Goal: Task Accomplishment & Management: Use online tool/utility

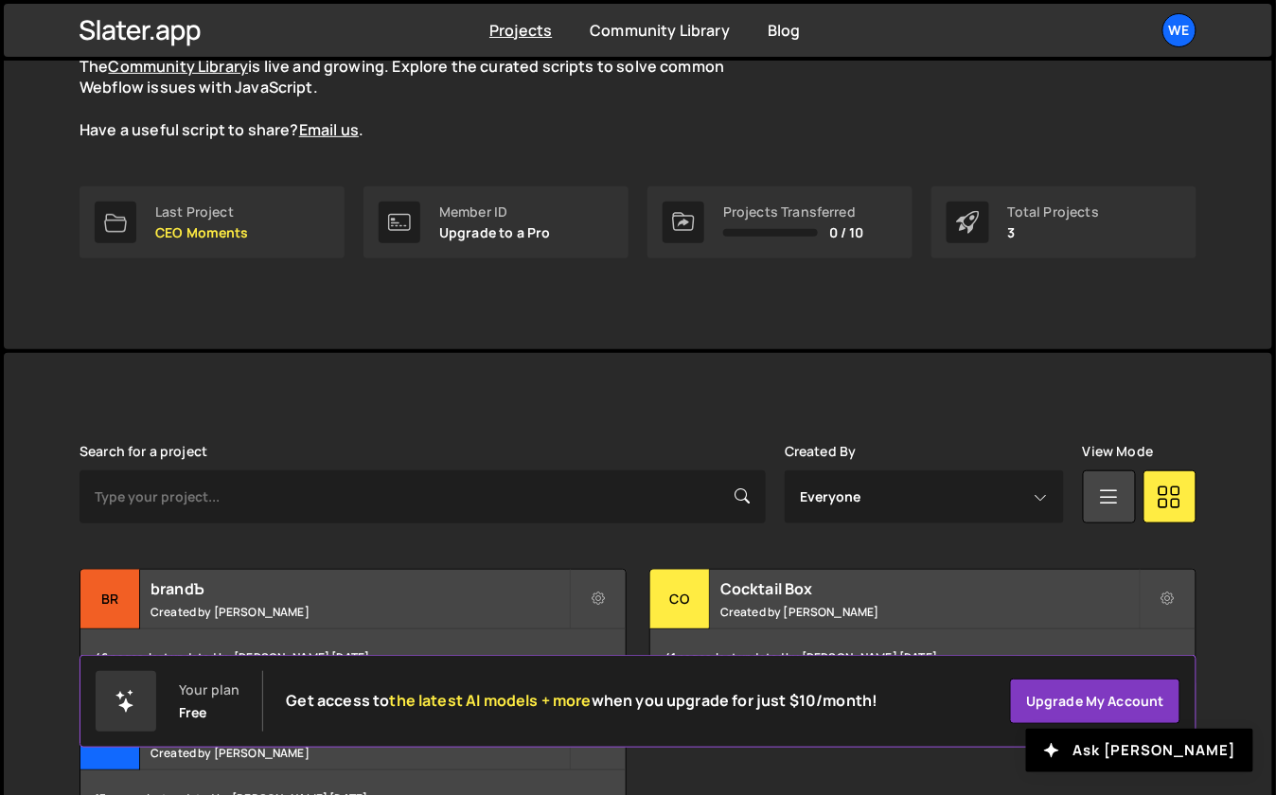
scroll to position [319, 0]
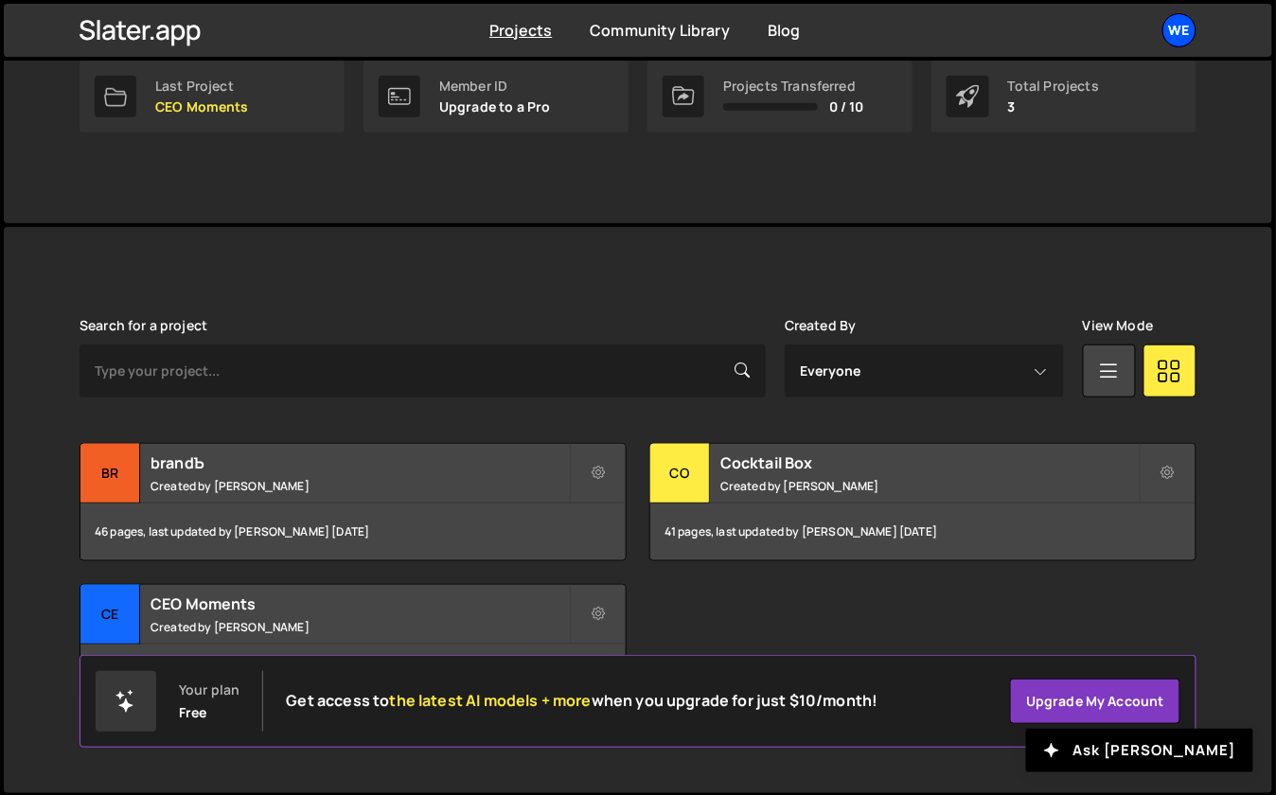
click at [1181, 35] on div "We" at bounding box center [1180, 30] width 34 height 34
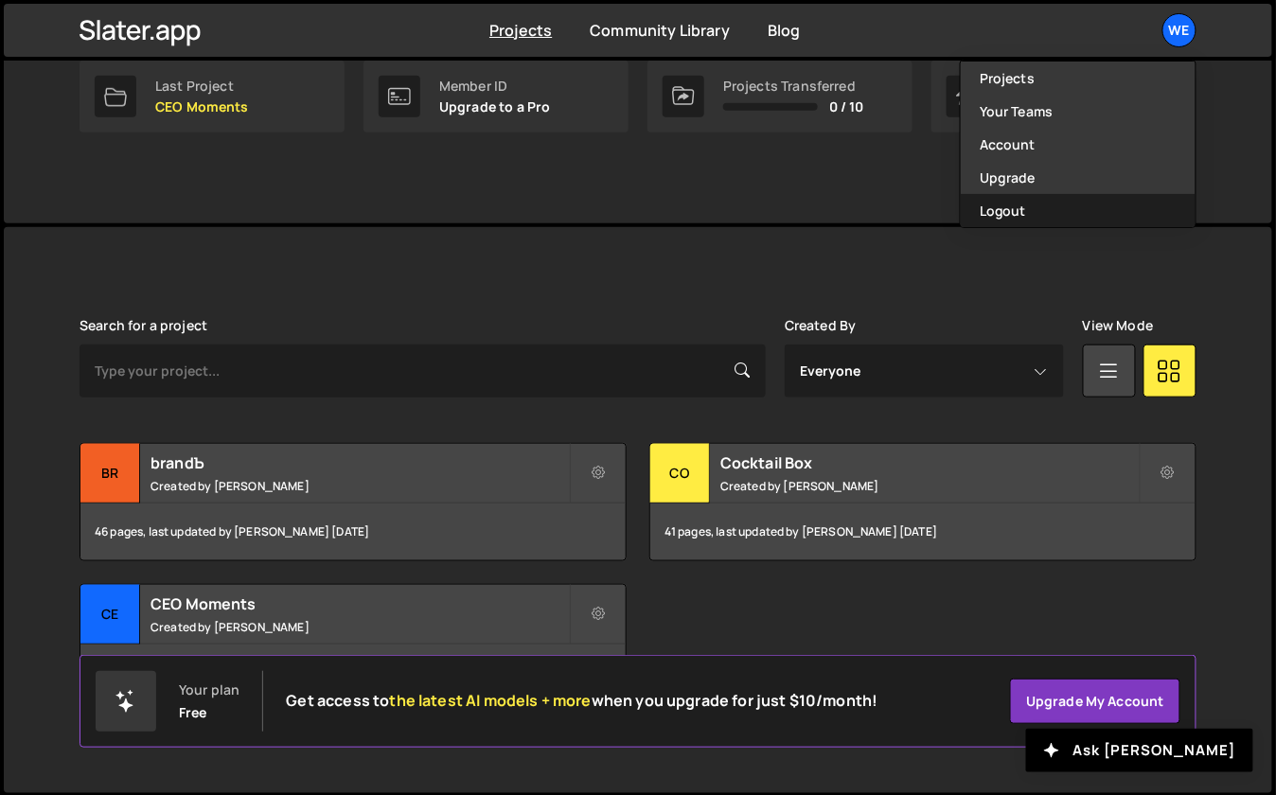
click at [1040, 212] on button "Logout" at bounding box center [1078, 210] width 235 height 33
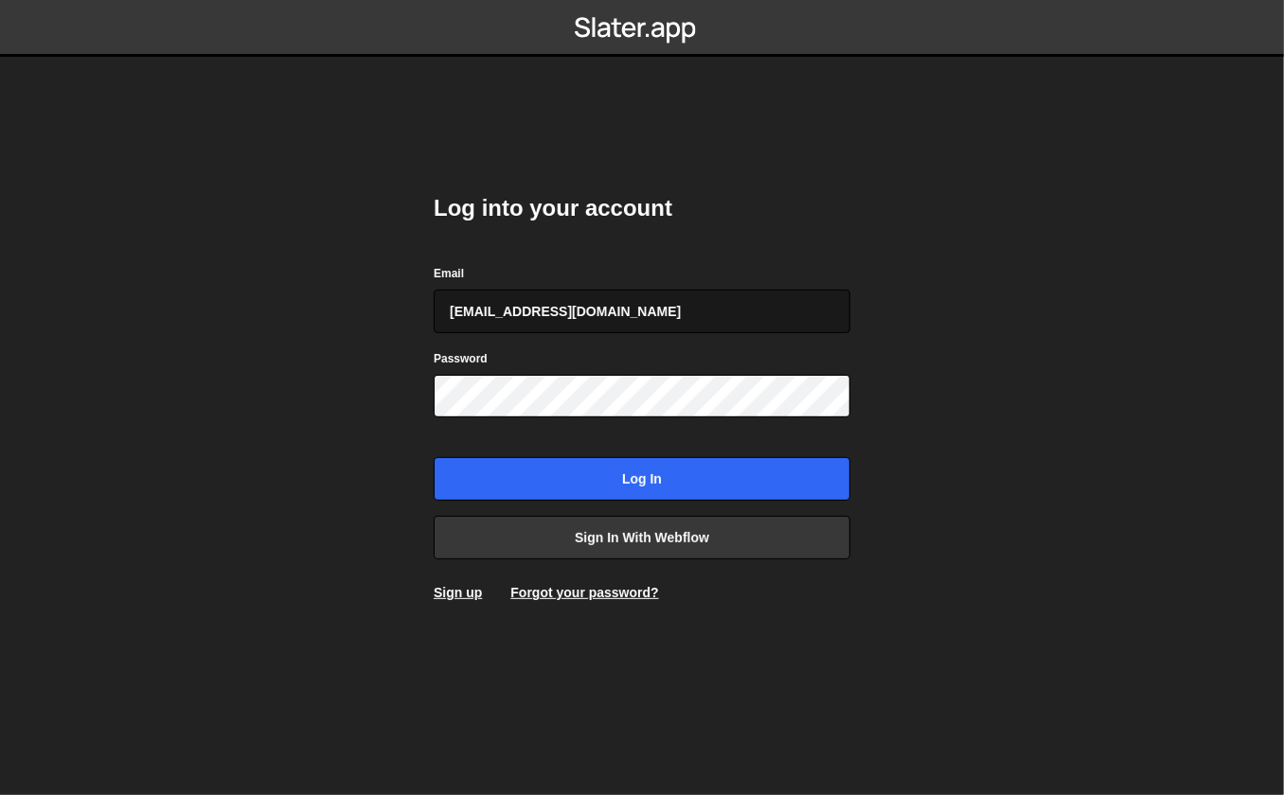
click at [579, 306] on input "gdtsonev@gmail.com" at bounding box center [642, 312] width 417 height 44
type input "georgi@branda.bg"
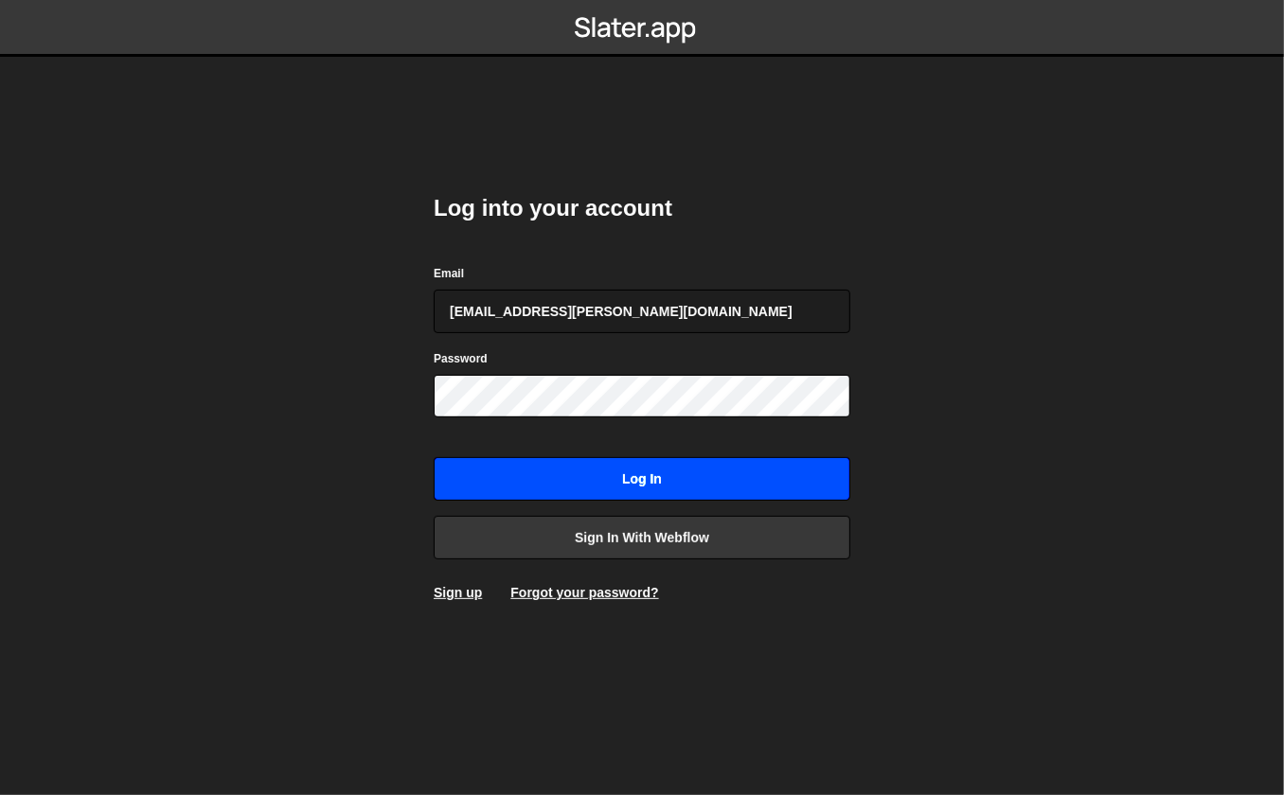
click at [512, 478] on input "Log in" at bounding box center [642, 479] width 417 height 44
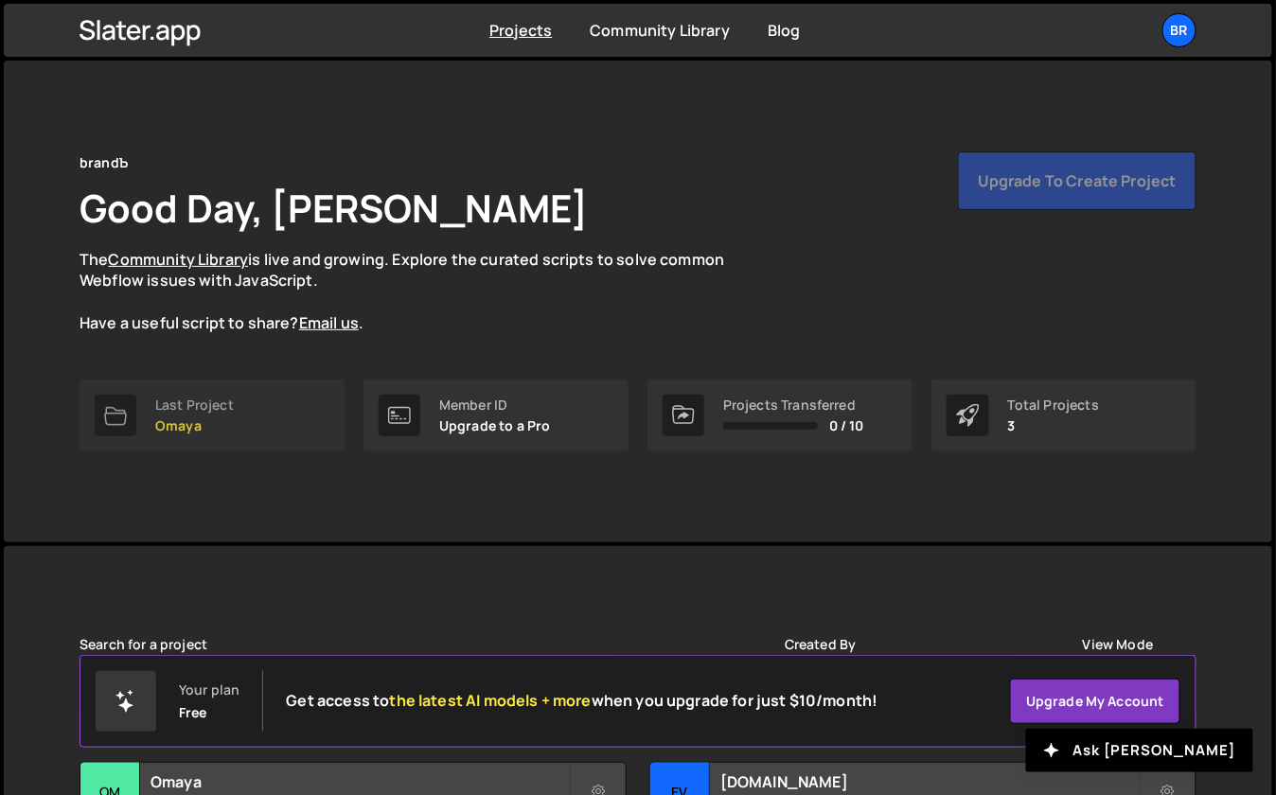
click at [242, 427] on link "Last Project Omaya" at bounding box center [212, 416] width 265 height 72
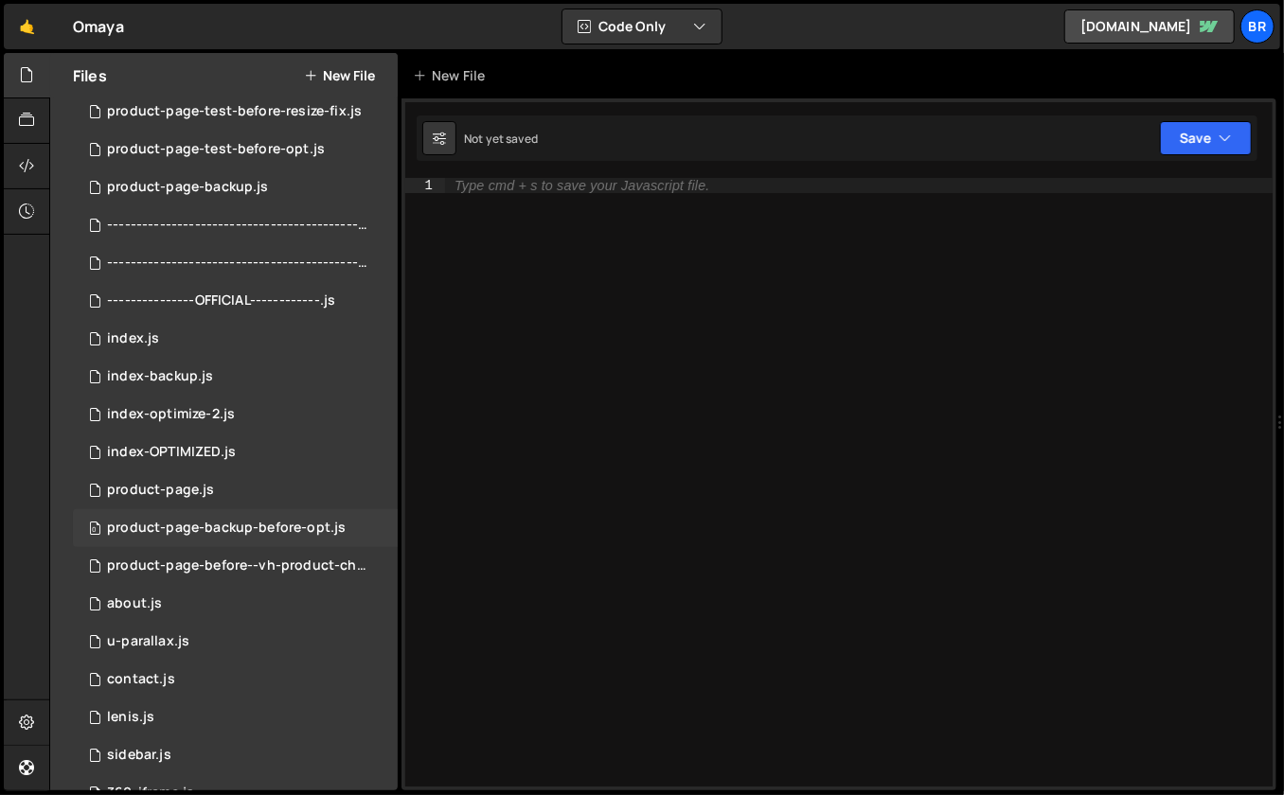
scroll to position [366, 0]
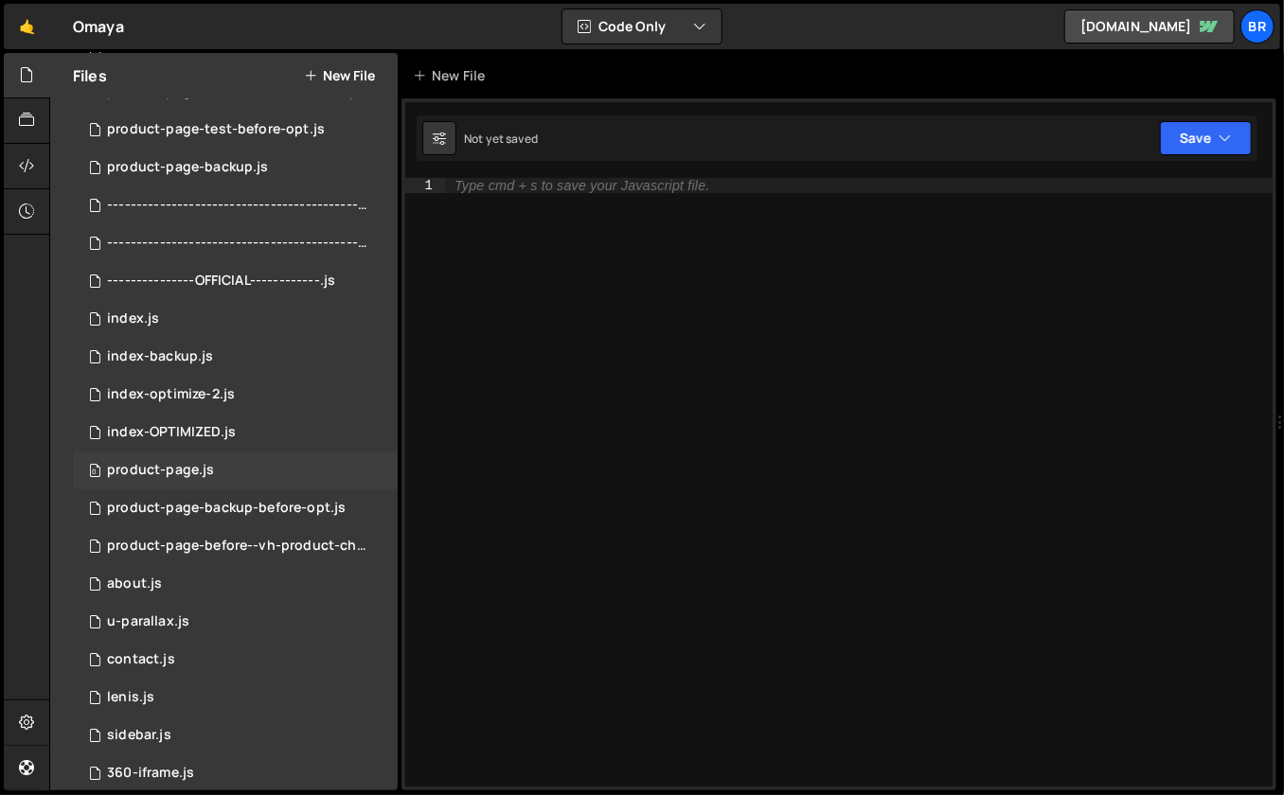
click at [200, 470] on div "product-page.js" at bounding box center [160, 470] width 107 height 17
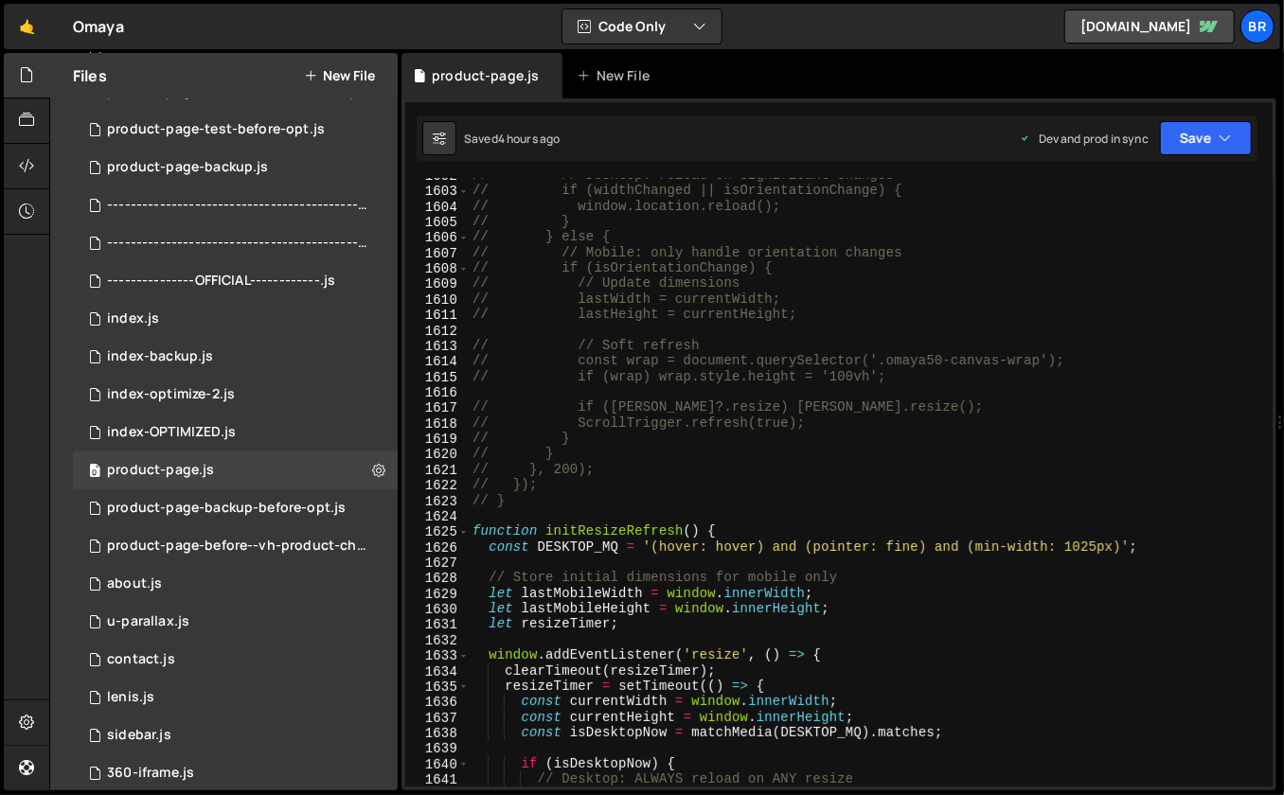
scroll to position [24993, 0]
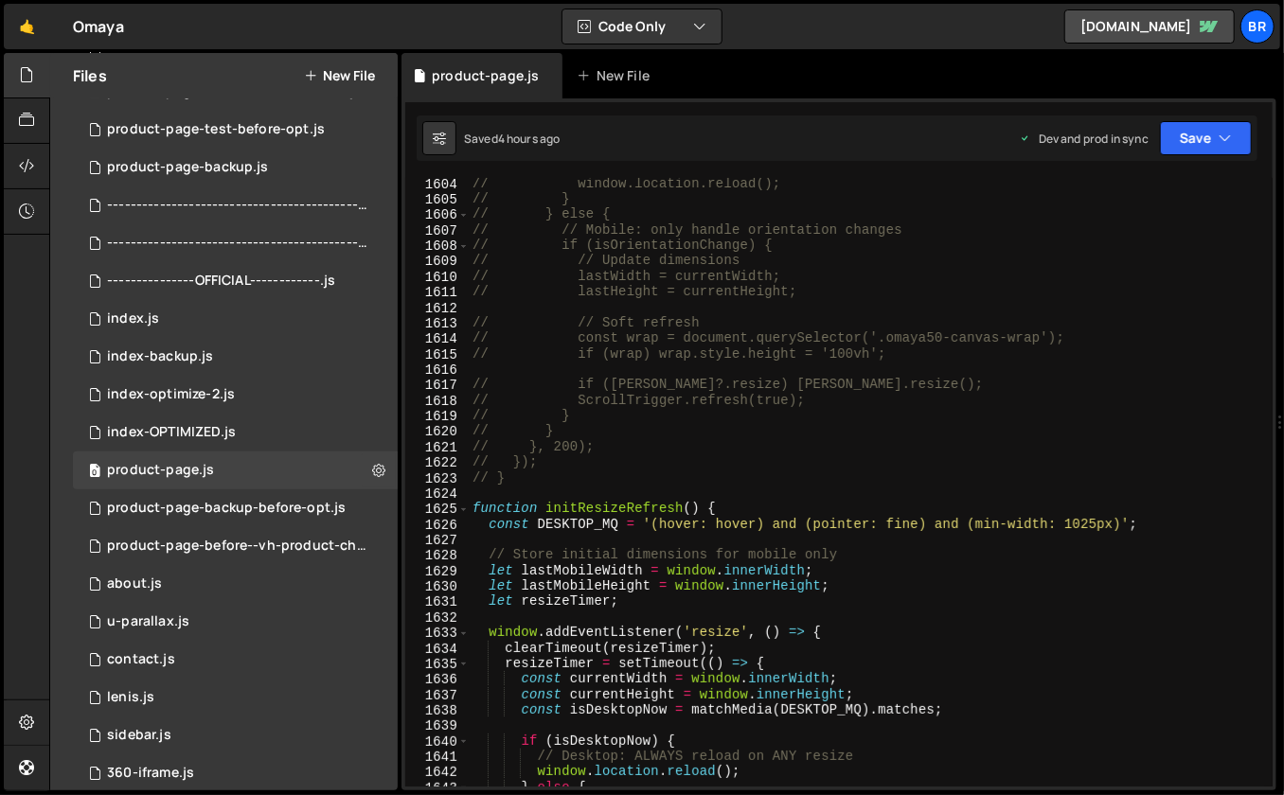
click at [817, 588] on div "// window.location.reload(); // } // } else { // // Mobile: only handle orienta…" at bounding box center [867, 496] width 797 height 641
type textarea "});"
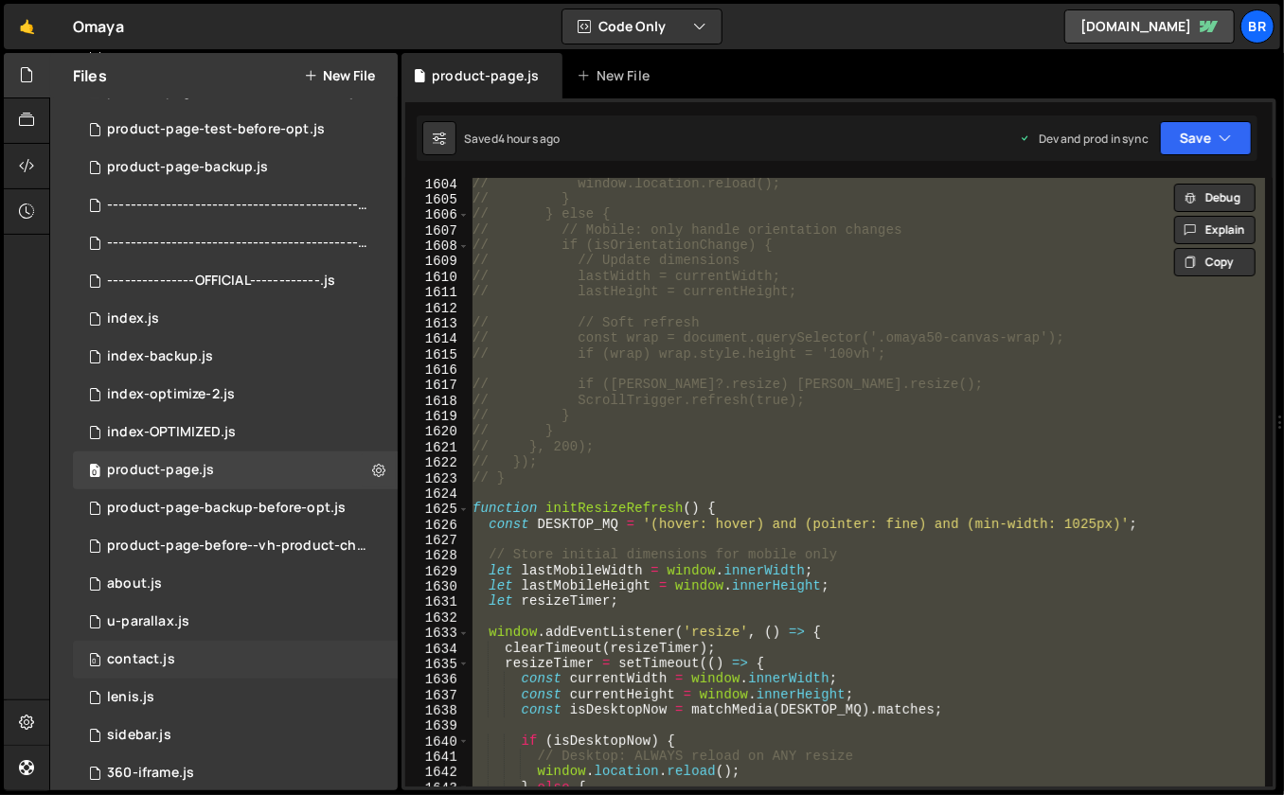
scroll to position [396, 0]
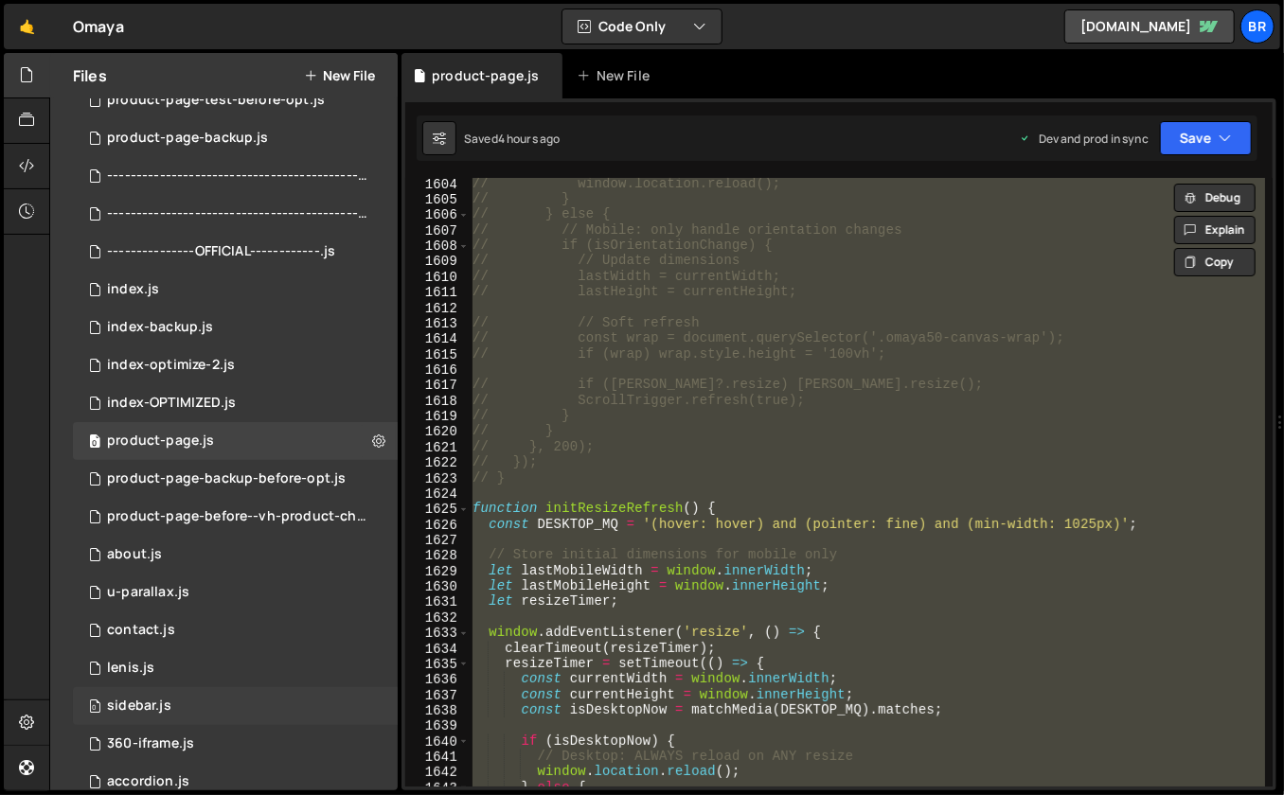
click at [182, 696] on div "0 sidebar.js 0" at bounding box center [235, 706] width 325 height 38
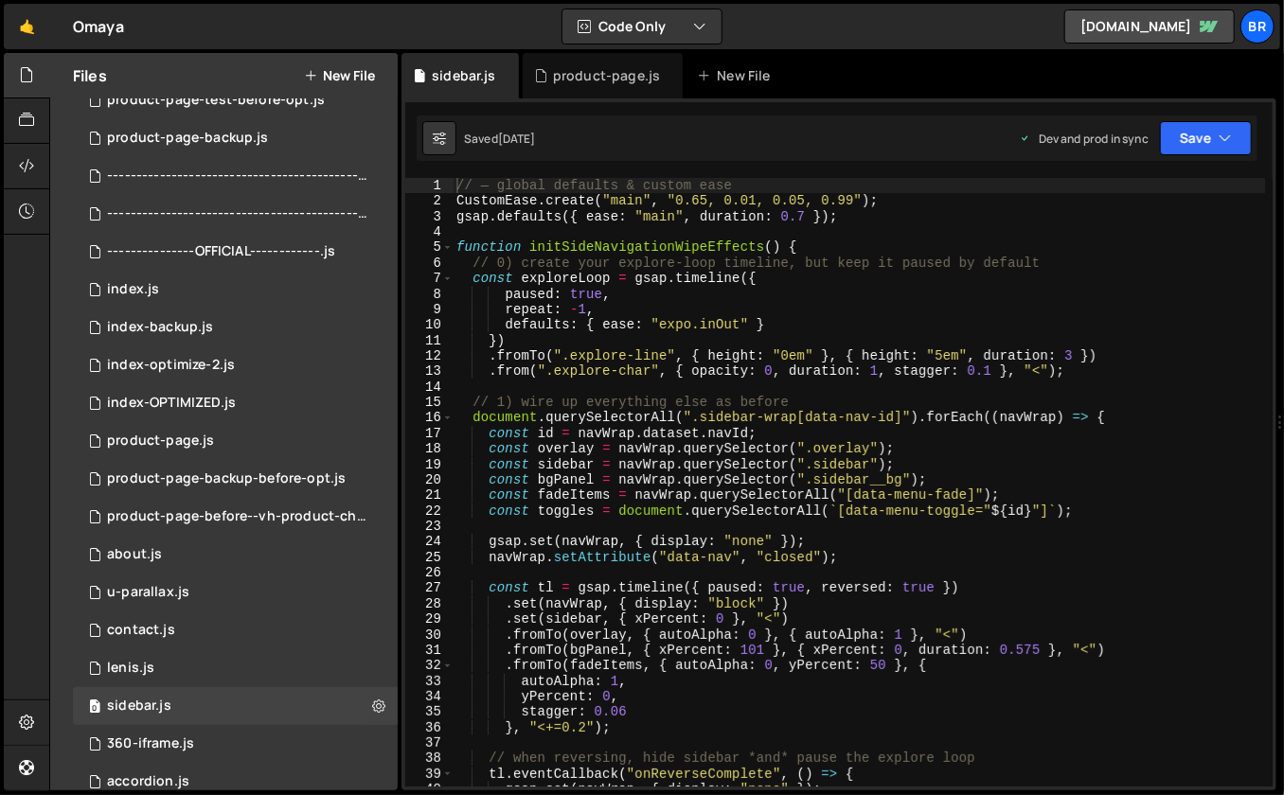
scroll to position [1201, 0]
click at [698, 505] on div "// — global defaults & custom ease CustomEase . create ( "main" , "0.65, 0.01, …" at bounding box center [859, 498] width 813 height 641
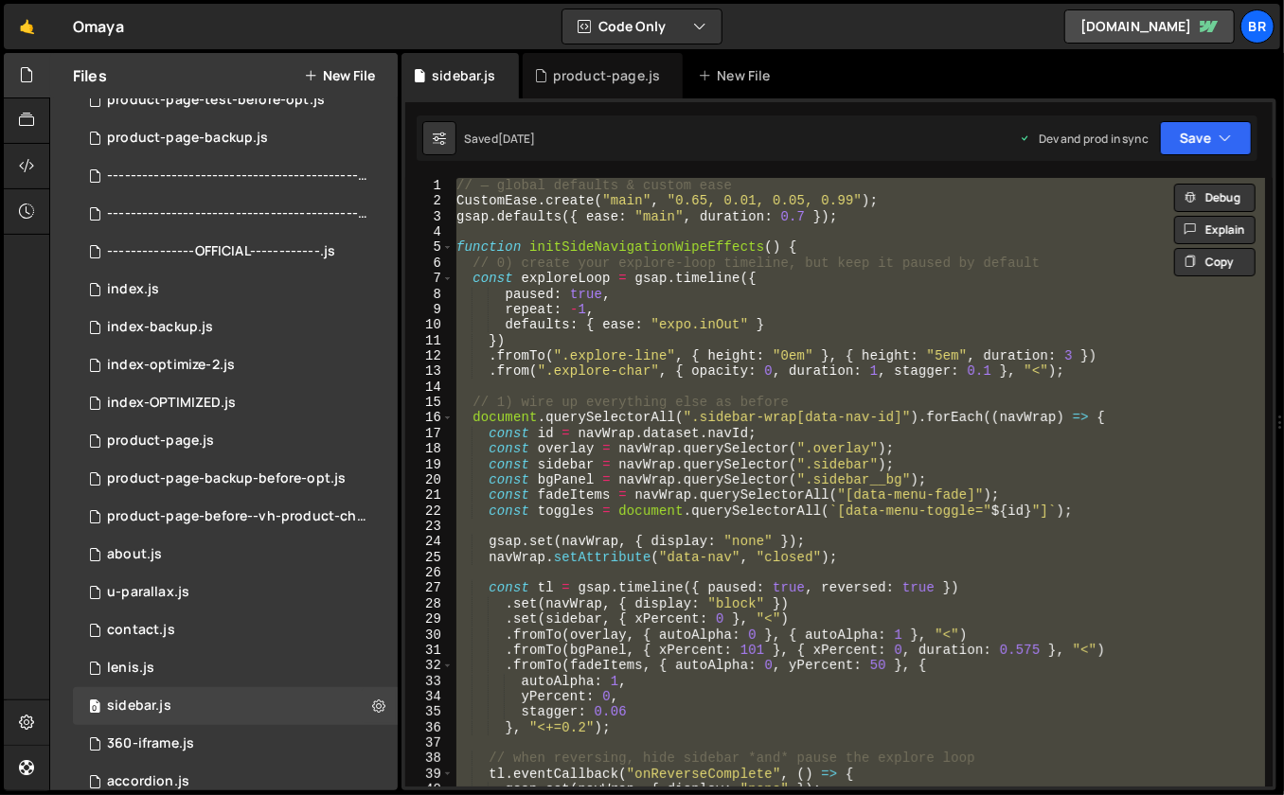
click at [763, 535] on div "// — global defaults & custom ease CustomEase . create ( "main" , "0.65, 0.01, …" at bounding box center [859, 498] width 813 height 641
type textarea "gsap.set(navWrap, { display: "none" });"
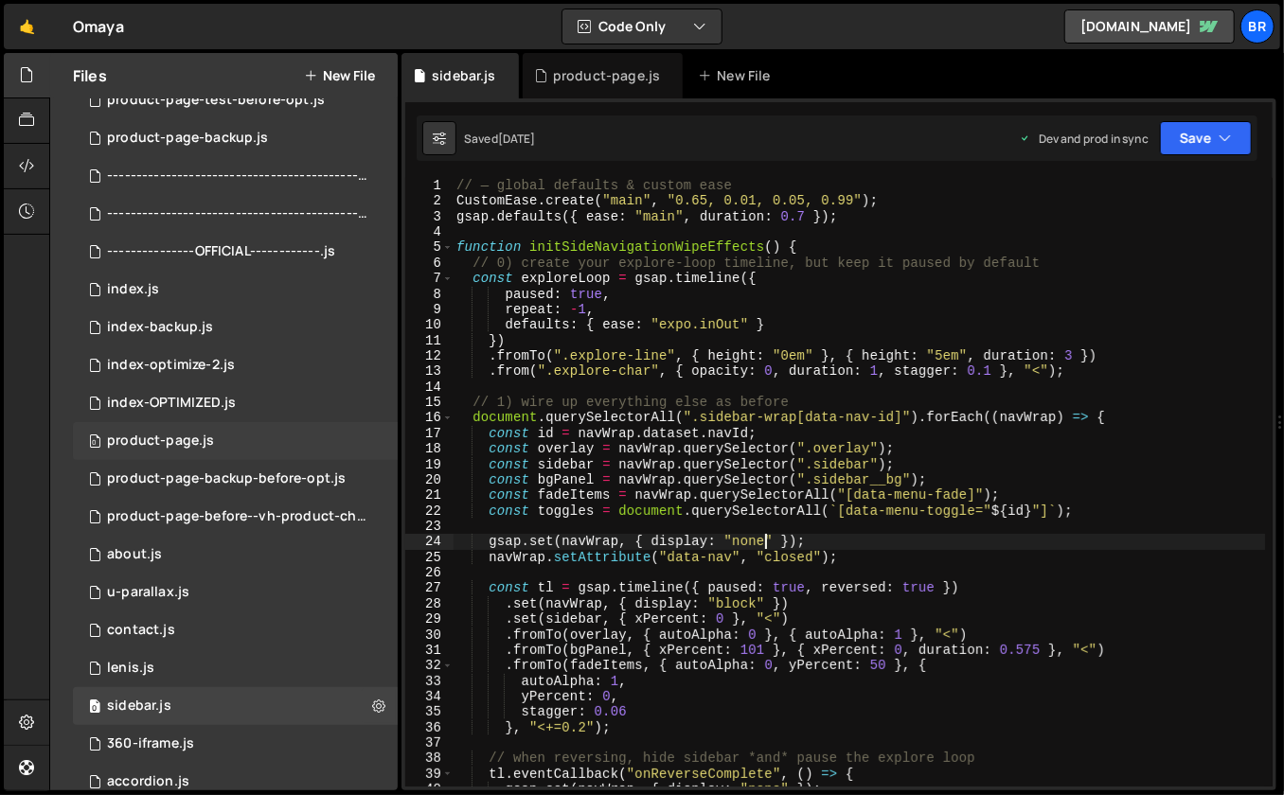
click at [203, 442] on div "product-page.js" at bounding box center [160, 441] width 107 height 17
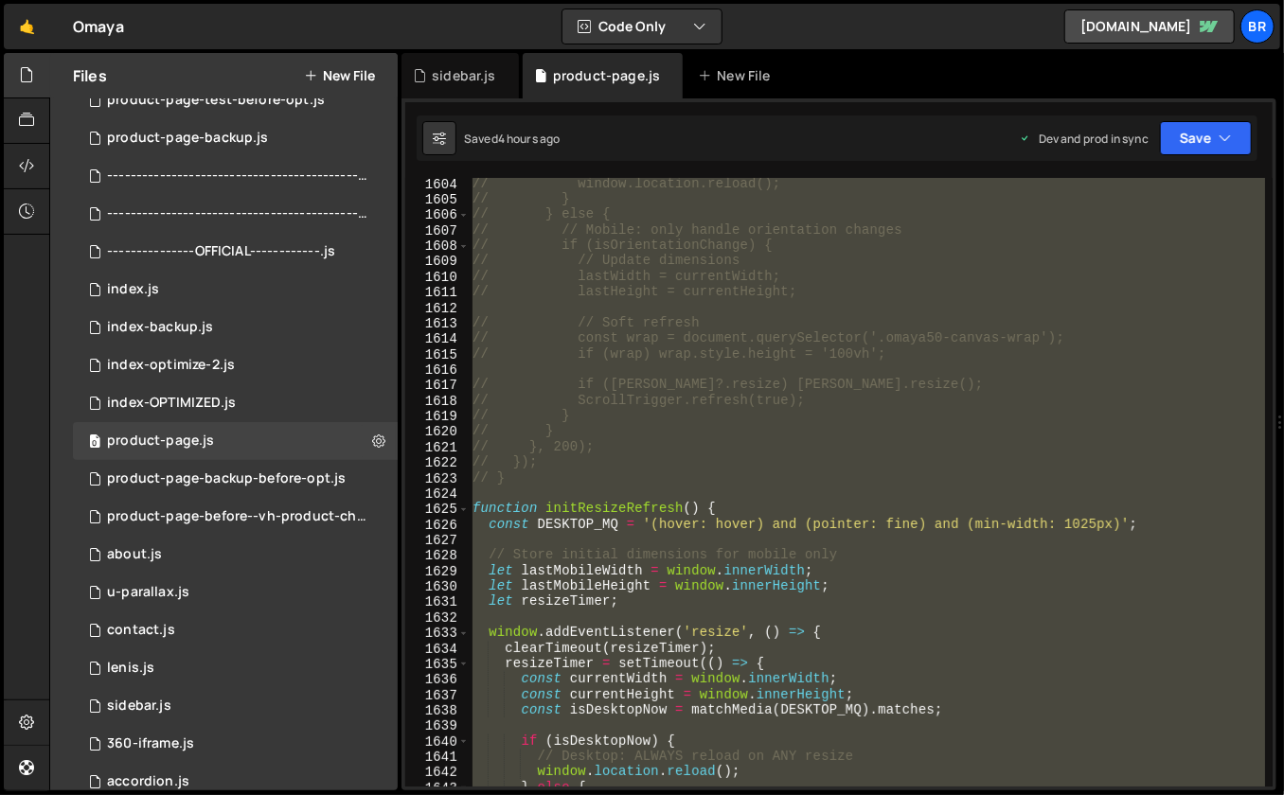
click at [689, 450] on div "// window.location.reload(); // } // } else { // // Mobile: only handle orienta…" at bounding box center [867, 496] width 797 height 641
type textarea "// }, 200);"
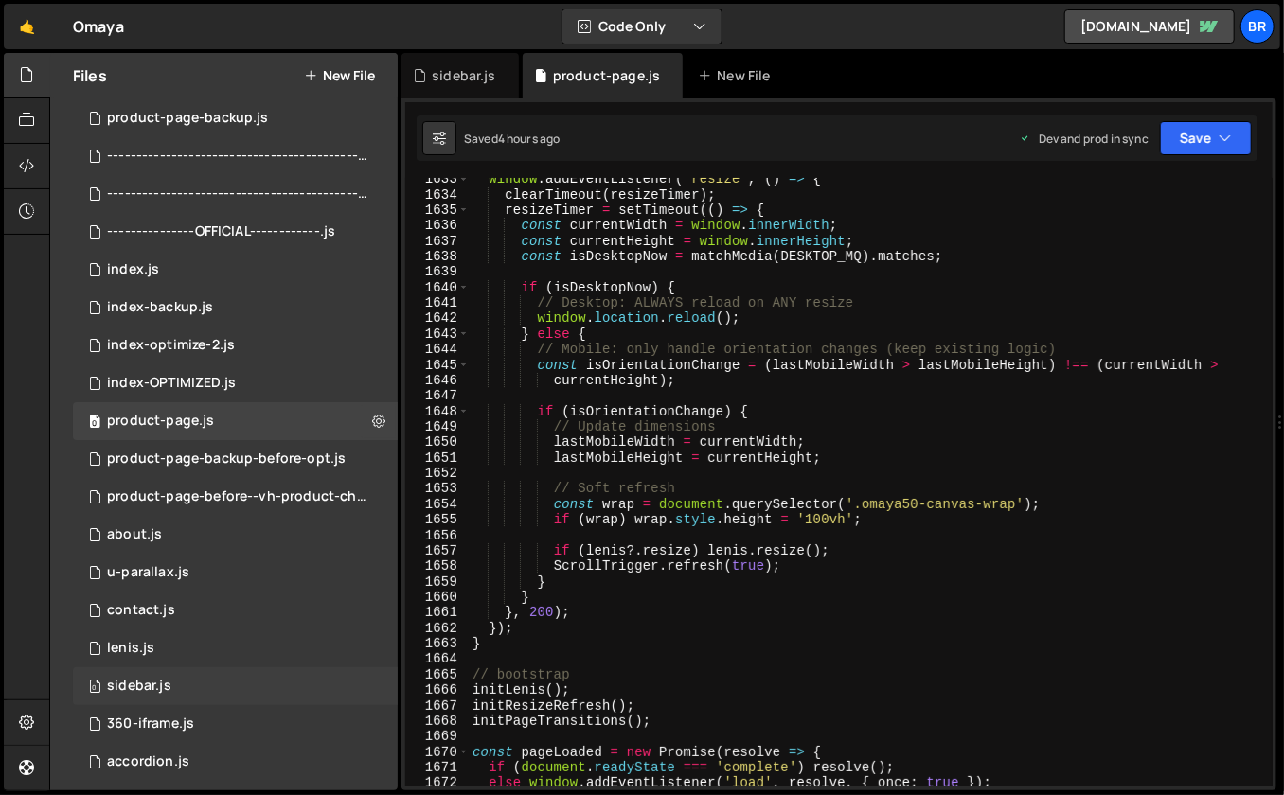
scroll to position [465, 0]
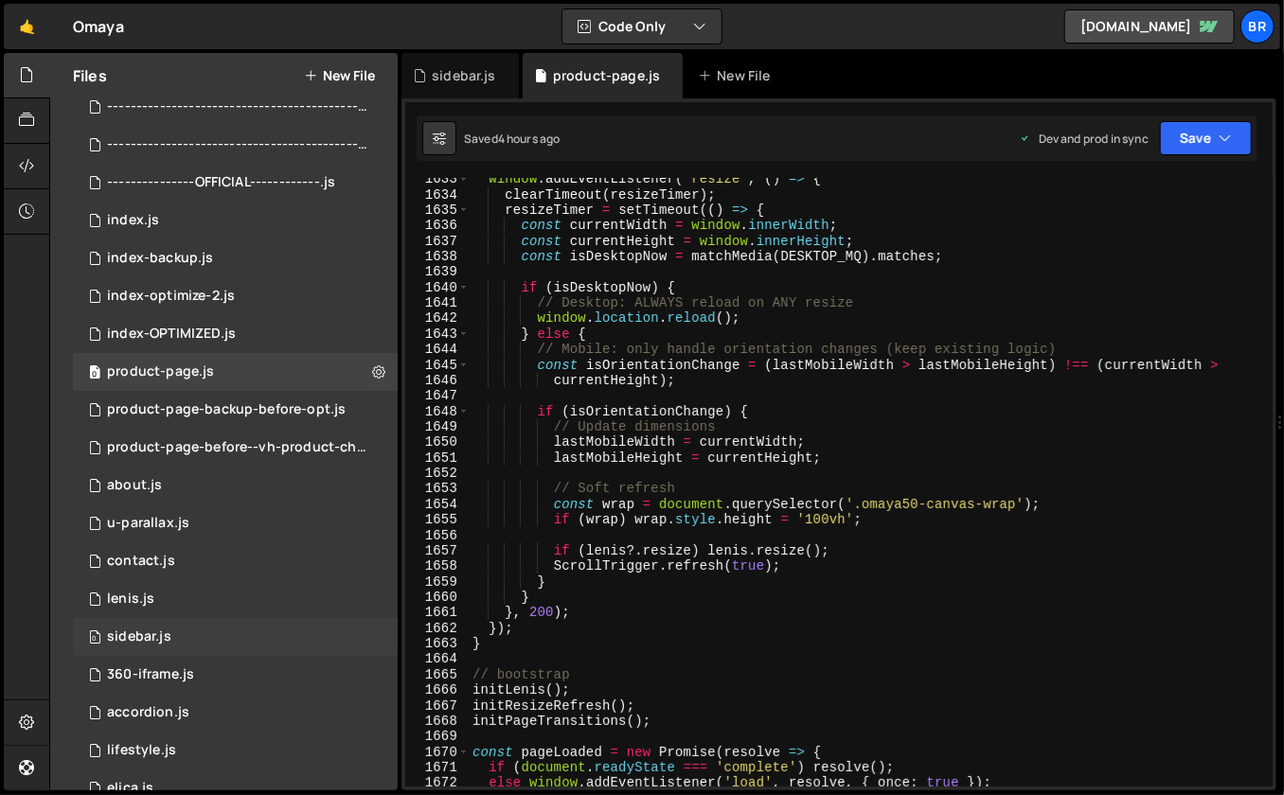
click at [178, 623] on div "0 sidebar.js 0" at bounding box center [235, 637] width 325 height 38
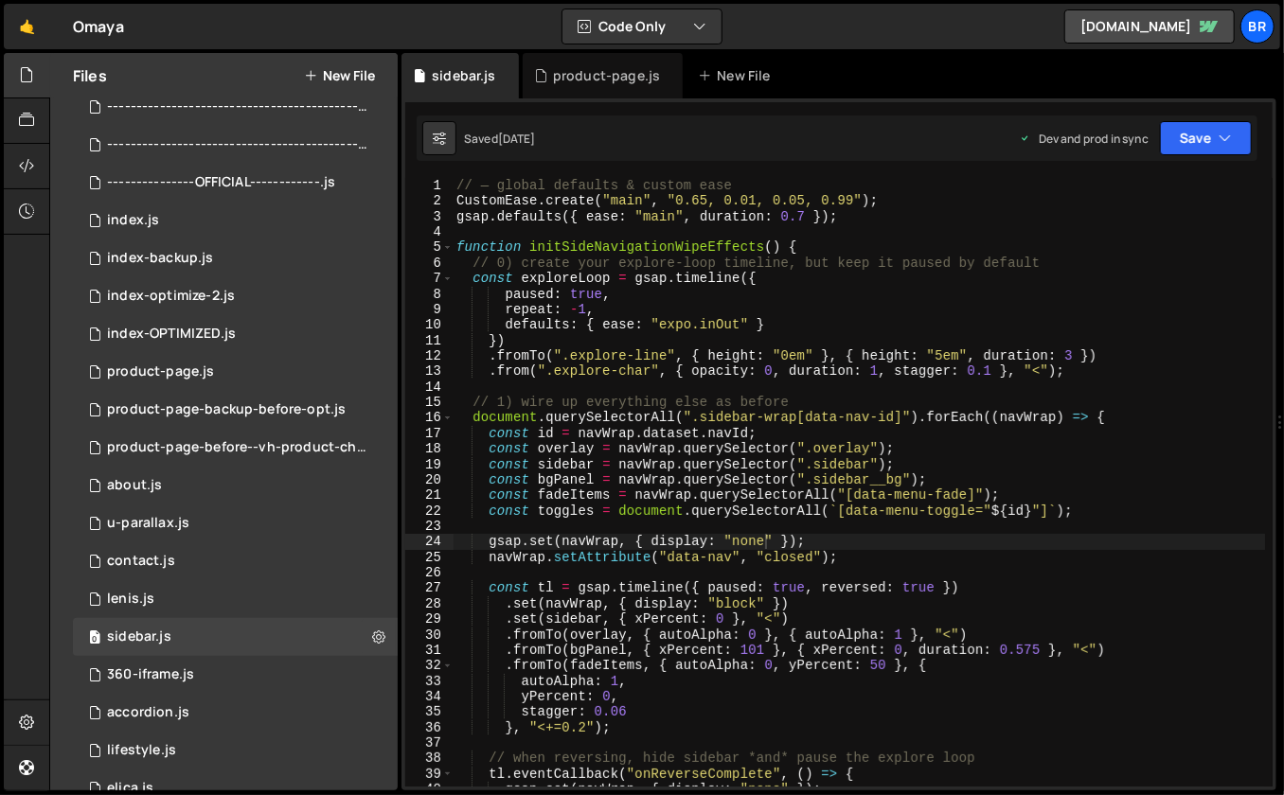
scroll to position [1201, 0]
click at [794, 577] on div "// — global defaults & custom ease CustomEase . create ( "main" , "0.65, 0.01, …" at bounding box center [859, 498] width 813 height 641
type textarea "initSideNavigationWipeEffects();"
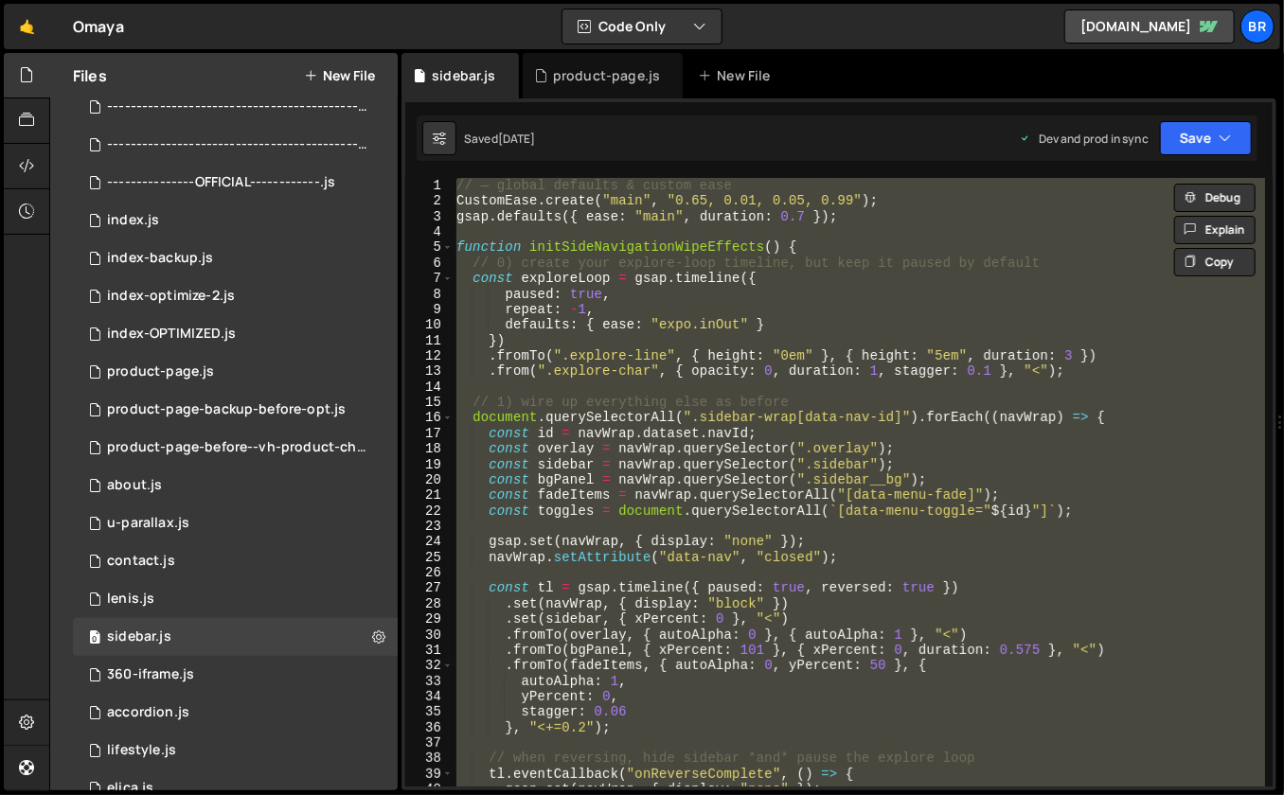
click at [345, 81] on button "New File" at bounding box center [339, 75] width 71 height 15
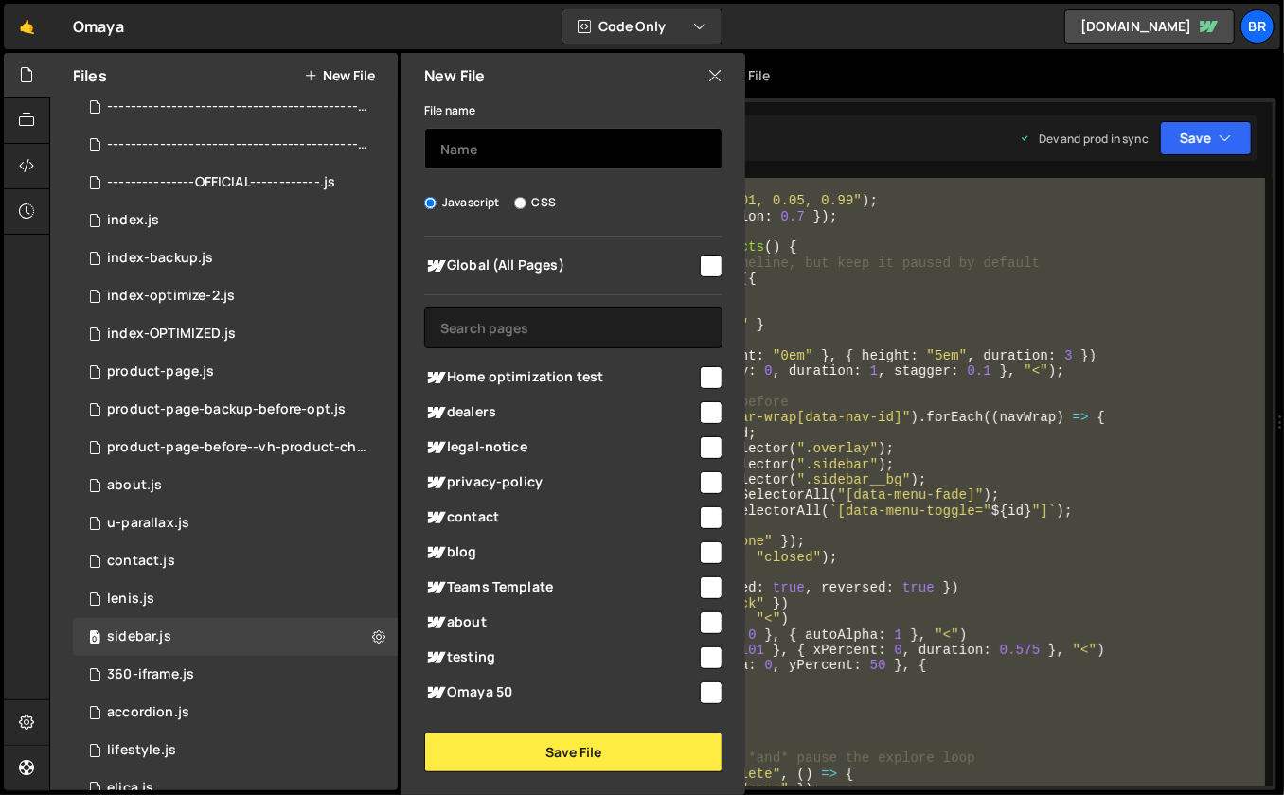
click at [497, 129] on input "text" at bounding box center [573, 149] width 298 height 42
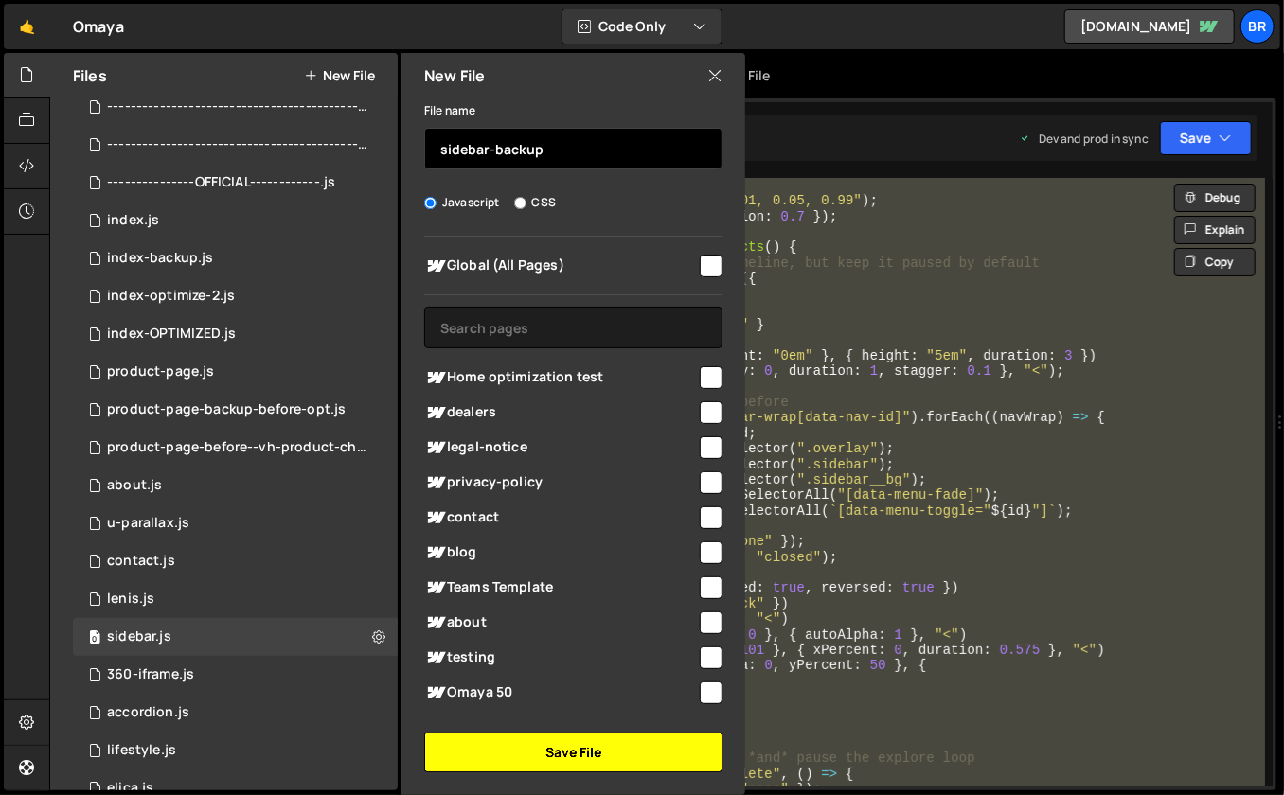
type input "sidebar-backup"
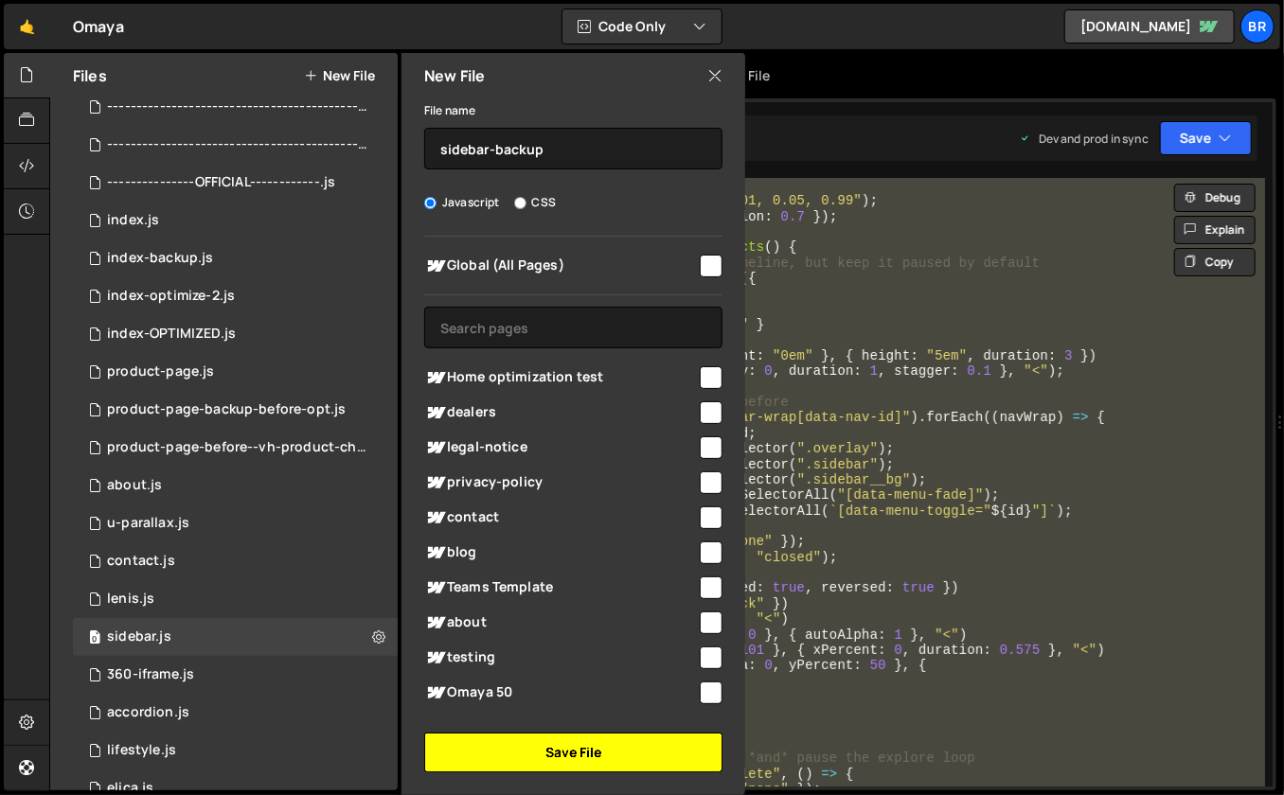
click at [560, 752] on button "Save File" at bounding box center [573, 753] width 298 height 40
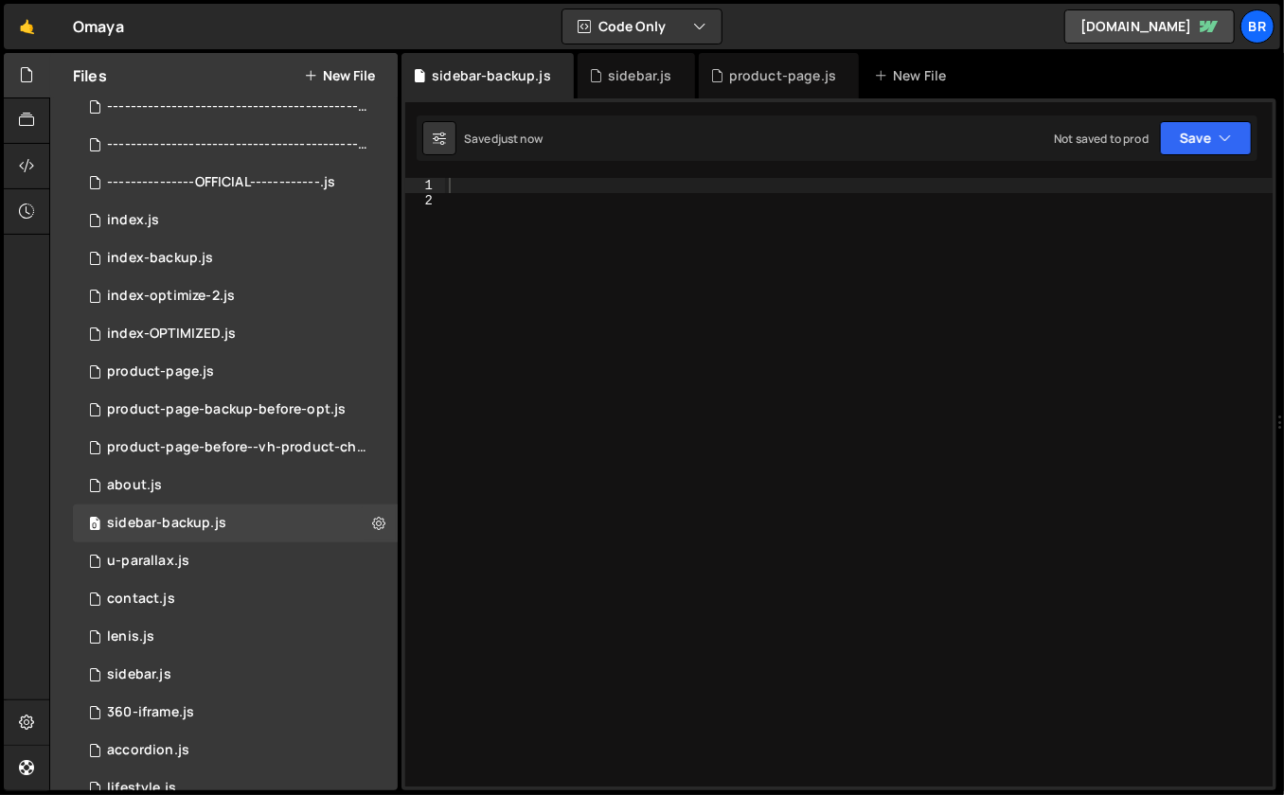
click at [747, 474] on div at bounding box center [859, 498] width 828 height 641
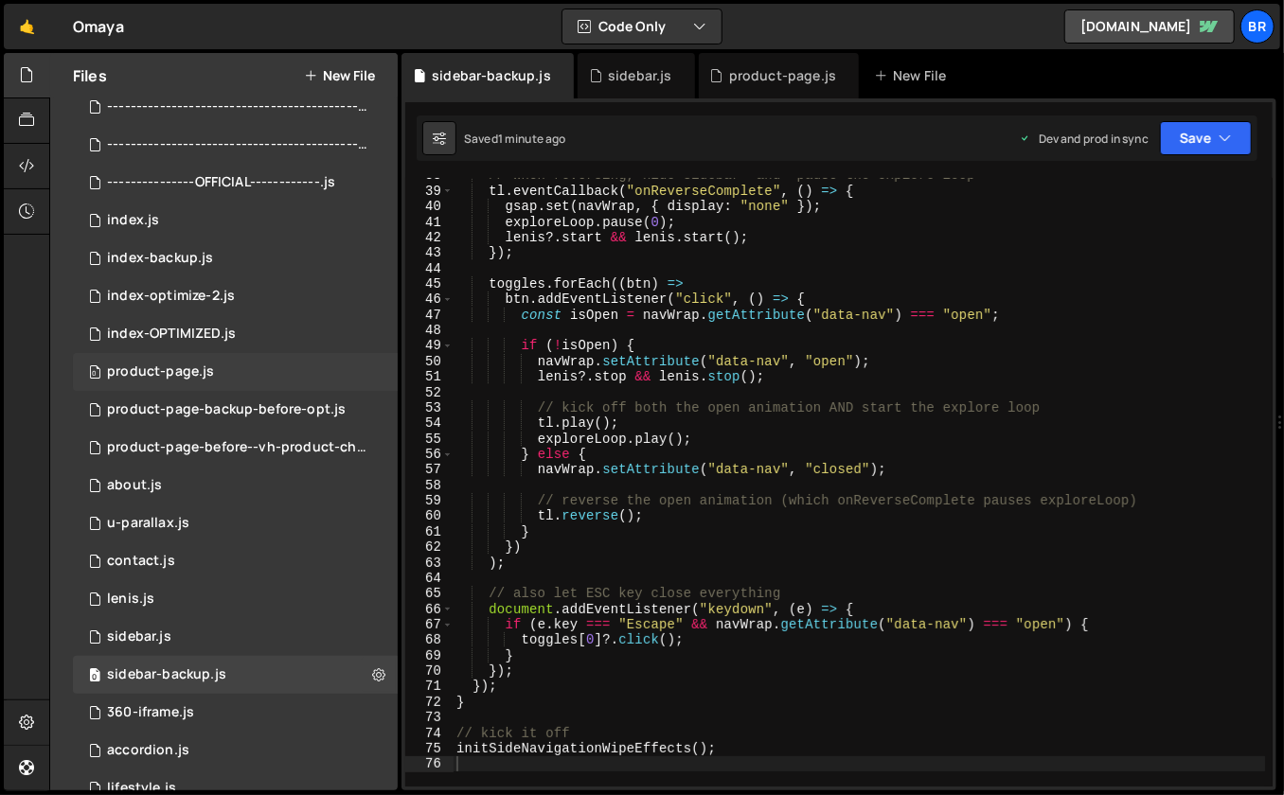
click at [191, 357] on div "0 product-page.js 0" at bounding box center [235, 372] width 325 height 38
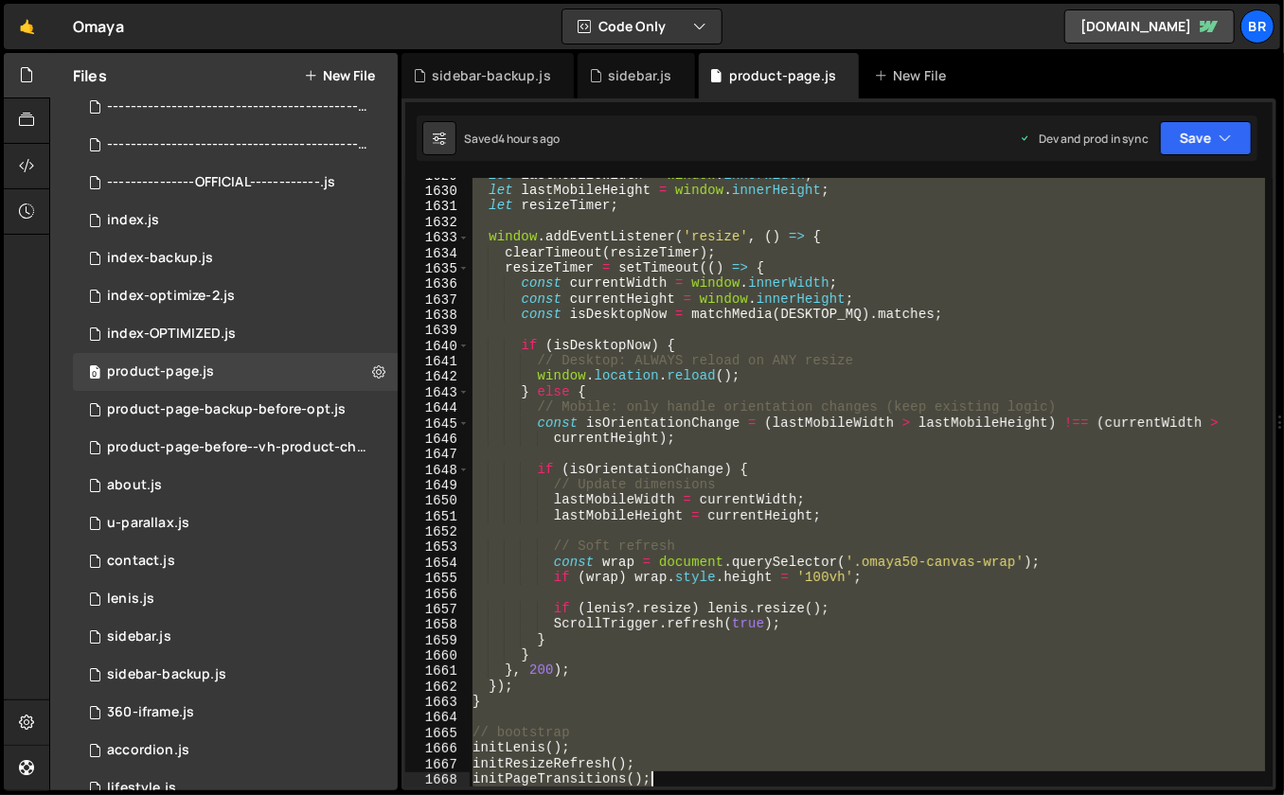
scroll to position [25512, 0]
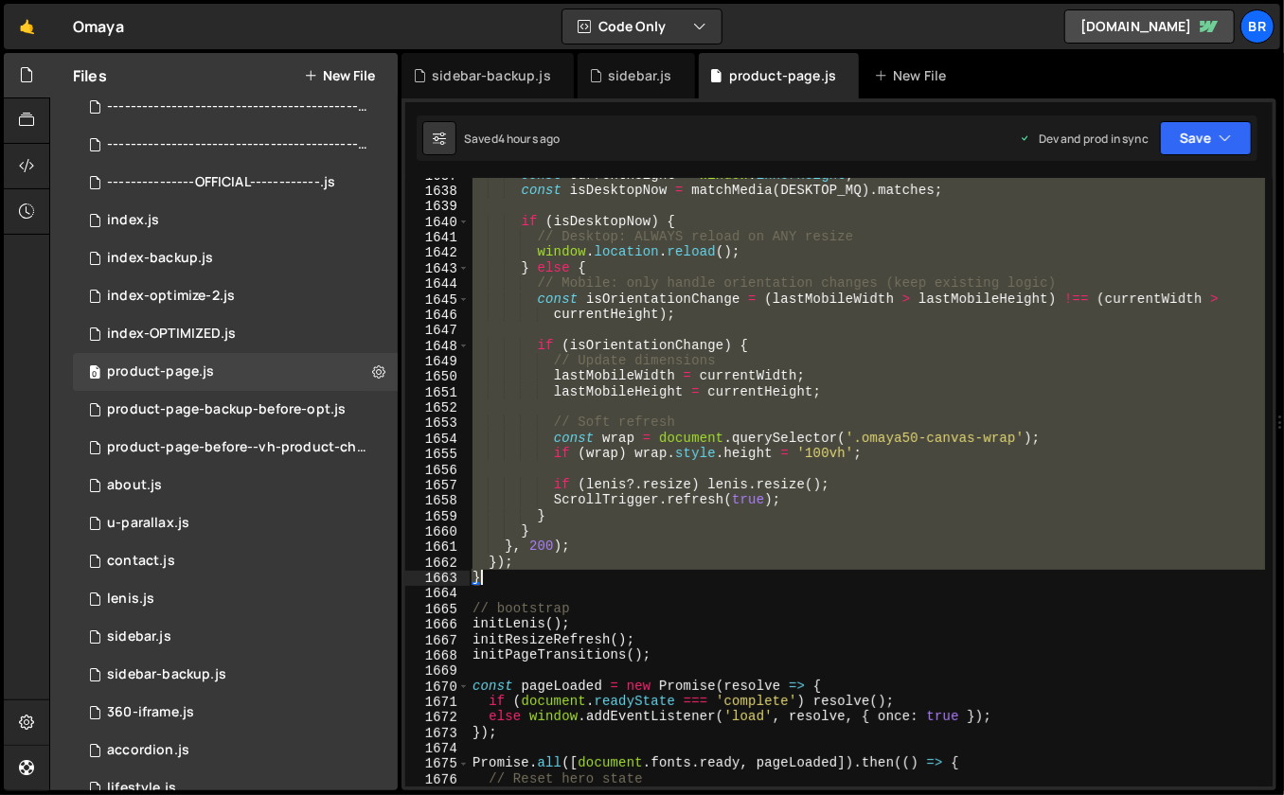
drag, startPoint x: 472, startPoint y: 439, endPoint x: 655, endPoint y: 583, distance: 232.6
click at [655, 583] on div "const currentHeight = window . innerHeight ; const isDesktopNow = matchMedia ( …" at bounding box center [867, 488] width 797 height 641
type textarea "}); }"
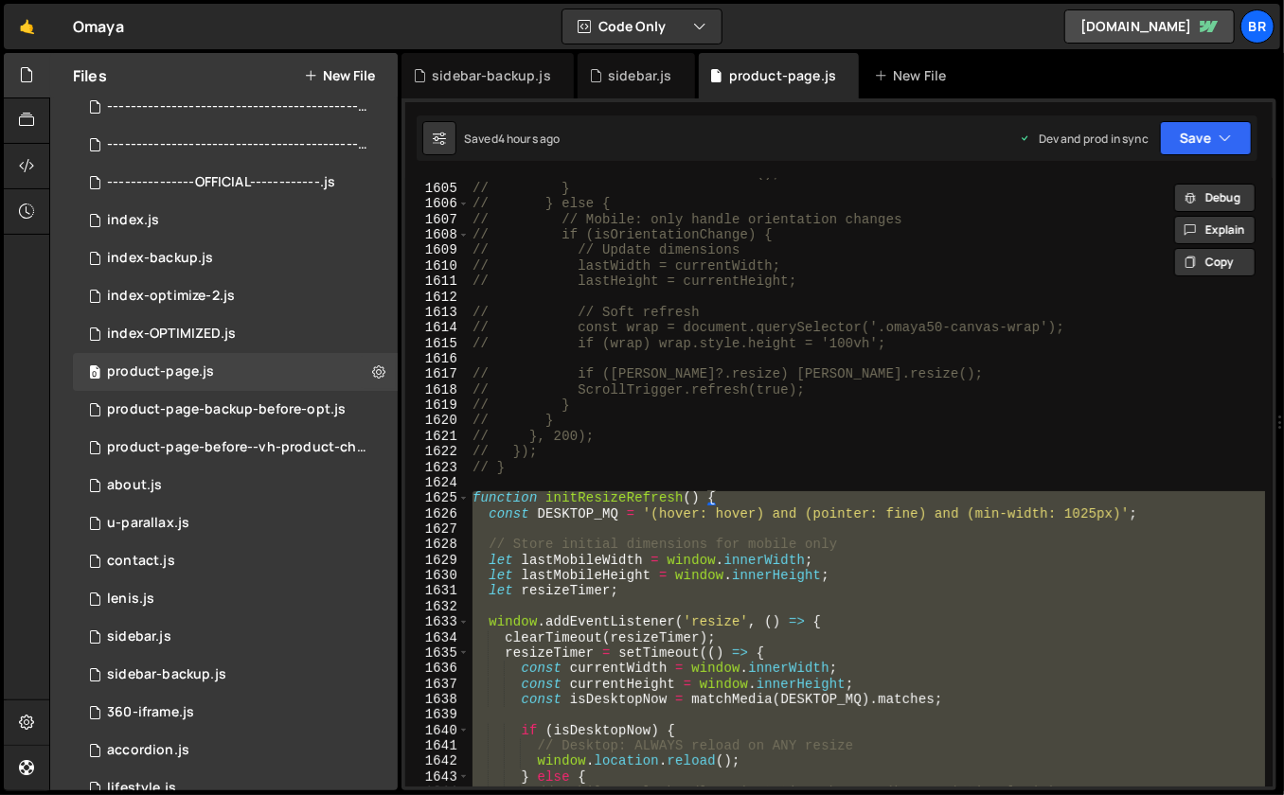
scroll to position [25003, 0]
click at [579, 485] on div "// window.location.reload(); // } // } else { // // Mobile: only handle orienta…" at bounding box center [867, 486] width 797 height 641
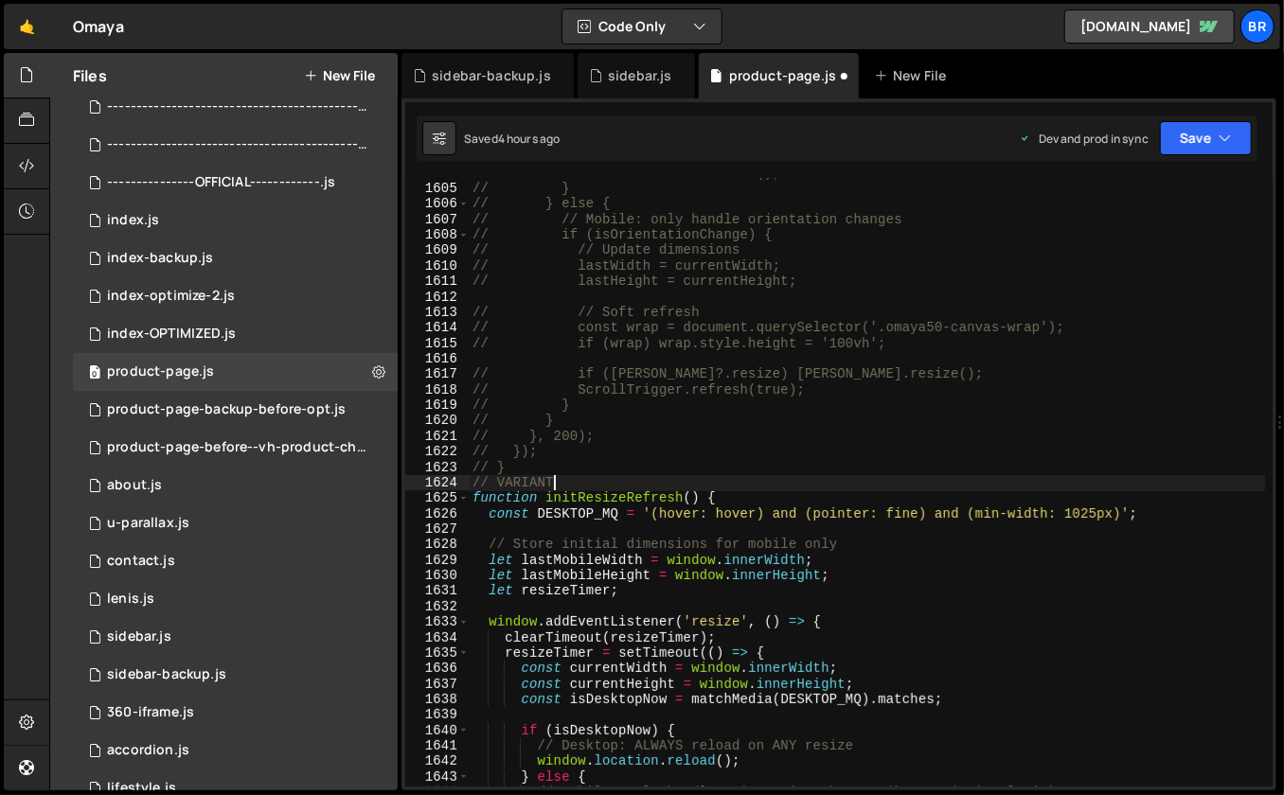
scroll to position [0, 5]
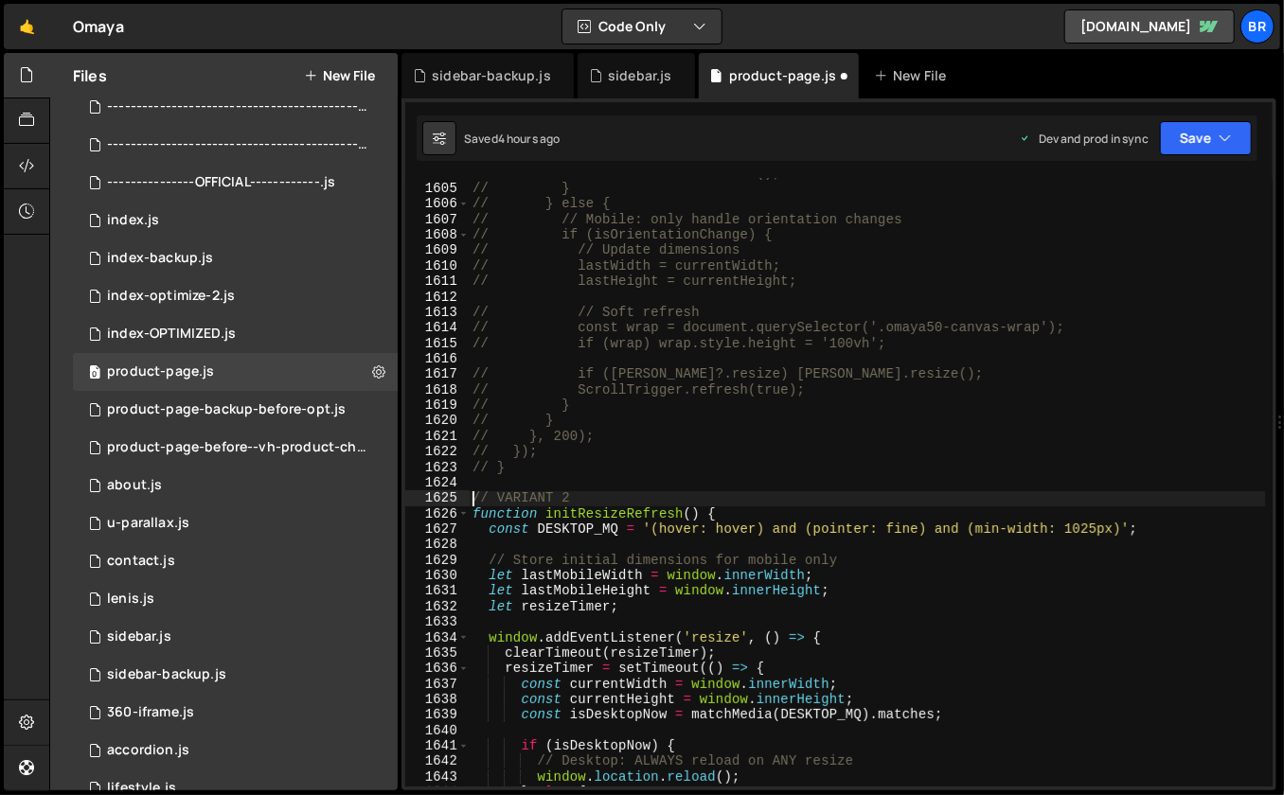
type textarea "// VARIANT 2"
type textarea "//==========================="
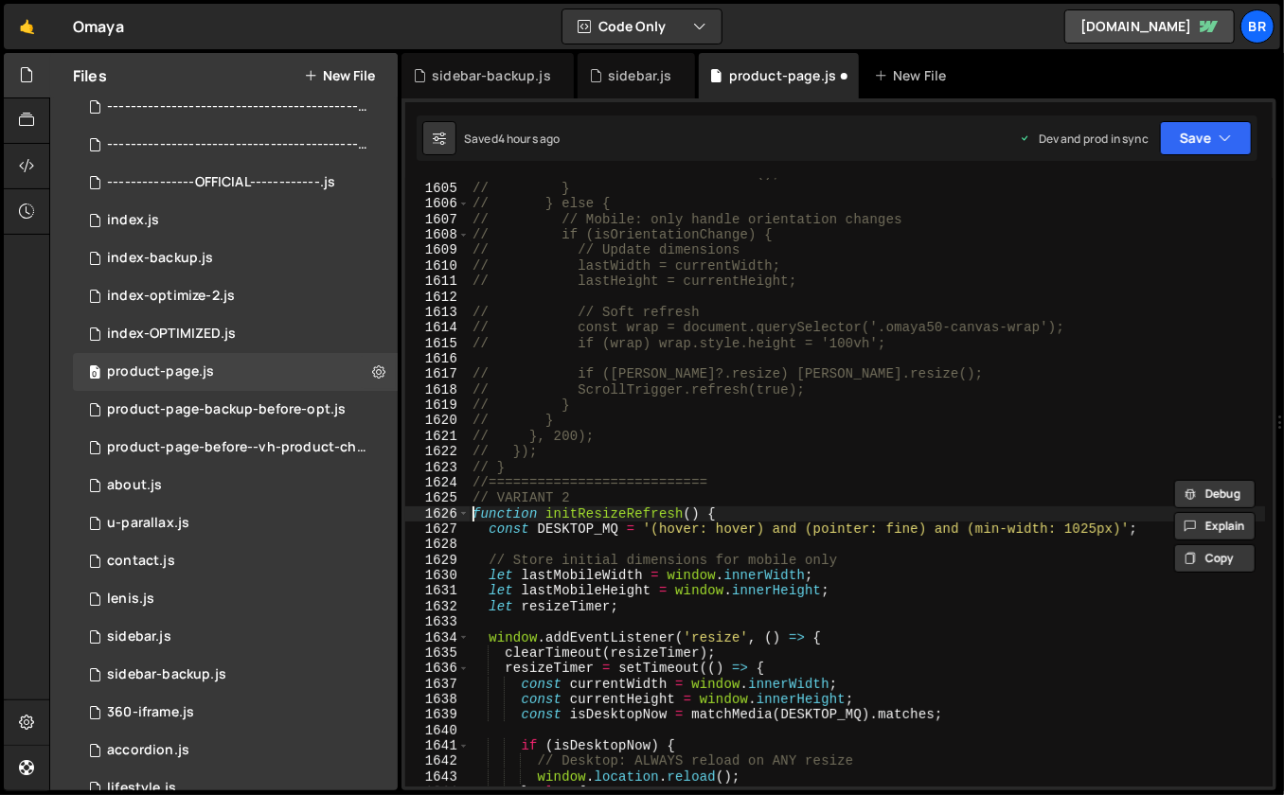
type textarea "// VARIANT 2"
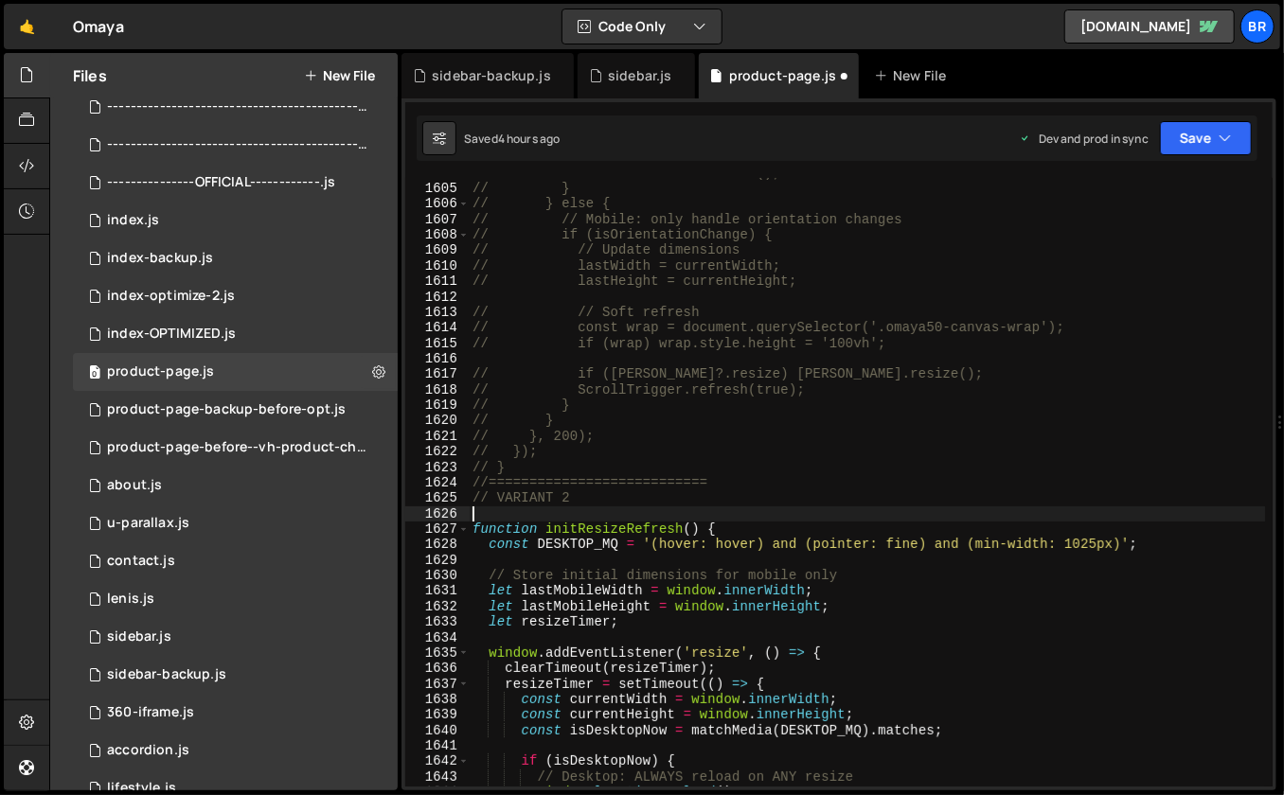
paste textarea "//==========================="
click at [736, 490] on div "// window.location.reload(); // } // } else { // // Mobile: only handle orienta…" at bounding box center [867, 486] width 797 height 641
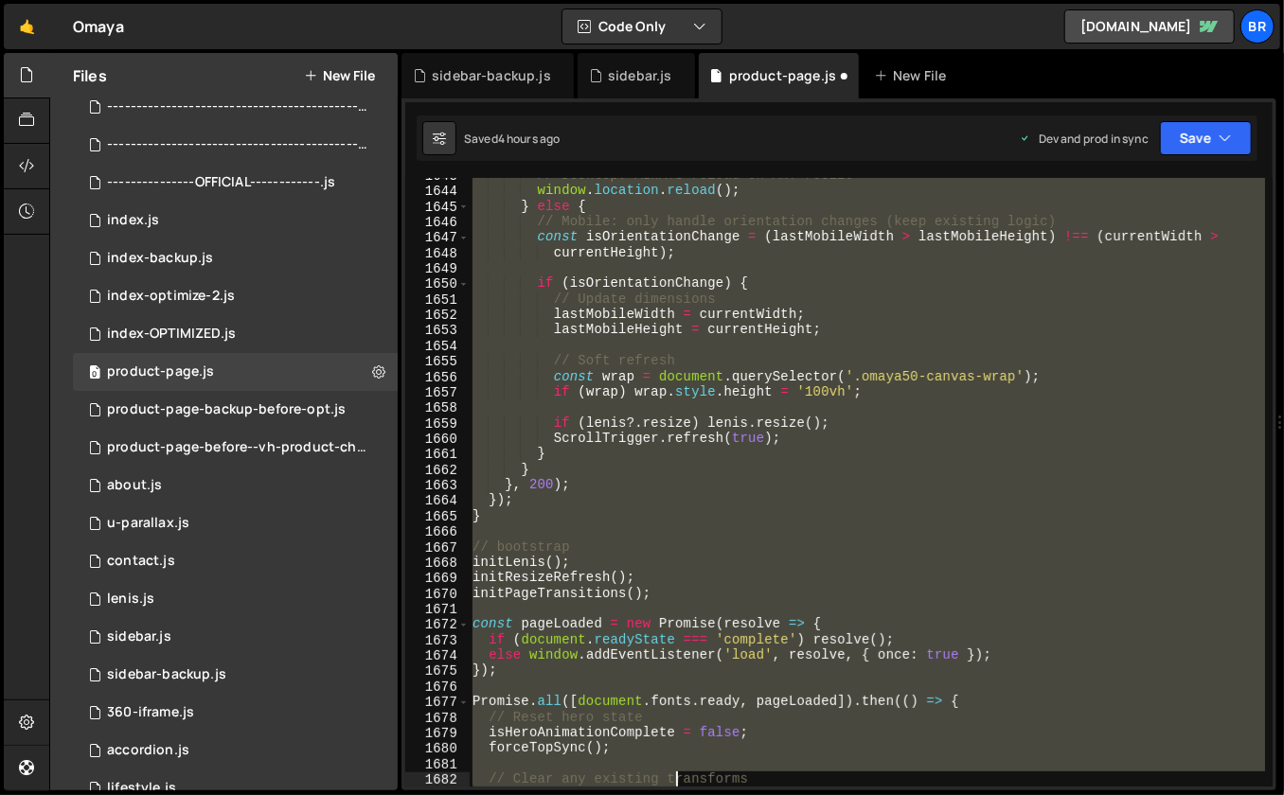
scroll to position [25667, 0]
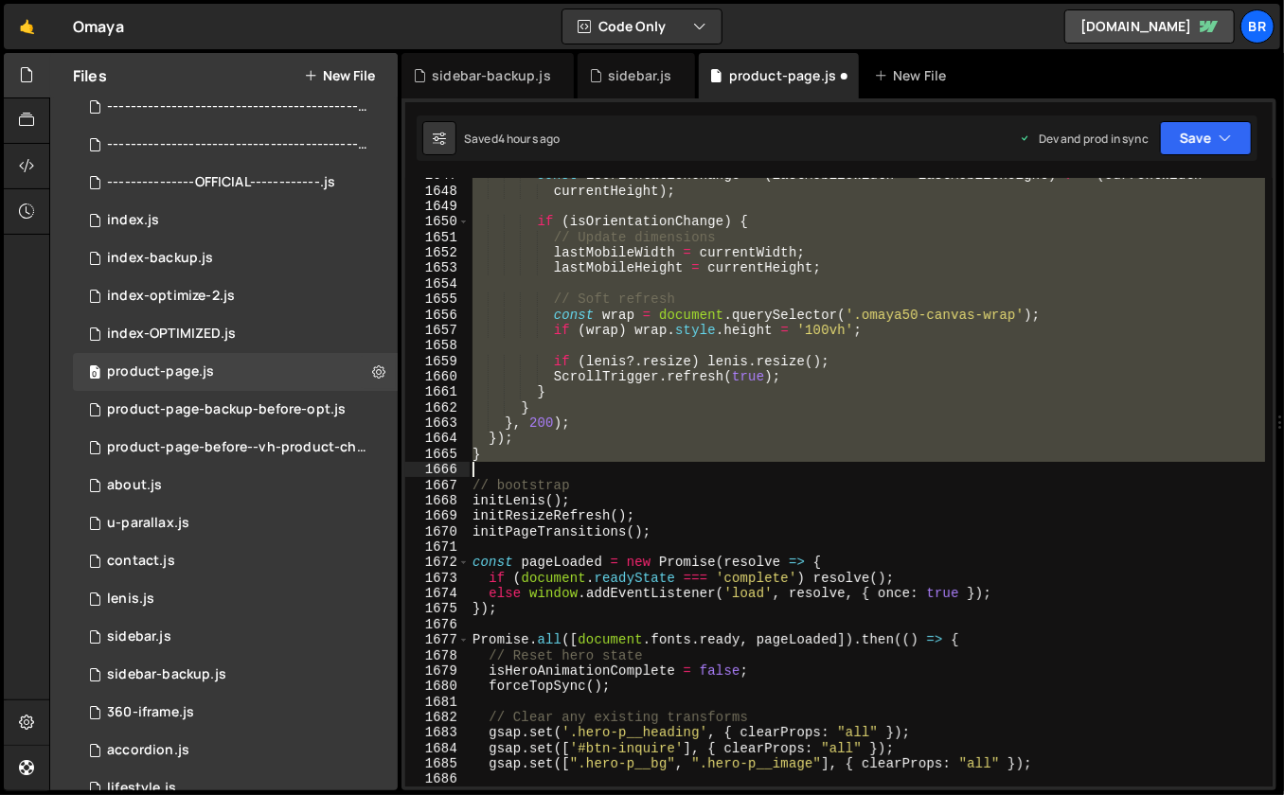
drag, startPoint x: 472, startPoint y: 529, endPoint x: 622, endPoint y: 462, distance: 164.0
click at [622, 462] on div "const isOrientationChange = ( lastMobileWidth > lastMobileHeight ) !== ( curren…" at bounding box center [867, 488] width 797 height 641
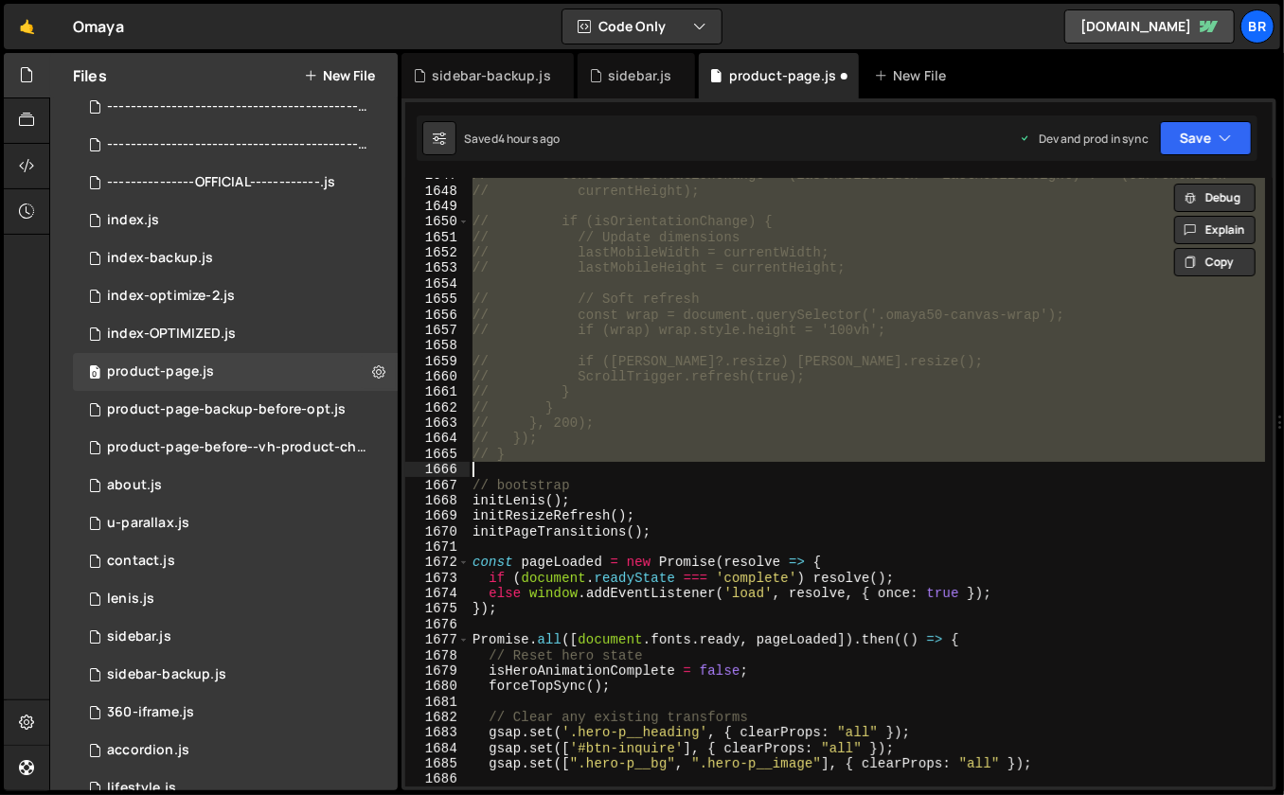
type textarea "// }"
click at [622, 462] on div "// const isOrientationChange = (lastMobileWidth > lastMobileHeight) !== (curren…" at bounding box center [867, 488] width 797 height 641
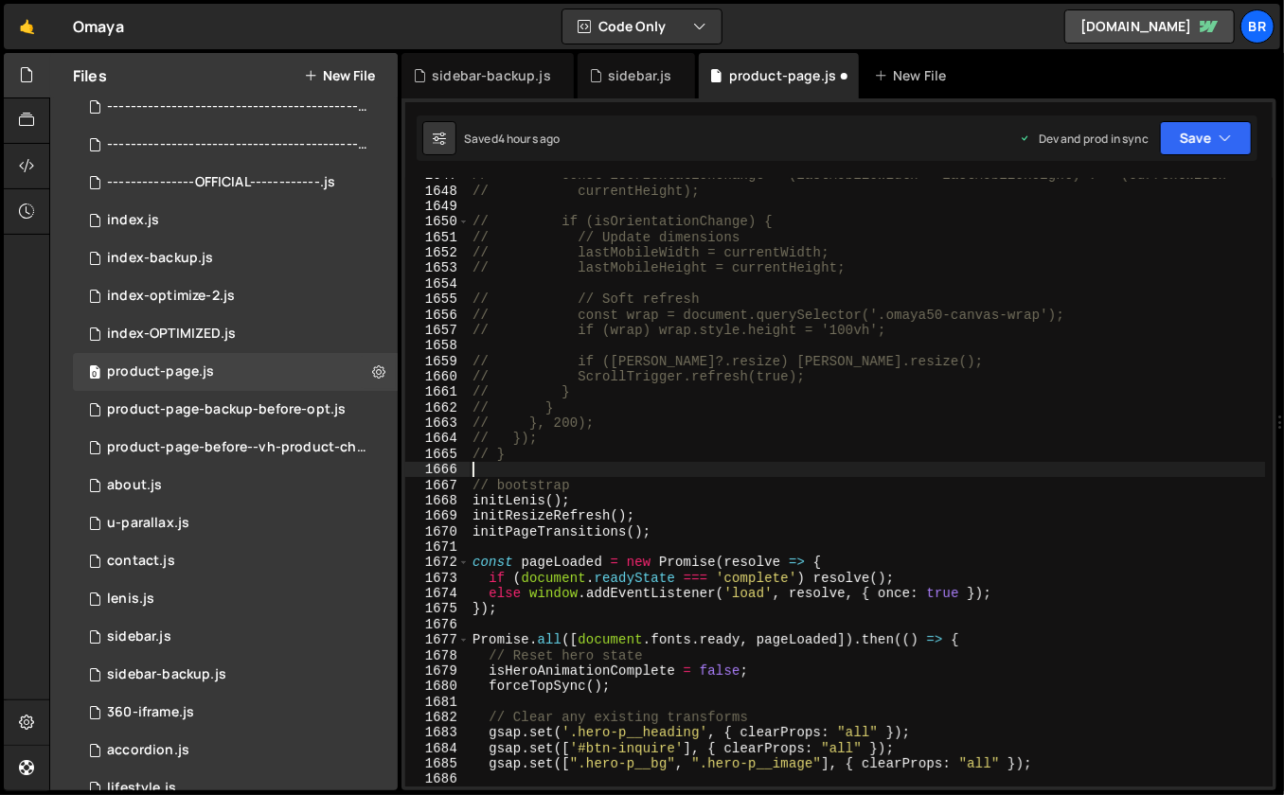
paste textarea "//==========================="
type textarea "//==========================="
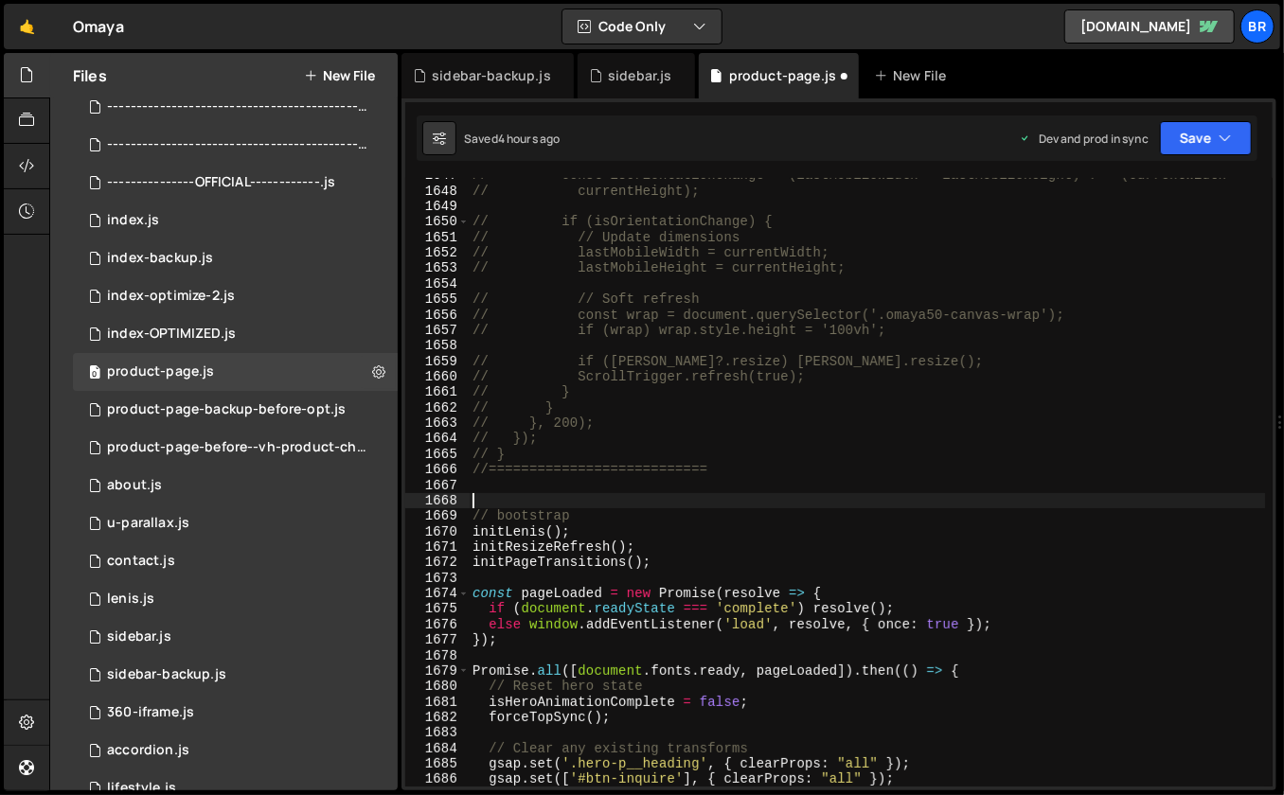
paste textarea "//==========================="
type textarea "//==========================="
paste textarea "//==========================="
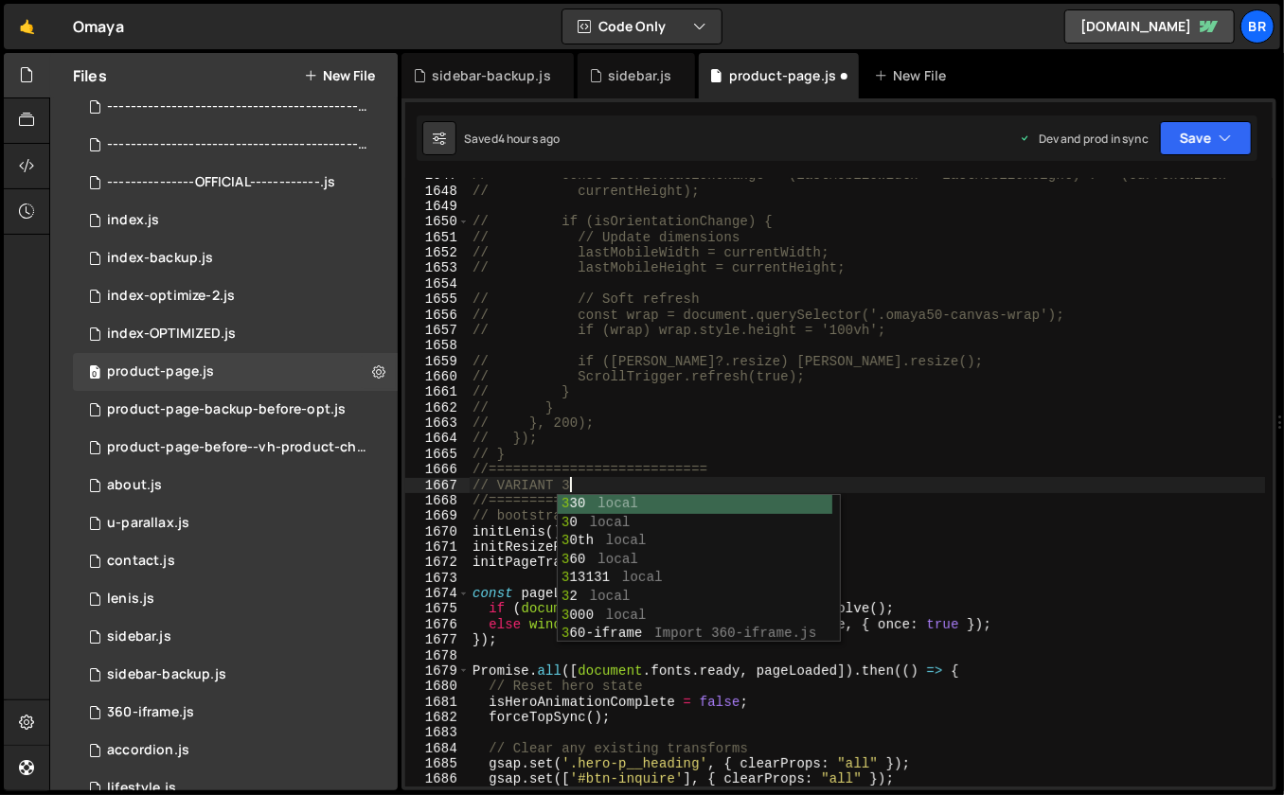
click at [792, 474] on div "// const isOrientationChange = (lastMobileWidth > lastMobileHeight) !== (curren…" at bounding box center [867, 488] width 797 height 641
type textarea "//==========================="
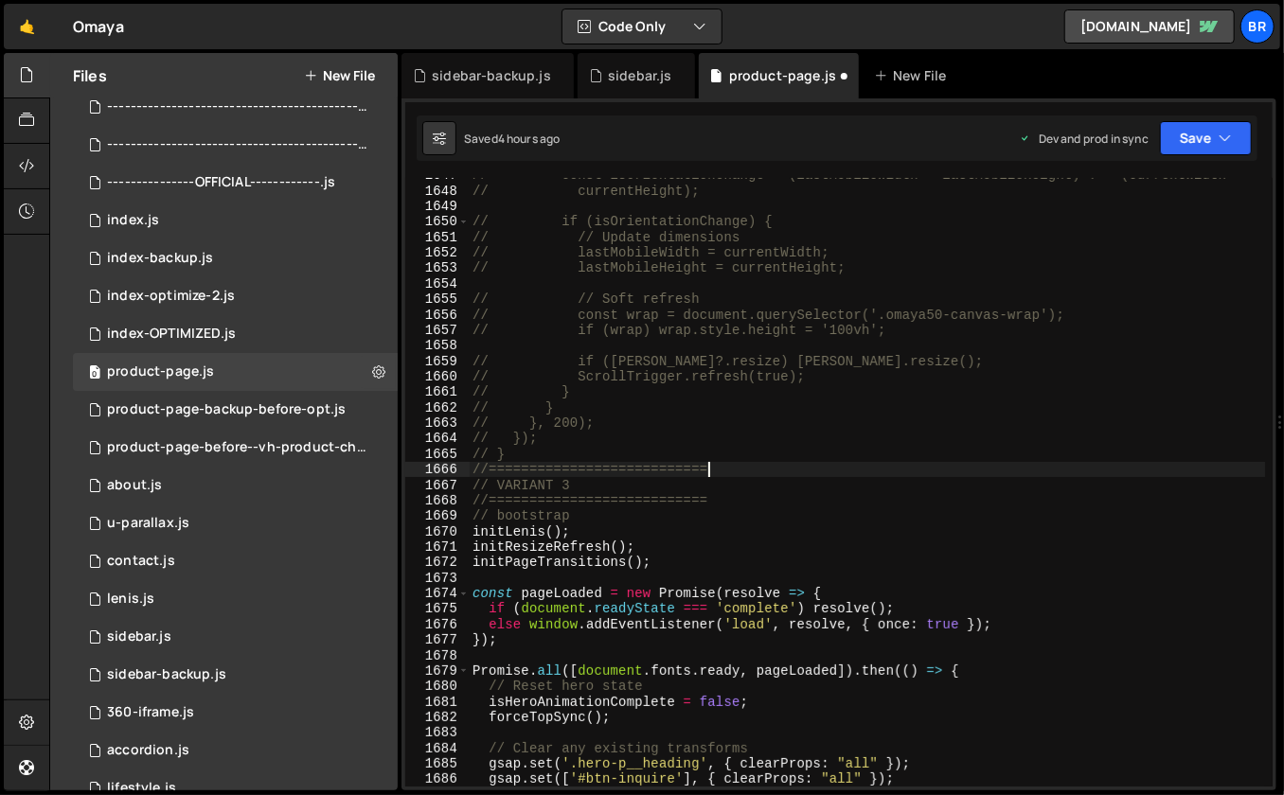
click at [718, 502] on div "// const isOrientationChange = (lastMobileWidth > lastMobileHeight) !== (curren…" at bounding box center [867, 488] width 797 height 641
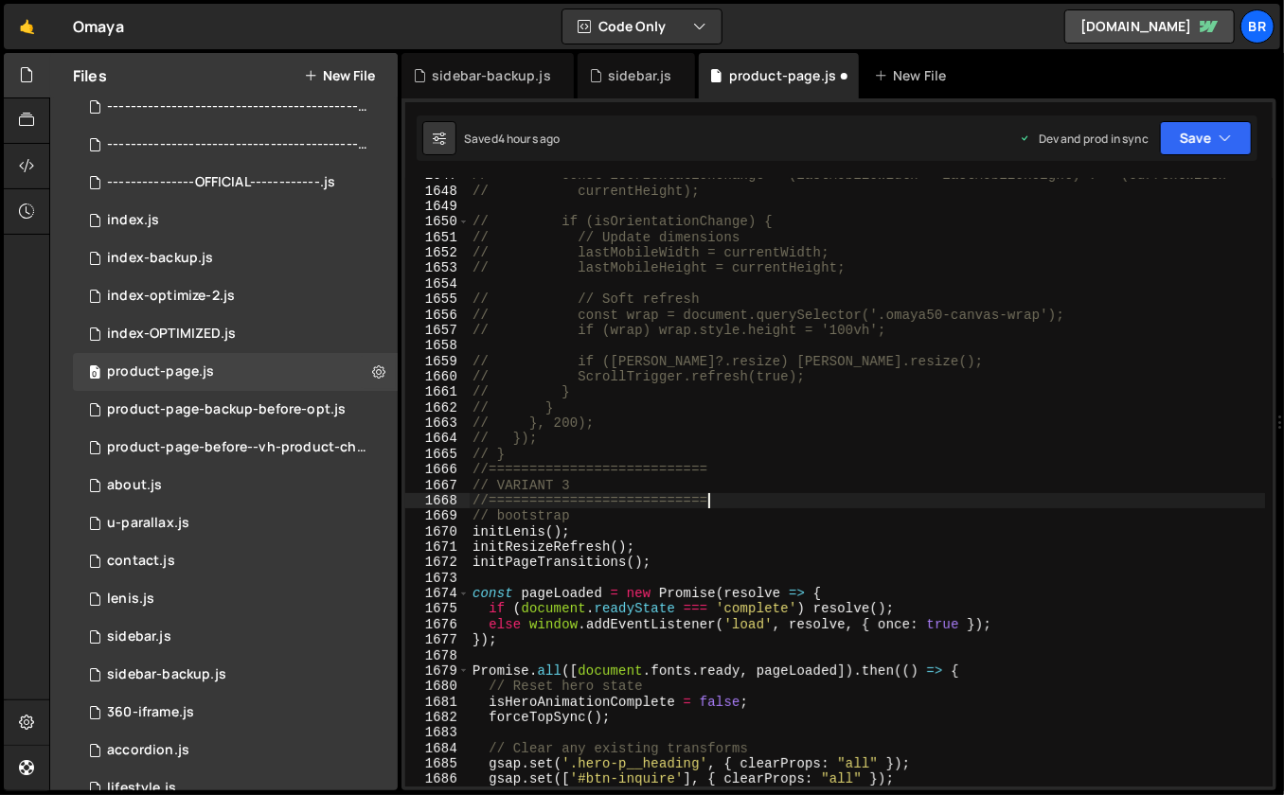
scroll to position [0, 0]
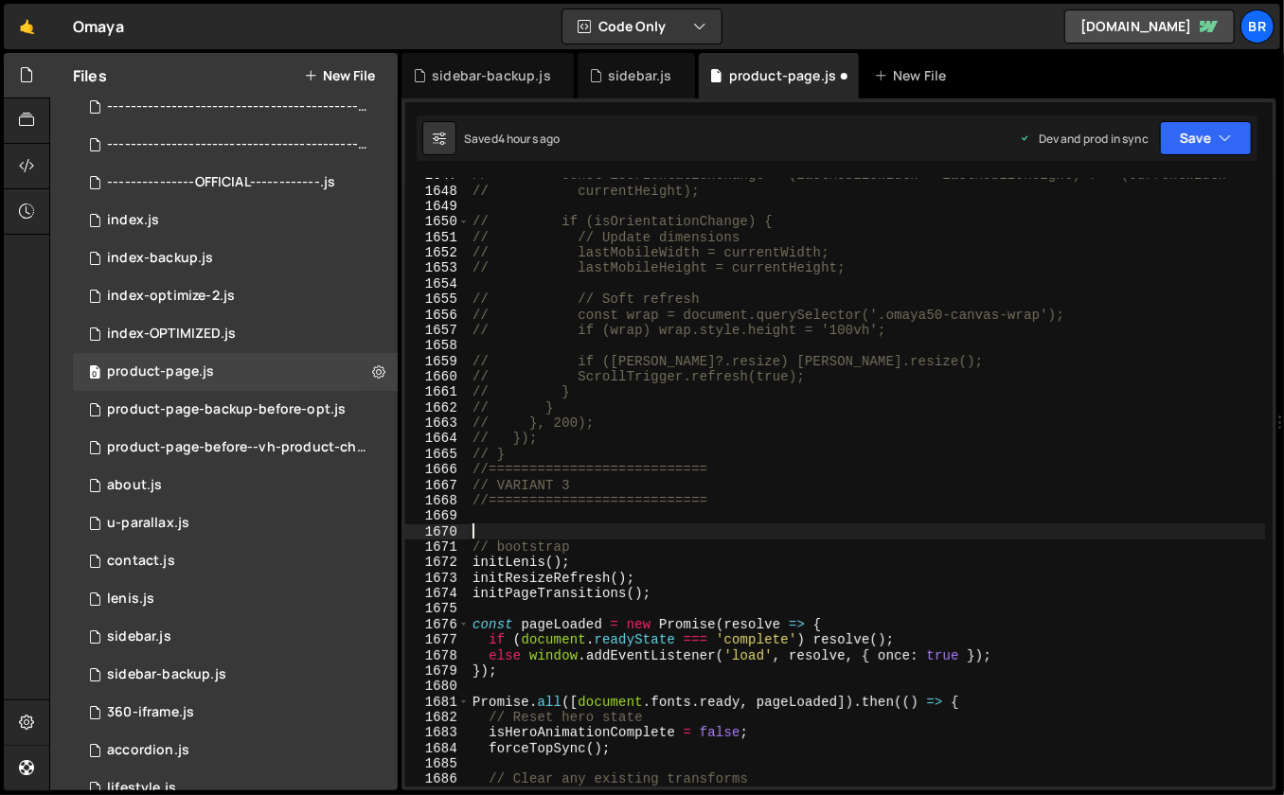
click at [614, 518] on div "// const isOrientationChange = (lastMobileWidth > lastMobileHeight) !== (curren…" at bounding box center [867, 488] width 797 height 641
paste textarea "}"
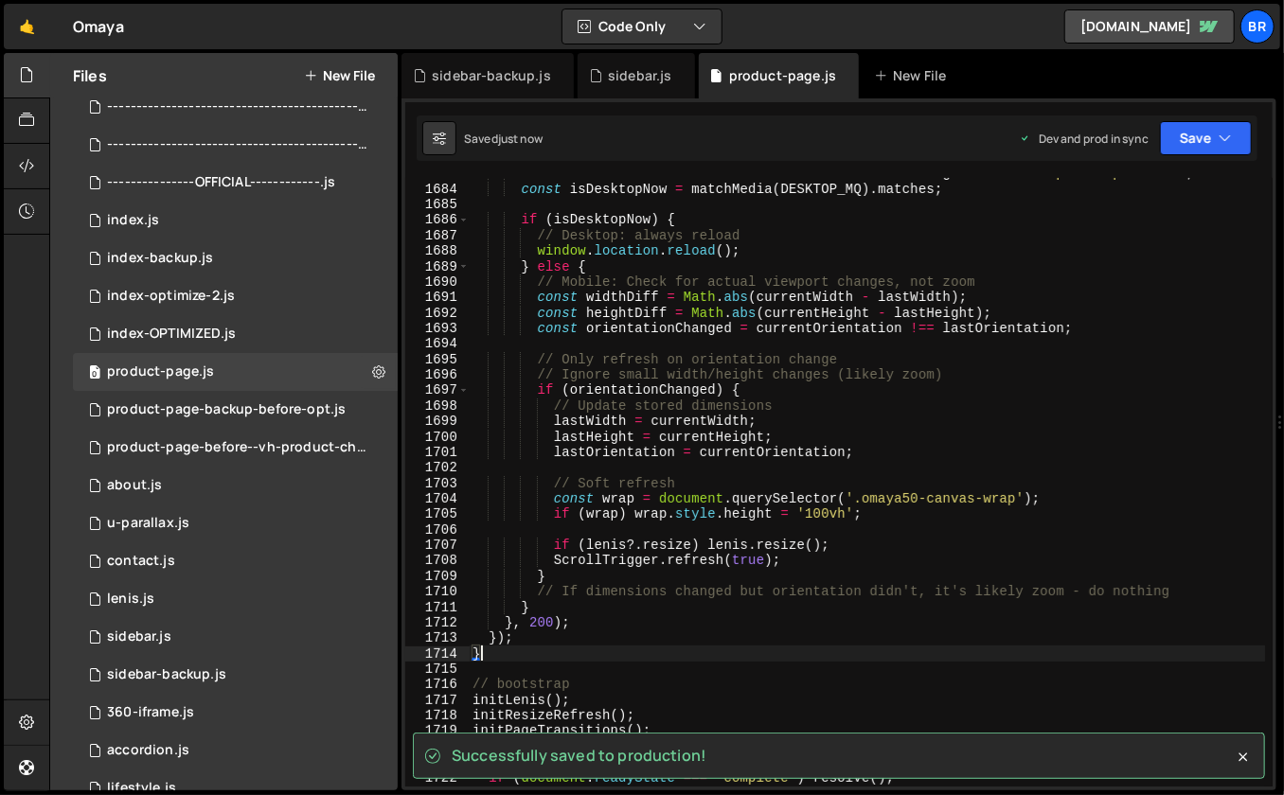
scroll to position [26231, 0]
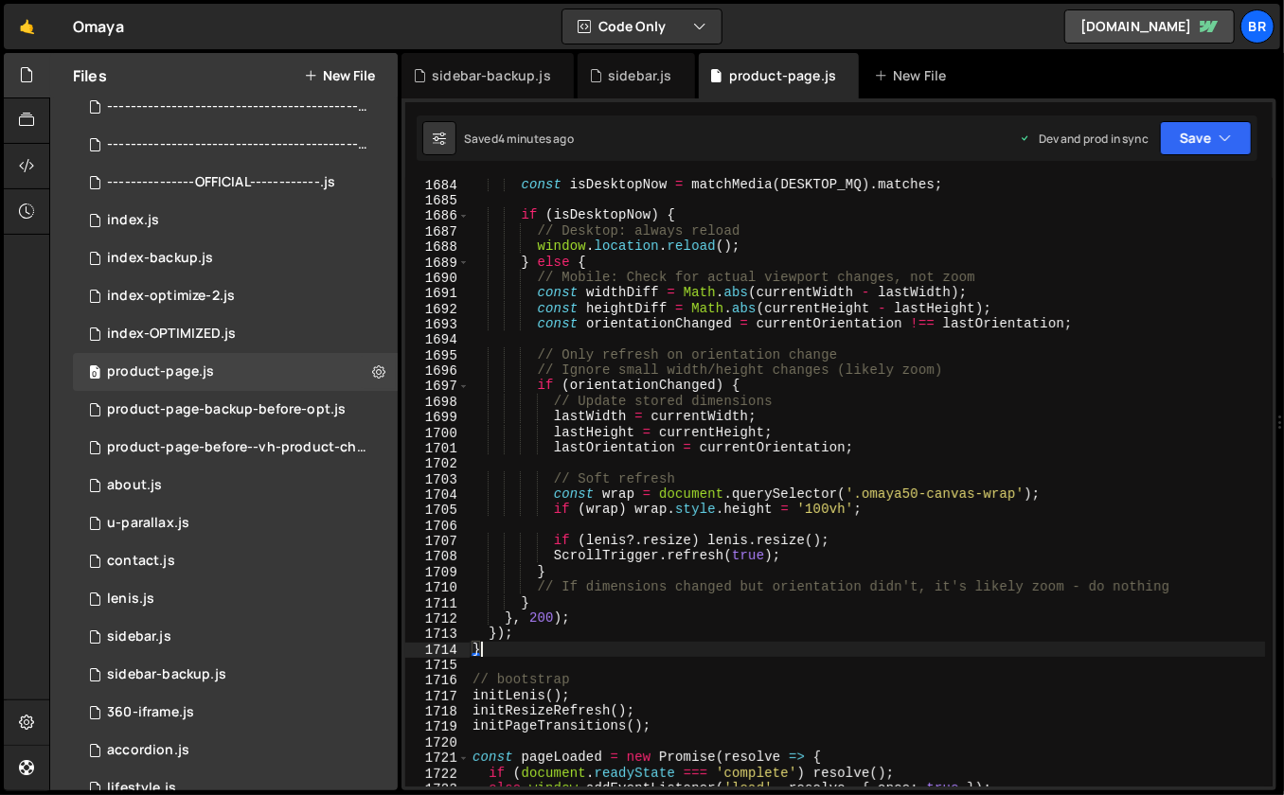
click at [650, 630] on div "const isDesktopNow = matchMedia ( DESKTOP_MQ ) . matches ; if ( isDesktopNow ) …" at bounding box center [867, 497] width 797 height 641
click at [577, 650] on div "const isDesktopNow = matchMedia ( DESKTOP_MQ ) . matches ; if ( isDesktopNow ) …" at bounding box center [867, 497] width 797 height 641
type textarea "}"
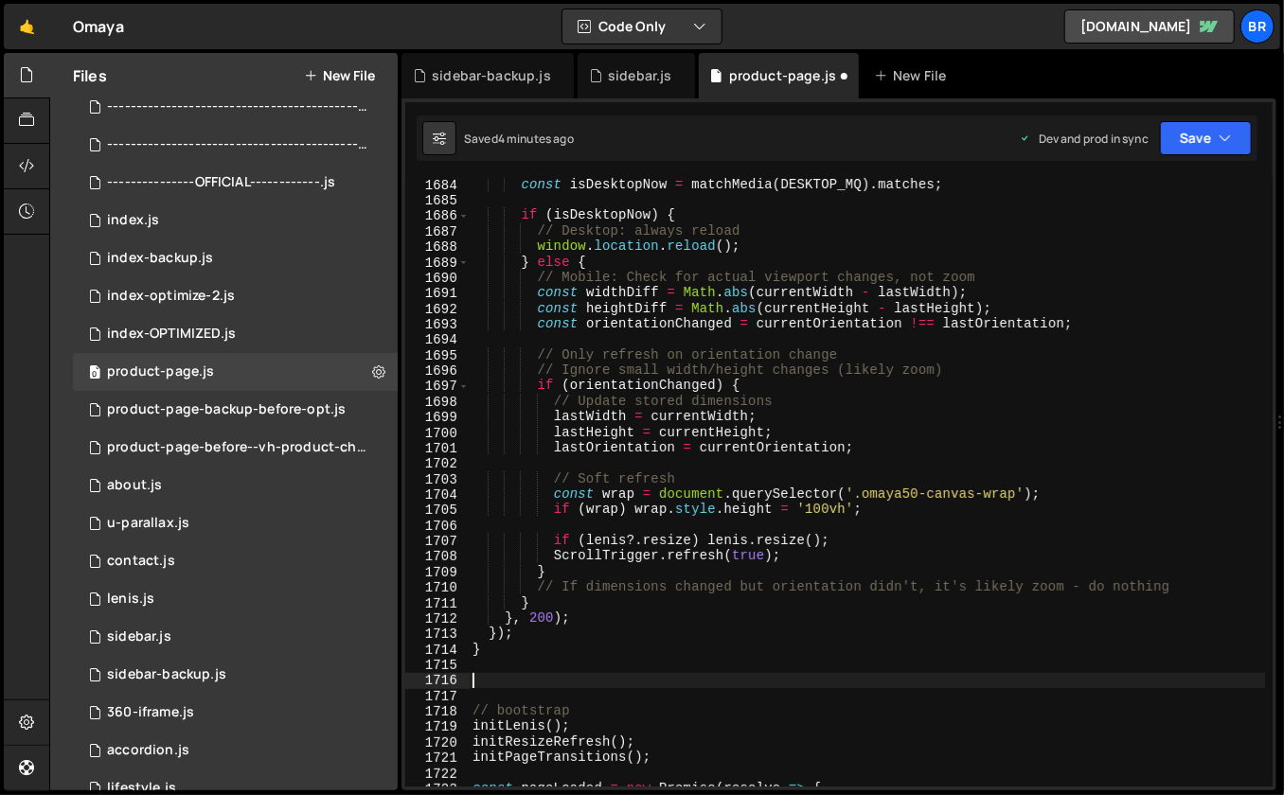
type textarea "\"
type textarea "//============================================="
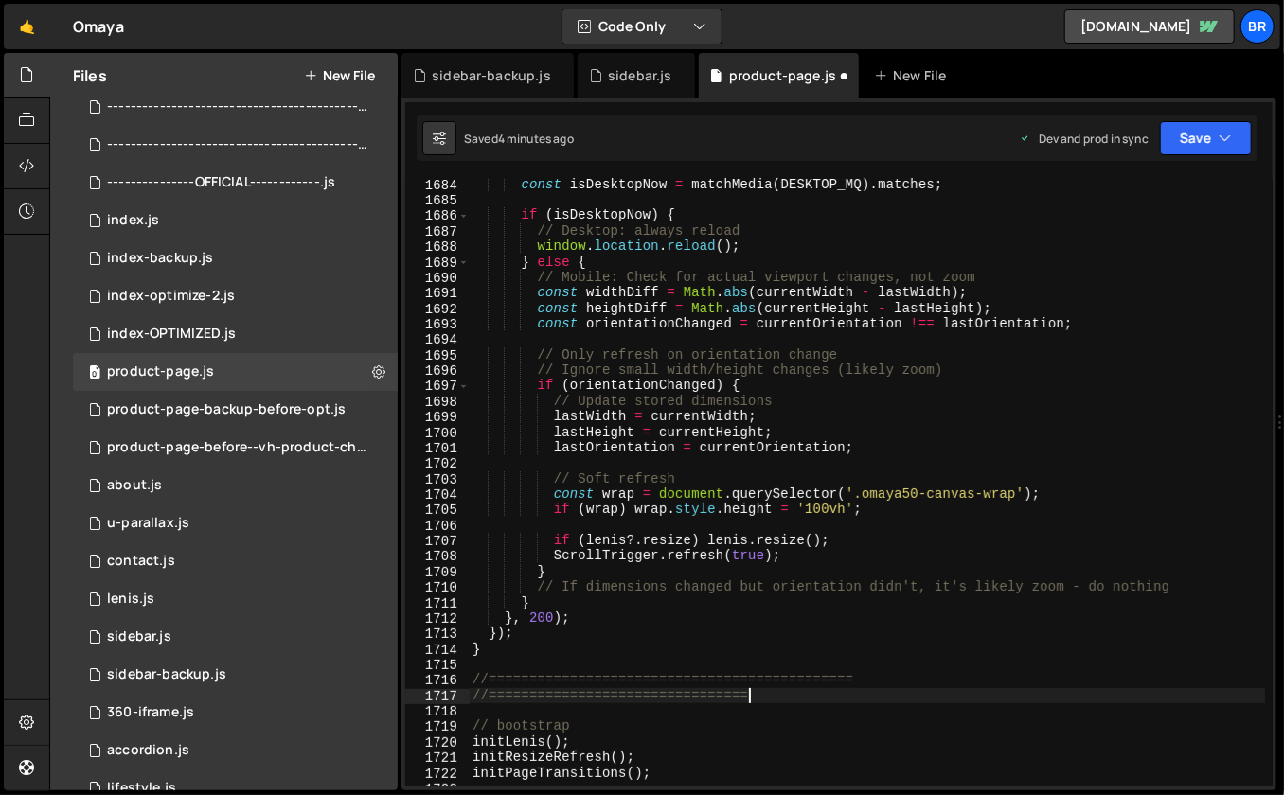
scroll to position [0, 18]
click at [508, 656] on div "const isDesktopNow = matchMedia ( DESKTOP_MQ ) . matches ; if ( isDesktopNow ) …" at bounding box center [867, 497] width 797 height 641
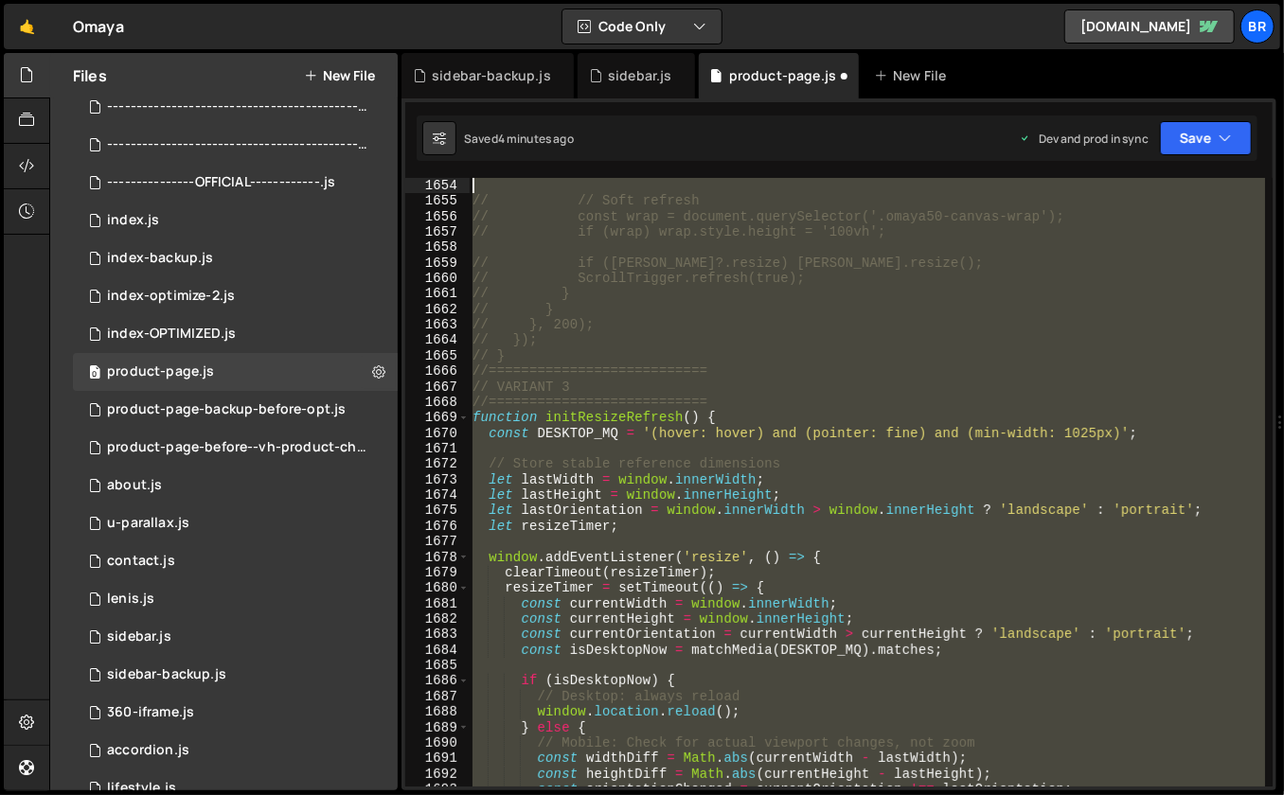
scroll to position [25750, 0]
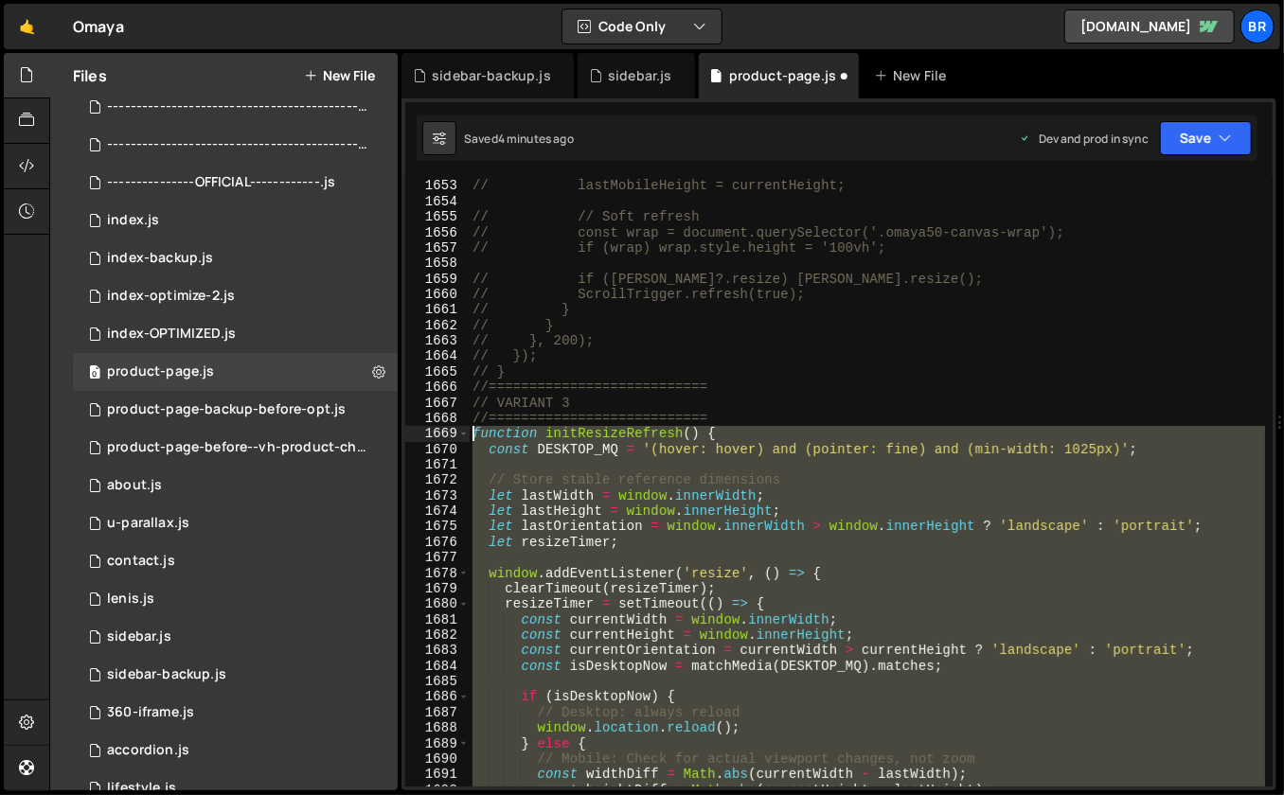
drag, startPoint x: 514, startPoint y: 656, endPoint x: 471, endPoint y: 436, distance: 224.9
click at [471, 436] on div "// lastMobileHeight = currentHeight; // // Soft refresh // const wrap = documen…" at bounding box center [867, 498] width 797 height 641
paste textarea "}"
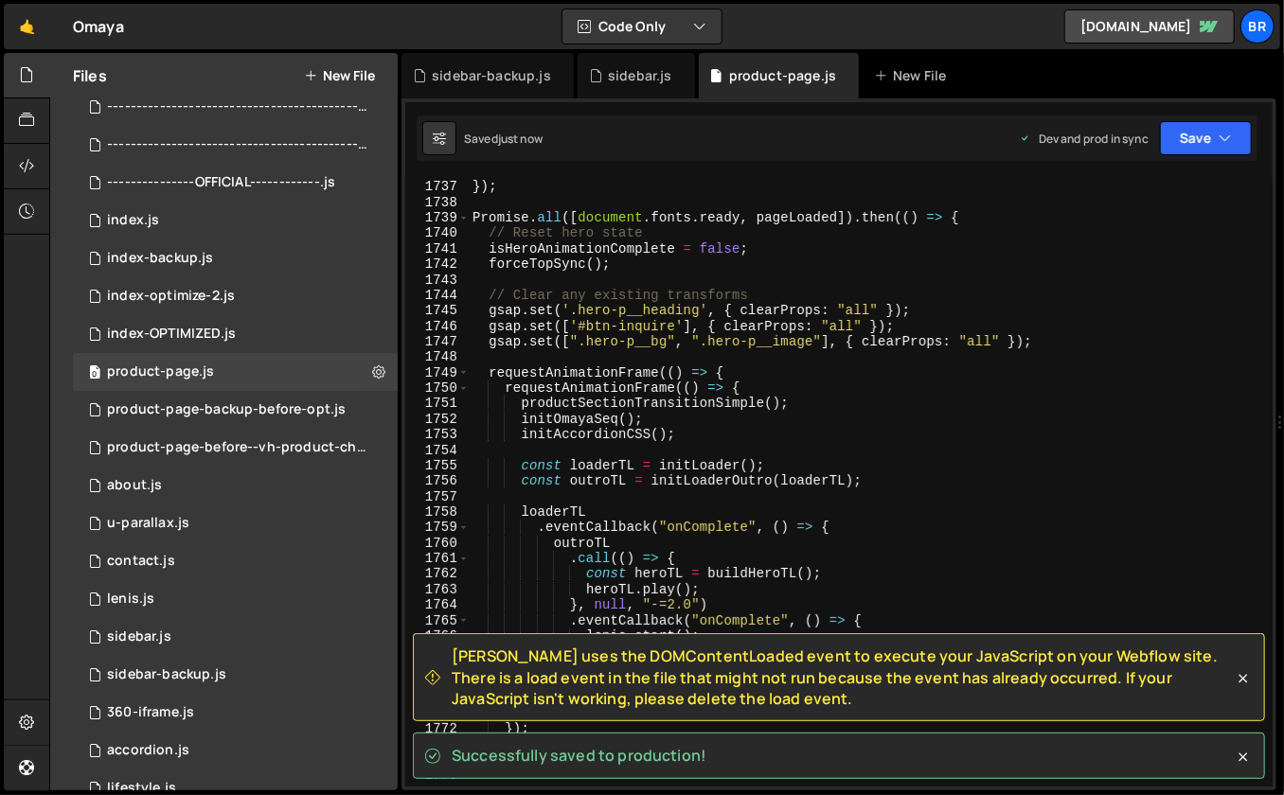
scroll to position [27066, 0]
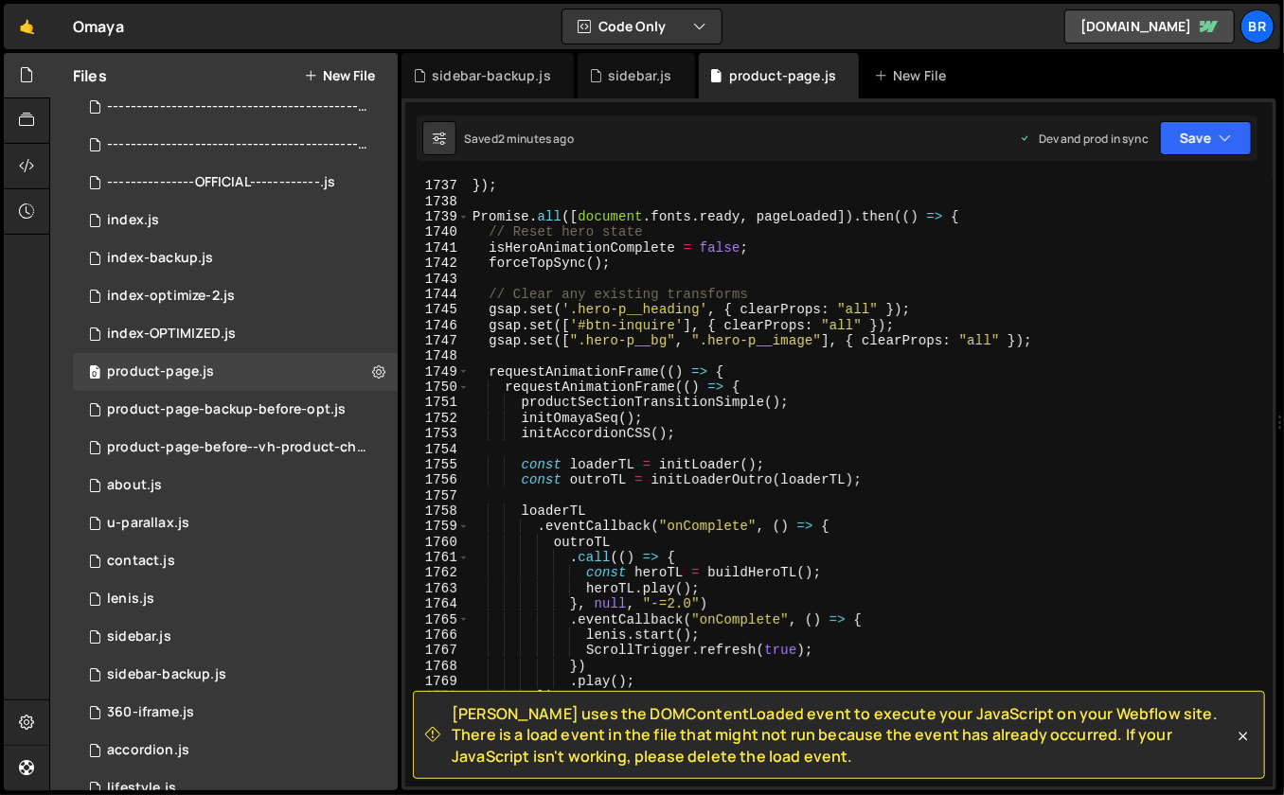
click at [960, 468] on div "else window . addEventListener ( 'load' , resolve , { once : true }) ; }) ; Pro…" at bounding box center [867, 483] width 797 height 641
click at [1247, 732] on icon at bounding box center [1243, 736] width 19 height 19
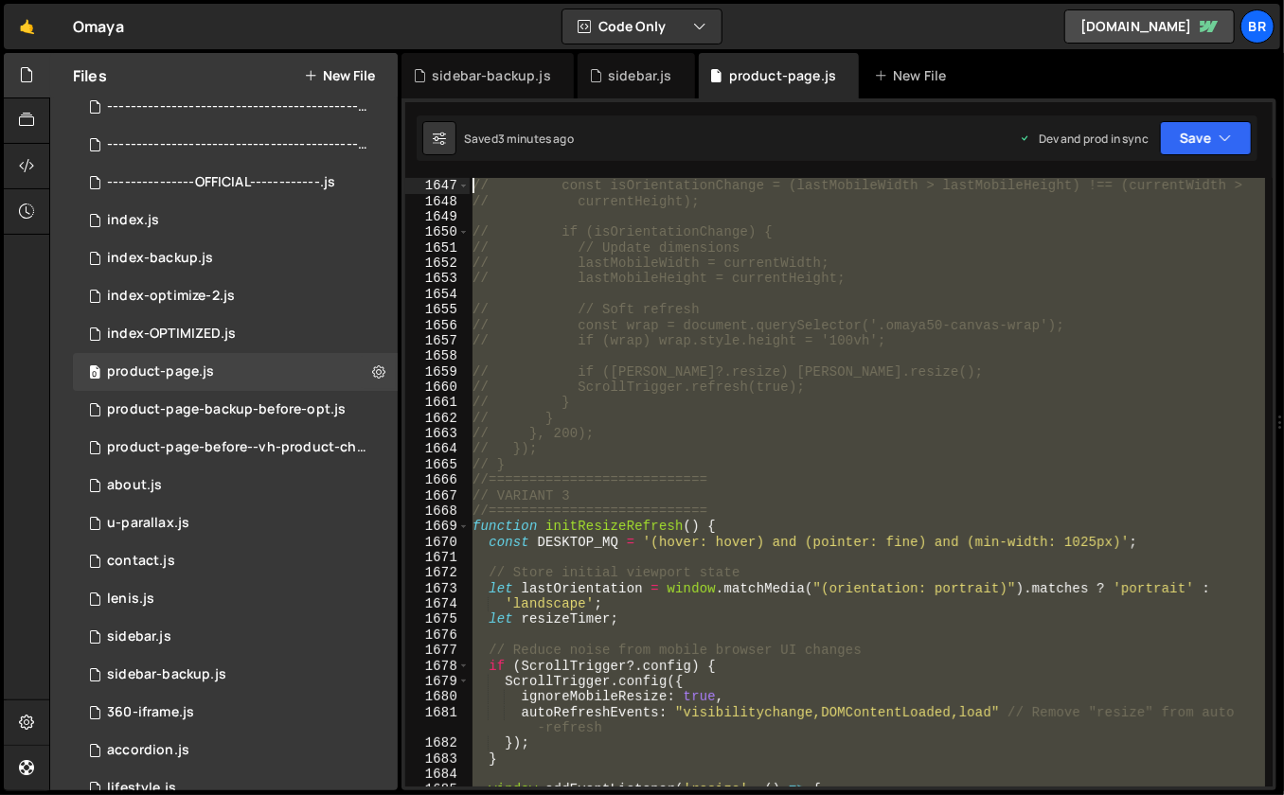
scroll to position [25611, 0]
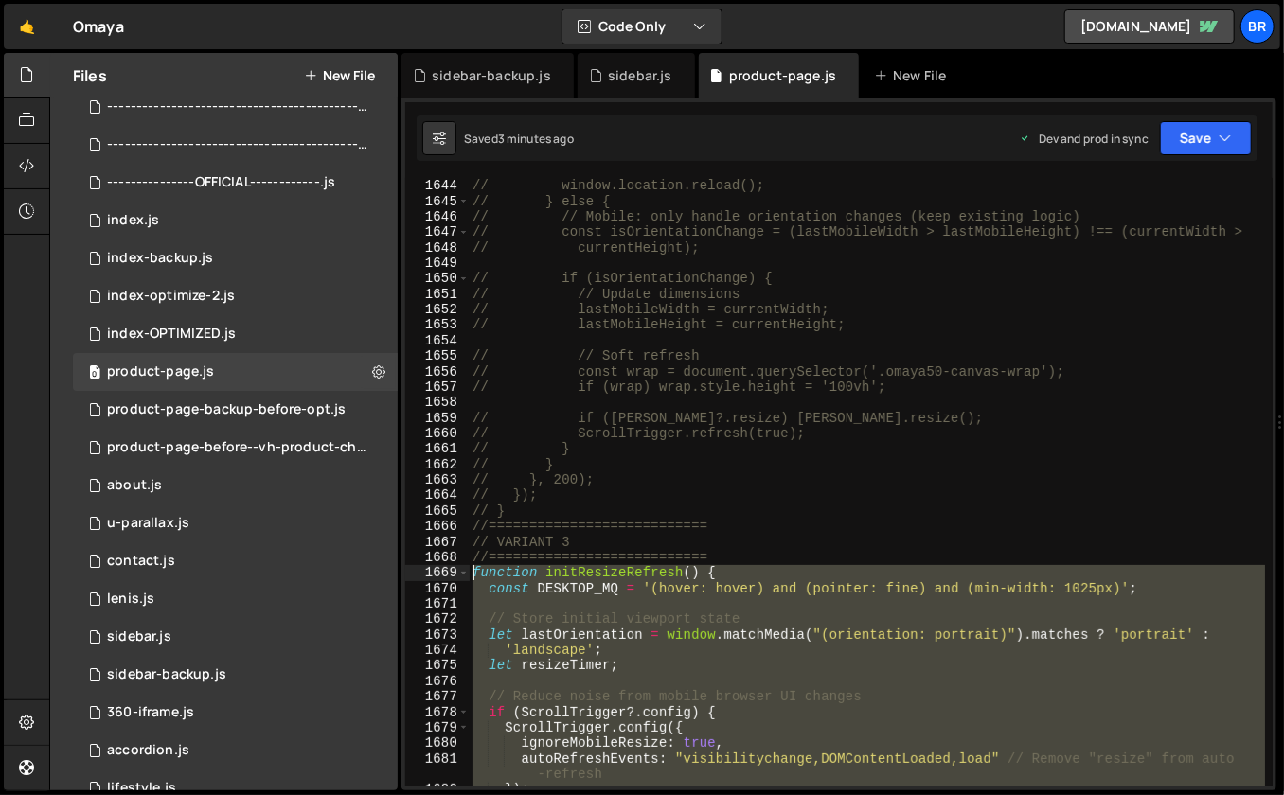
drag, startPoint x: 518, startPoint y: 425, endPoint x: 472, endPoint y: 579, distance: 160.0
click at [472, 579] on div "// window.location.reload(); // } else { // // Mobile: only handle orientation …" at bounding box center [867, 498] width 797 height 641
paste textarea "}"
type textarea "}"
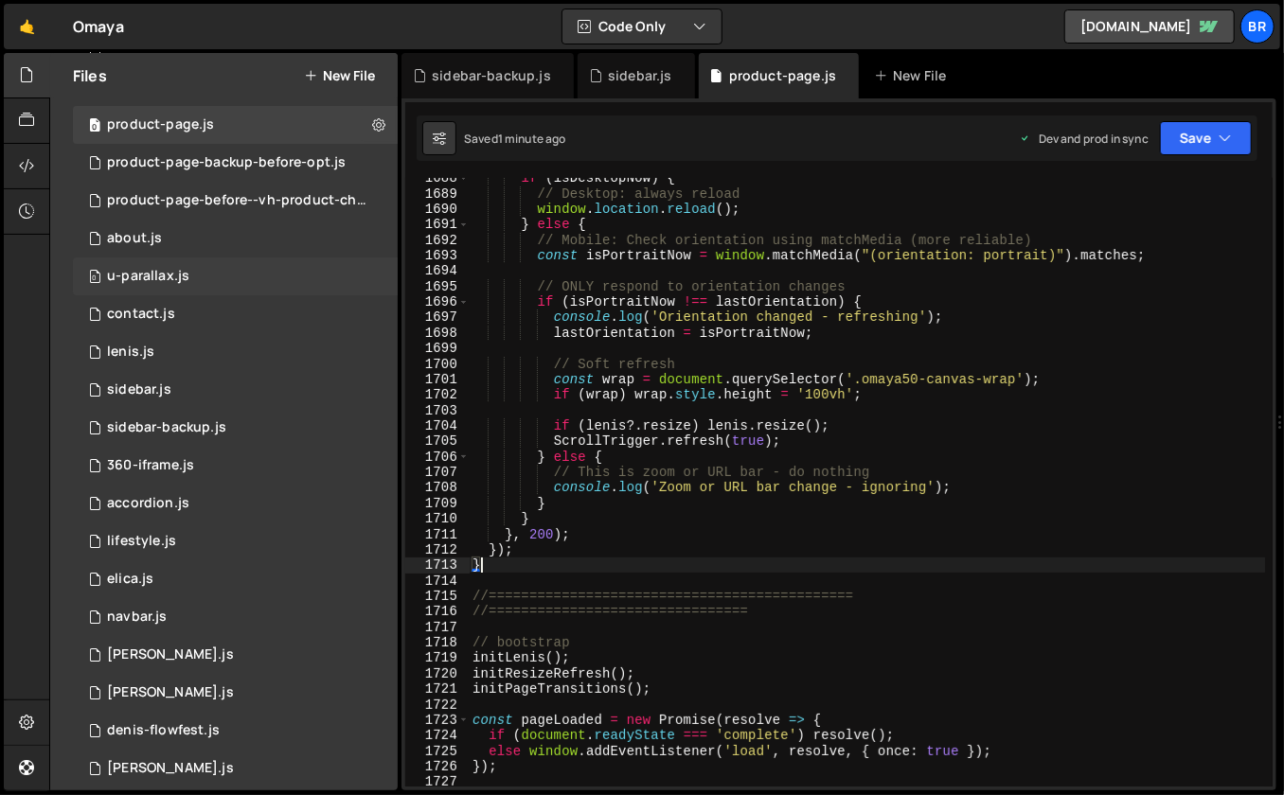
scroll to position [720, 0]
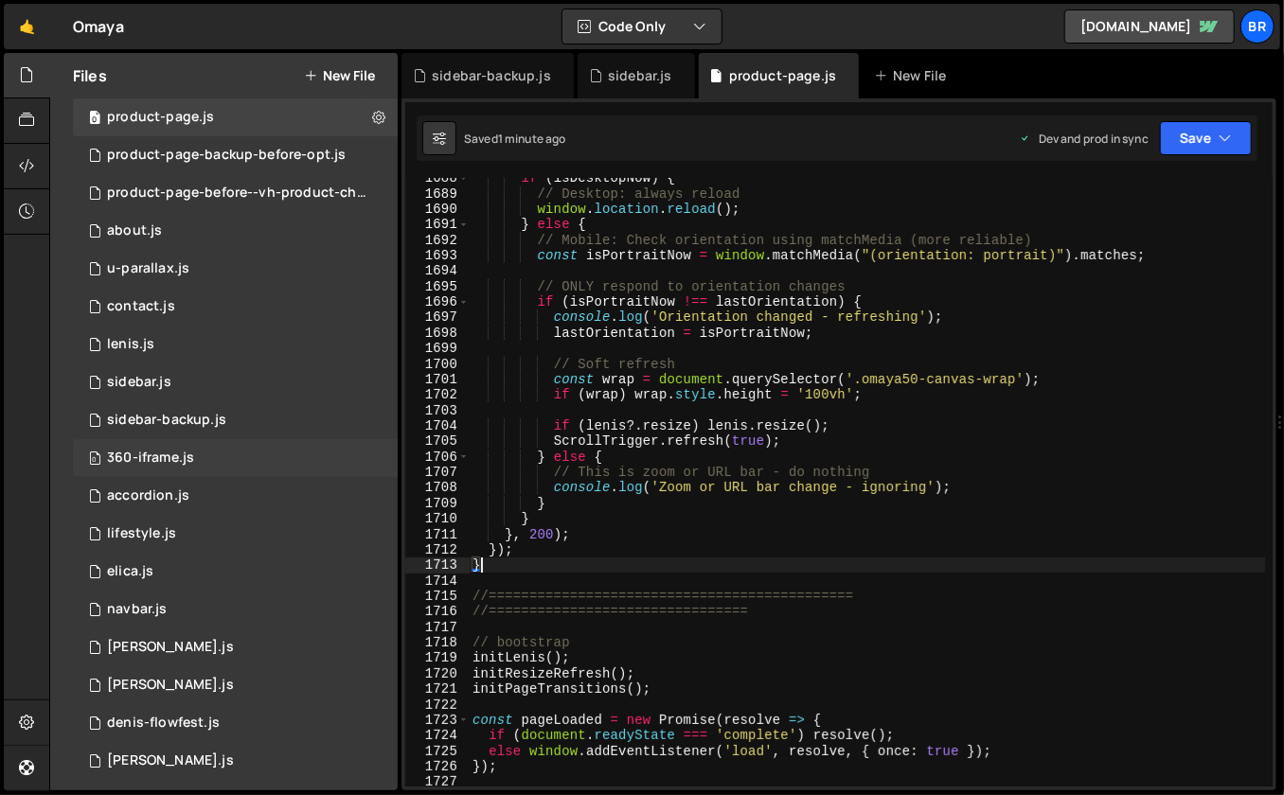
click at [235, 465] on div "0 360-iframe.js 0" at bounding box center [235, 458] width 325 height 38
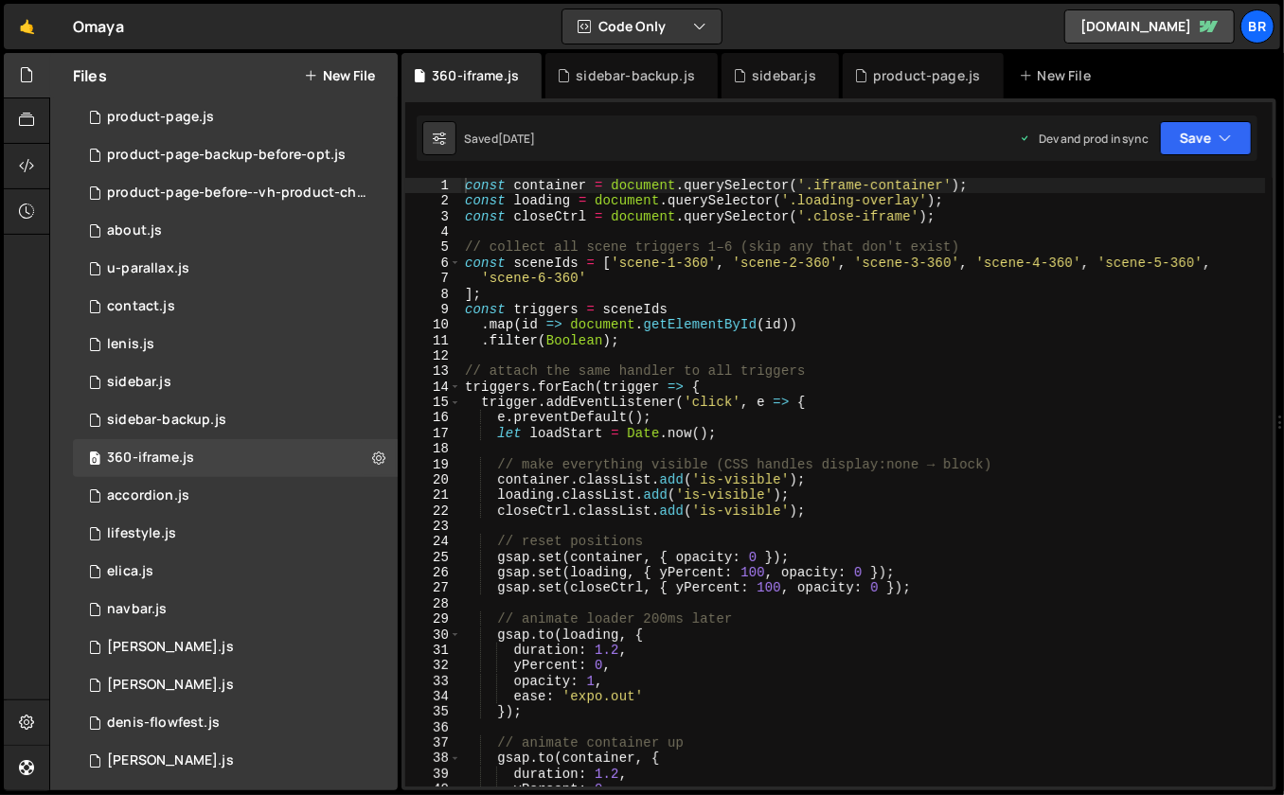
click at [744, 441] on div "const container = document . querySelector ( '.iframe-container' ) ; const load…" at bounding box center [863, 498] width 805 height 641
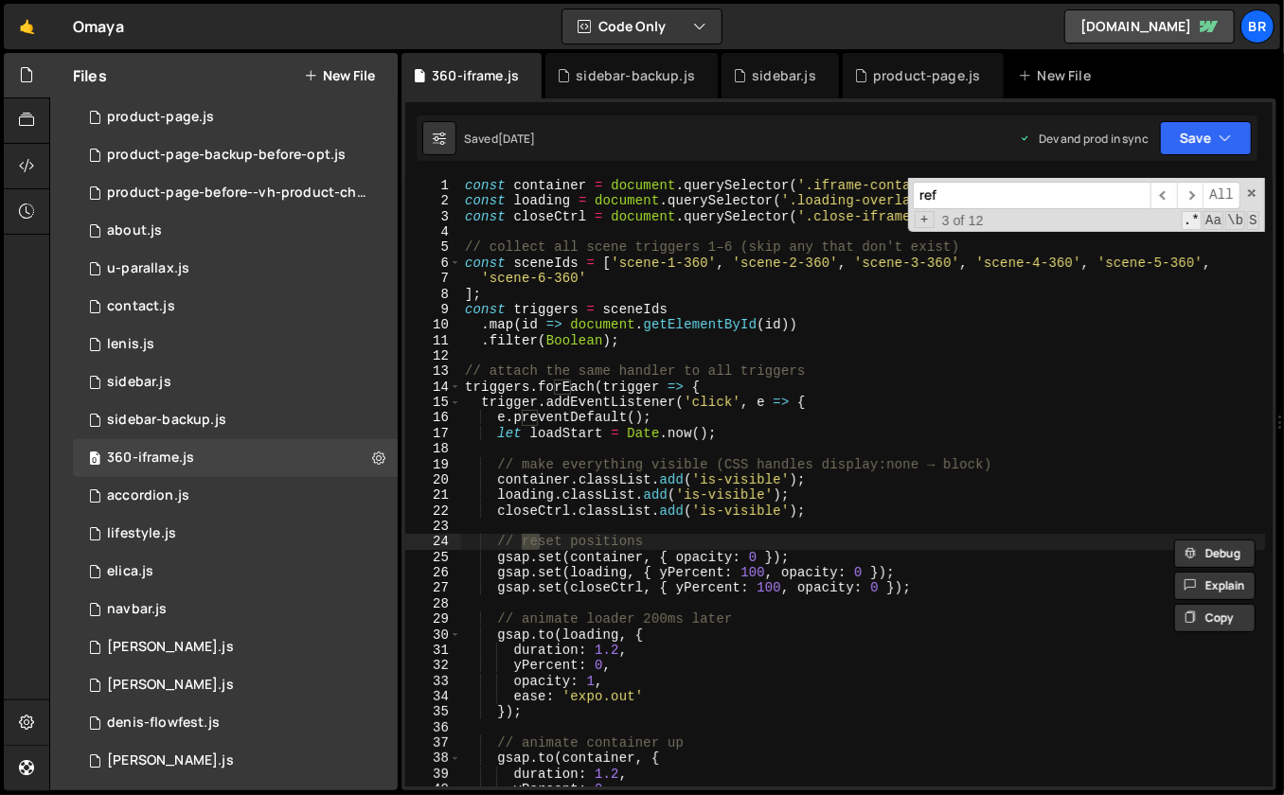
scroll to position [562, 0]
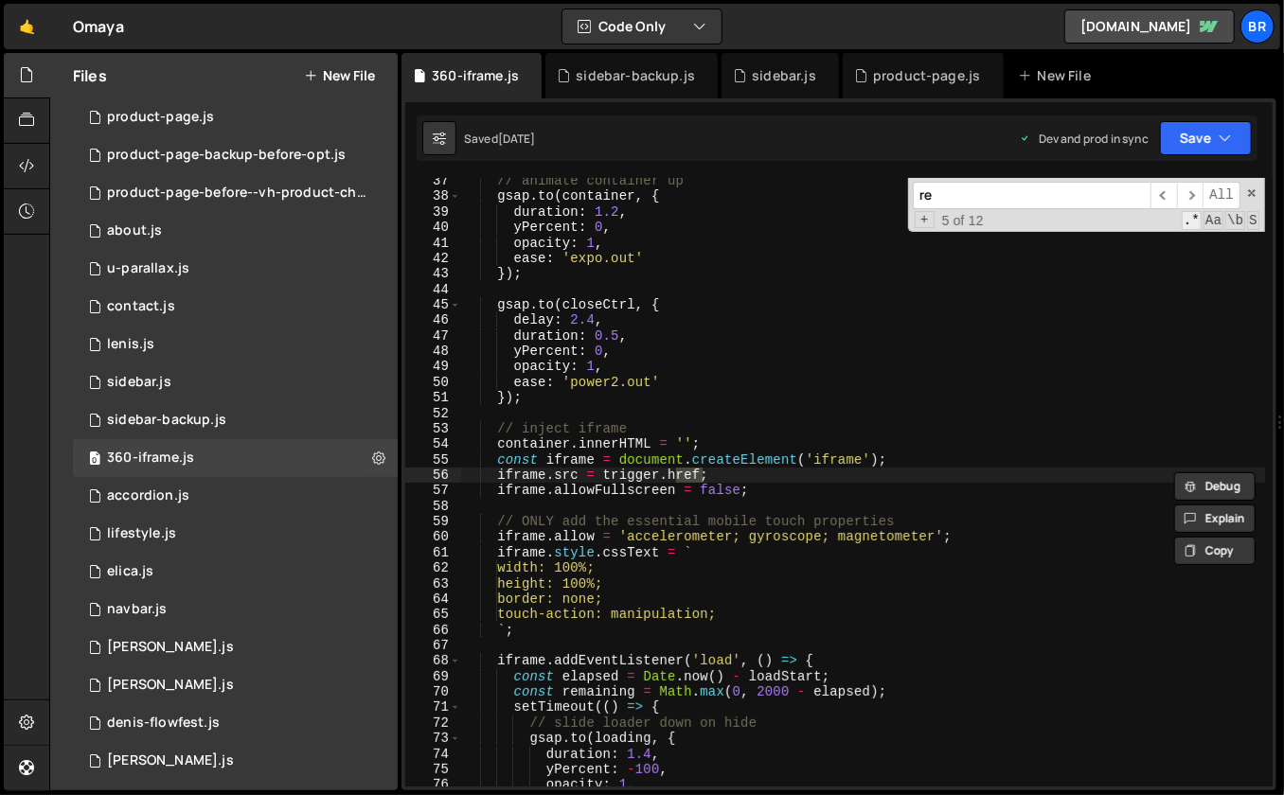
type input "r"
type textarea "iframe.src = trigger.href;"
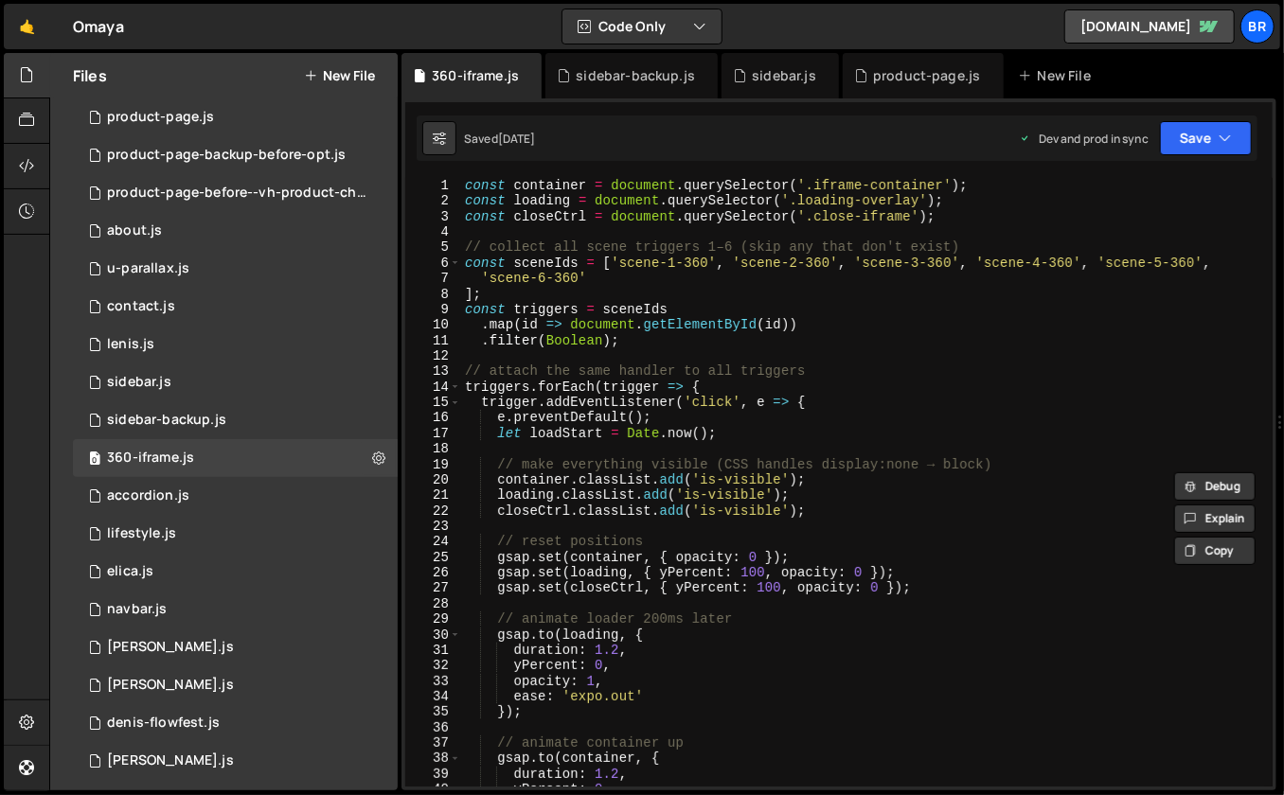
scroll to position [0, 0]
click at [169, 612] on div "0 navbar.js 0" at bounding box center [235, 610] width 325 height 38
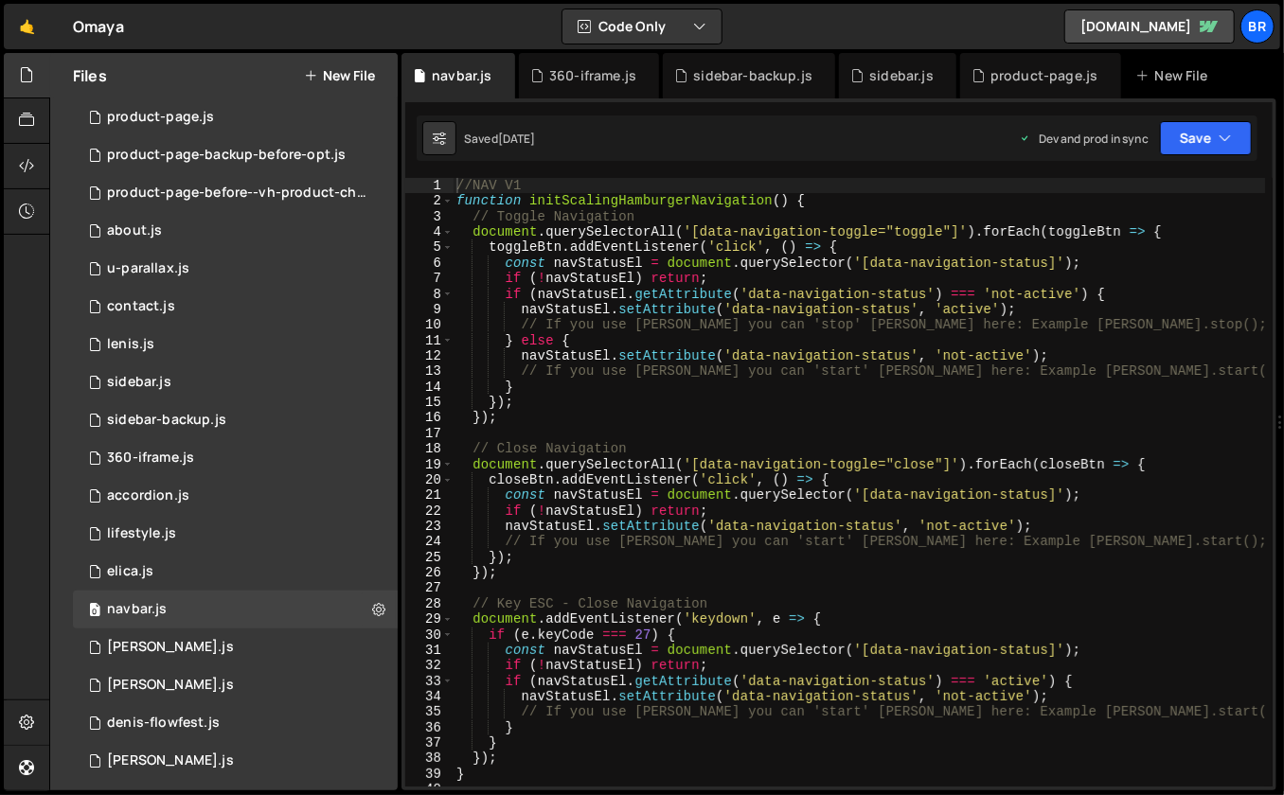
click at [786, 393] on div "//NAV V1 function initScalingHamburgerNavigation ( ) { // Toggle Navigation doc…" at bounding box center [859, 498] width 813 height 641
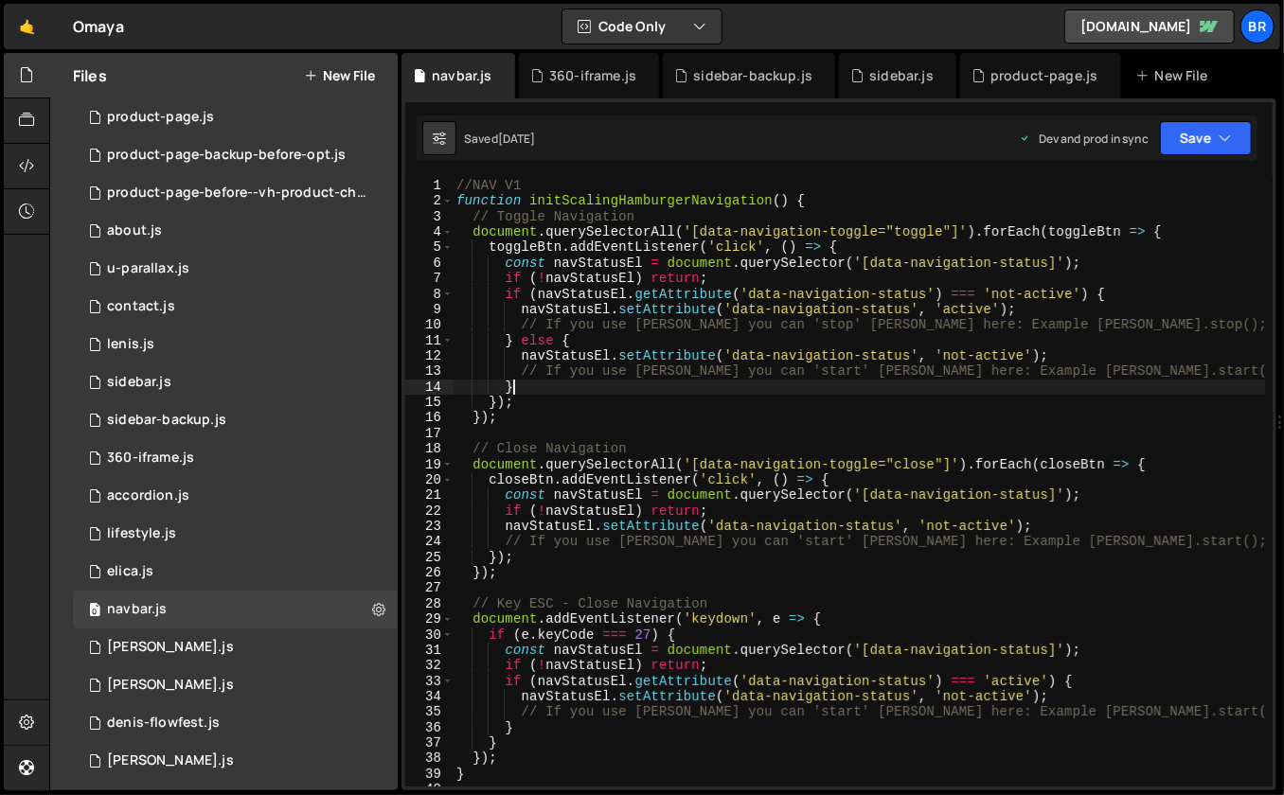
type textarea "initScalingHamburgerNavigation();"
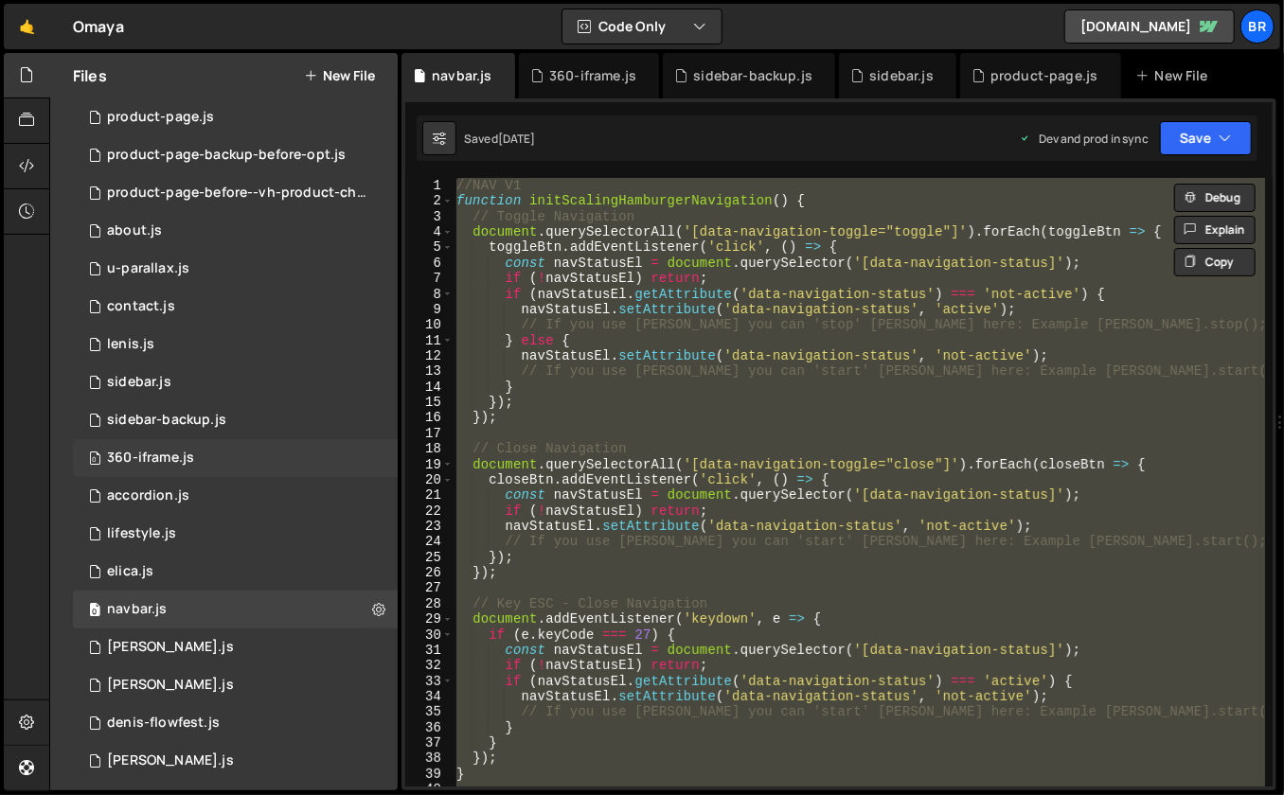
click at [223, 470] on div "0 360-iframe.js 0" at bounding box center [235, 458] width 325 height 38
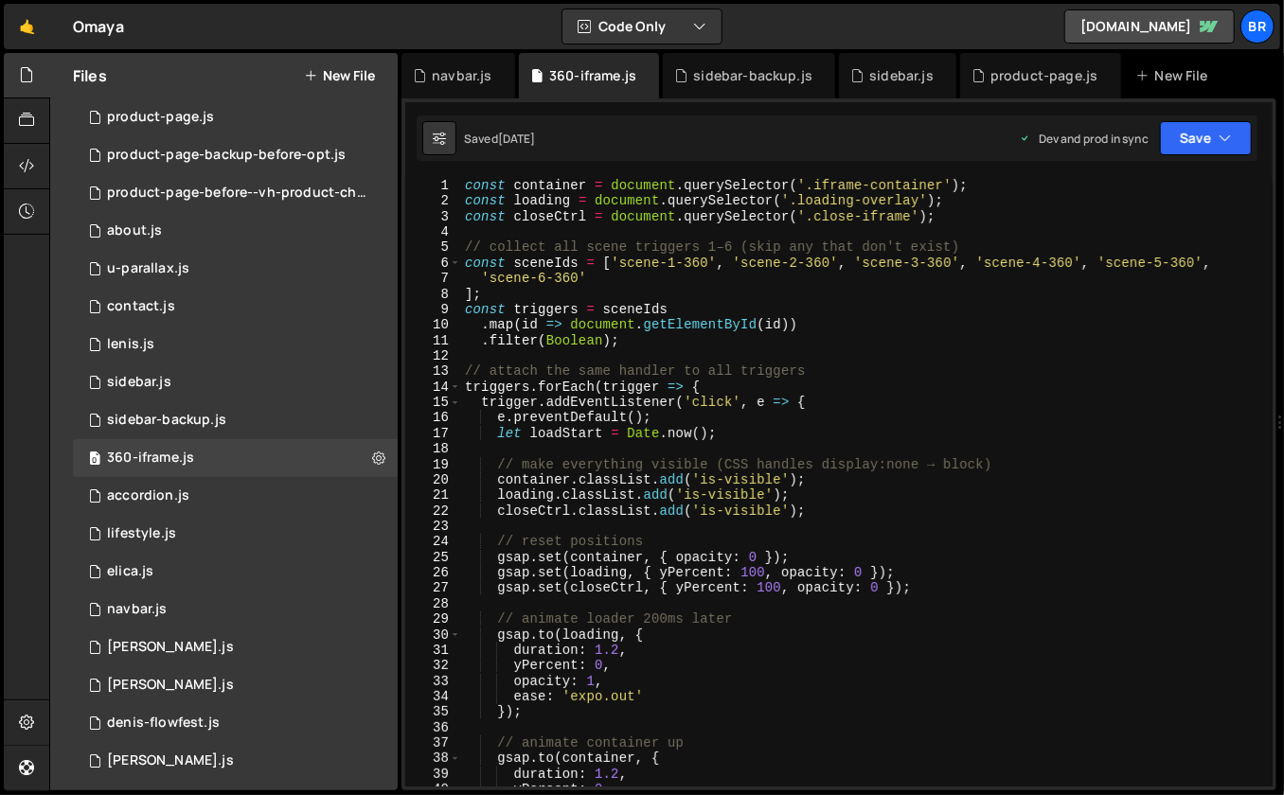
click at [726, 436] on div "const container = document . querySelector ( '.iframe-container' ) ; const load…" at bounding box center [863, 498] width 805 height 641
type textarea "});"
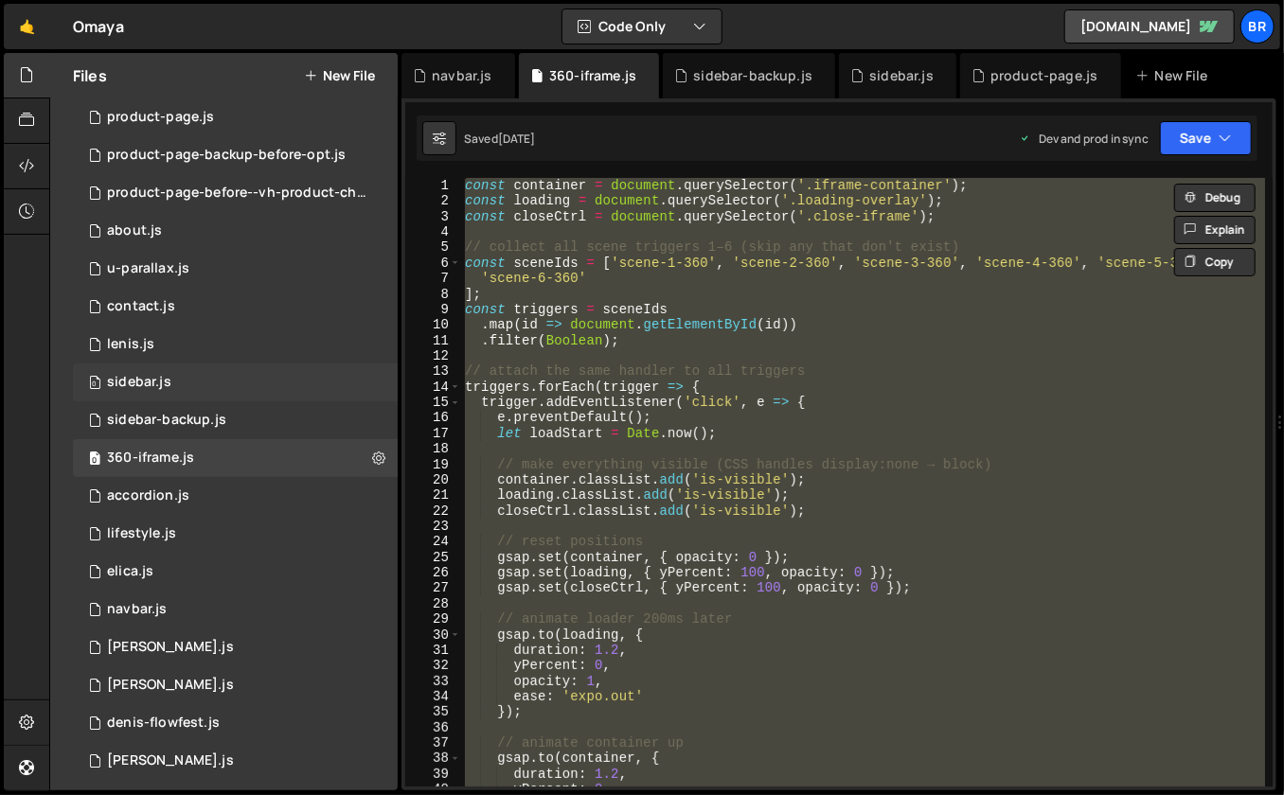
click at [171, 384] on div "0 sidebar.js 0" at bounding box center [235, 383] width 325 height 38
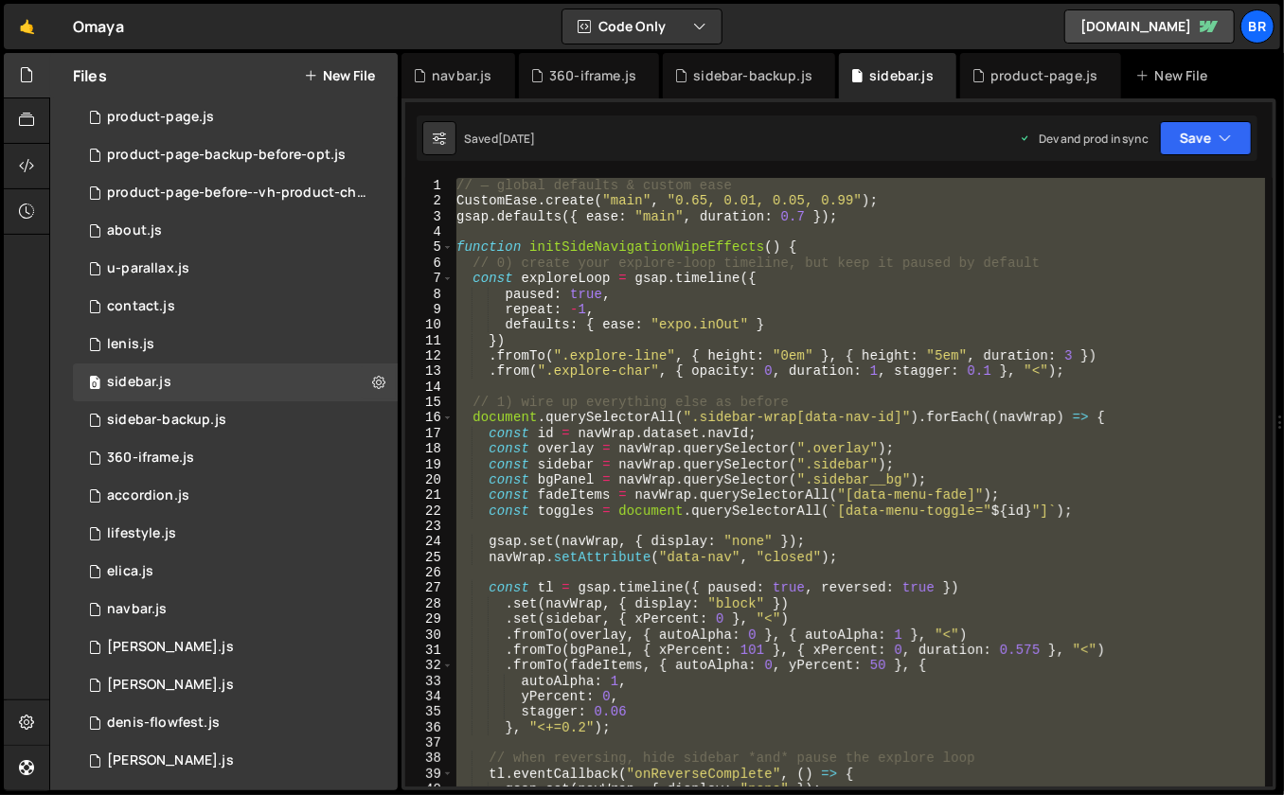
click at [668, 436] on div "// — global defaults & custom ease CustomEase . create ( "main" , "0.65, 0.01, …" at bounding box center [859, 498] width 813 height 641
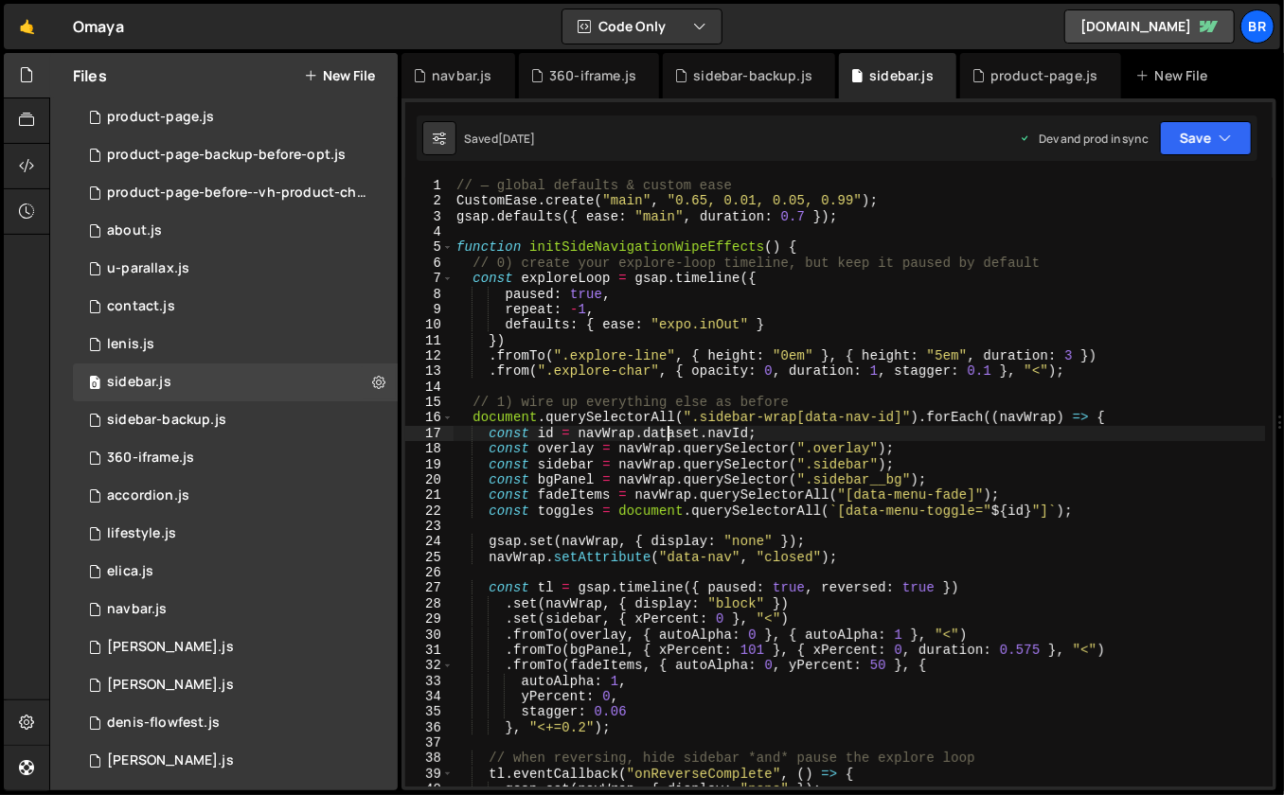
scroll to position [1201, 0]
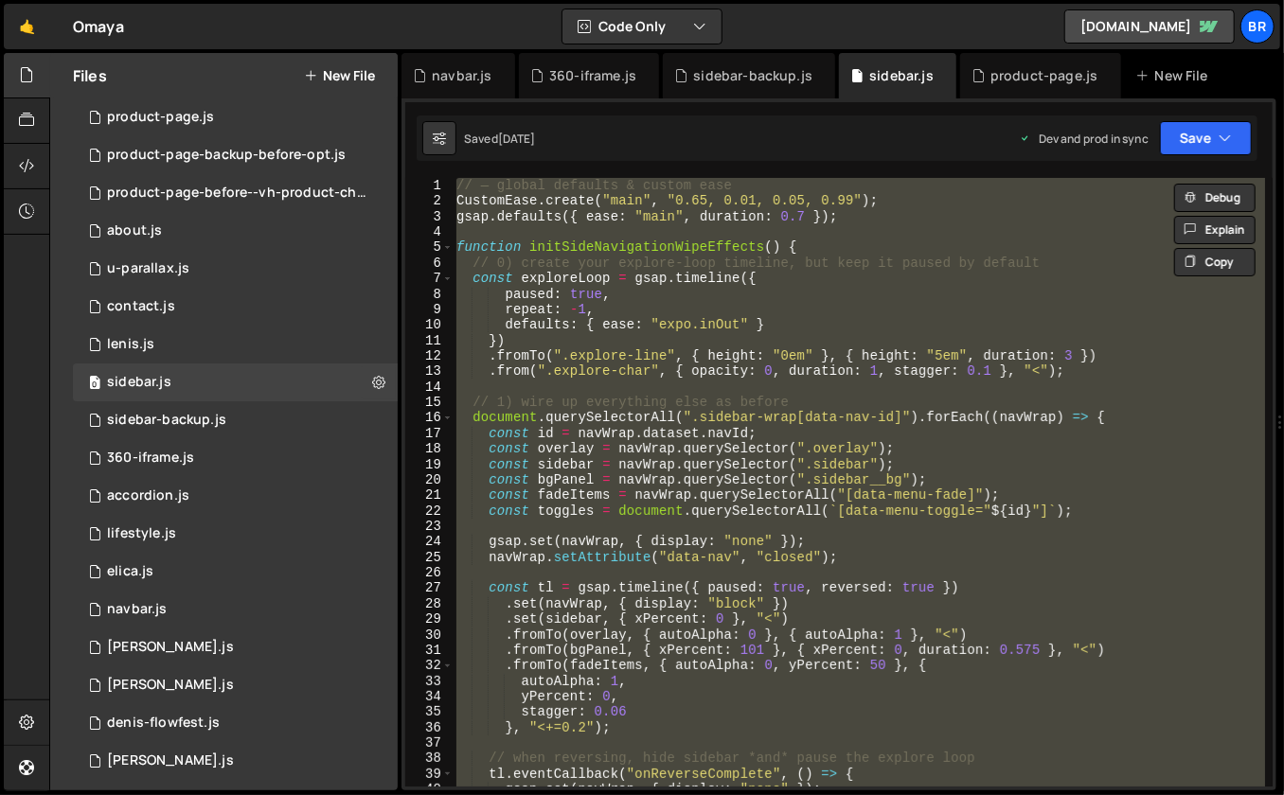
click at [550, 449] on div "// — global defaults & custom ease CustomEase . create ( "main" , "0.65, 0.01, …" at bounding box center [859, 498] width 813 height 641
type textarea "const overlay = navWrap.querySelector(".overlay");"
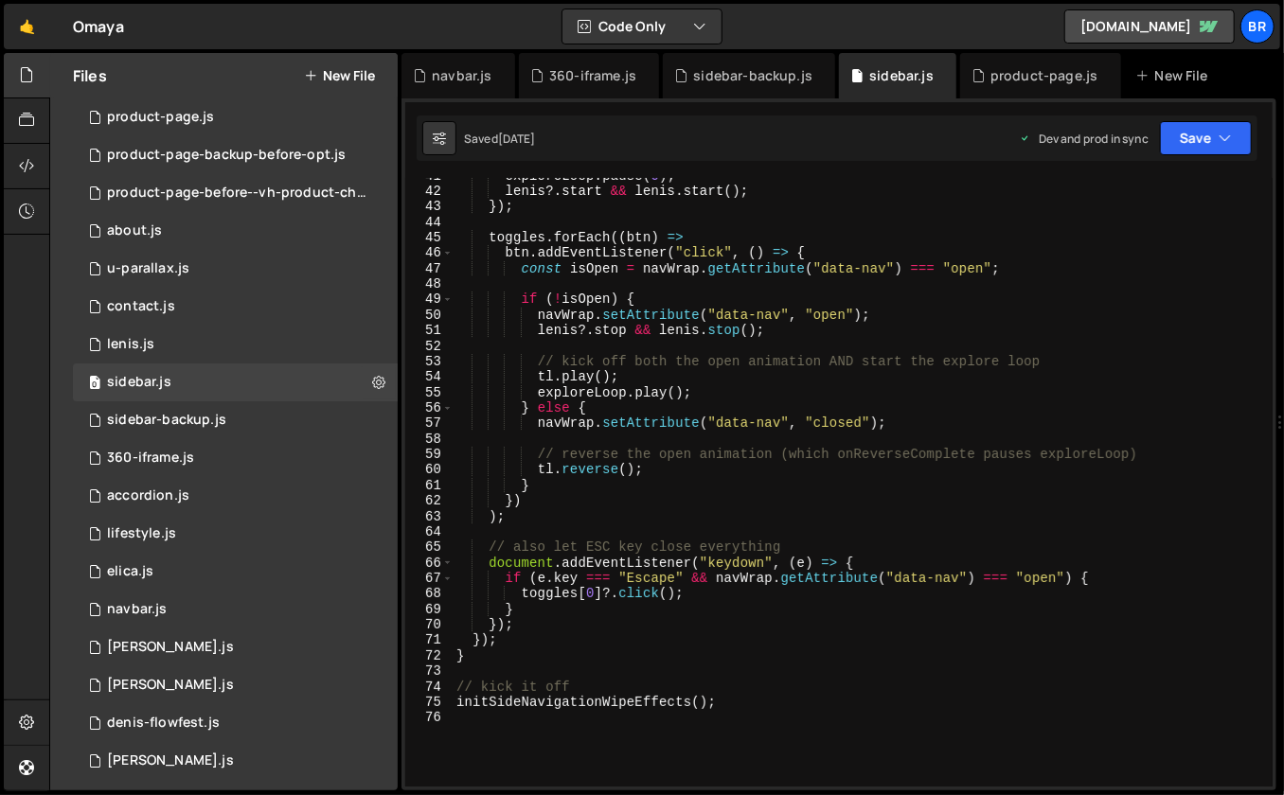
scroll to position [864, 0]
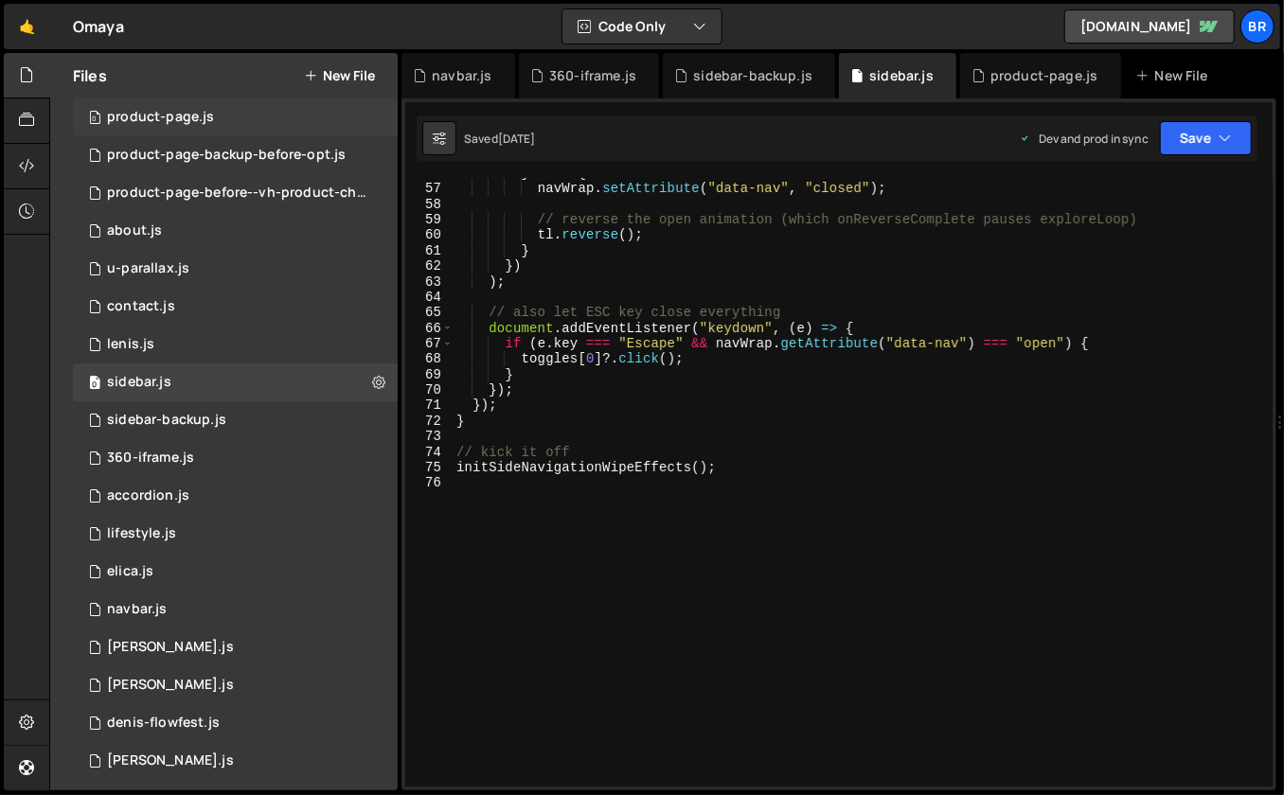
click at [209, 116] on div "product-page.js" at bounding box center [160, 117] width 107 height 17
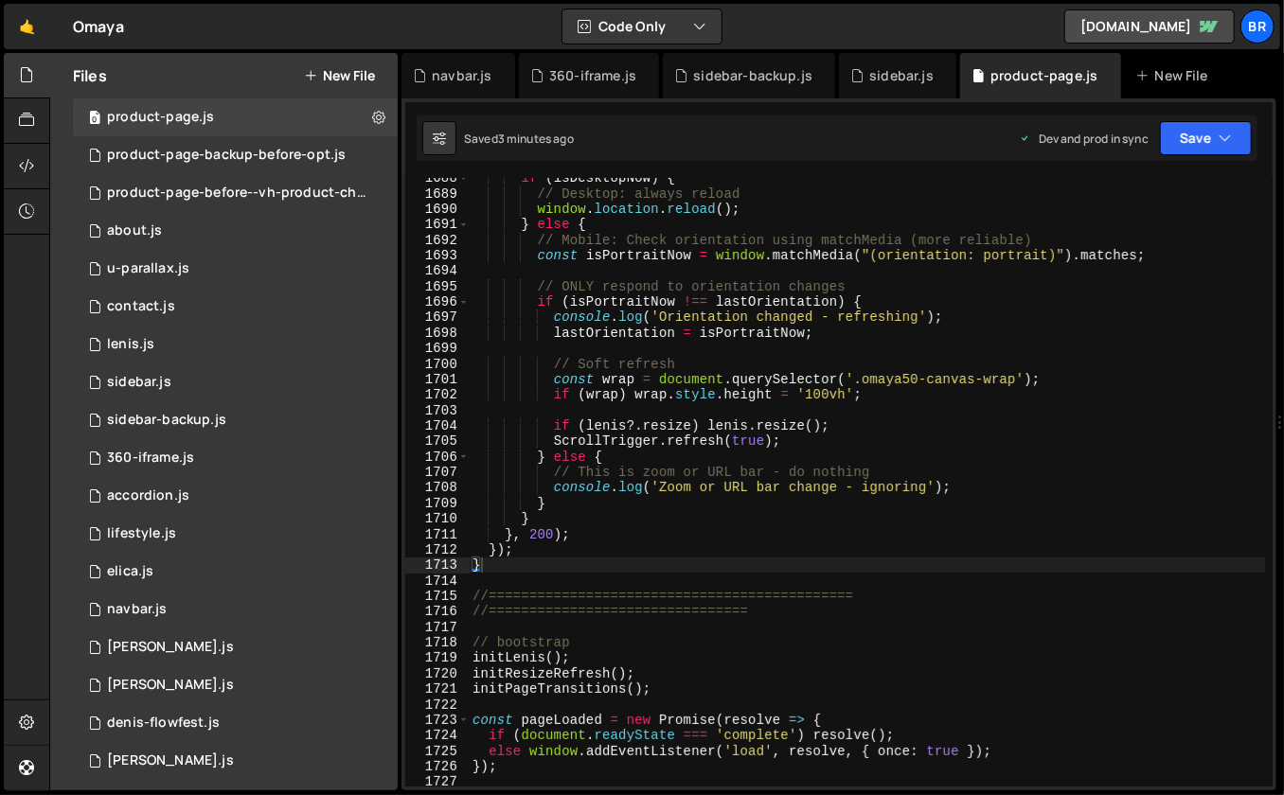
scroll to position [0, 0]
click at [592, 426] on div "if ( isDesktopNow ) { // Desktop: always reload window . location . reload ( ) …" at bounding box center [867, 490] width 797 height 641
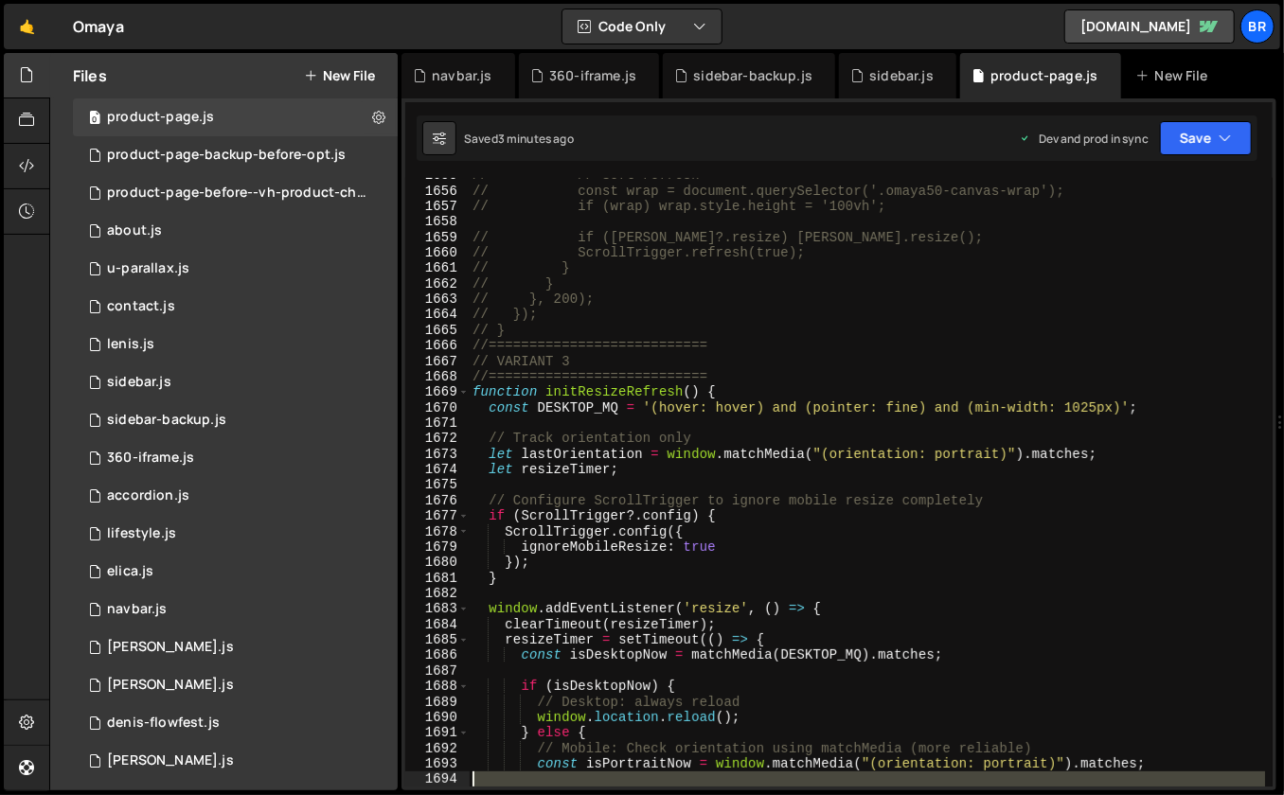
scroll to position [25853, 0]
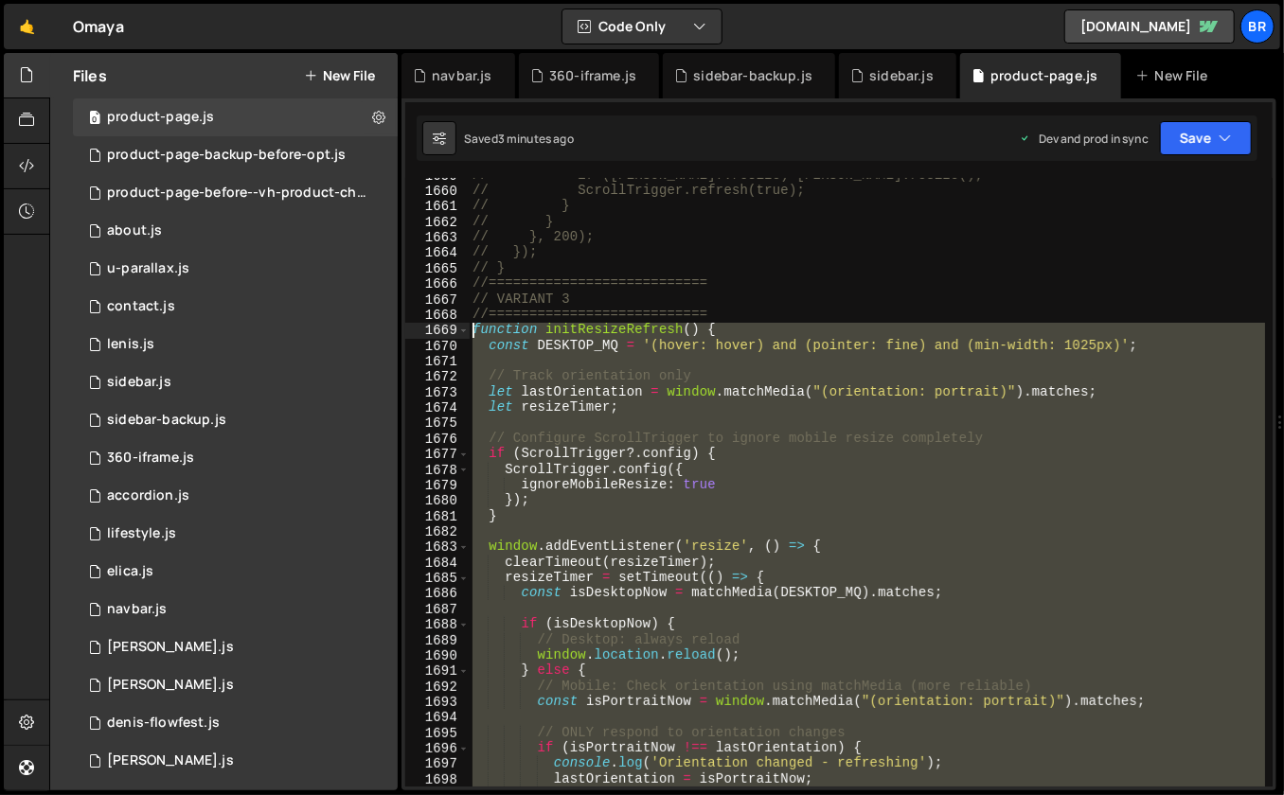
drag, startPoint x: 507, startPoint y: 564, endPoint x: 471, endPoint y: 332, distance: 234.7
click at [471, 332] on div "// if ([PERSON_NAME]?.resize) [PERSON_NAME].resize(); // ScrollTrigger.refresh(…" at bounding box center [867, 488] width 797 height 641
paste textarea "}"
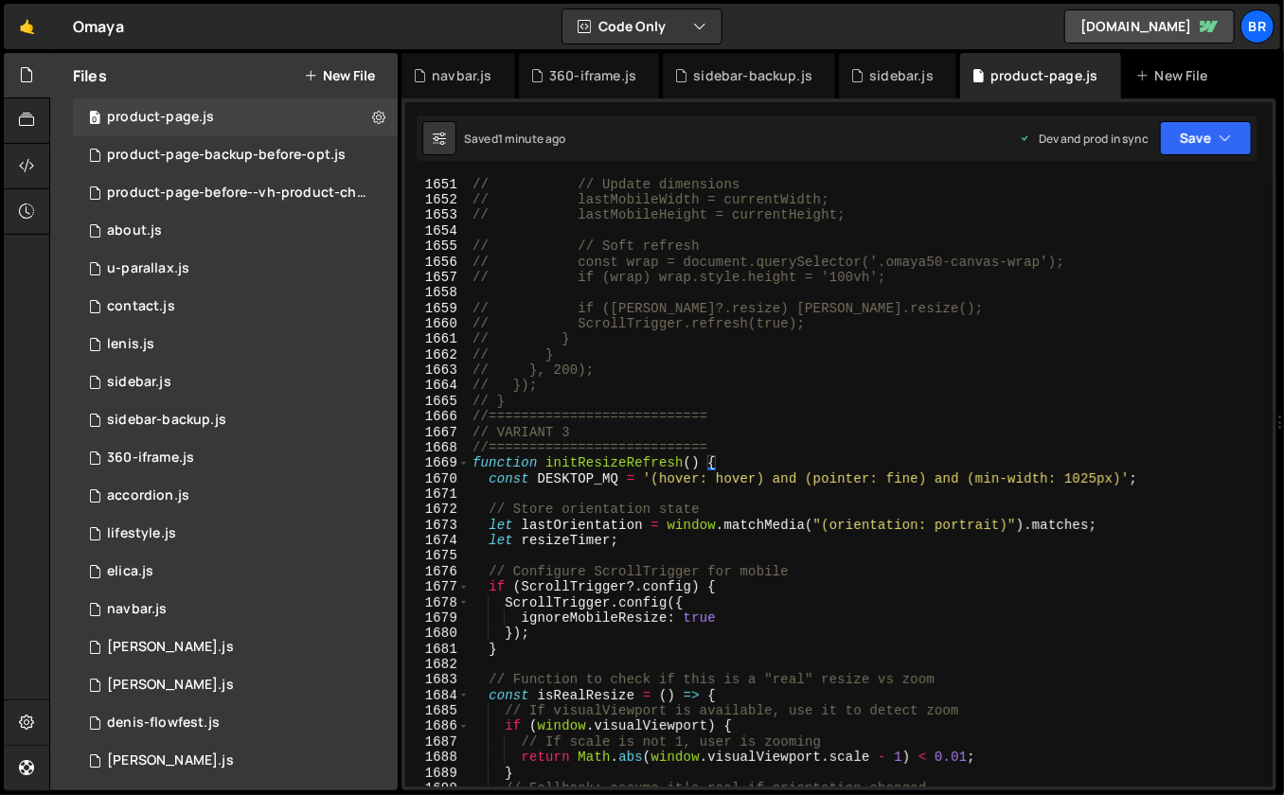
scroll to position [25722, 0]
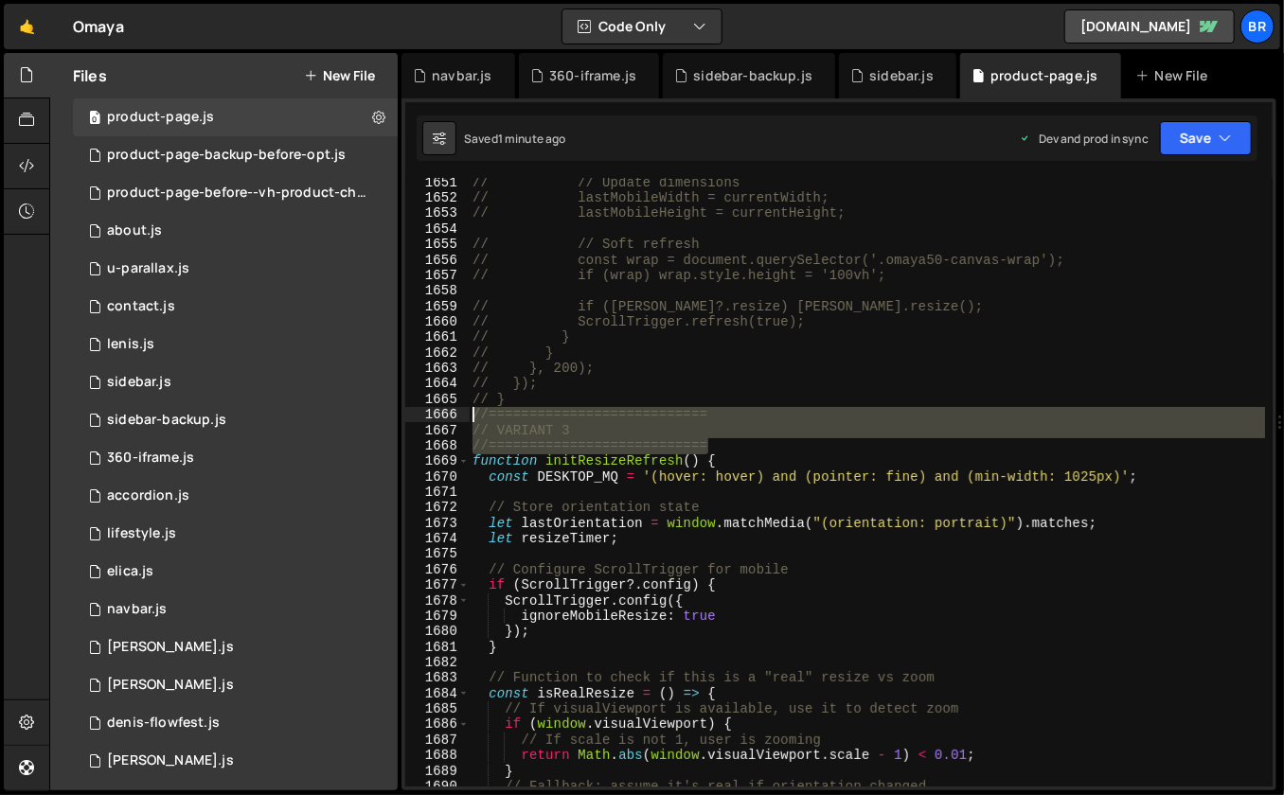
drag, startPoint x: 714, startPoint y: 443, endPoint x: 470, endPoint y: 419, distance: 245.5
click at [470, 419] on div "// // Update dimensions // lastMobileWidth = currentWidth; // lastMobileHeight …" at bounding box center [867, 495] width 797 height 641
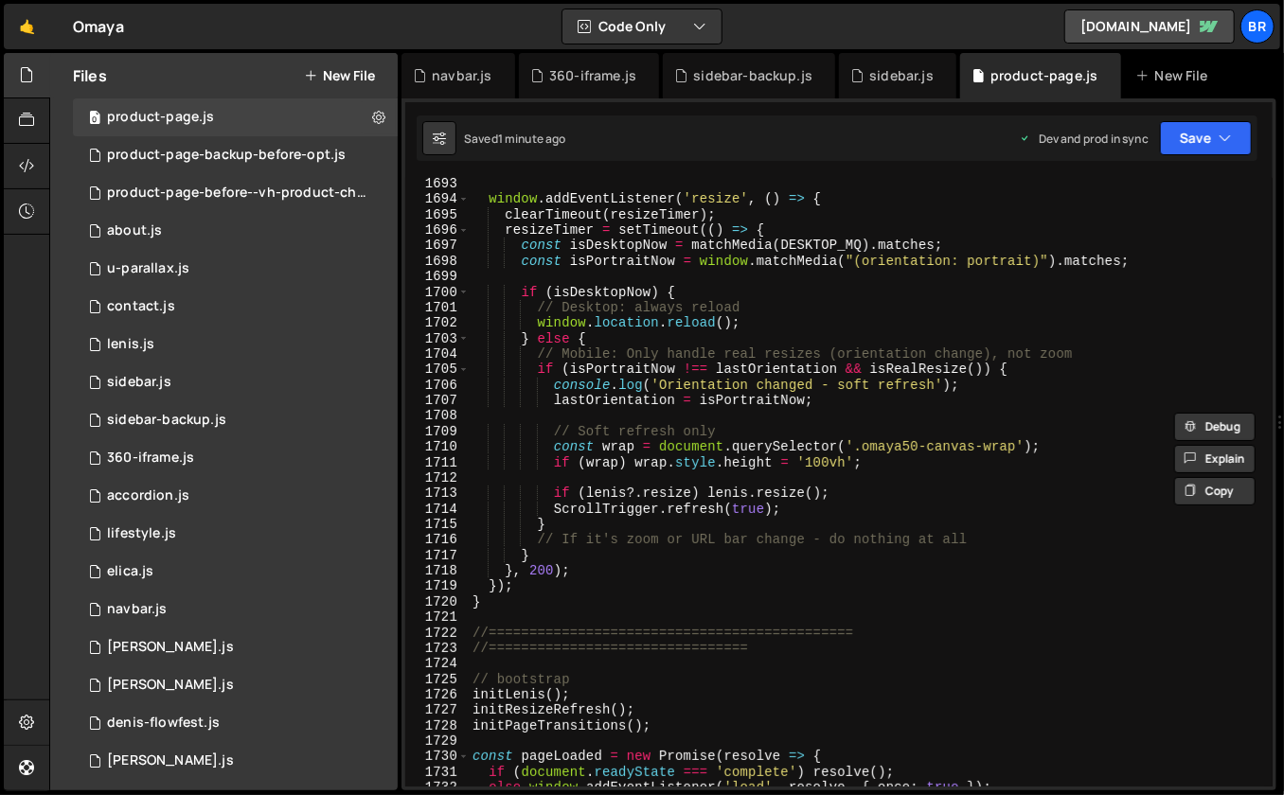
scroll to position [26725, 0]
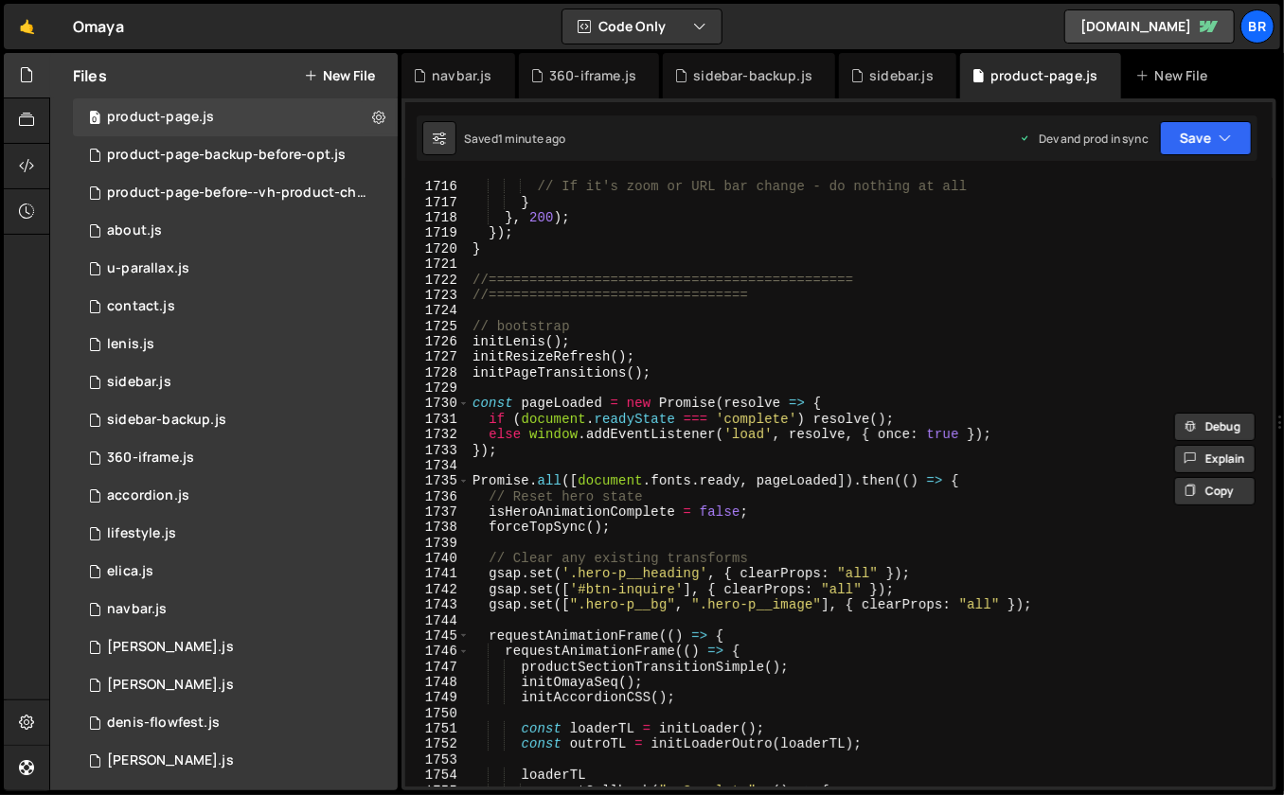
click at [604, 254] on div "} // If it's zoom or URL bar change - do nothing at all } } , 200 ) ; }) ; } //…" at bounding box center [867, 484] width 797 height 641
type textarea "}"
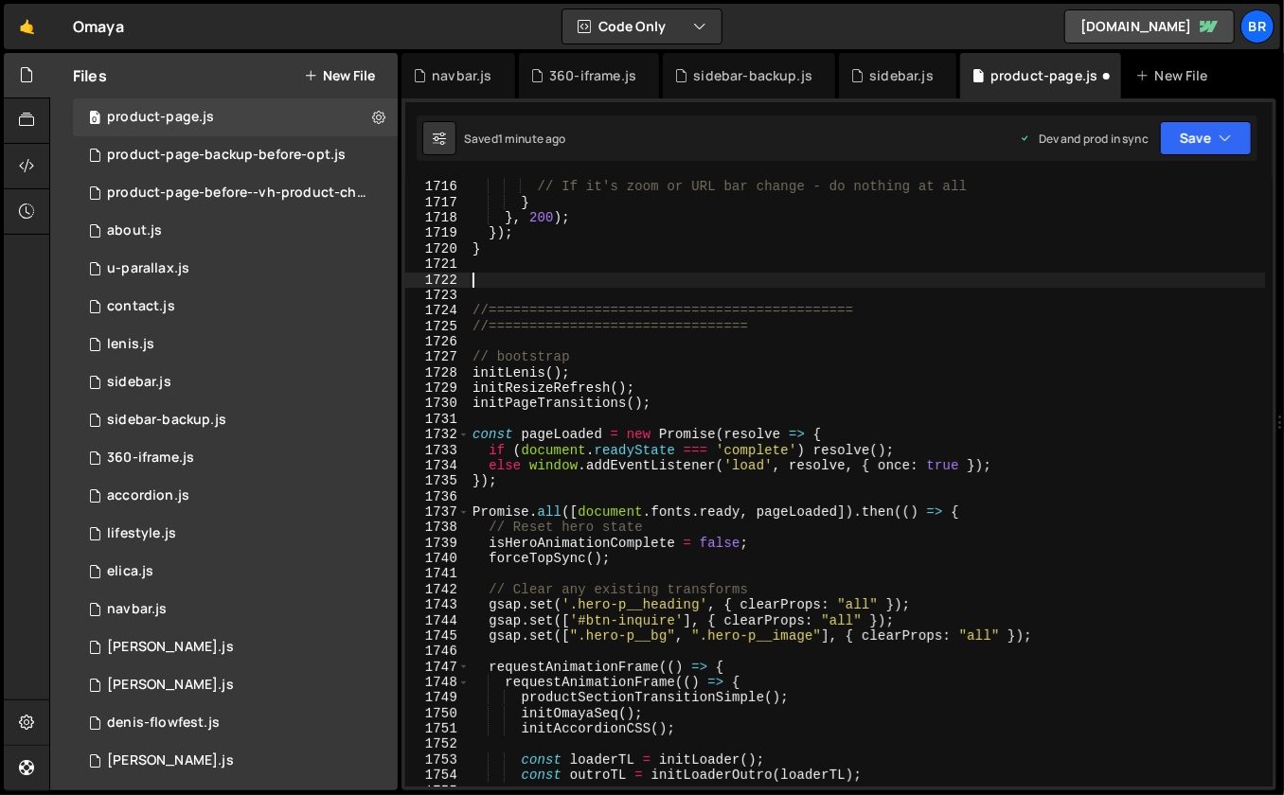
paste textarea "//==========================="
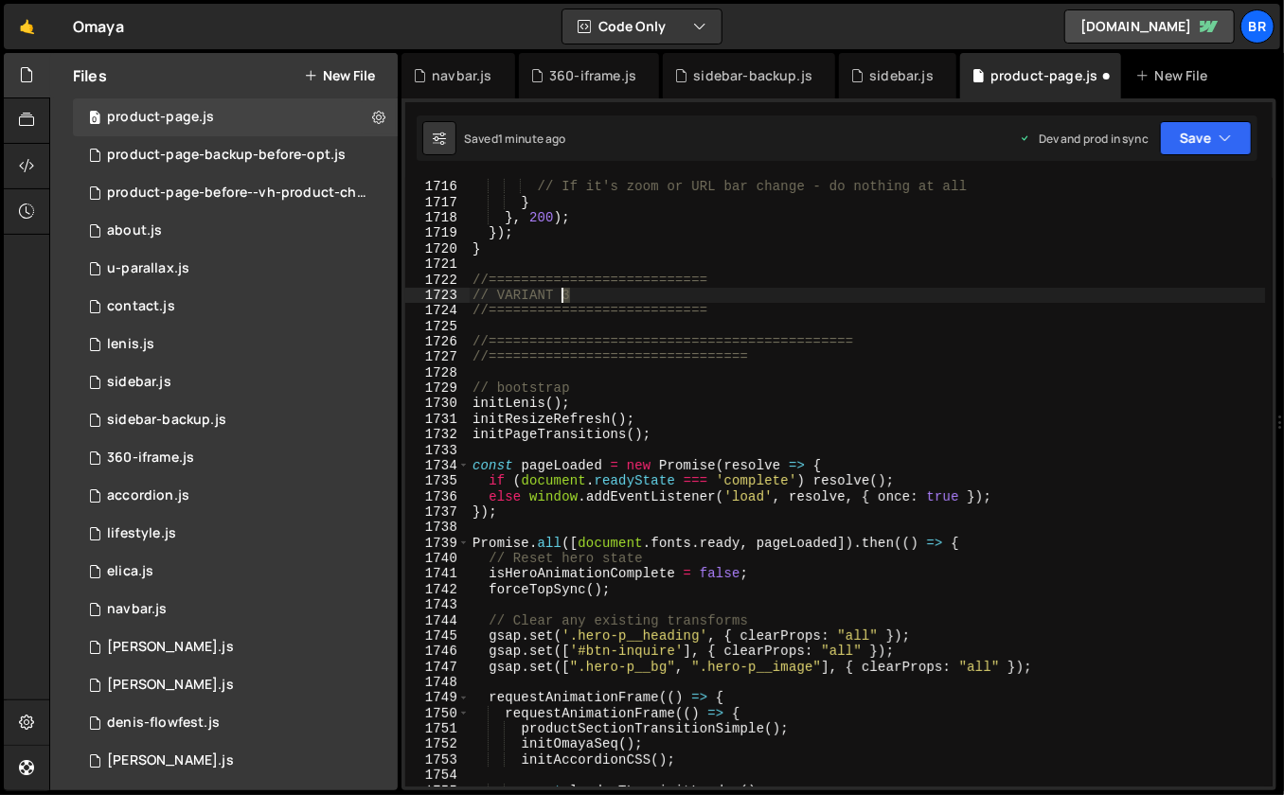
drag, startPoint x: 573, startPoint y: 296, endPoint x: 560, endPoint y: 295, distance: 13.3
click at [560, 295] on div "} // If it's zoom or URL bar change - do nothing at all } } , 200 ) ; }) ; } //…" at bounding box center [867, 484] width 797 height 641
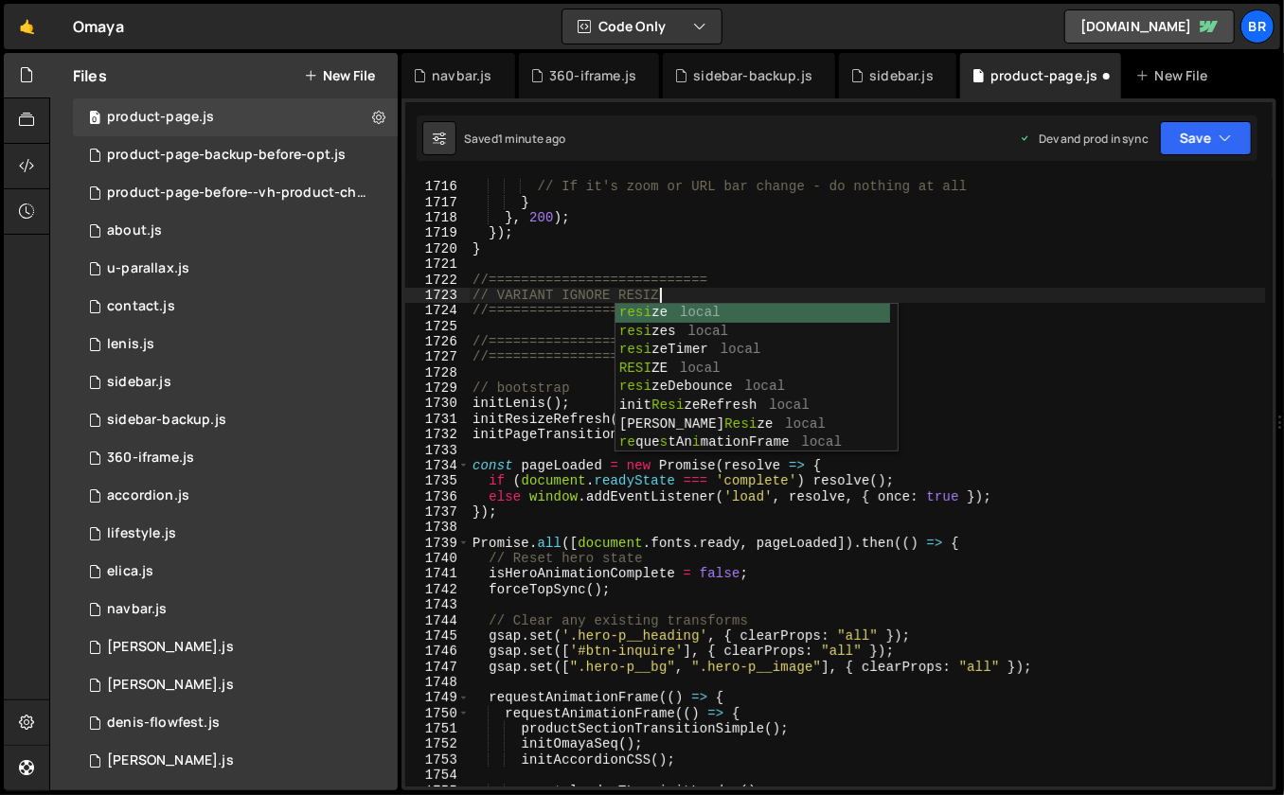
type textarea "// VARIANT IGNORE RESIZE"
click at [757, 271] on div "} // If it's zoom or URL bar change - do nothing at all } } , 200 ) ; }) ; } //…" at bounding box center [867, 484] width 797 height 641
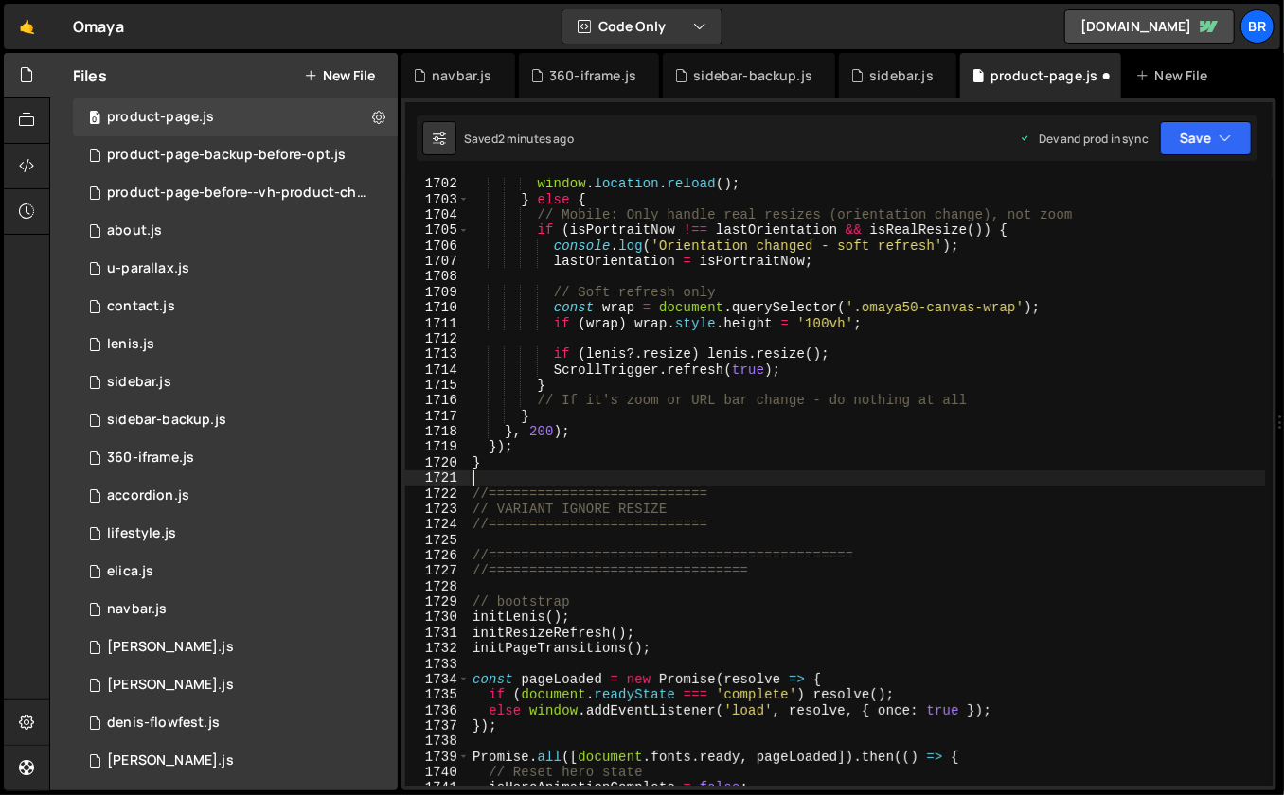
scroll to position [26459, 0]
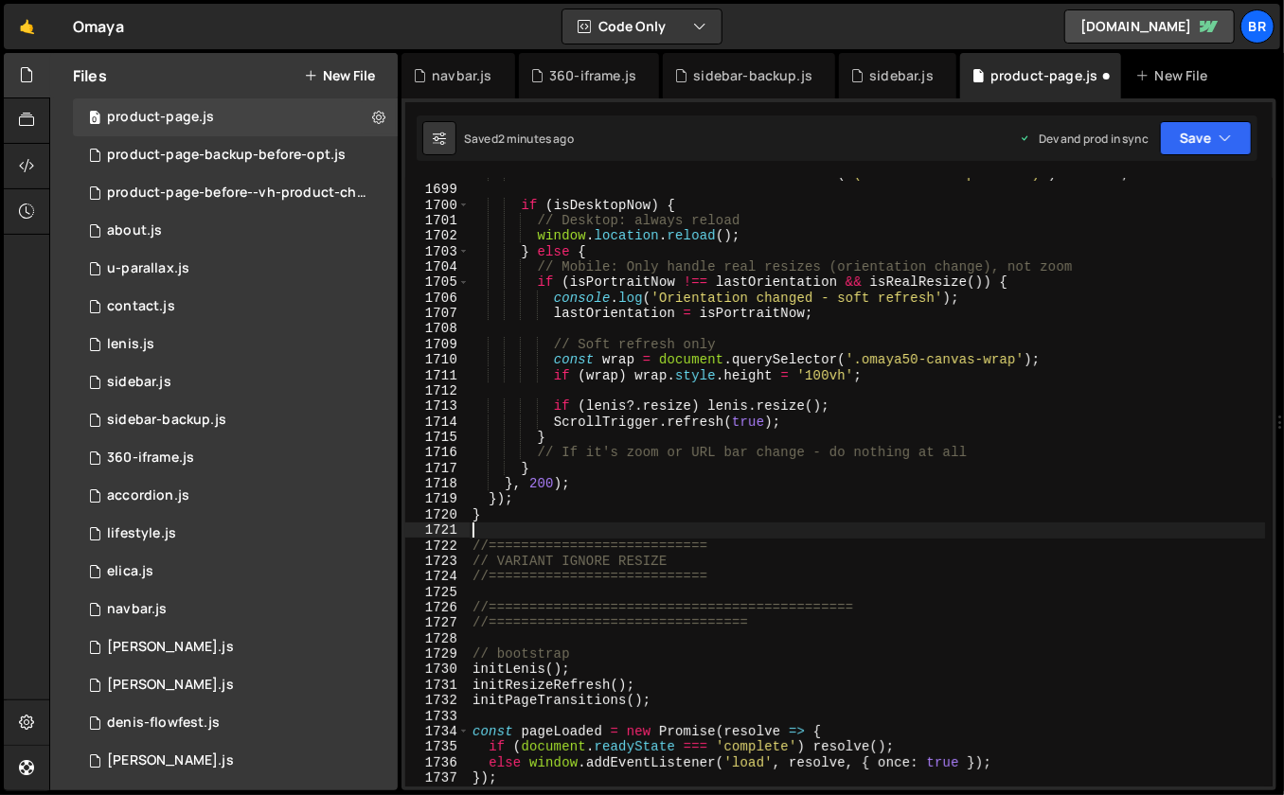
click at [618, 595] on div "const isPortraitNow = window . matchMedia ( "(orientation: portrait)" ) . match…" at bounding box center [867, 487] width 797 height 641
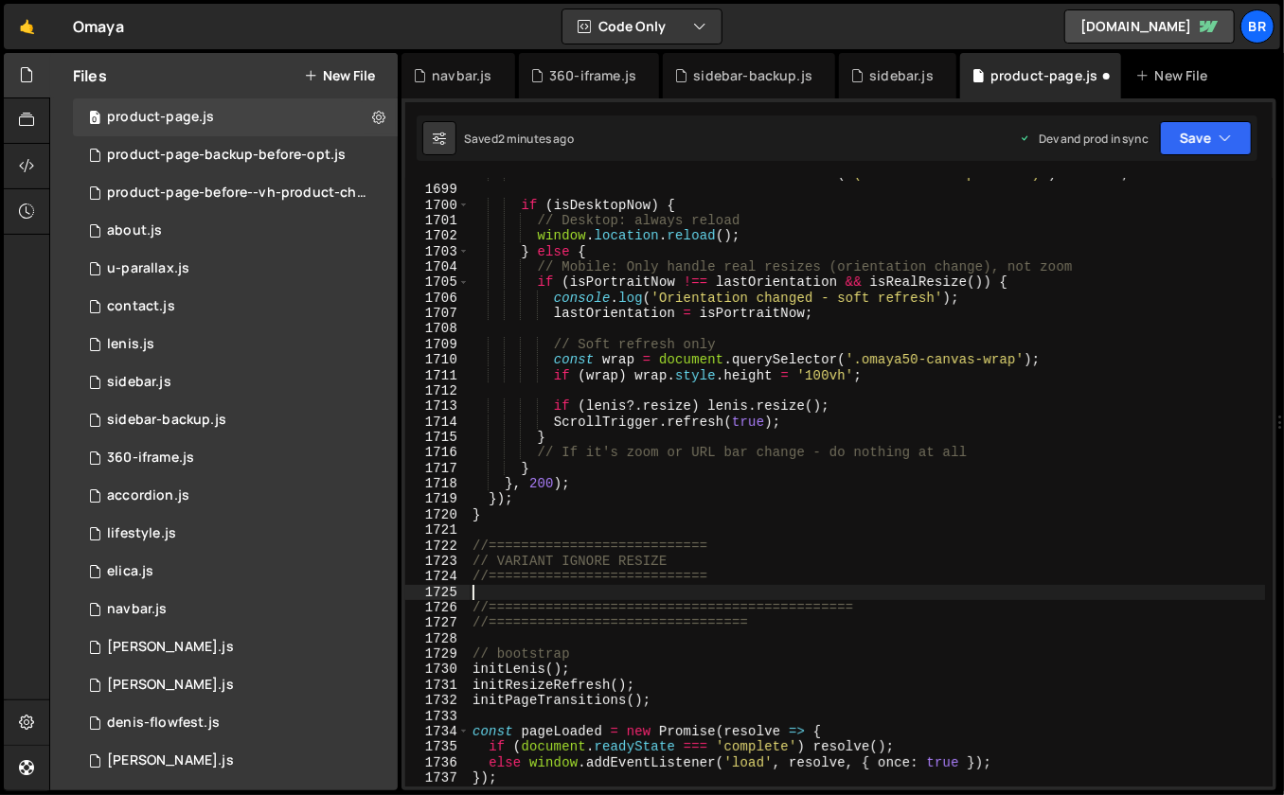
paste textarea "}"
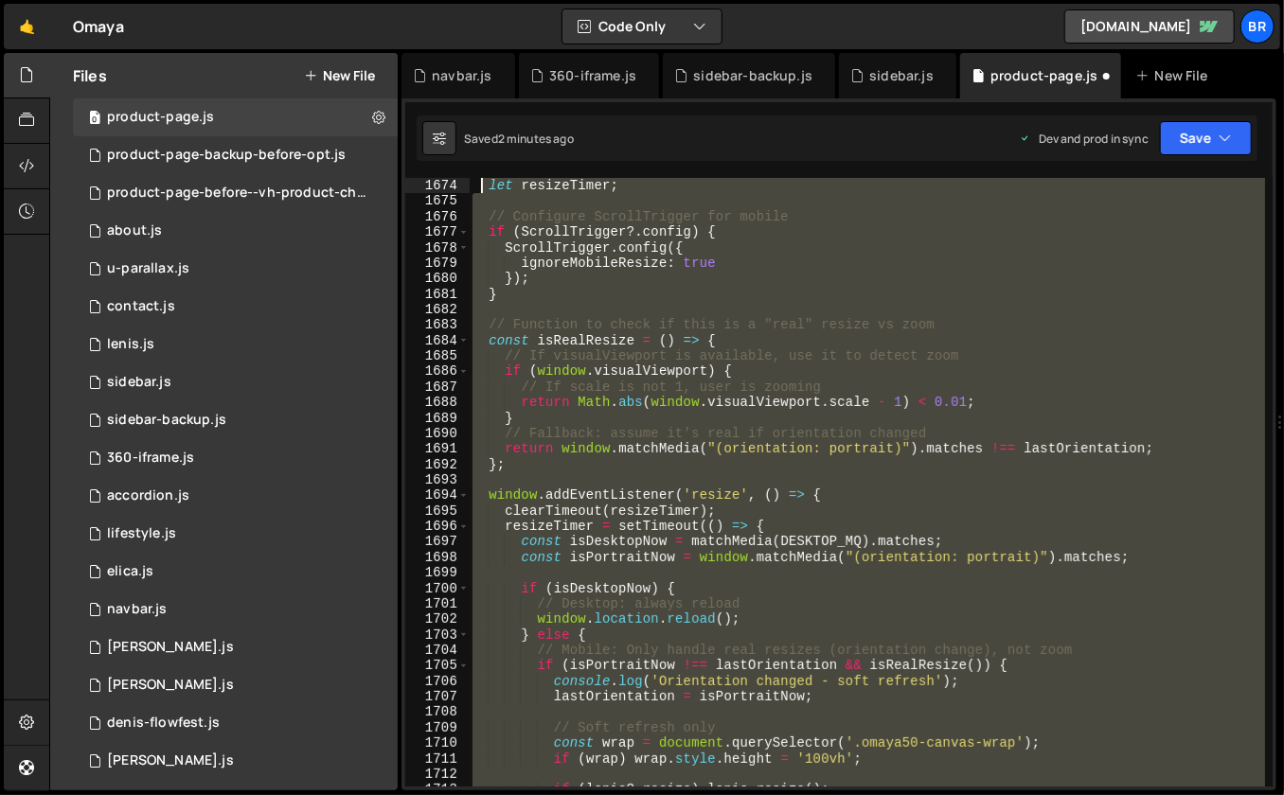
scroll to position [25889, 0]
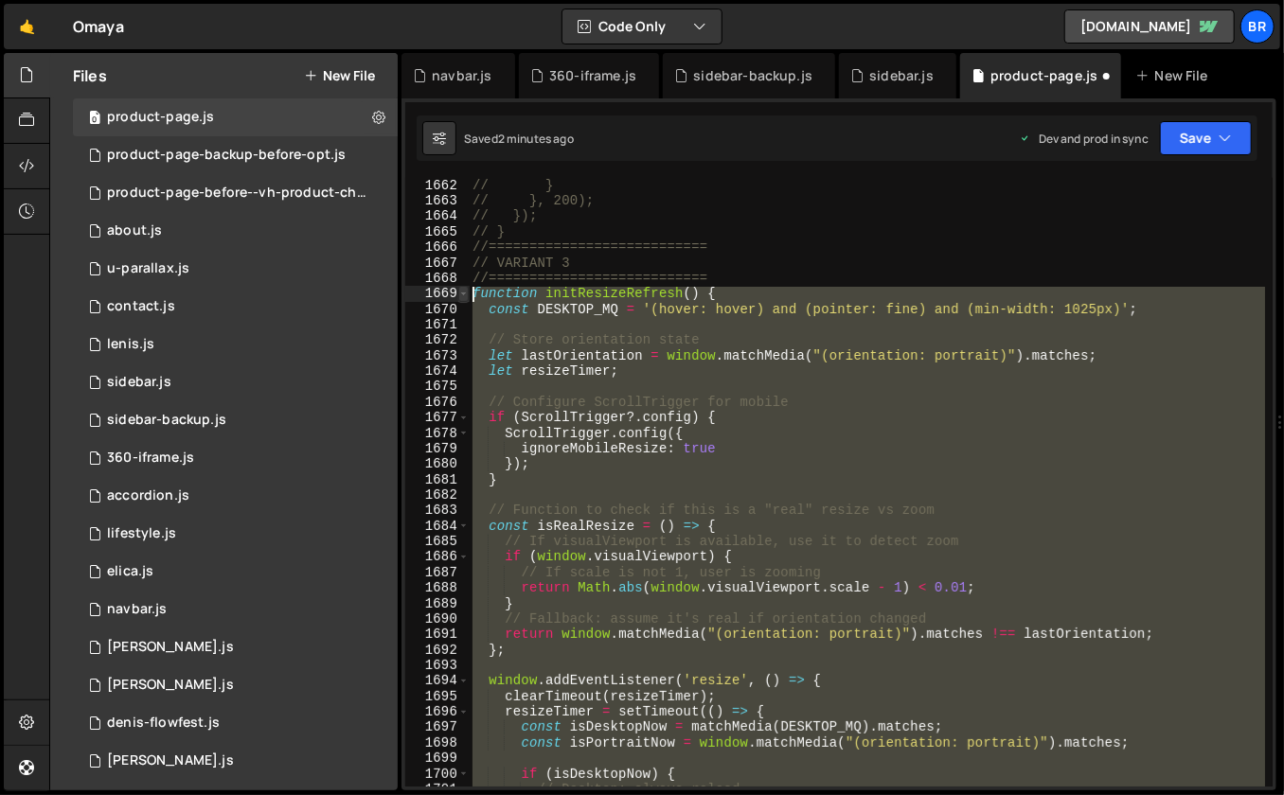
drag, startPoint x: 508, startPoint y: 546, endPoint x: 466, endPoint y: 296, distance: 253.4
click at [466, 296] on div "} 1662 1663 1664 1665 1666 1667 1668 1669 1670 1671 1672 1673 1674 1675 1676 16…" at bounding box center [838, 482] width 867 height 609
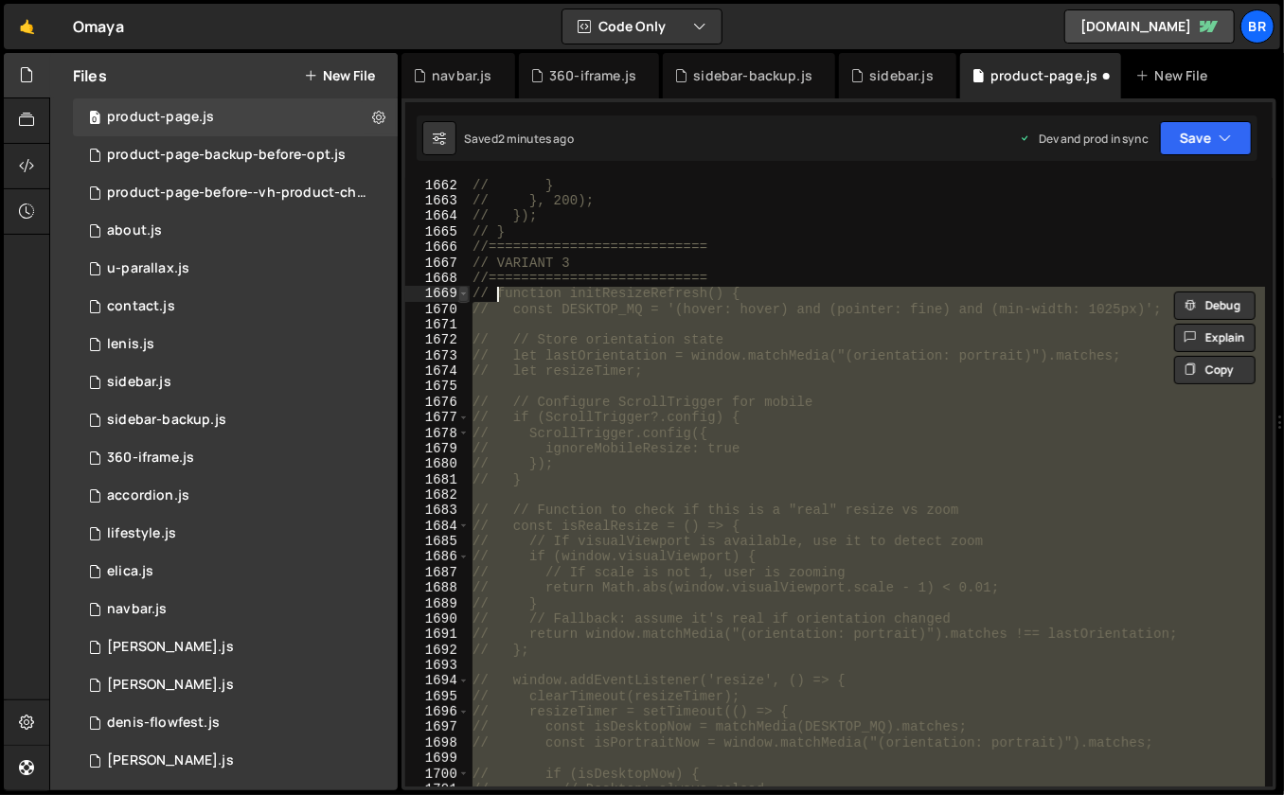
type textarea "// function initResizeRefresh() {"
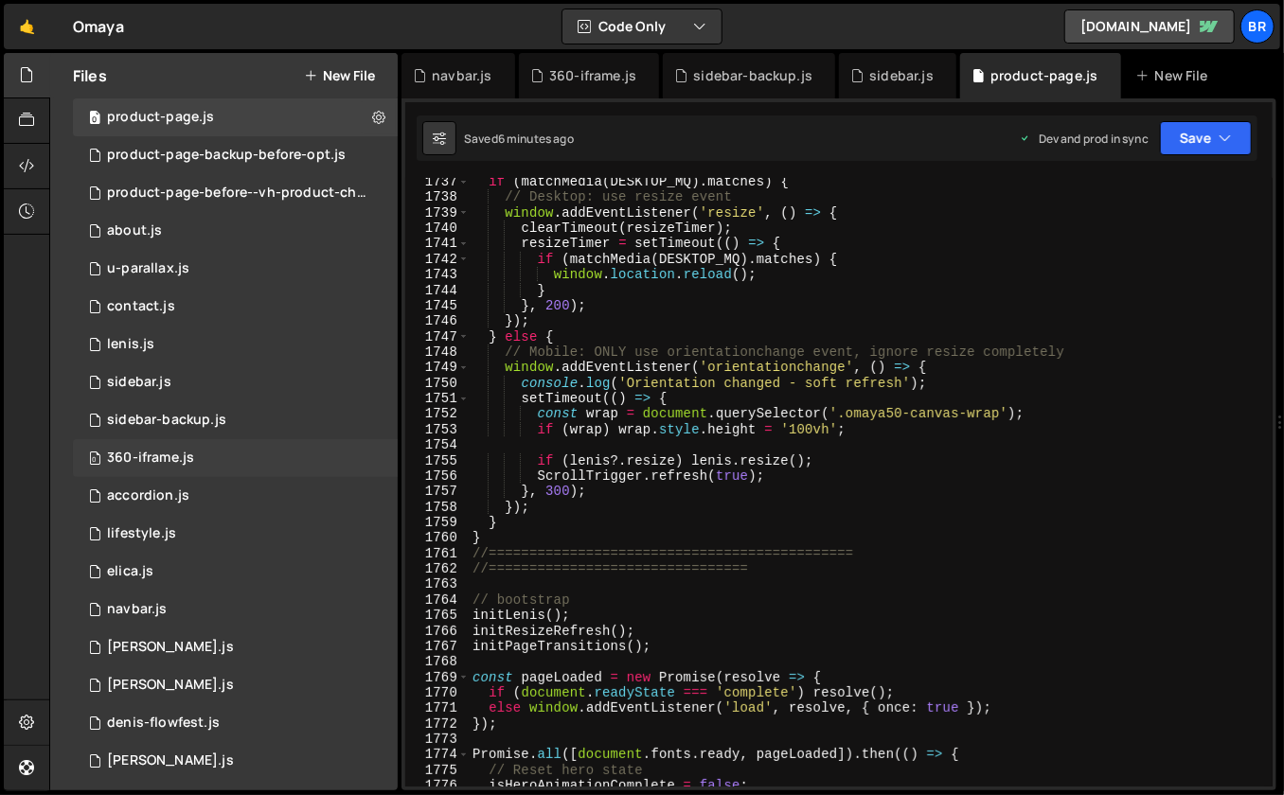
scroll to position [993, 0]
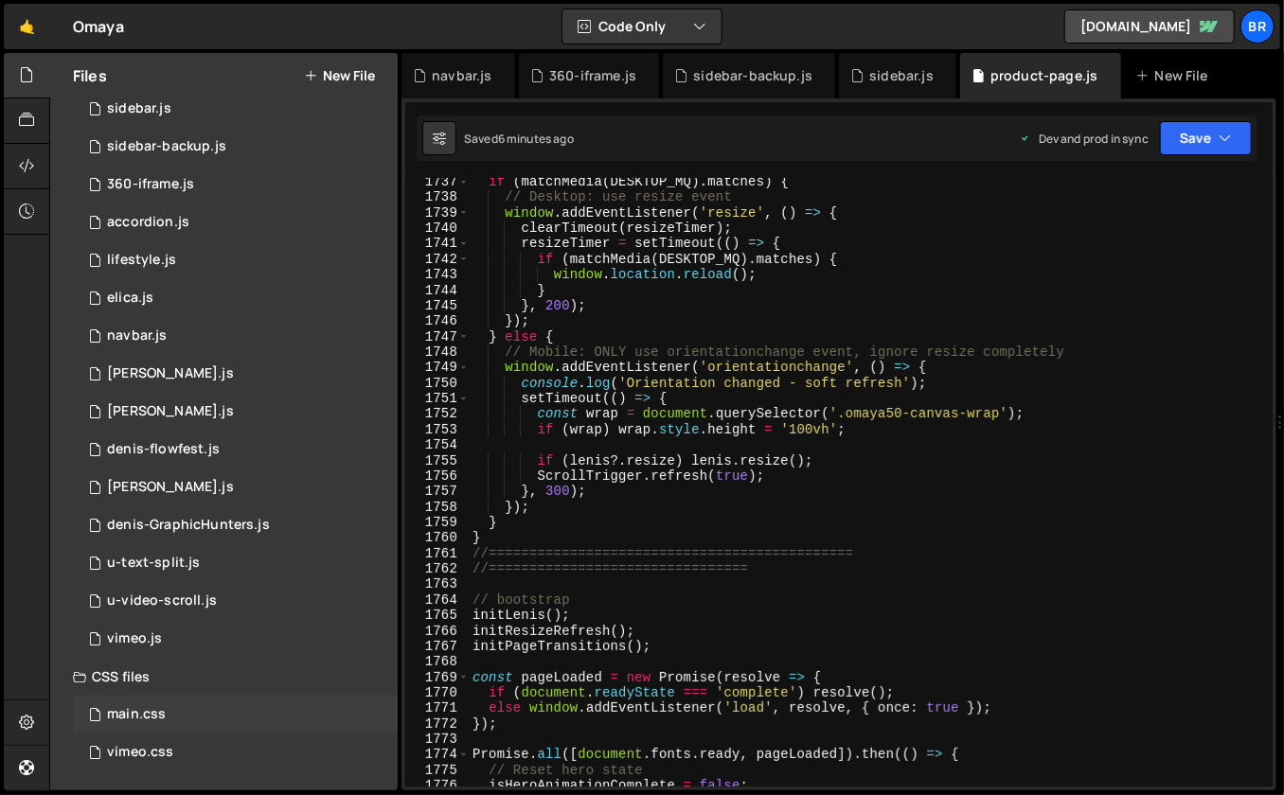
click at [173, 700] on div "main.css 0" at bounding box center [235, 715] width 325 height 38
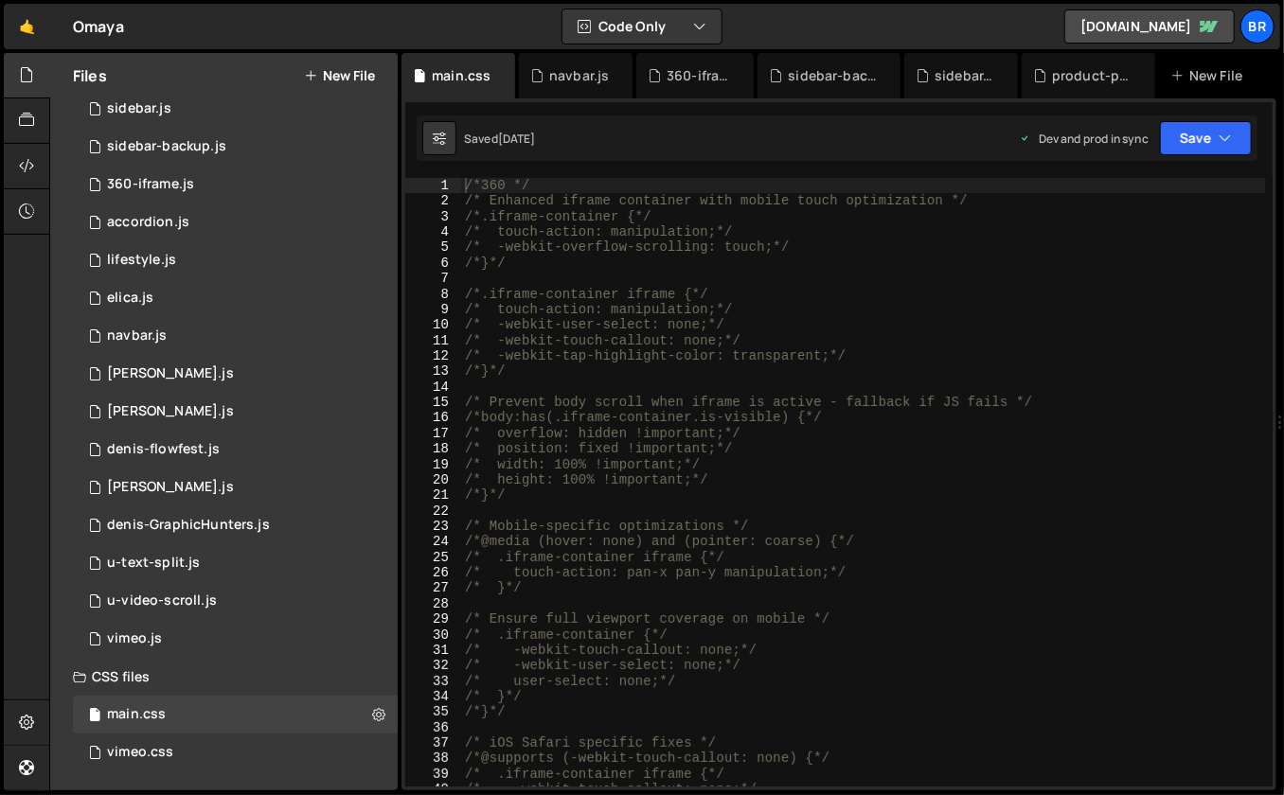
click at [905, 555] on div "/*360 */ /* Enhanced iframe container with mobile touch optimization */ /*.ifra…" at bounding box center [863, 498] width 805 height 641
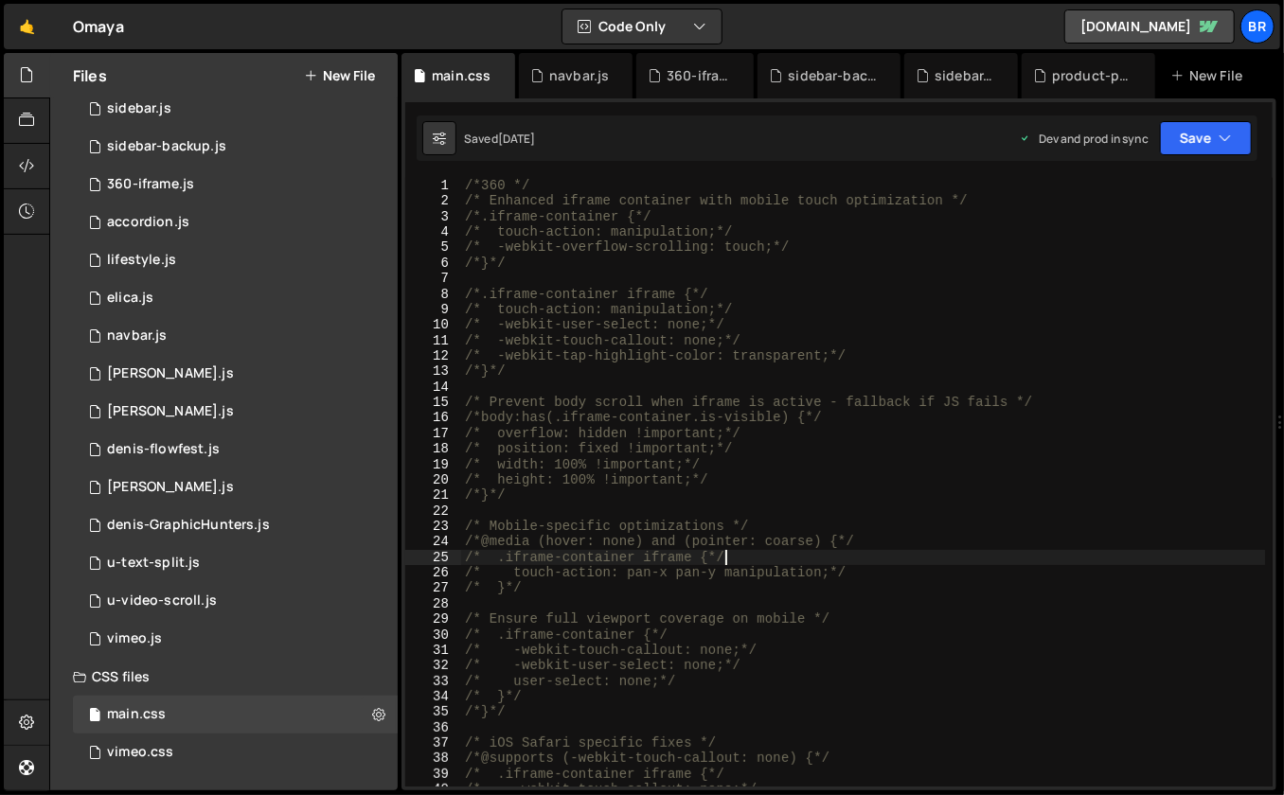
type textarea "/*360 */"
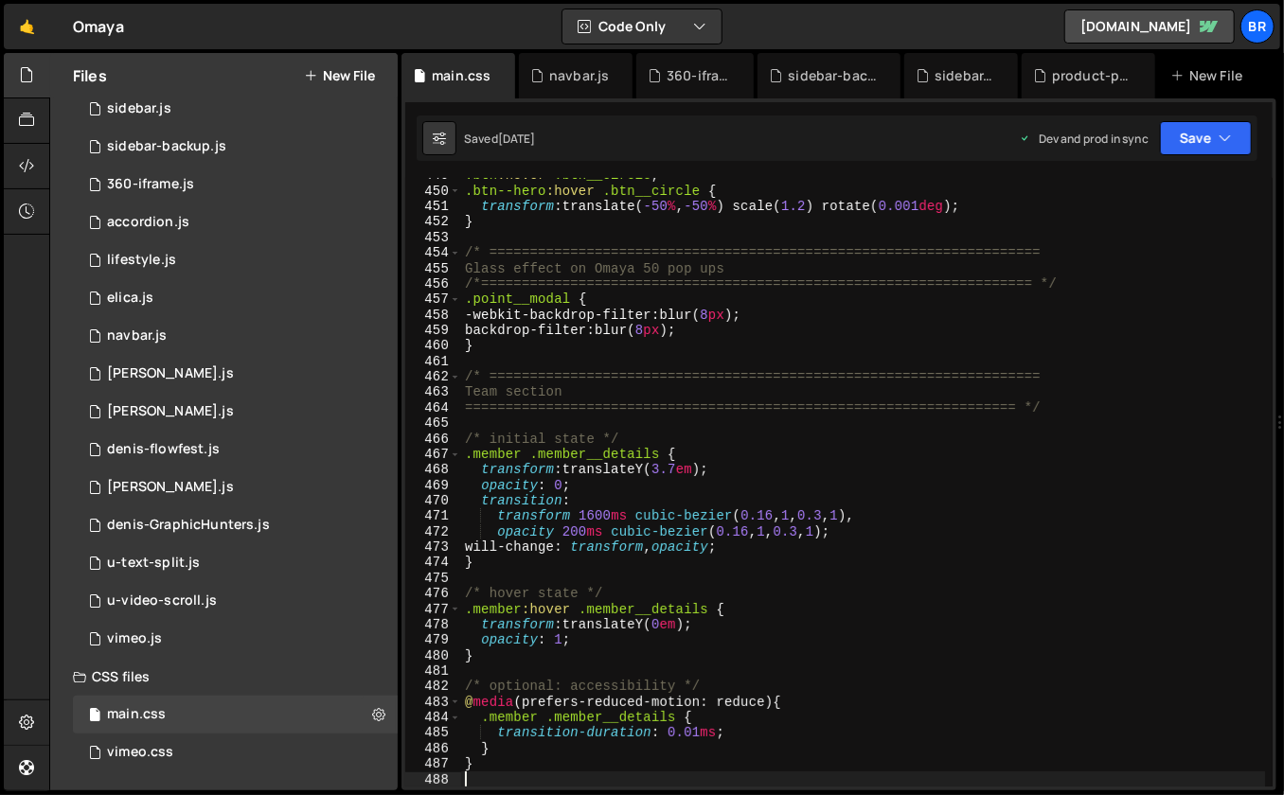
scroll to position [0, 0]
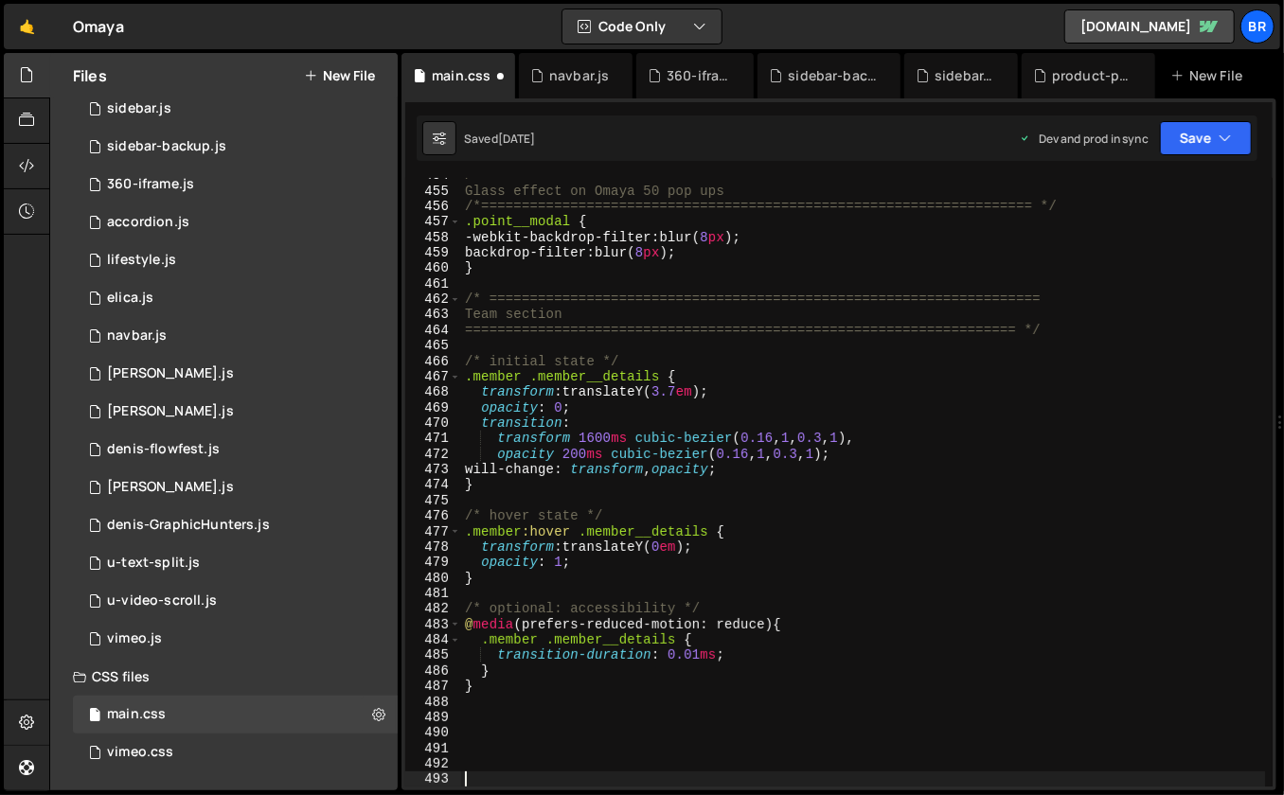
paste textarea "}"
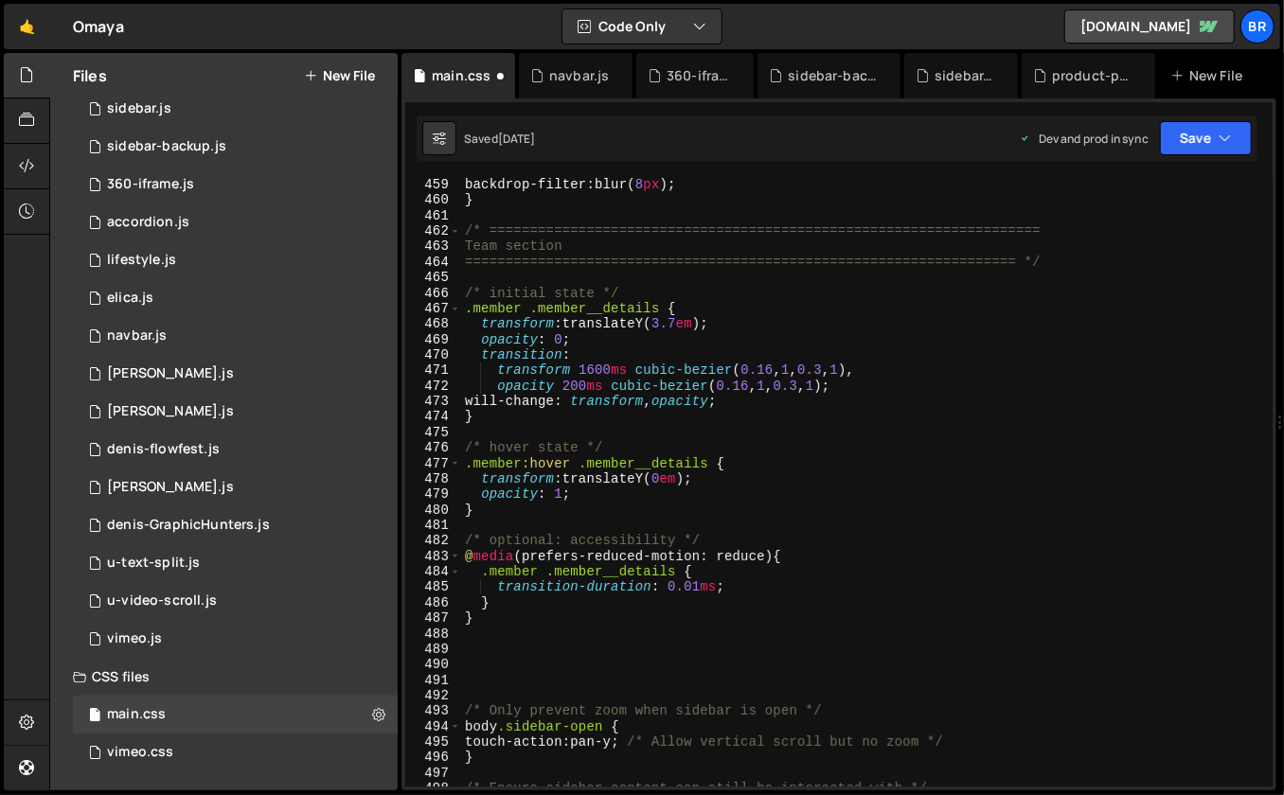
scroll to position [7158, 0]
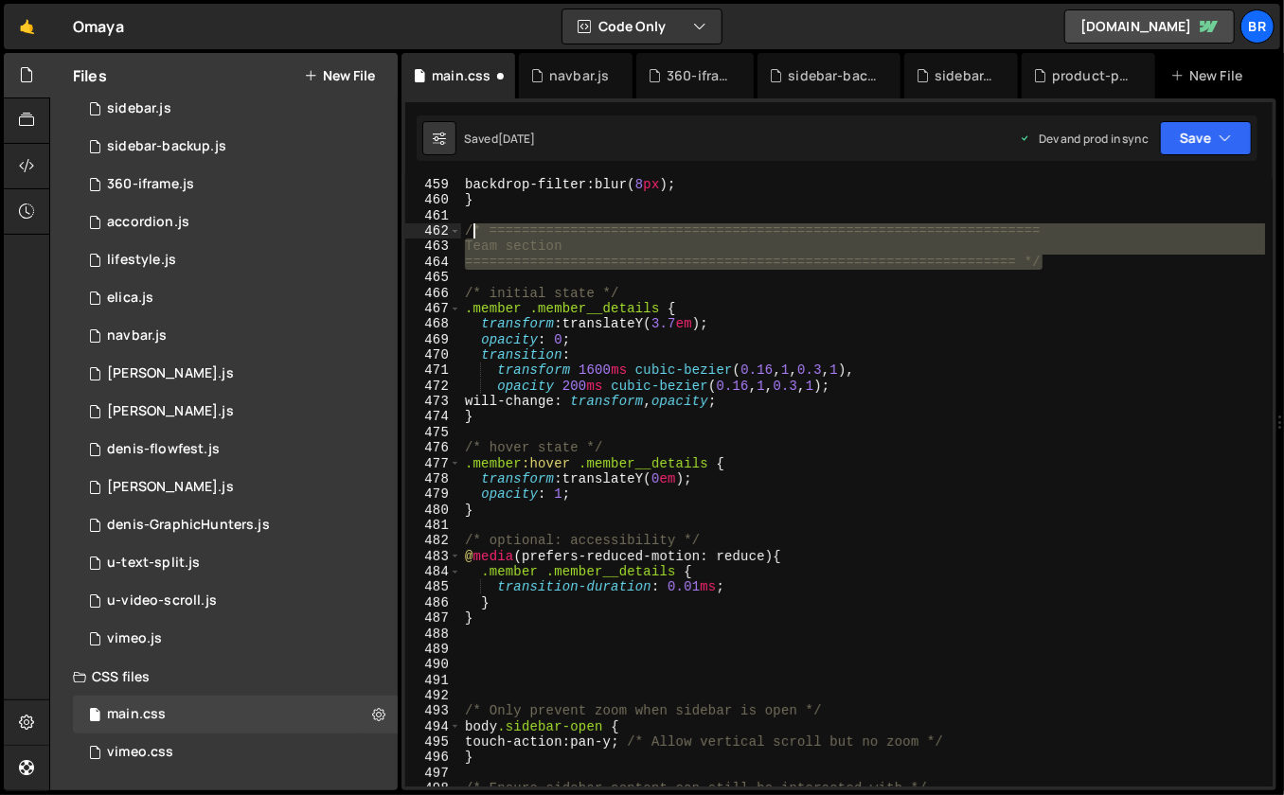
drag, startPoint x: 1072, startPoint y: 265, endPoint x: 464, endPoint y: 230, distance: 608.9
click at [464, 230] on div "backdrop-filter : blur( 8 px ) ; } /* =========================================…" at bounding box center [863, 497] width 805 height 641
type textarea "/* ==================================================================== Team se…"
click at [506, 668] on div "backdrop-filter : blur( 8 px ) ; } /* =========================================…" at bounding box center [863, 497] width 805 height 641
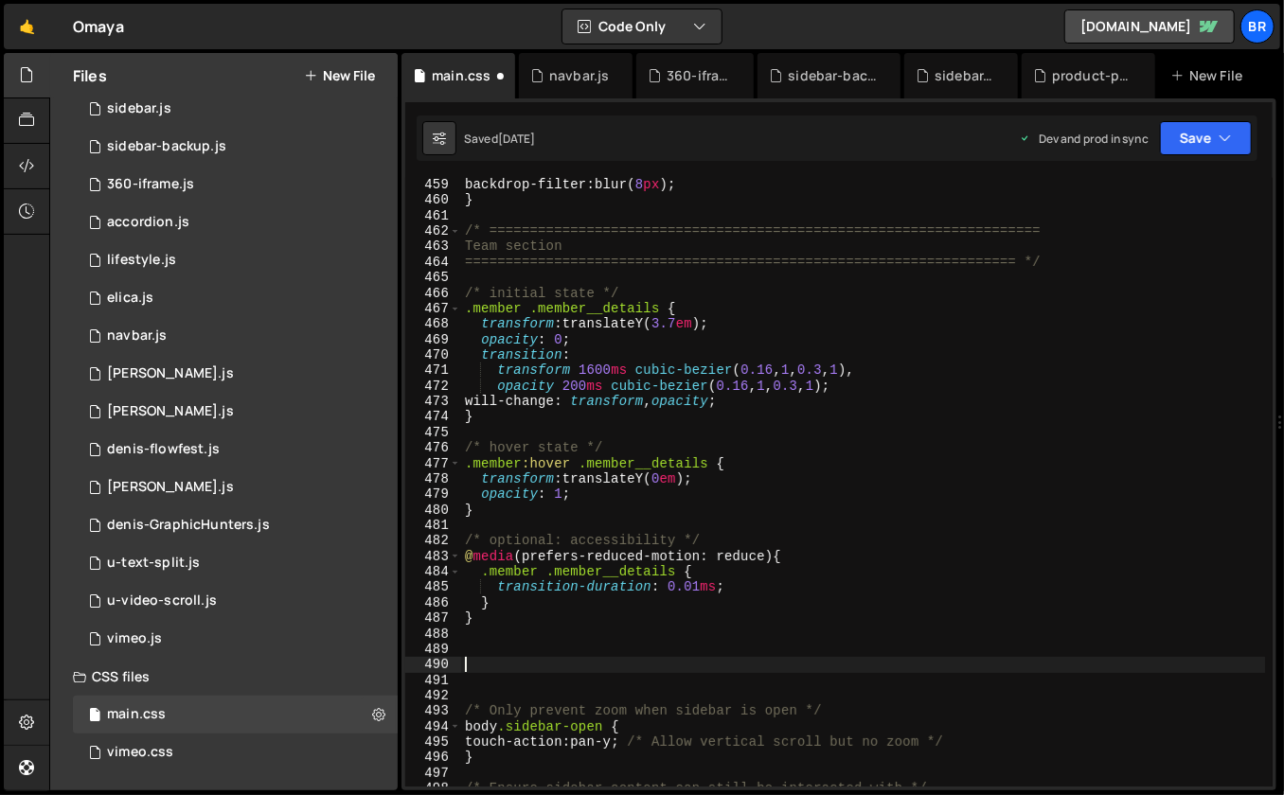
paste textarea "==================================================================== */"
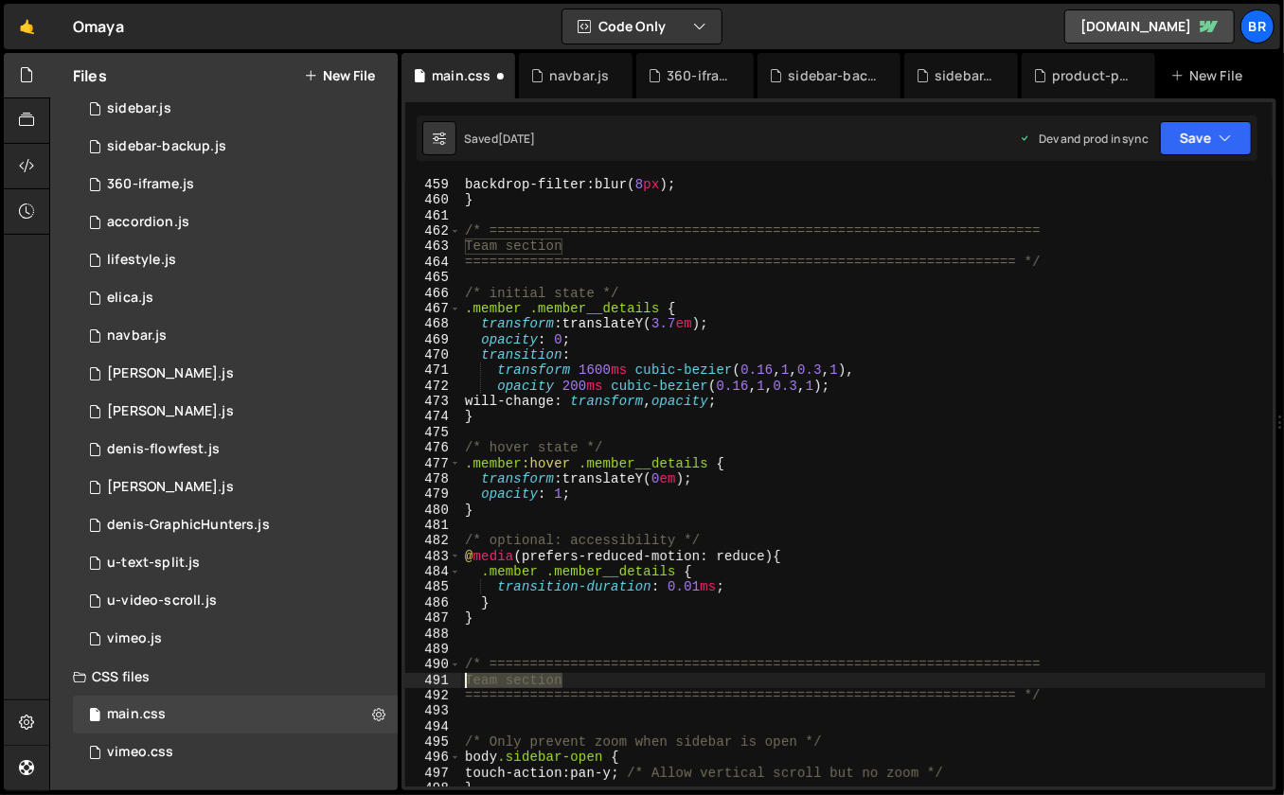
drag, startPoint x: 576, startPoint y: 682, endPoint x: 460, endPoint y: 680, distance: 115.5
click at [460, 680] on div "==================================================================== */ 459 460…" at bounding box center [838, 482] width 867 height 609
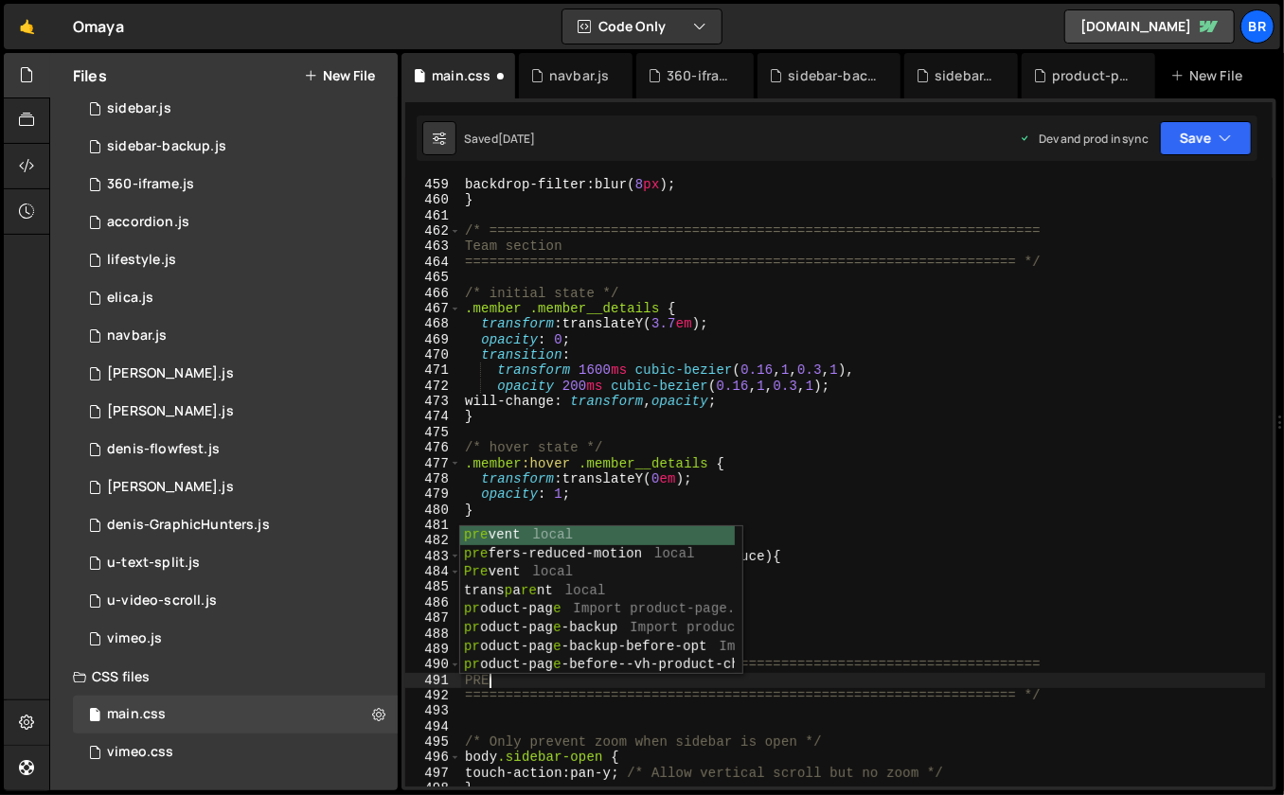
scroll to position [0, 0]
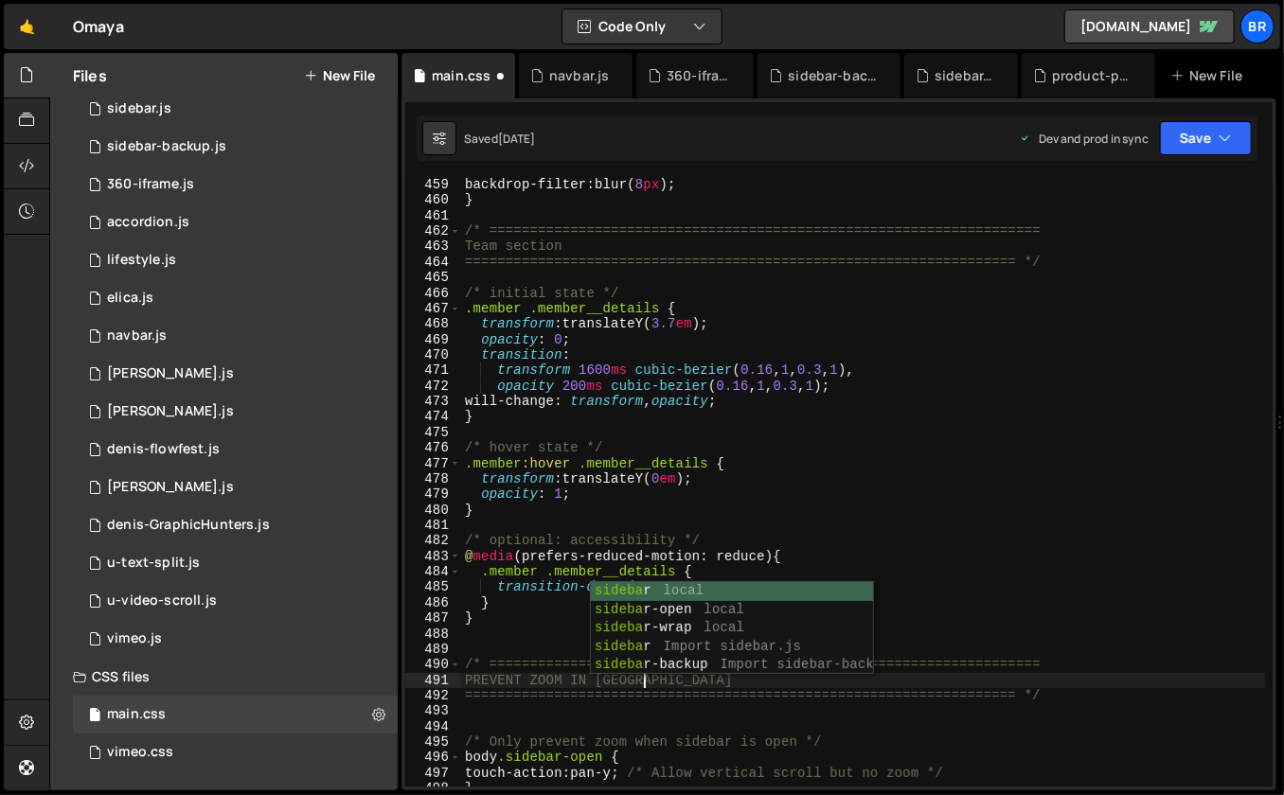
type textarea "PREVENT ZOOM IN [GEOGRAPHIC_DATA]"
click at [1010, 636] on div "backdrop-filter : blur( 8 px ) ; } /* =========================================…" at bounding box center [863, 497] width 805 height 641
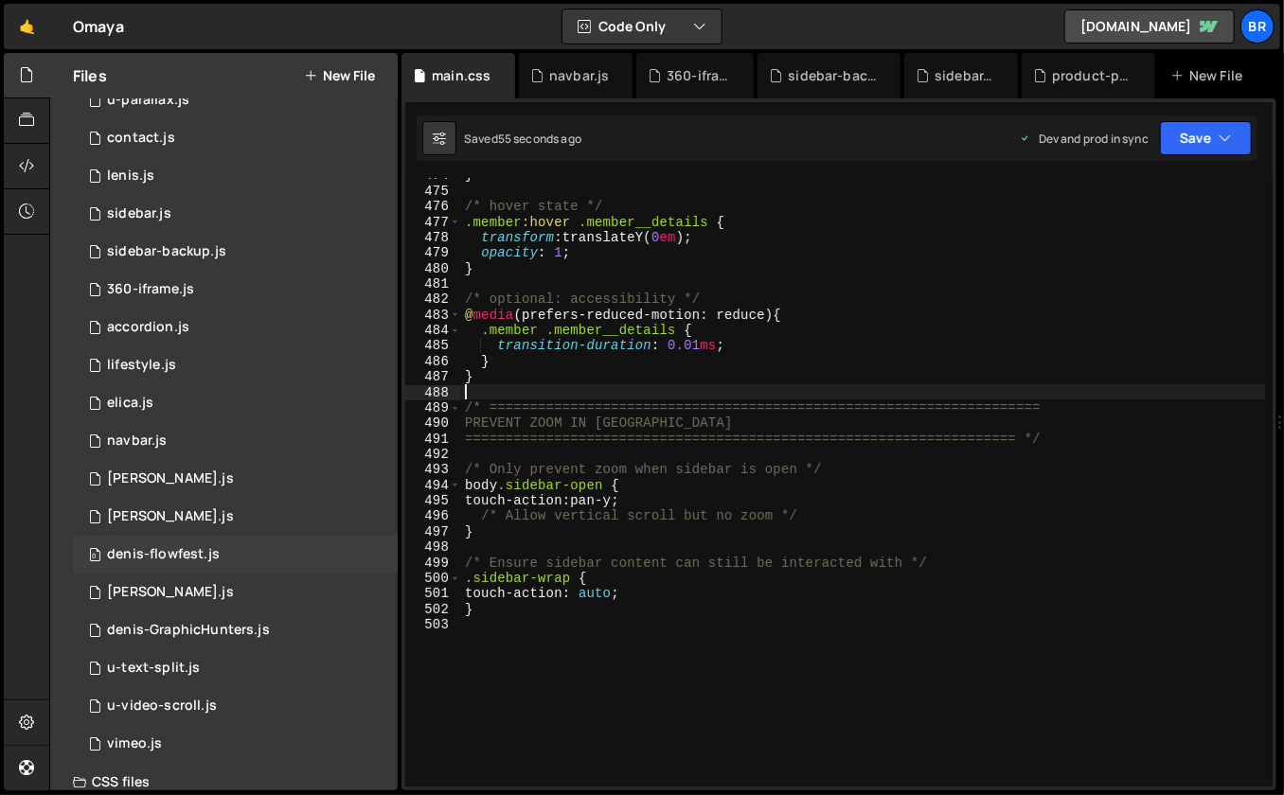
scroll to position [884, 0]
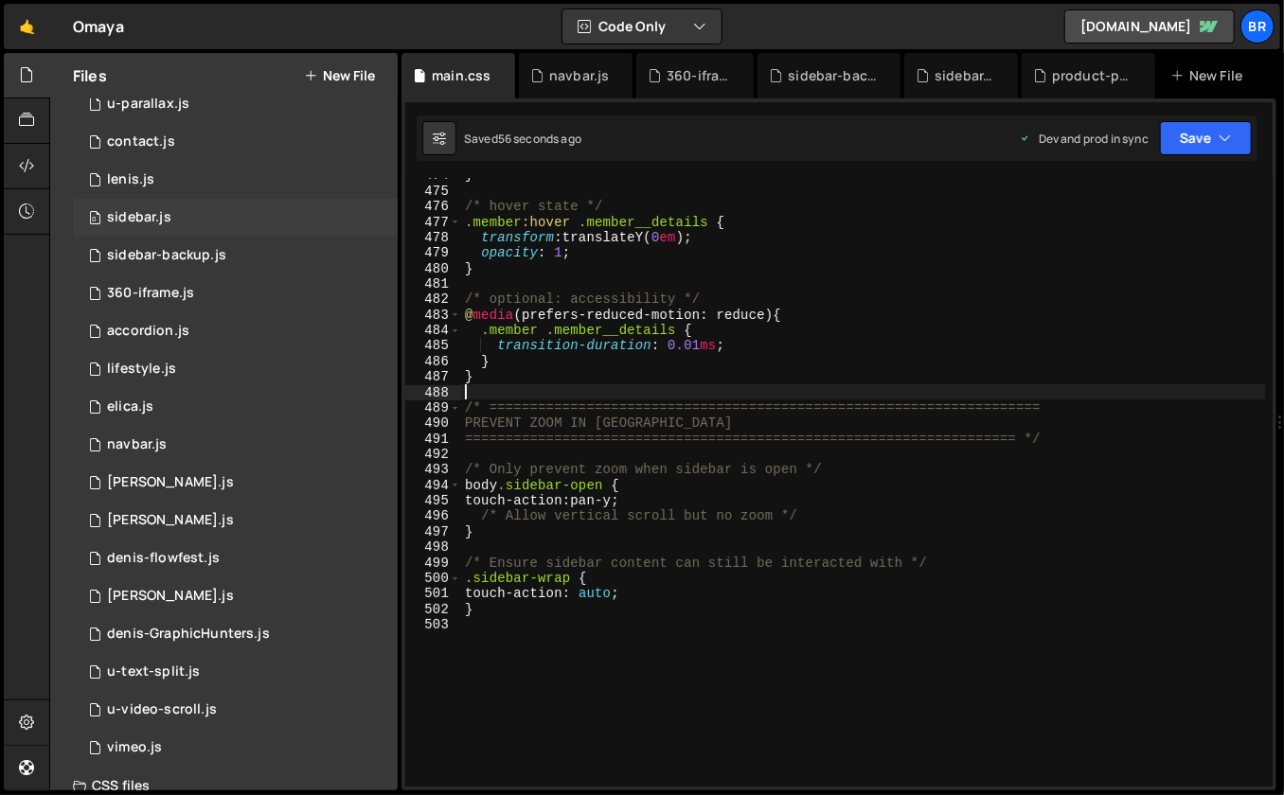
click at [174, 202] on div "0 sidebar.js 0" at bounding box center [235, 218] width 325 height 38
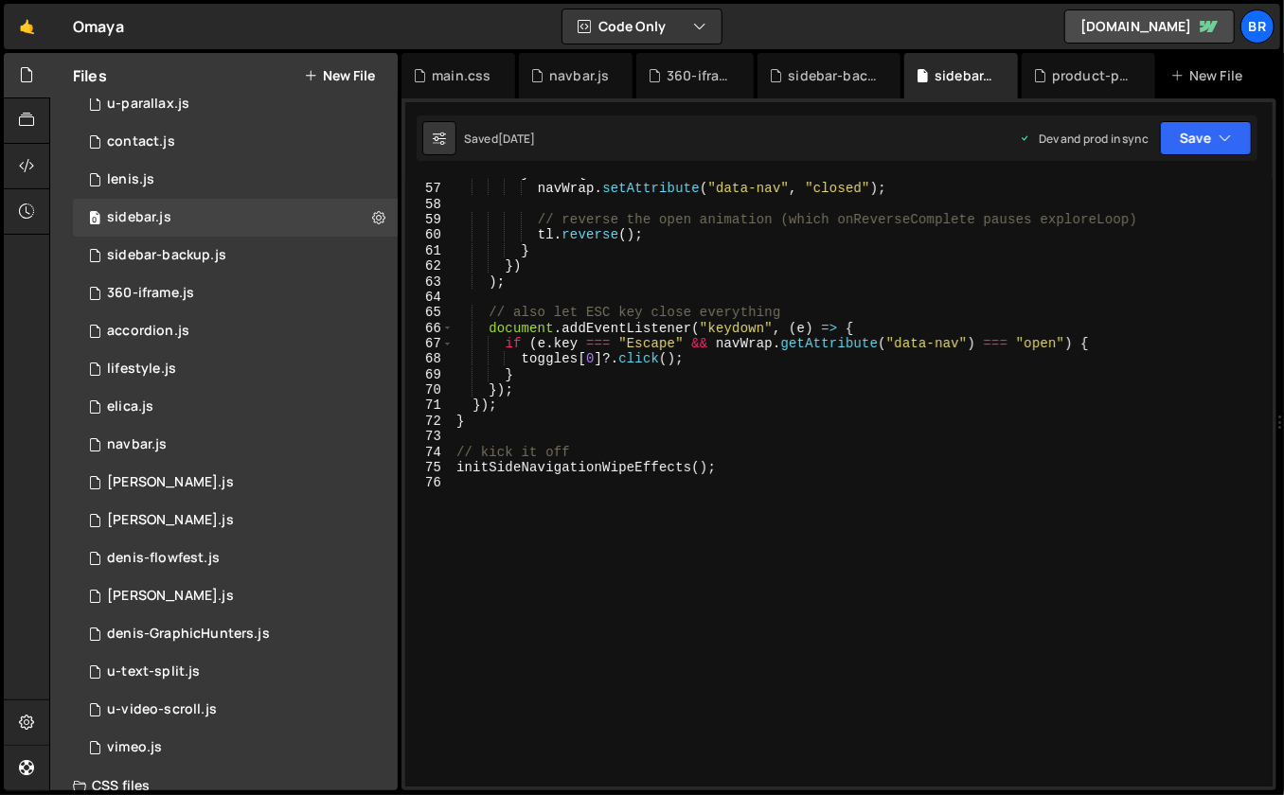
scroll to position [1201, 0]
click at [916, 253] on div "} else { navWrap . setAttribute ( "data-nav" , "closed" ) ; // reverse the open…" at bounding box center [859, 486] width 813 height 641
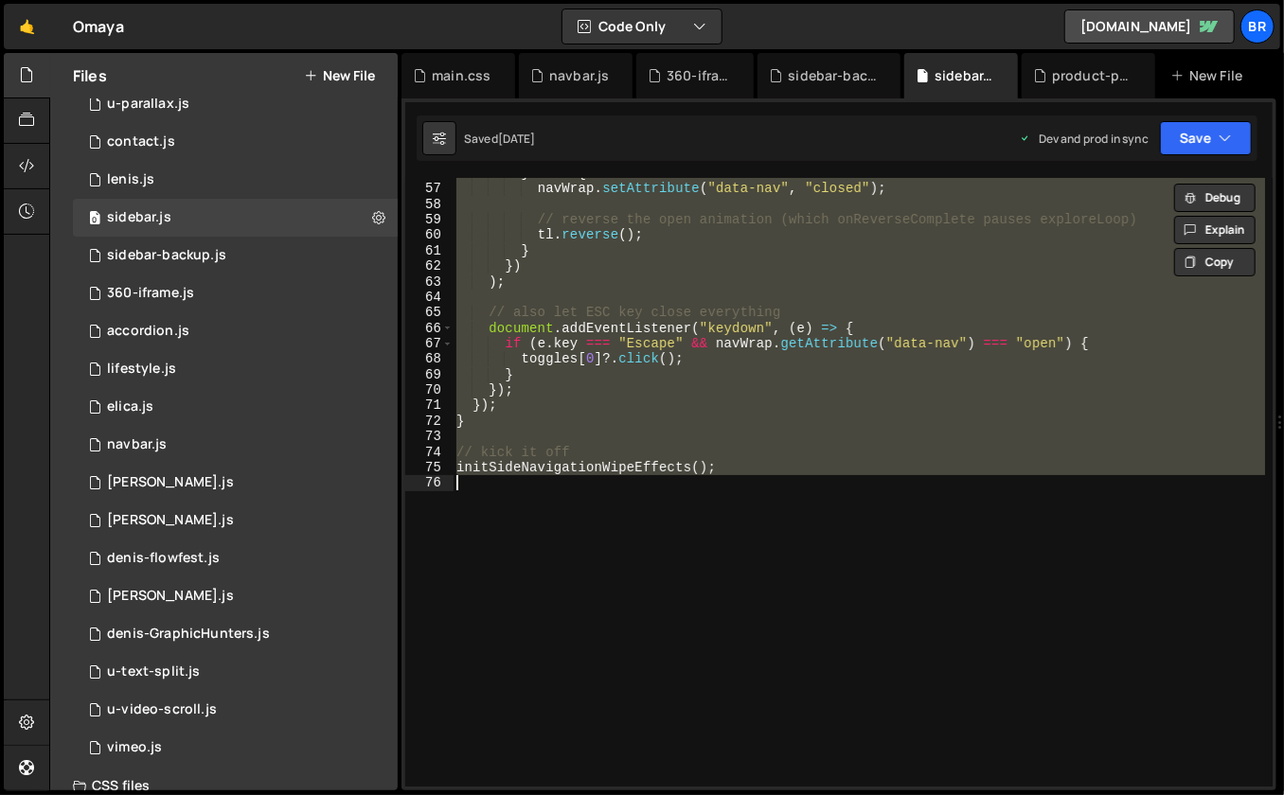
paste textarea "// Add this CSS to your stylesheet"
type textarea "// Add this CSS to your stylesheet"
click at [632, 413] on div "} else { navWrap . setAttribute ( "data-nav" , "closed" ) ; // reverse the open…" at bounding box center [859, 486] width 813 height 641
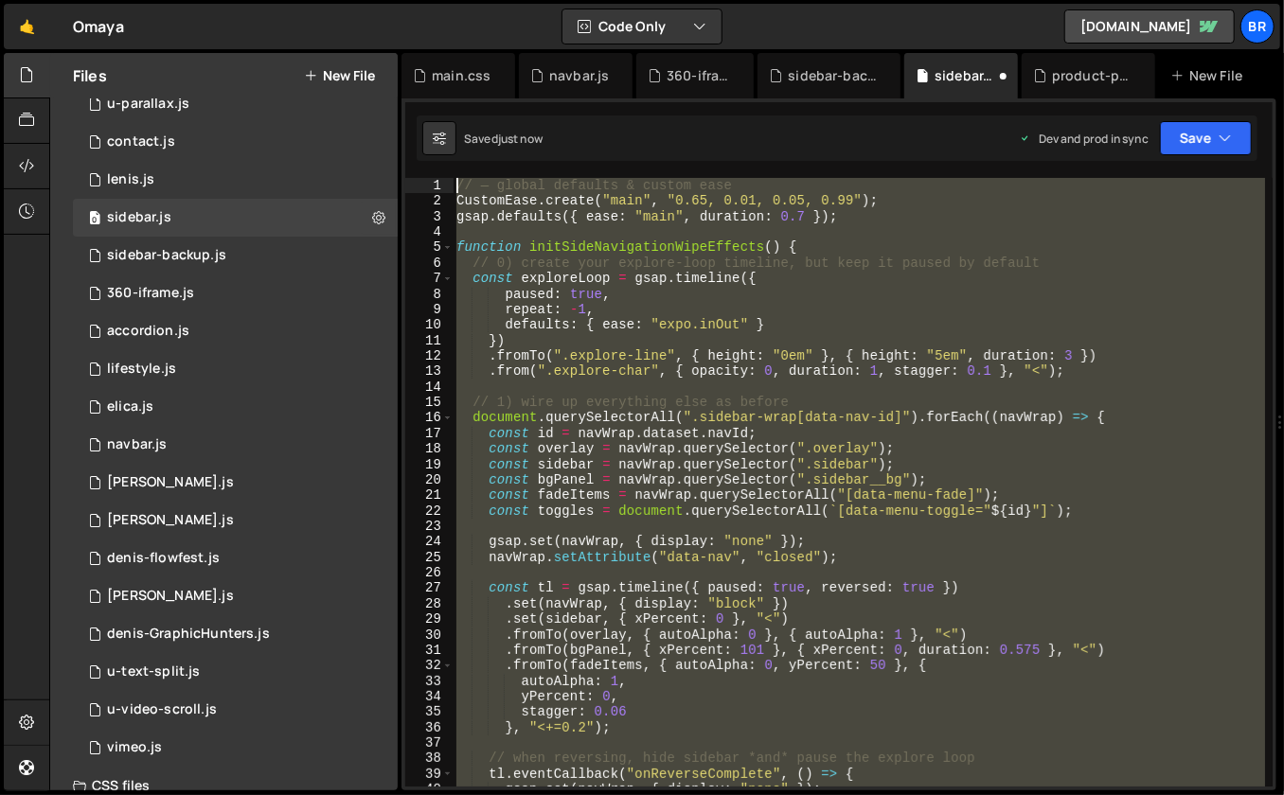
scroll to position [0, 0]
click at [584, 302] on div "// — global defaults & custom ease CustomEase . create ( "main" , "0.65, 0.01, …" at bounding box center [859, 498] width 813 height 641
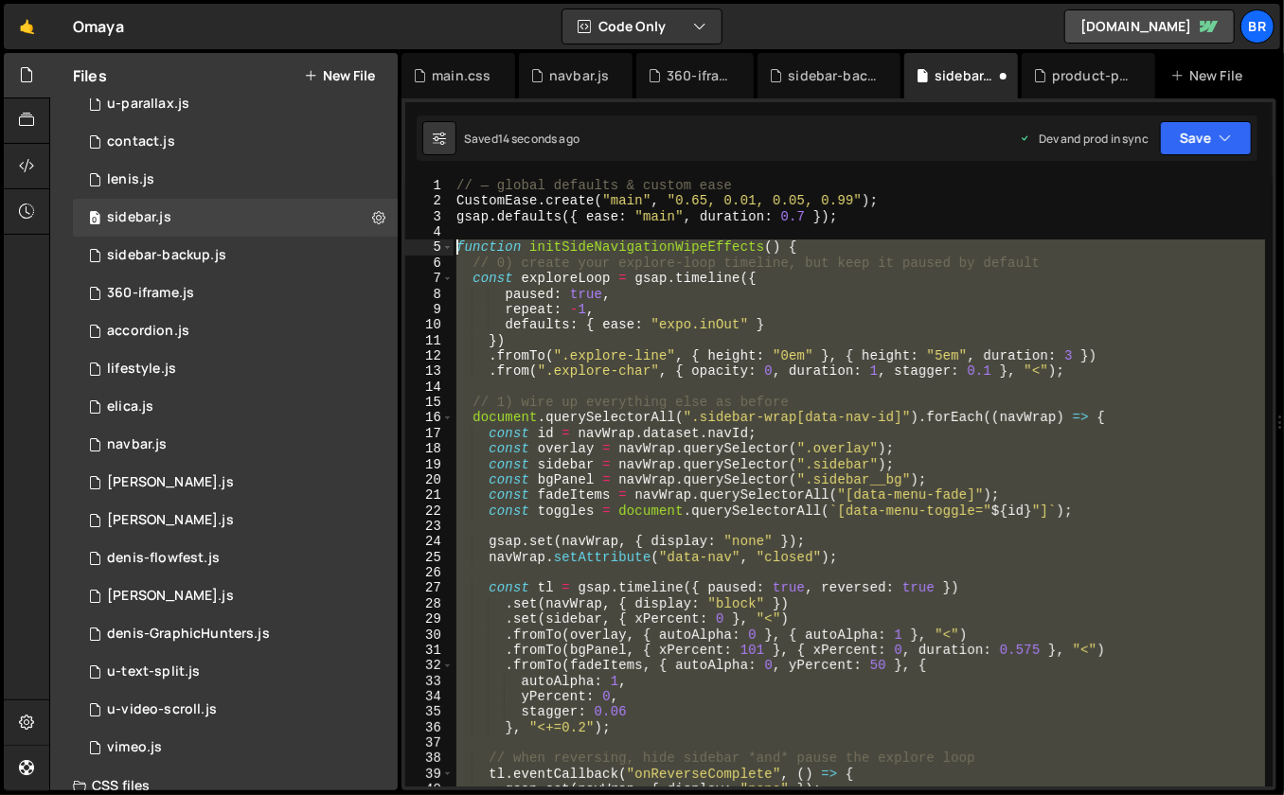
drag, startPoint x: 493, startPoint y: 415, endPoint x: 455, endPoint y: 247, distance: 171.8
click at [455, 247] on div "// — global defaults & custom ease CustomEase . create ( "main" , "0.65, 0.01, …" at bounding box center [859, 498] width 813 height 641
paste textarea "// Add this CSS to your styleshee"
type textarea "// Add this CSS to your stylesheet"
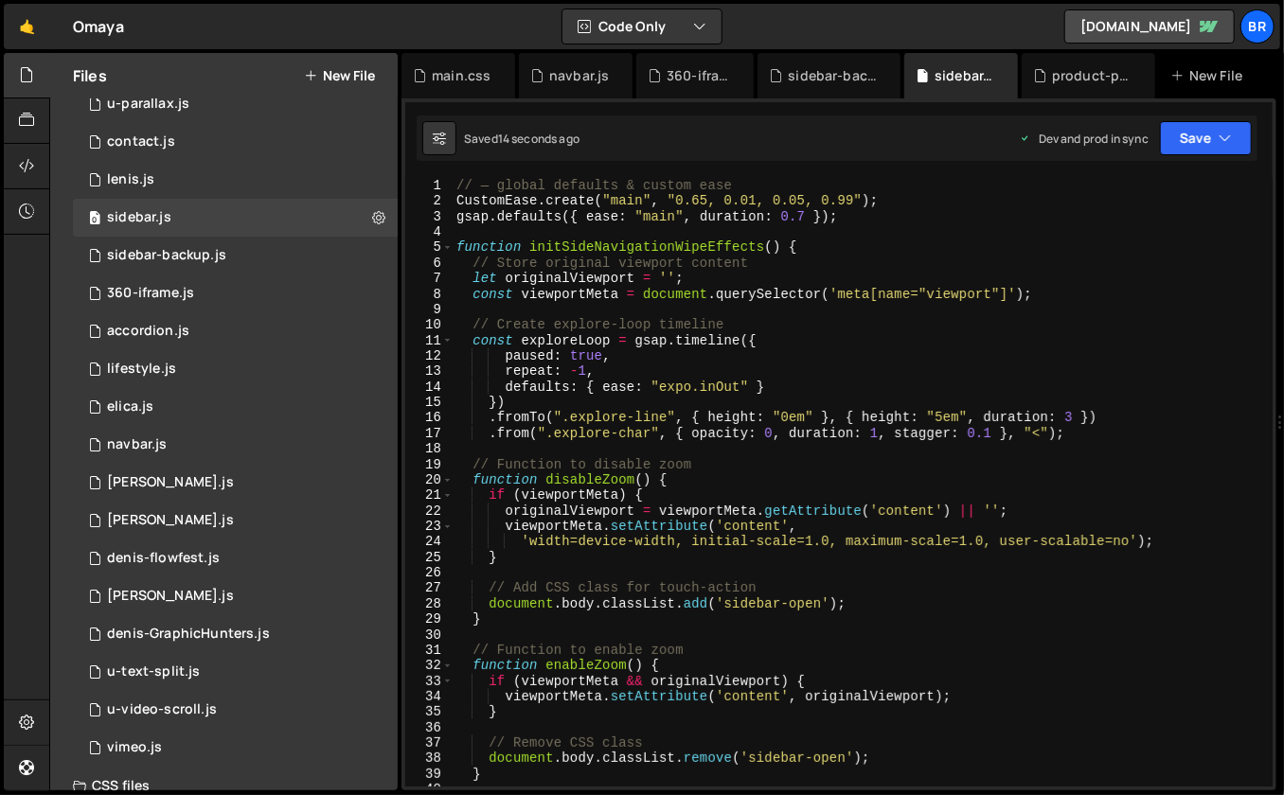
click at [918, 437] on div "// — global defaults & custom ease CustomEase . create ( "main" , "0.65, 0.01, …" at bounding box center [859, 498] width 813 height 641
type textarea ".from(".explore-char", { opacity: 0, duration: 1, stagger: 0.1 }, "<");"
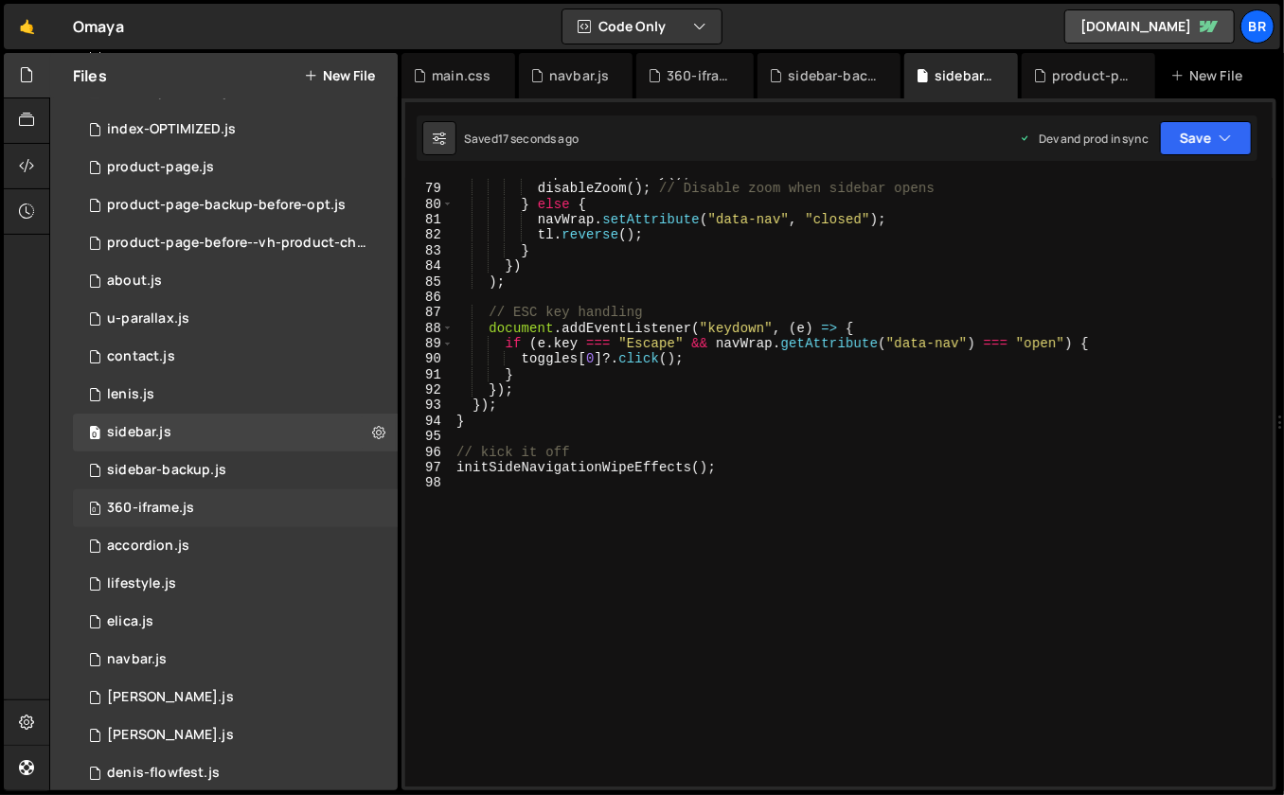
scroll to position [562, 0]
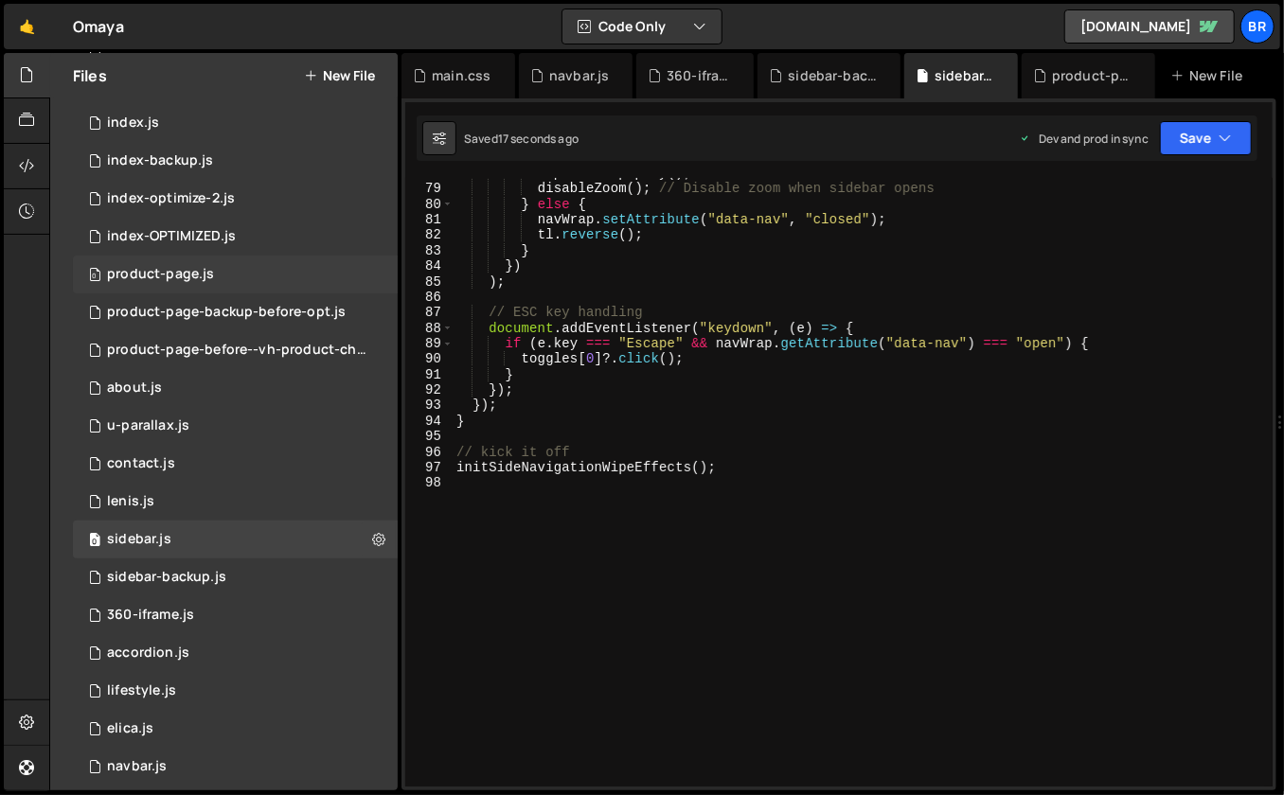
click at [180, 280] on div "product-page.js" at bounding box center [160, 274] width 107 height 17
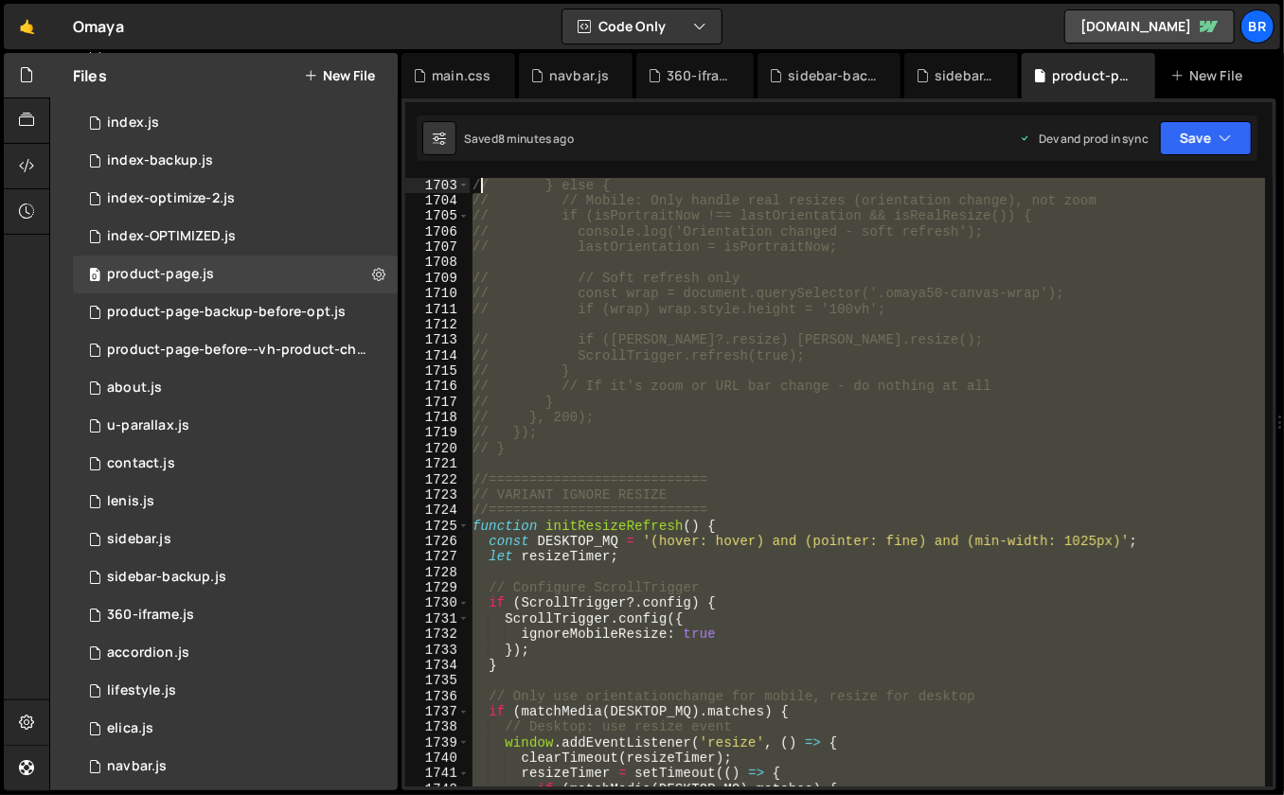
scroll to position [26323, 0]
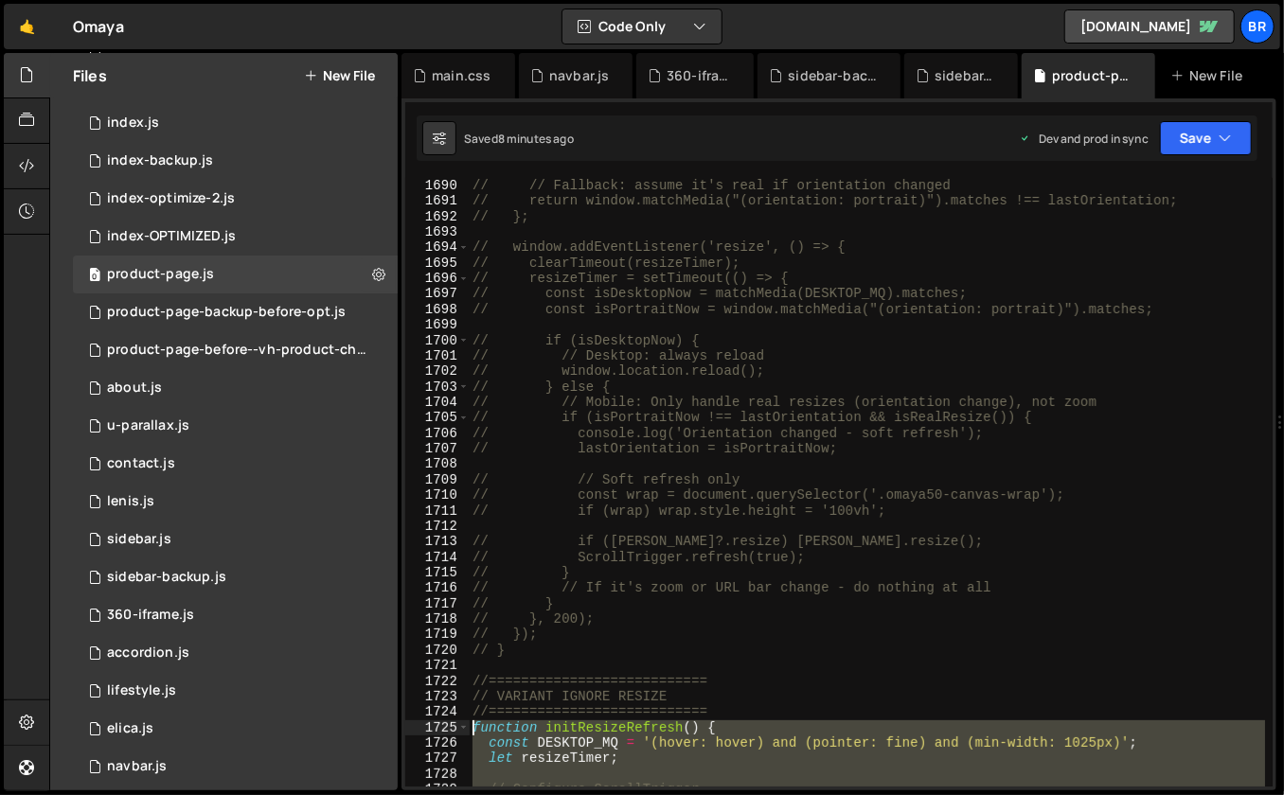
drag, startPoint x: 497, startPoint y: 604, endPoint x: 476, endPoint y: 725, distance: 123.0
click at [476, 725] on div "// // Fallback: assume it's real if orientation changed // return window.matchM…" at bounding box center [867, 498] width 797 height 641
paste textarea "}"
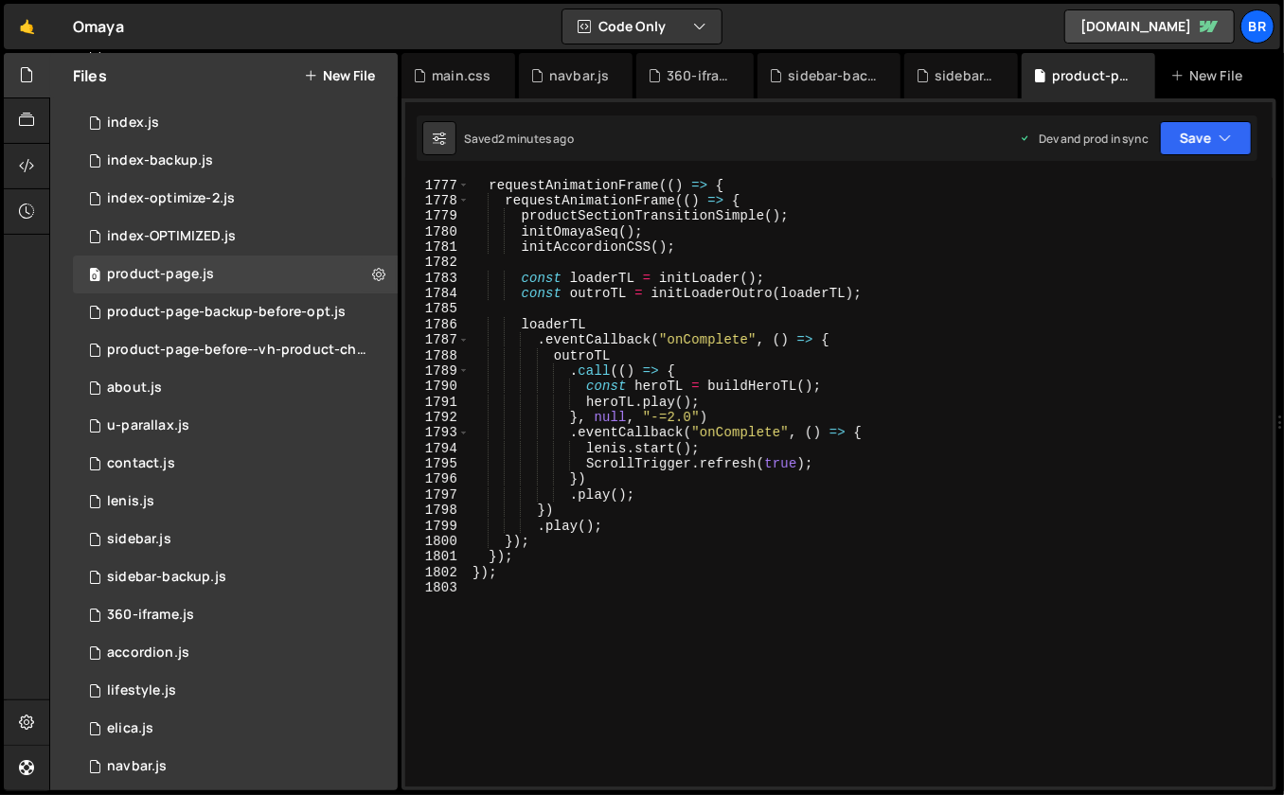
scroll to position [27776, 0]
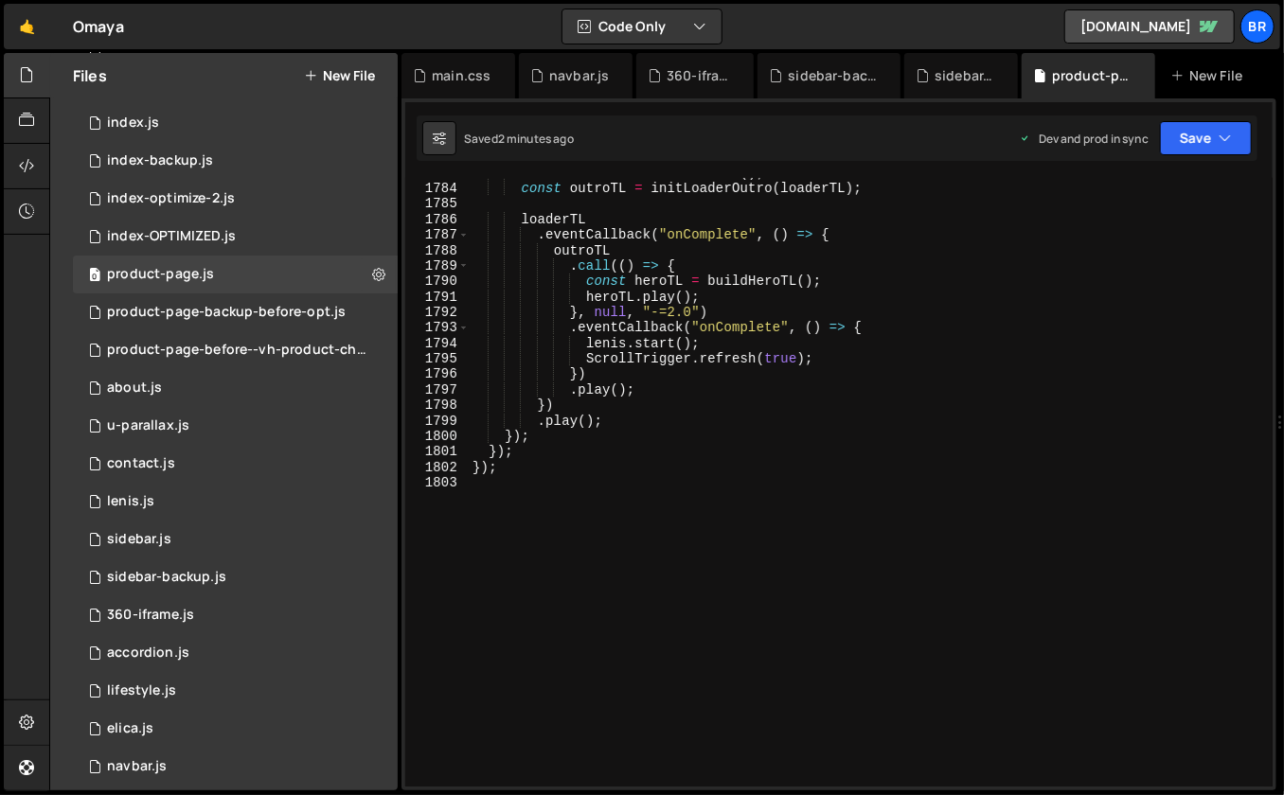
type textarea "});"
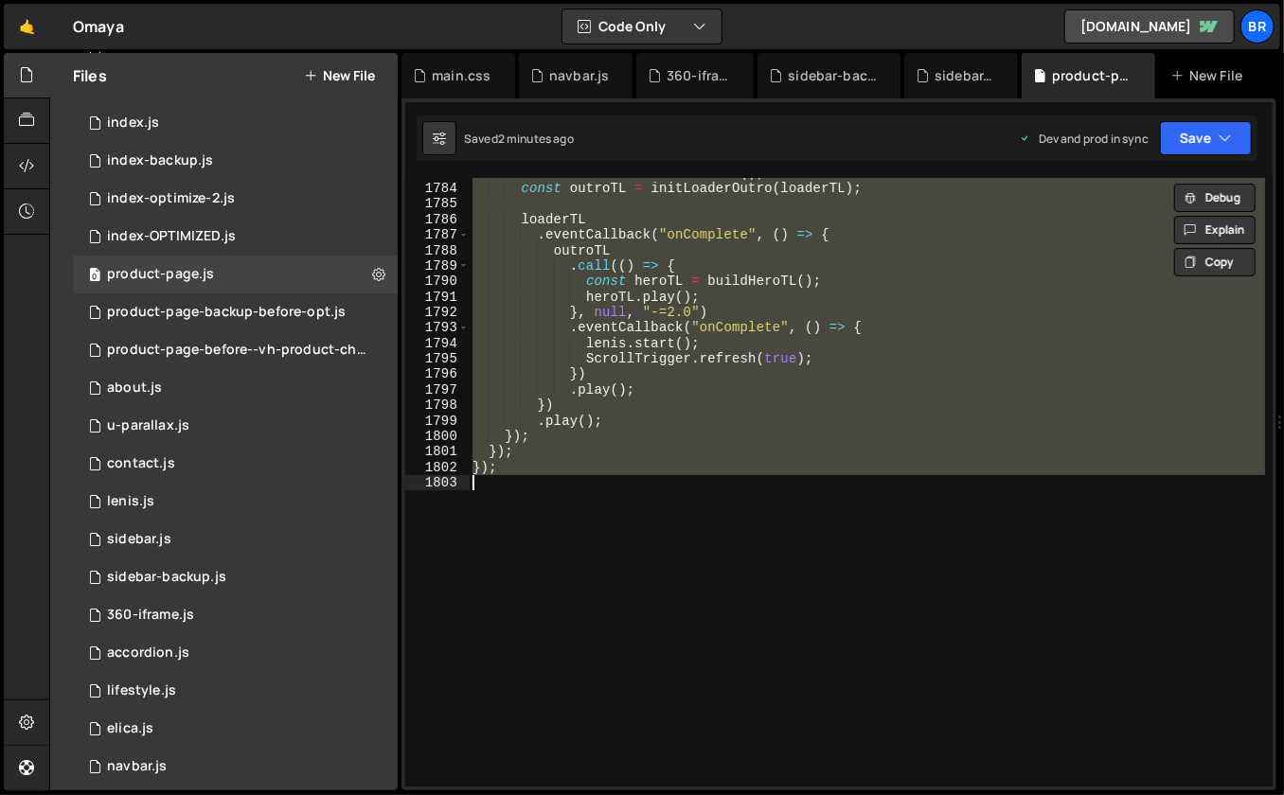
click at [809, 522] on div "const loaderTL = initLoader ( ) ; const outroTL = initLoaderOutro ( loaderTL ) …" at bounding box center [867, 486] width 797 height 641
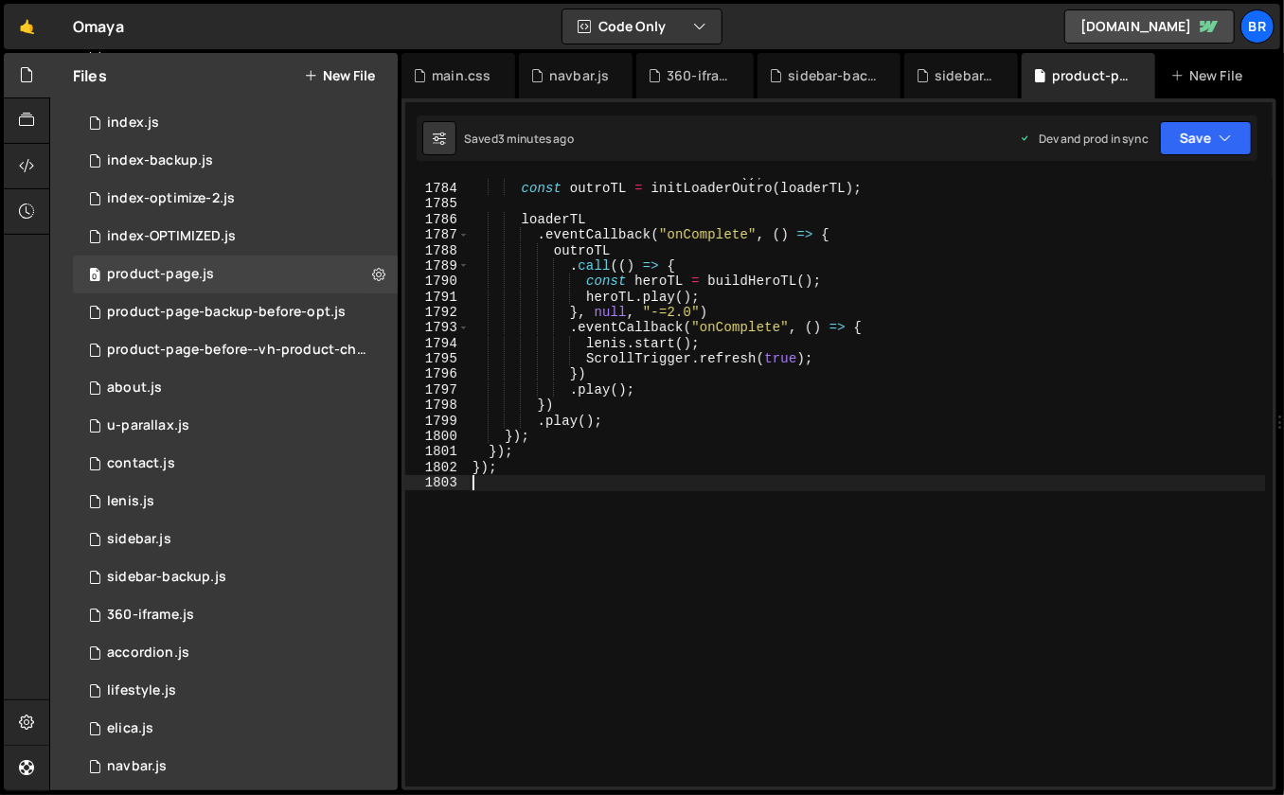
scroll to position [993, 0]
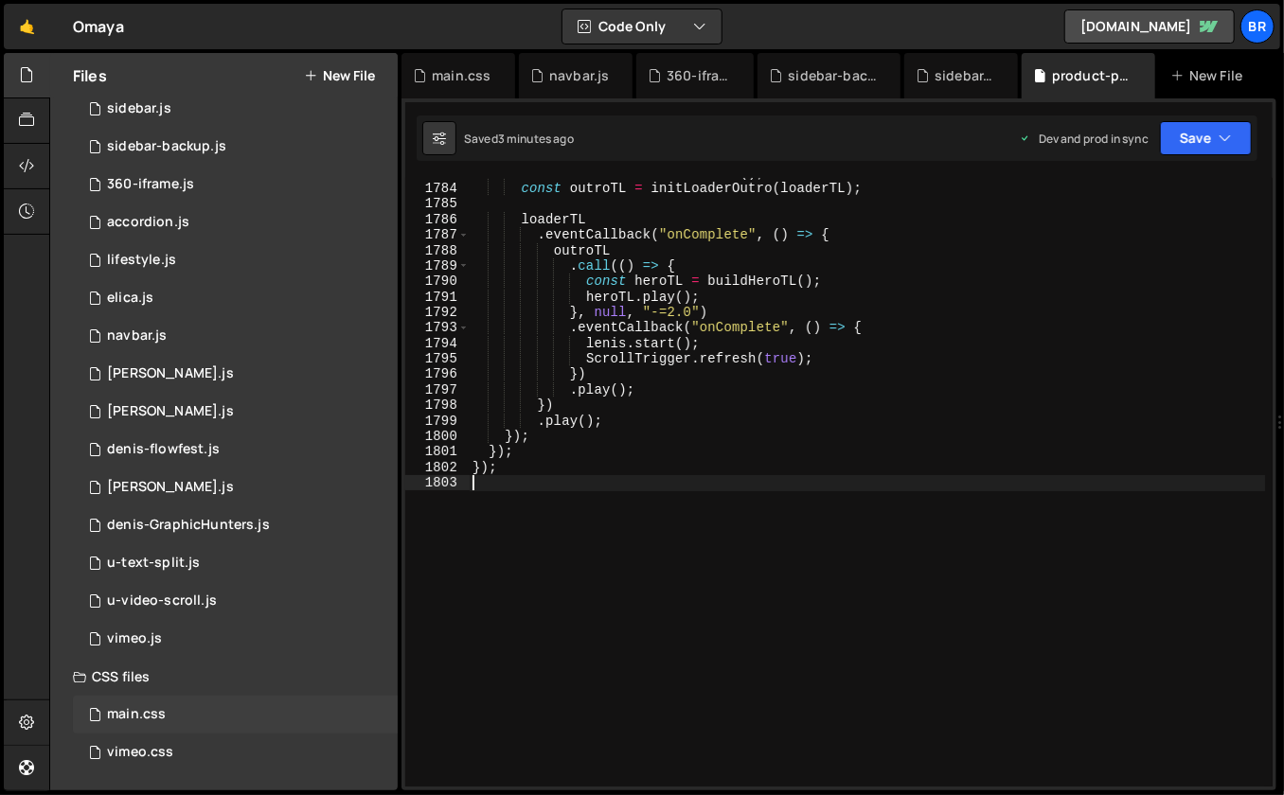
click at [147, 711] on div "main.css" at bounding box center [136, 714] width 59 height 17
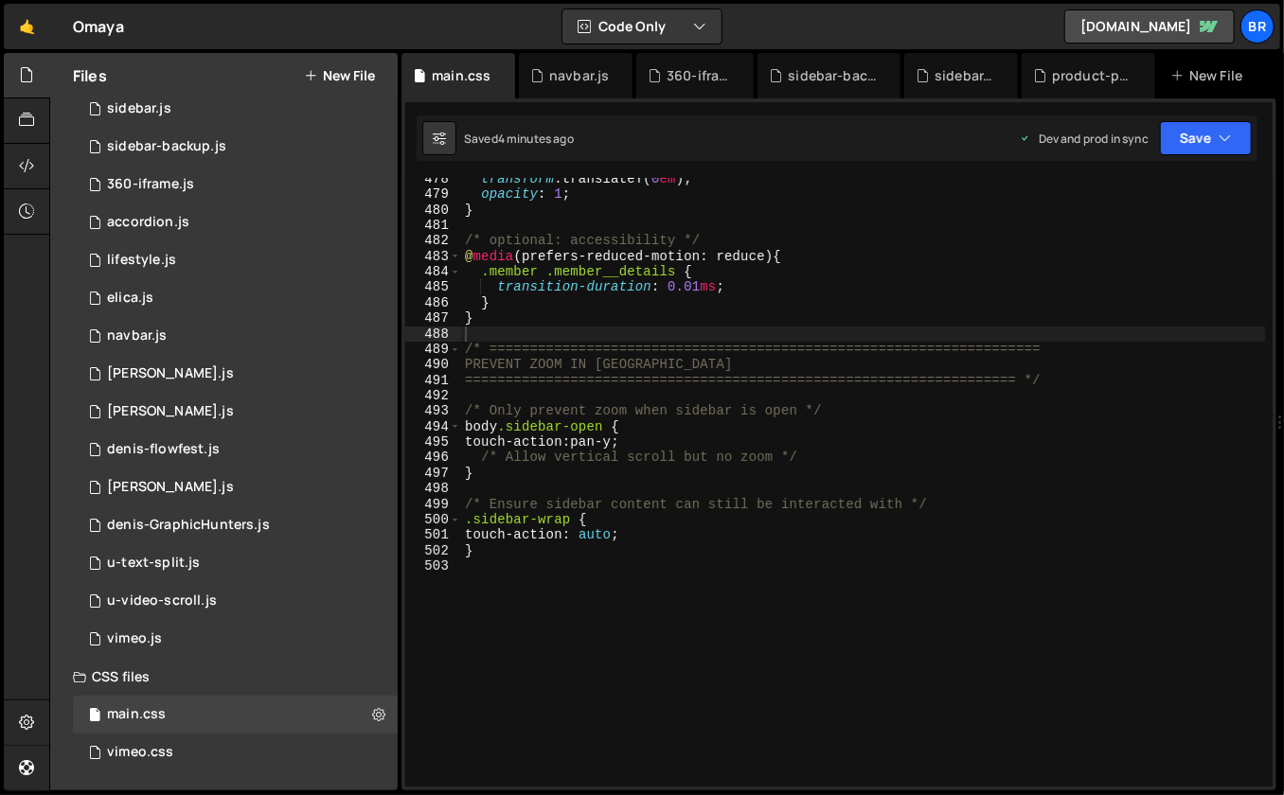
scroll to position [7542, 0]
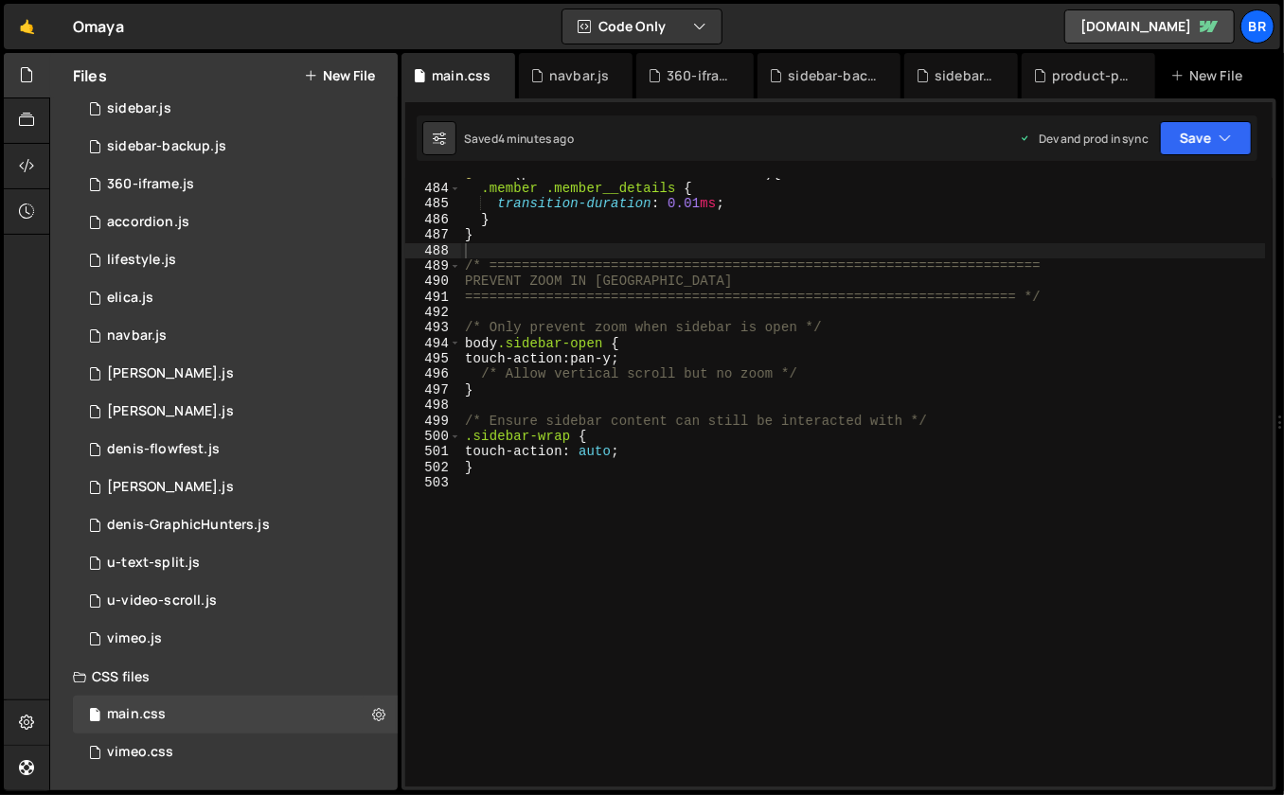
click at [596, 548] on div "@ media (prefers-reduced-motion: reduce) { .member .member__details { transitio…" at bounding box center [863, 486] width 805 height 641
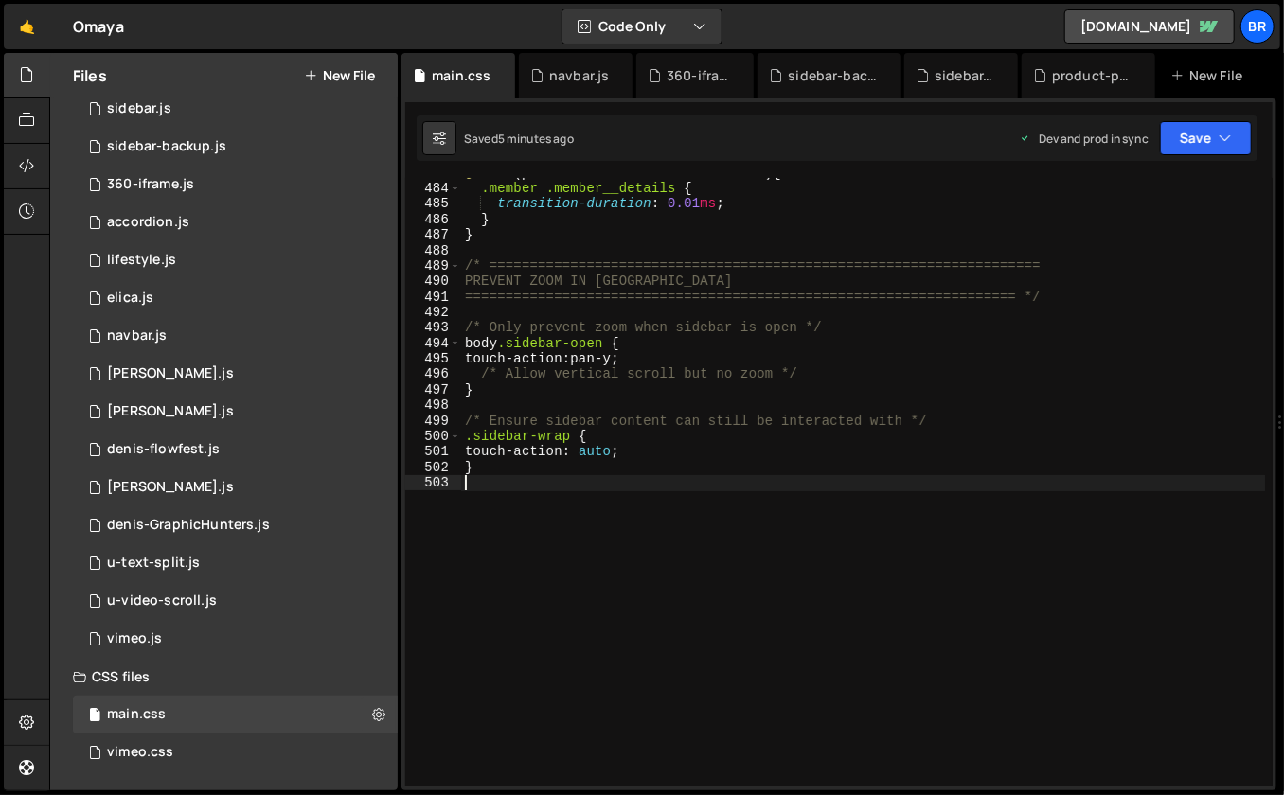
click at [670, 681] on div "@ media (prefers-reduced-motion: reduce) { .member .member__details { transitio…" at bounding box center [863, 486] width 805 height 641
type textarea "}"
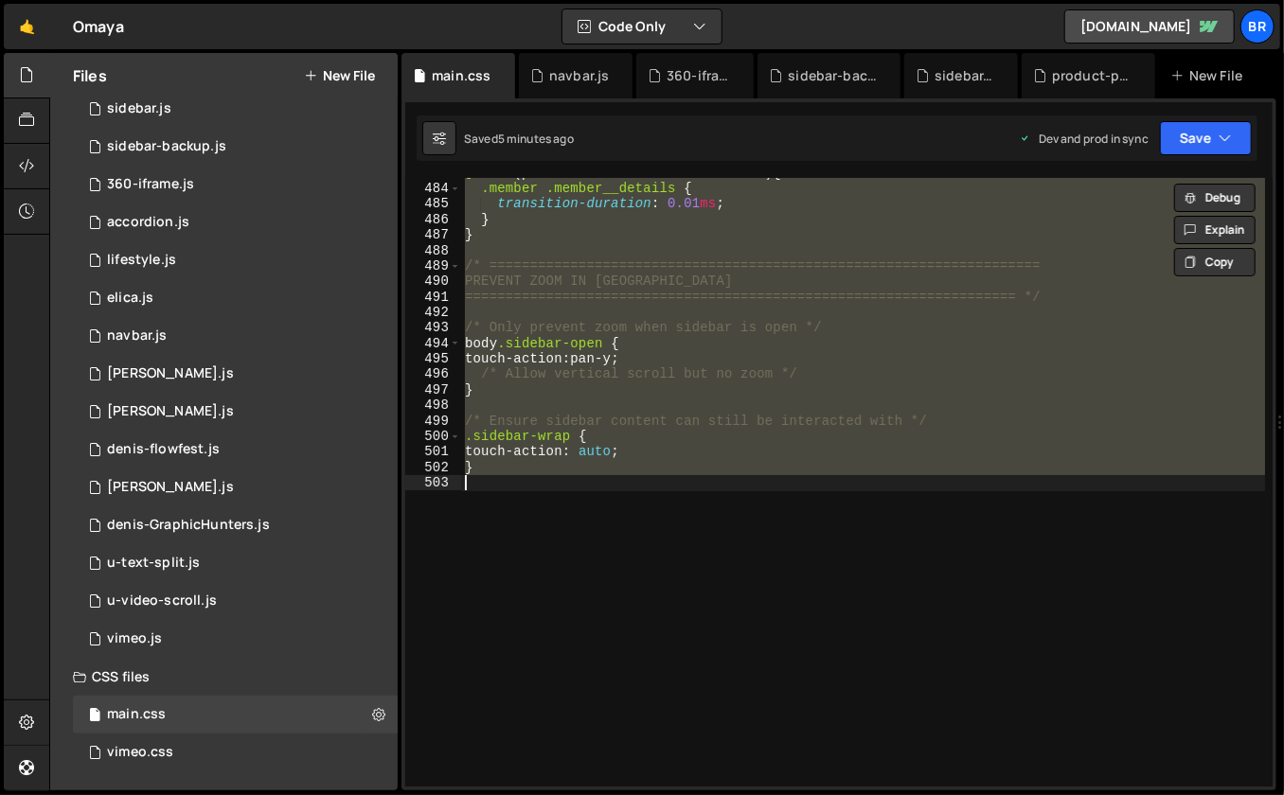
click at [600, 617] on div "@ media (prefers-reduced-motion: reduce) { .member .member__details { transitio…" at bounding box center [863, 486] width 805 height 641
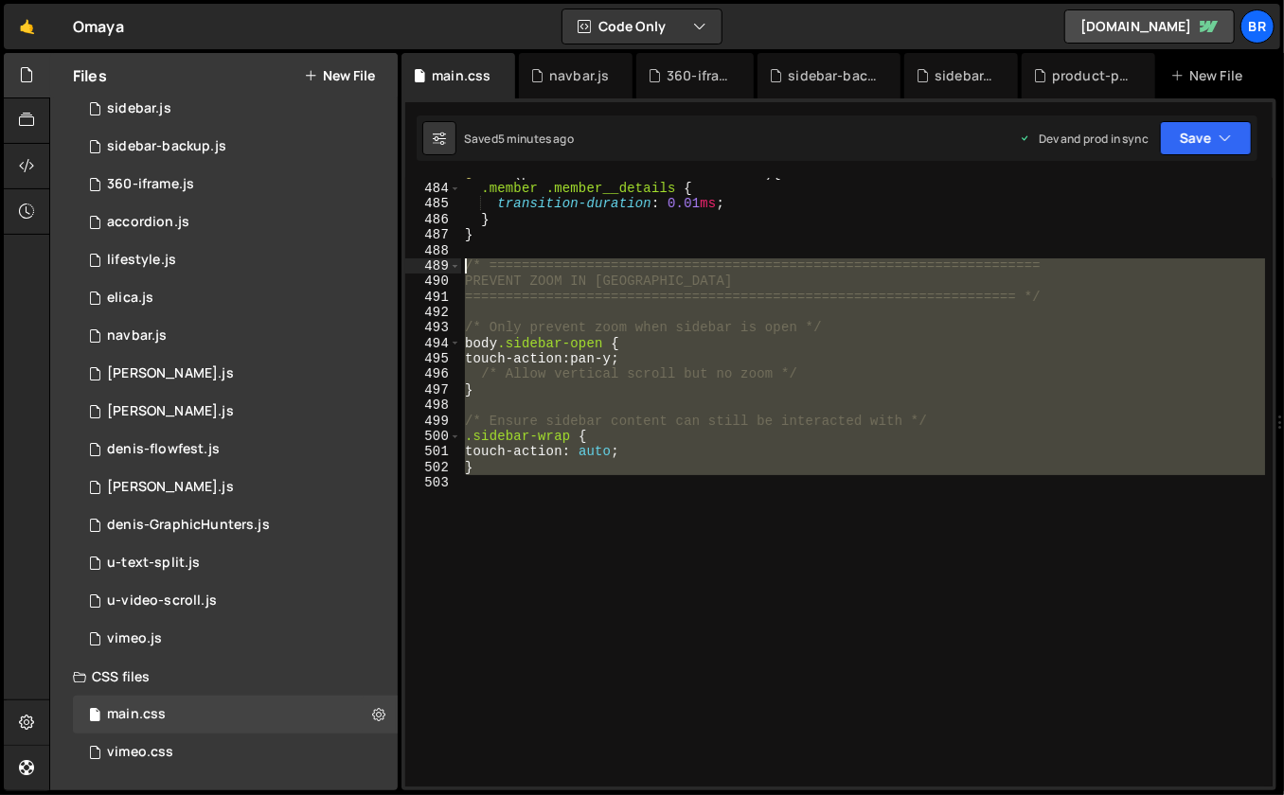
drag, startPoint x: 600, startPoint y: 617, endPoint x: 473, endPoint y: 263, distance: 376.2
click at [473, 263] on div "@ media (prefers-reduced-motion: reduce) { .member .member__details { transitio…" at bounding box center [863, 486] width 805 height 641
type textarea "/* ==================================================================== PREVENT…"
click at [615, 501] on div "@ media (prefers-reduced-motion: reduce) { .member .member__details { transitio…" at bounding box center [863, 486] width 805 height 641
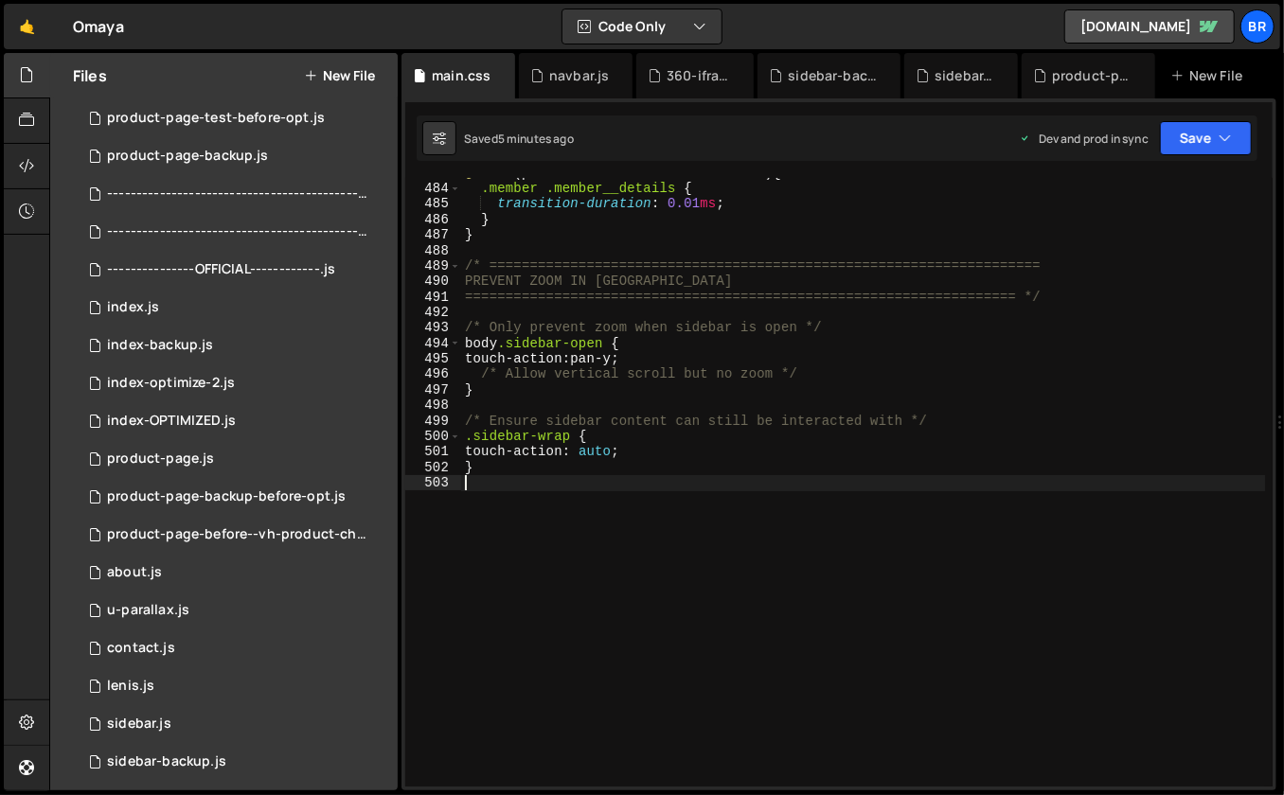
scroll to position [426, 0]
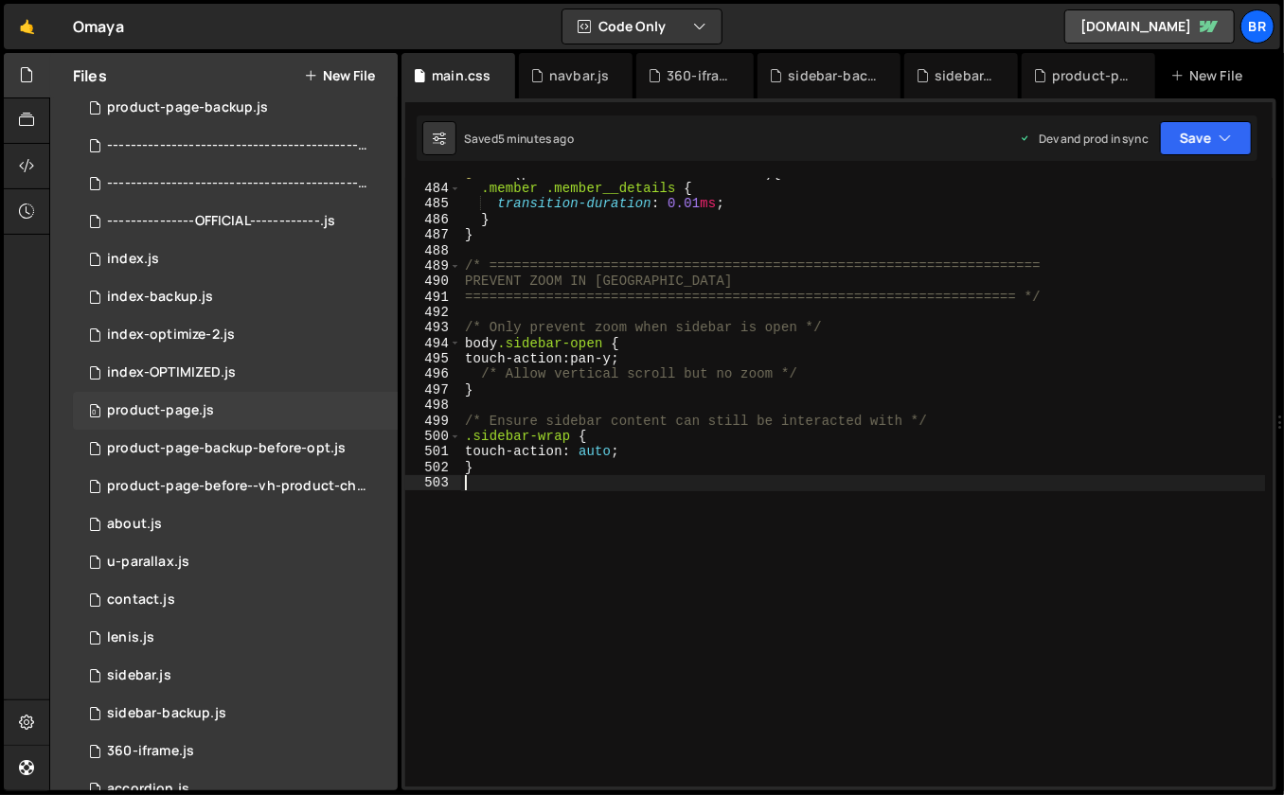
click at [231, 401] on div "0 product-page.js 0" at bounding box center [235, 411] width 325 height 38
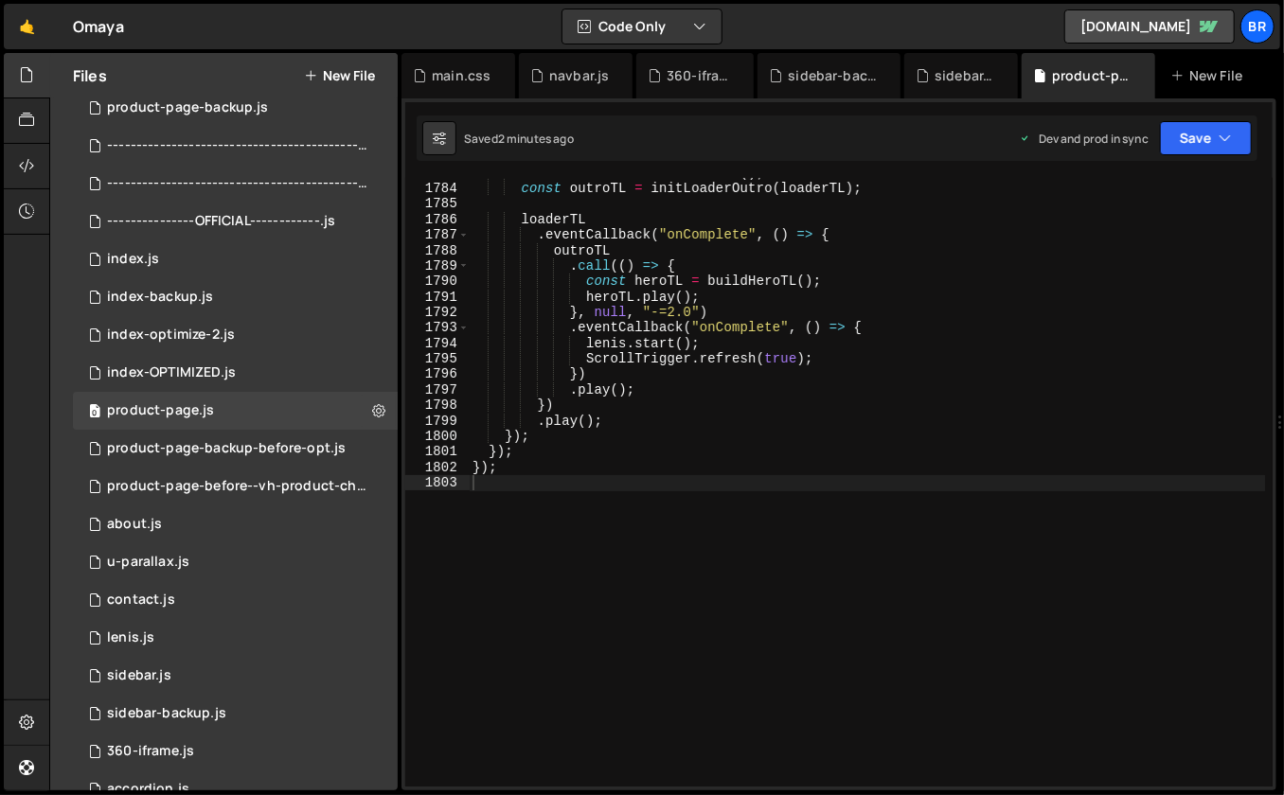
click at [757, 499] on div "const loaderTL = initLoader ( ) ; const outroTL = initLoaderOutro ( loaderTL ) …" at bounding box center [867, 486] width 797 height 641
type textarea "});"
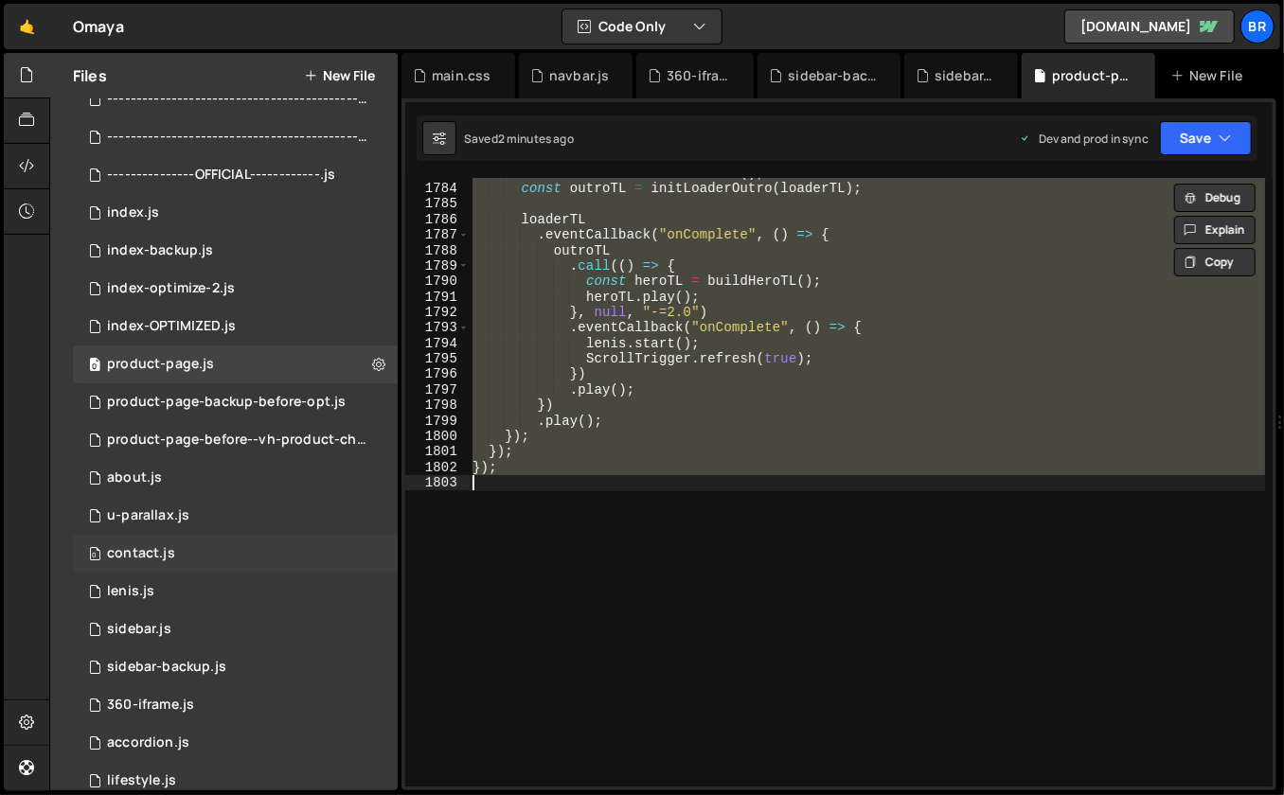
scroll to position [500, 0]
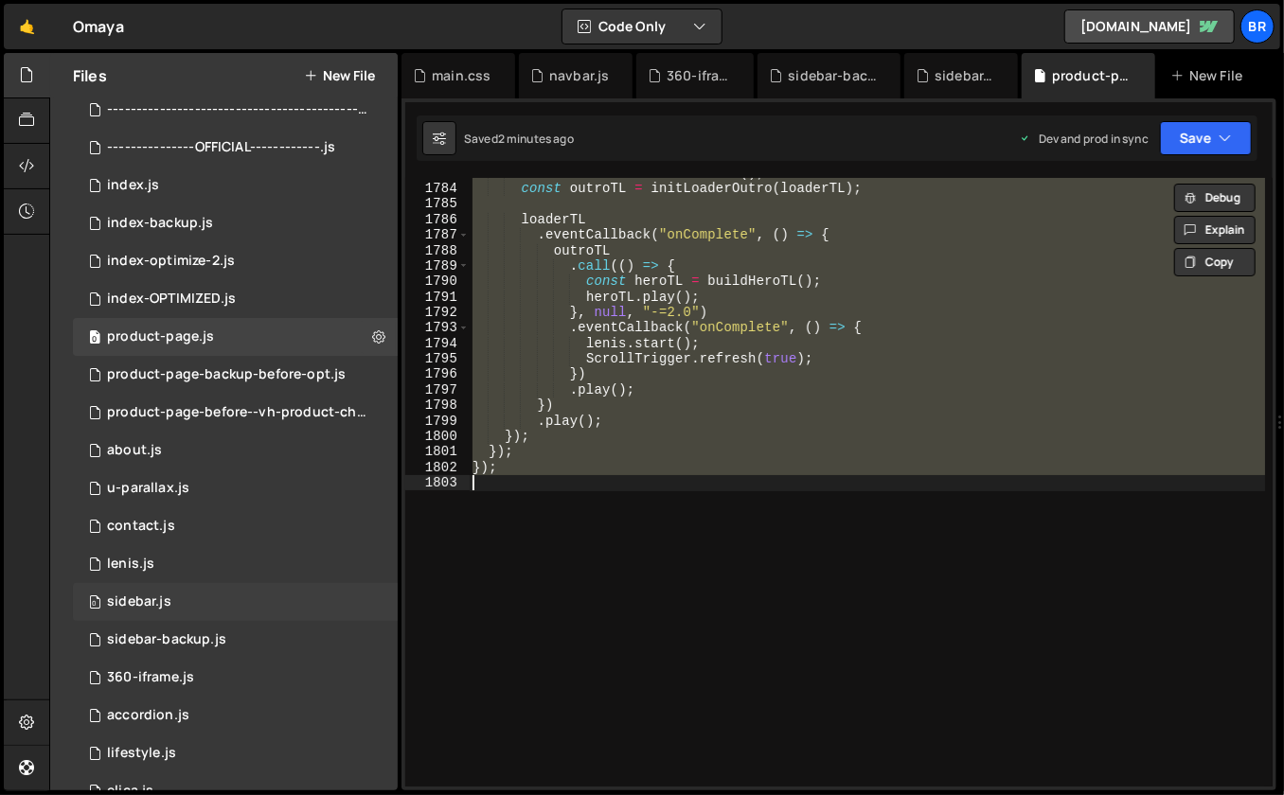
click at [179, 608] on div "0 sidebar.js 0" at bounding box center [235, 602] width 325 height 38
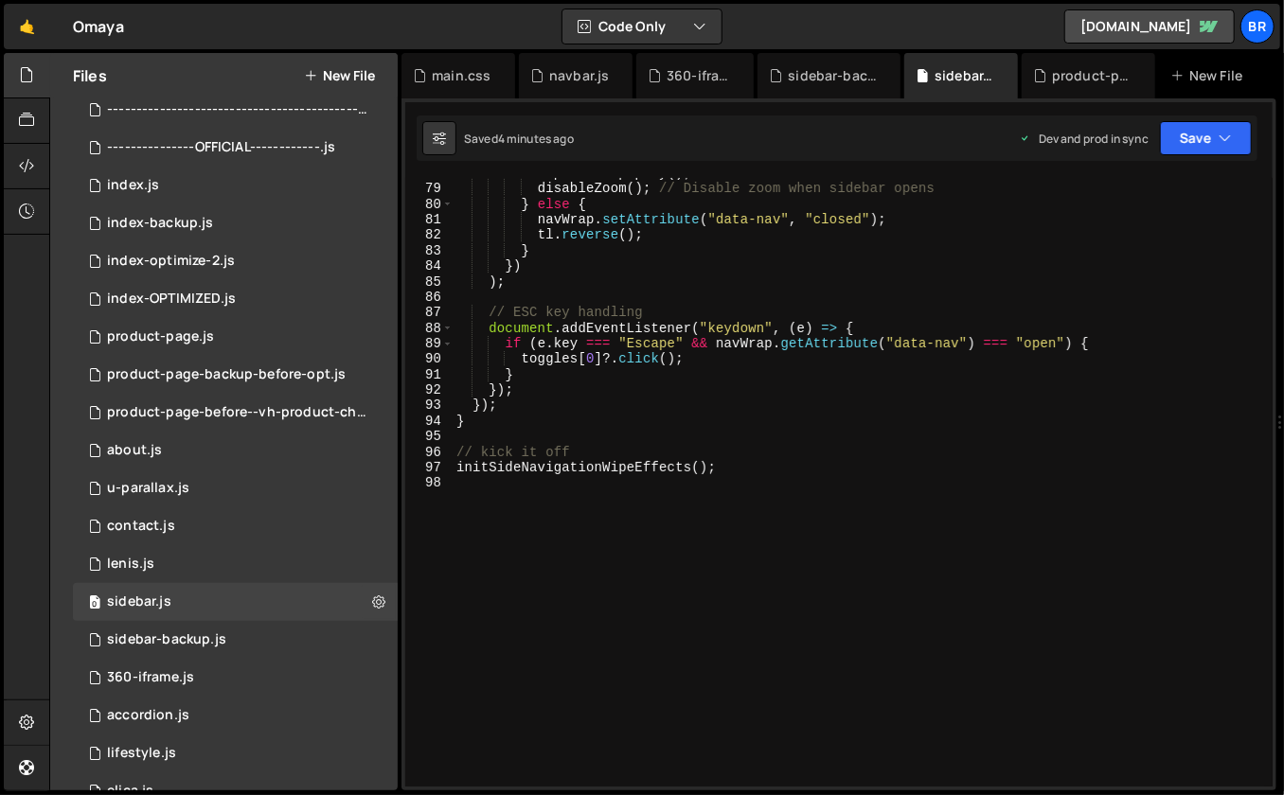
scroll to position [1201, 0]
click at [746, 469] on div "exploreLoop . play ( ) ; disableZoom ( ) ; // Disable zoom when sidebar opens }…" at bounding box center [859, 486] width 813 height 641
type textarea "initSideNavigationWipeEffects();"
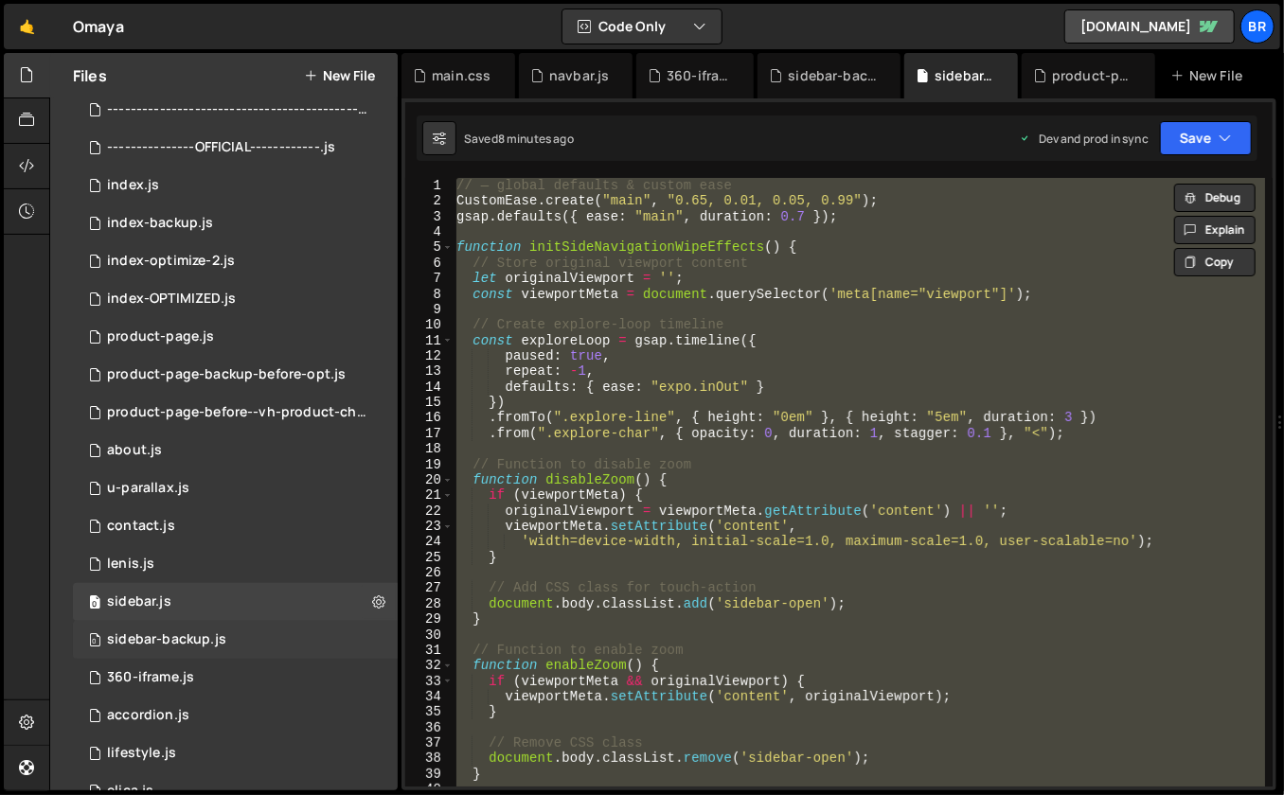
scroll to position [993, 0]
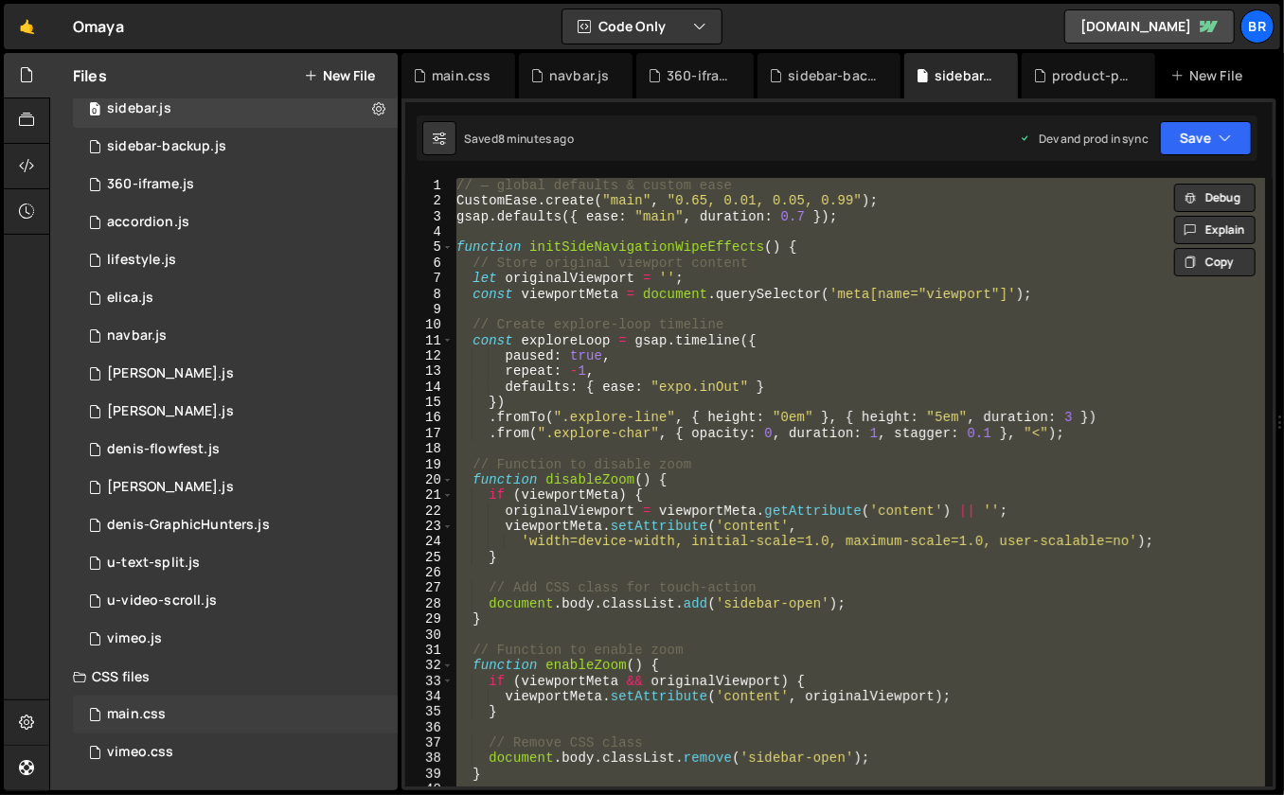
click at [205, 713] on div "main.css 0" at bounding box center [235, 715] width 325 height 38
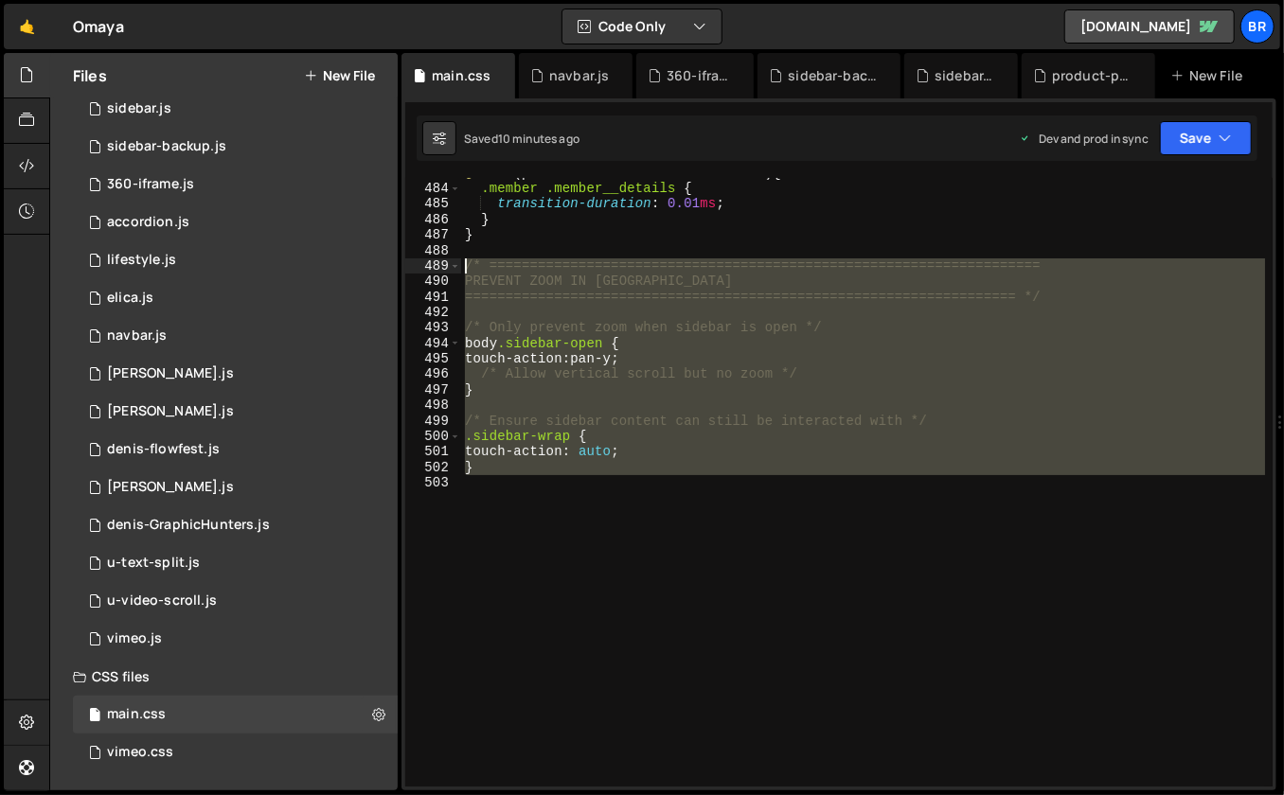
drag, startPoint x: 545, startPoint y: 502, endPoint x: 443, endPoint y: 270, distance: 253.5
click at [443, 270] on div "483 484 485 486 487 488 489 490 491 492 493 494 495 496 497 498 499 500 501 502…" at bounding box center [838, 482] width 867 height 609
paste textarea "}"
type textarea "}"
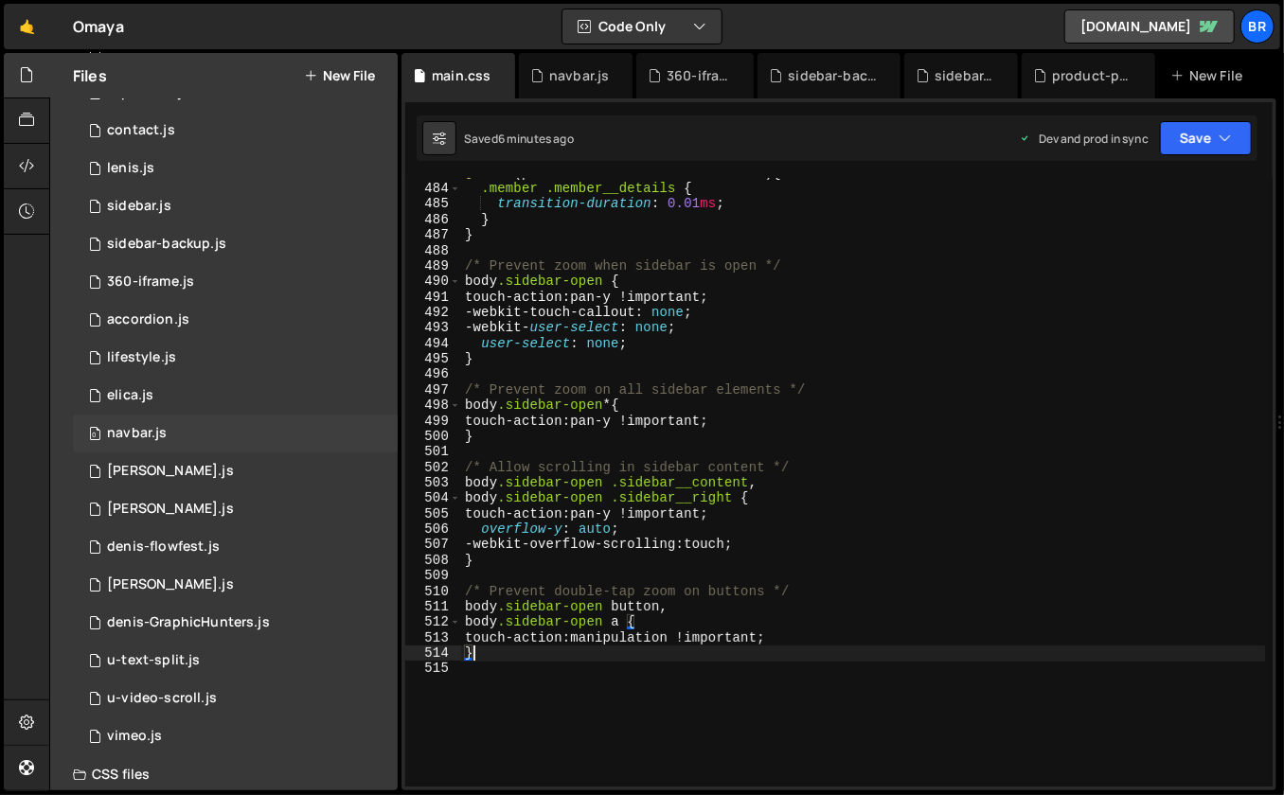
scroll to position [890, 0]
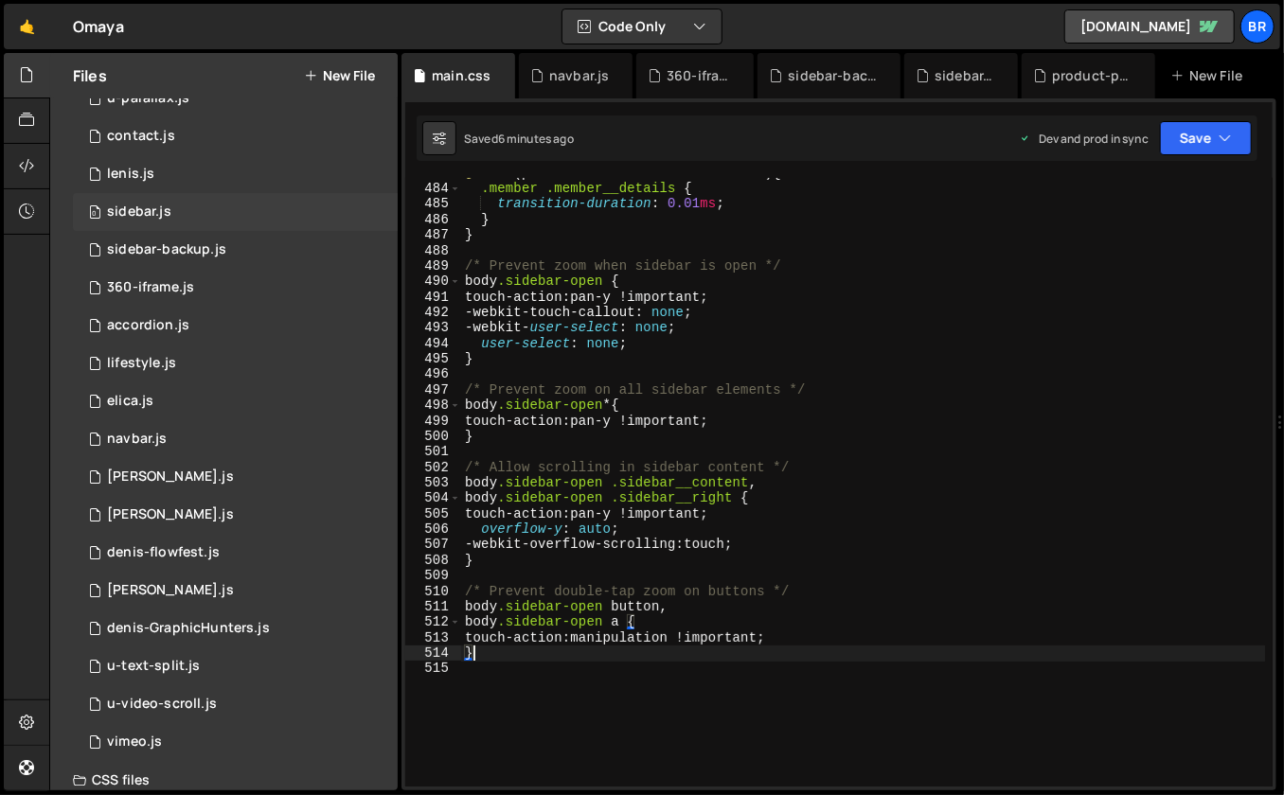
click at [251, 211] on div "0 sidebar.js 0" at bounding box center [235, 212] width 325 height 38
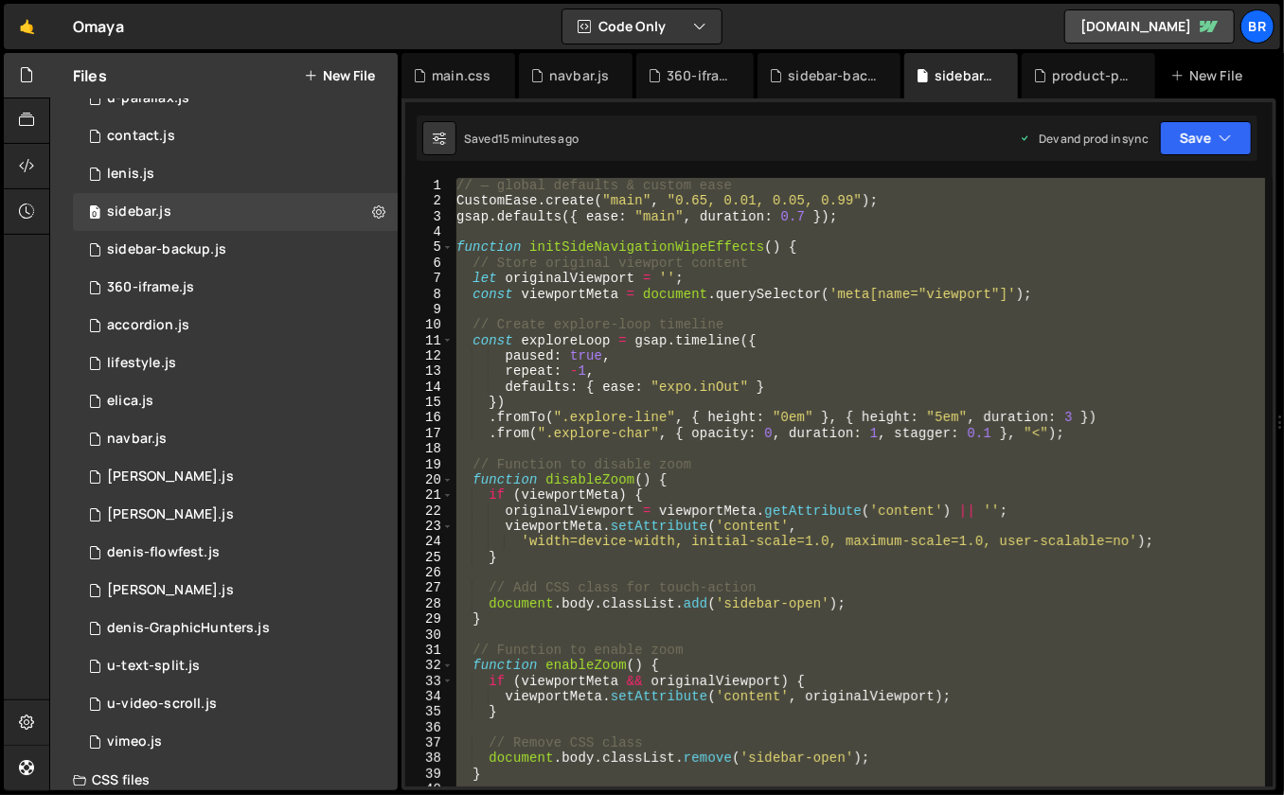
scroll to position [1201, 0]
click at [882, 317] on div "// — global defaults & custom ease CustomEase . create ( "main" , "0.65, 0.01, …" at bounding box center [859, 498] width 813 height 641
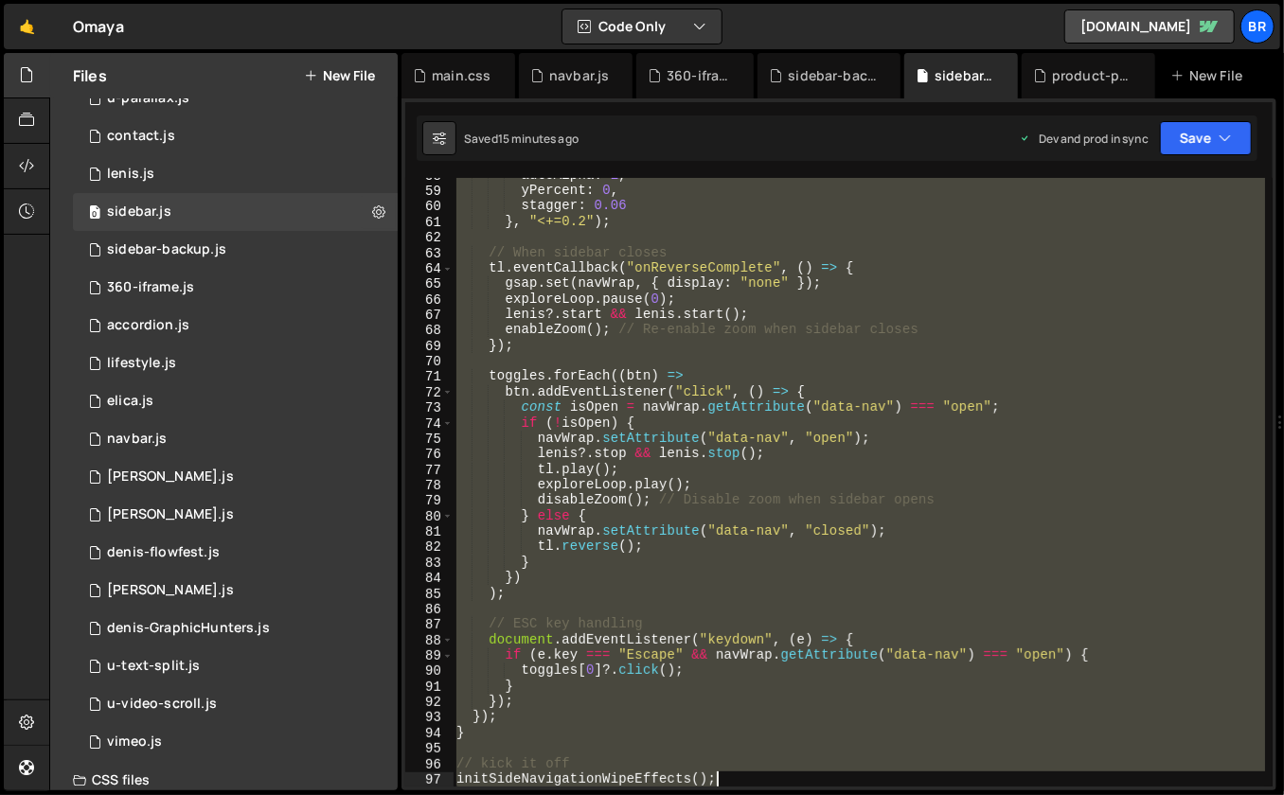
scroll to position [908, 0]
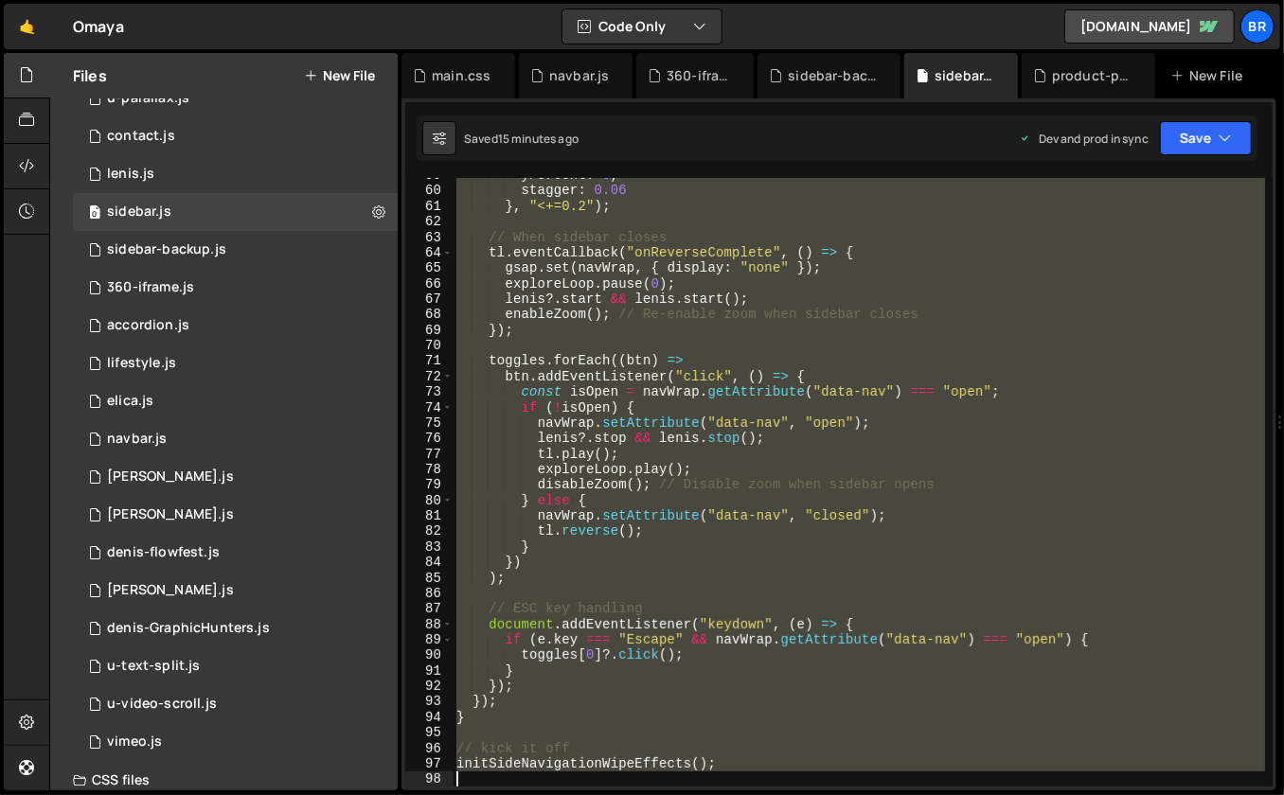
drag, startPoint x: 458, startPoint y: 246, endPoint x: 876, endPoint y: 804, distance: 696.7
click at [876, 794] on html "Projects [GEOGRAPHIC_DATA] Blog br Projects Your Teams Account Upgrade Logout" at bounding box center [642, 397] width 1284 height 795
paste textarea
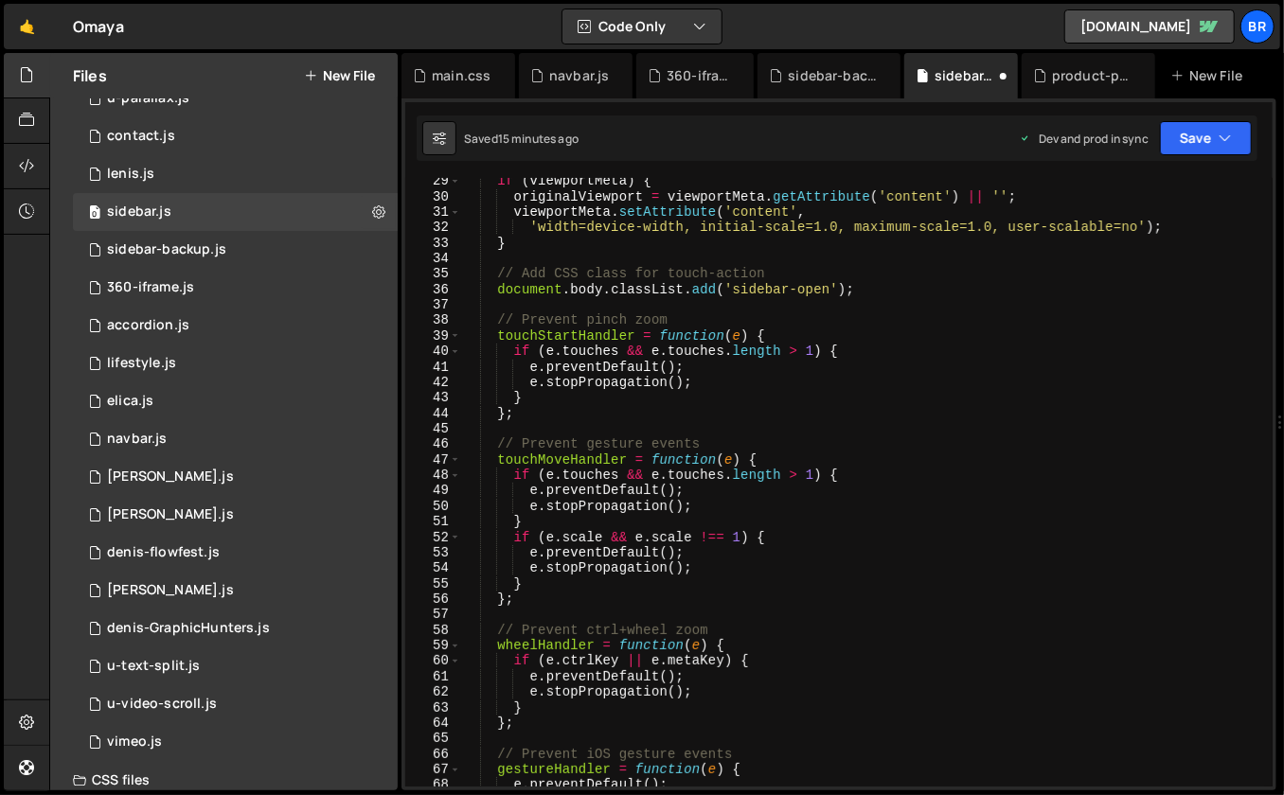
scroll to position [0, 0]
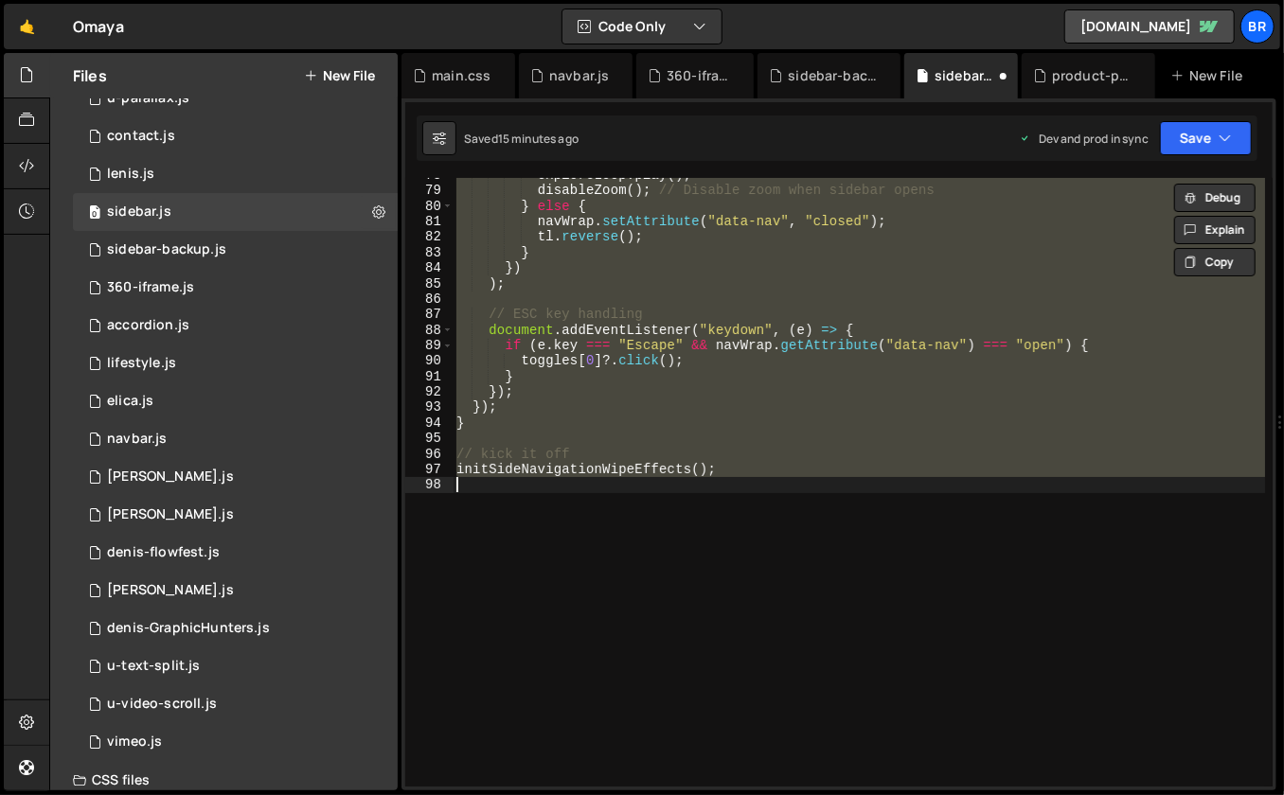
paste textarea
type textarea "initSideNavigationWipeEffects();"
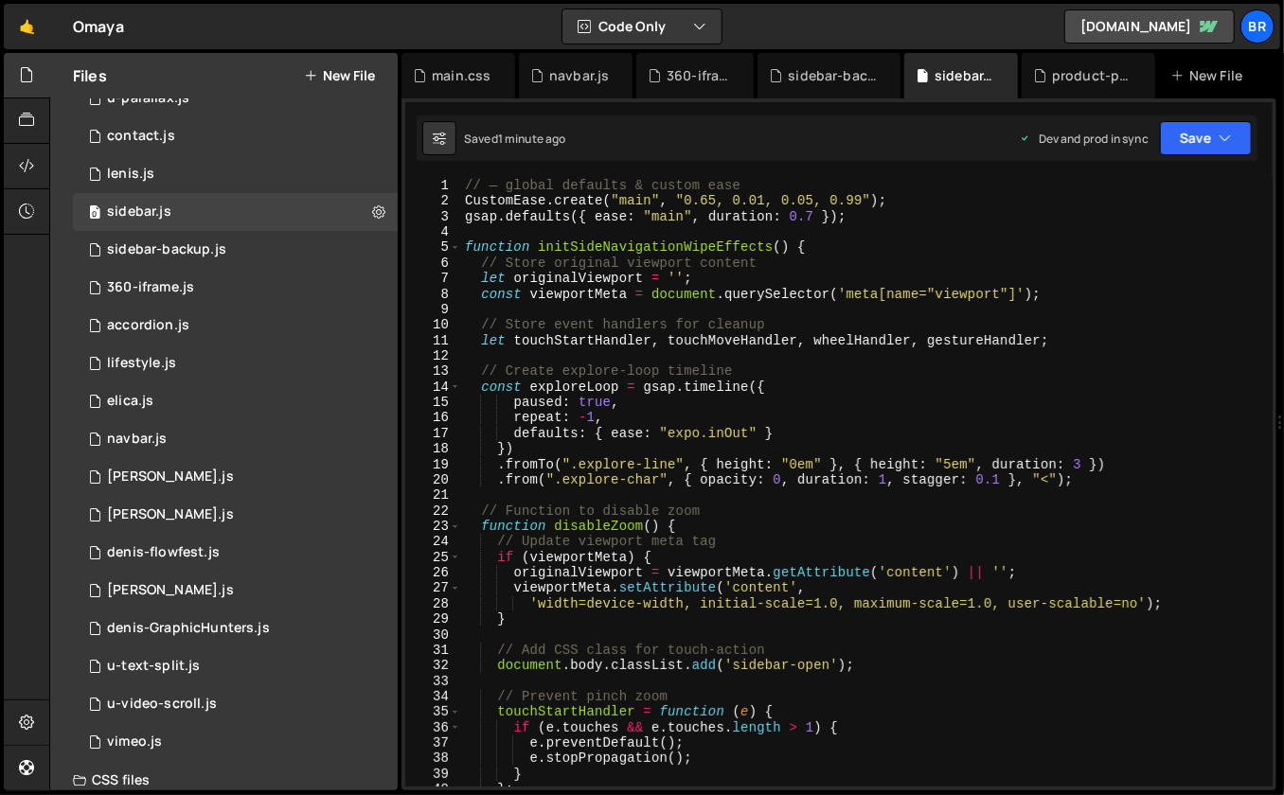
click at [350, 69] on button "New File" at bounding box center [339, 75] width 71 height 15
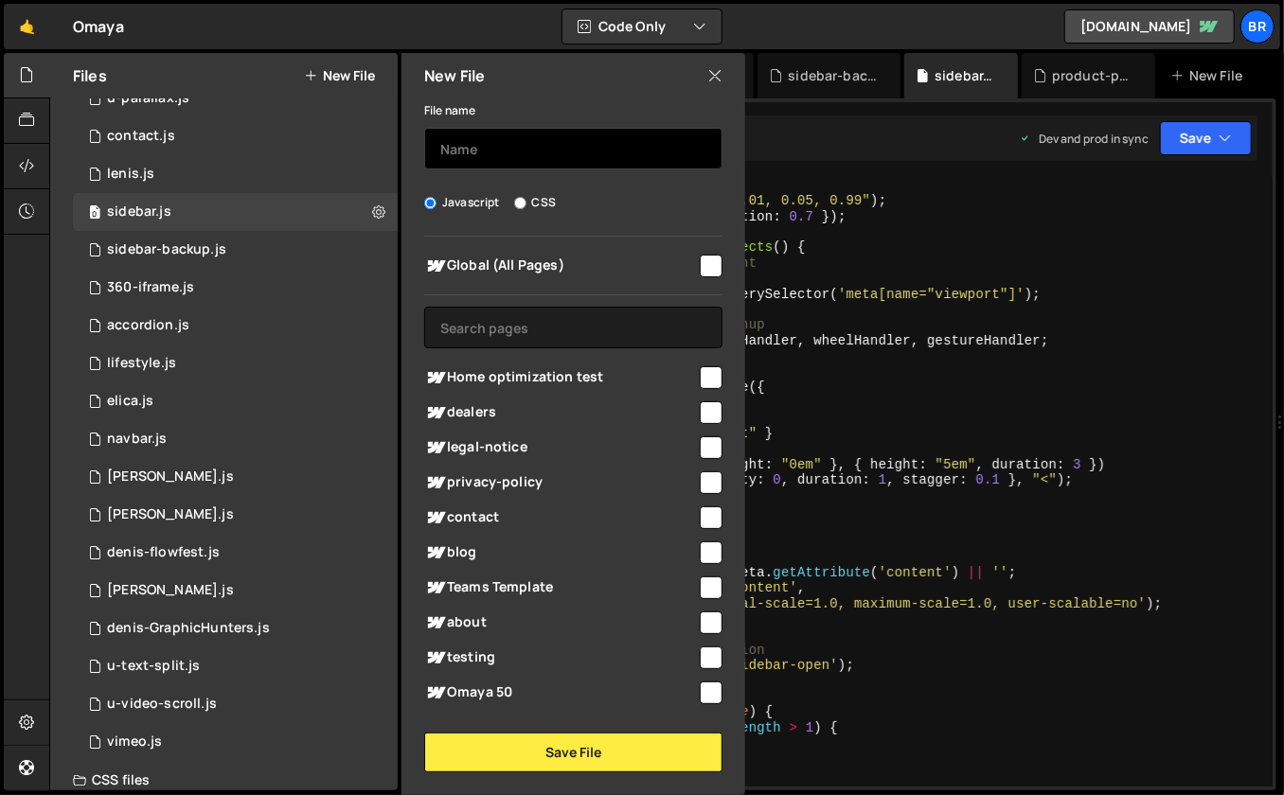
click at [463, 157] on input "text" at bounding box center [573, 149] width 298 height 42
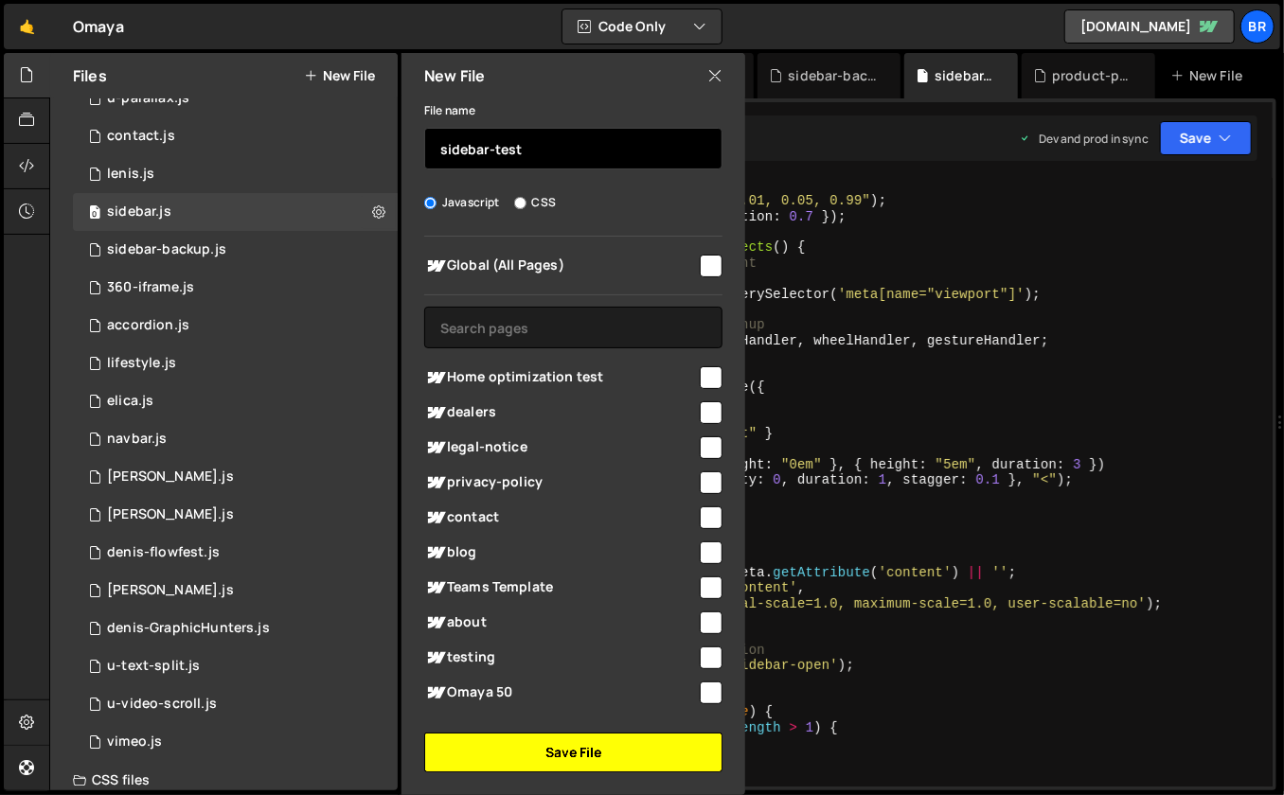
type input "sidebar-test"
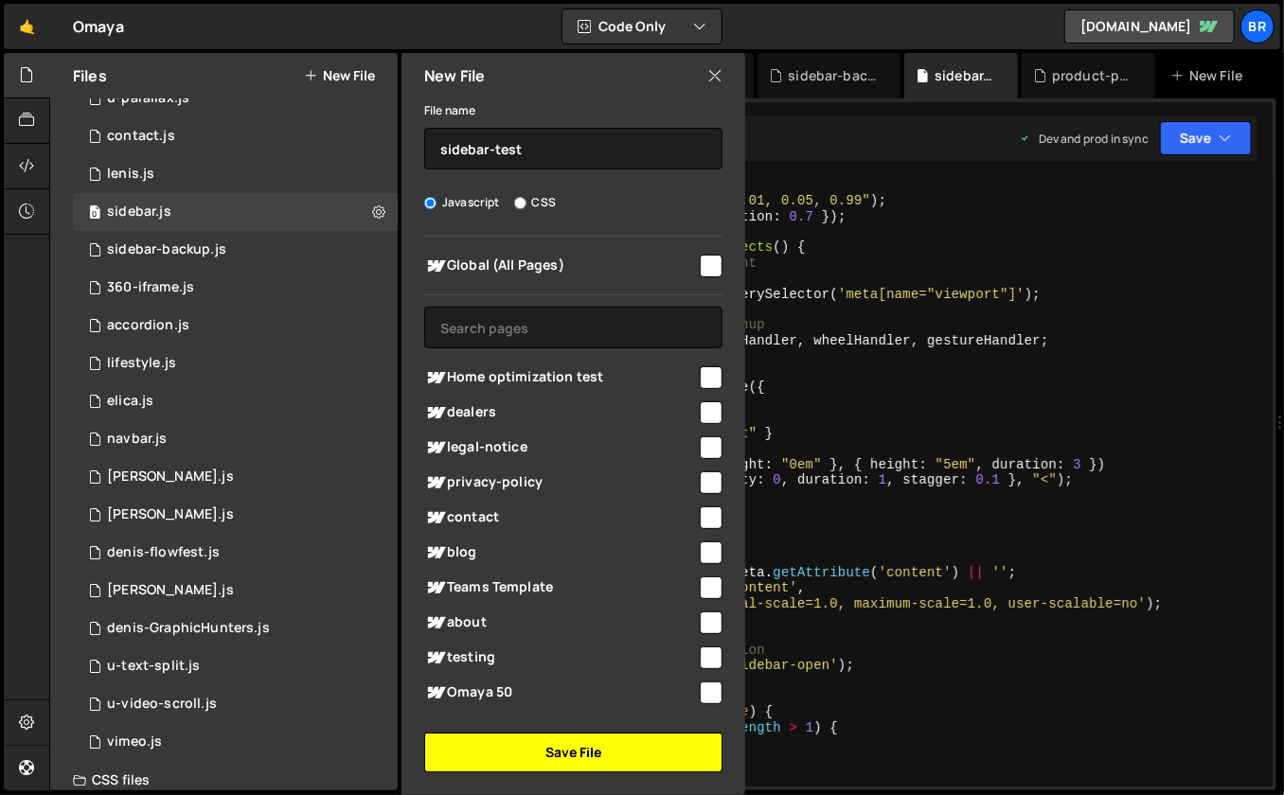
click at [521, 756] on button "Save File" at bounding box center [573, 753] width 298 height 40
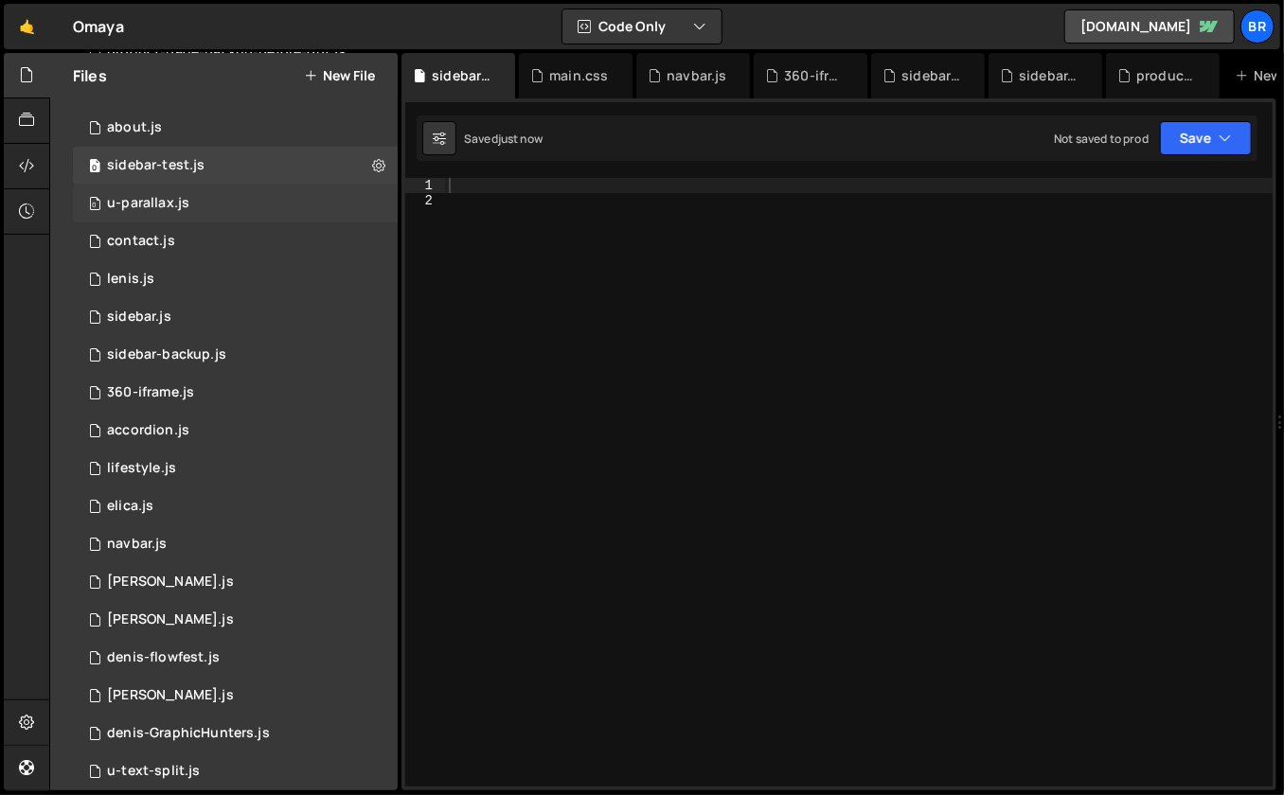
scroll to position [820, 0]
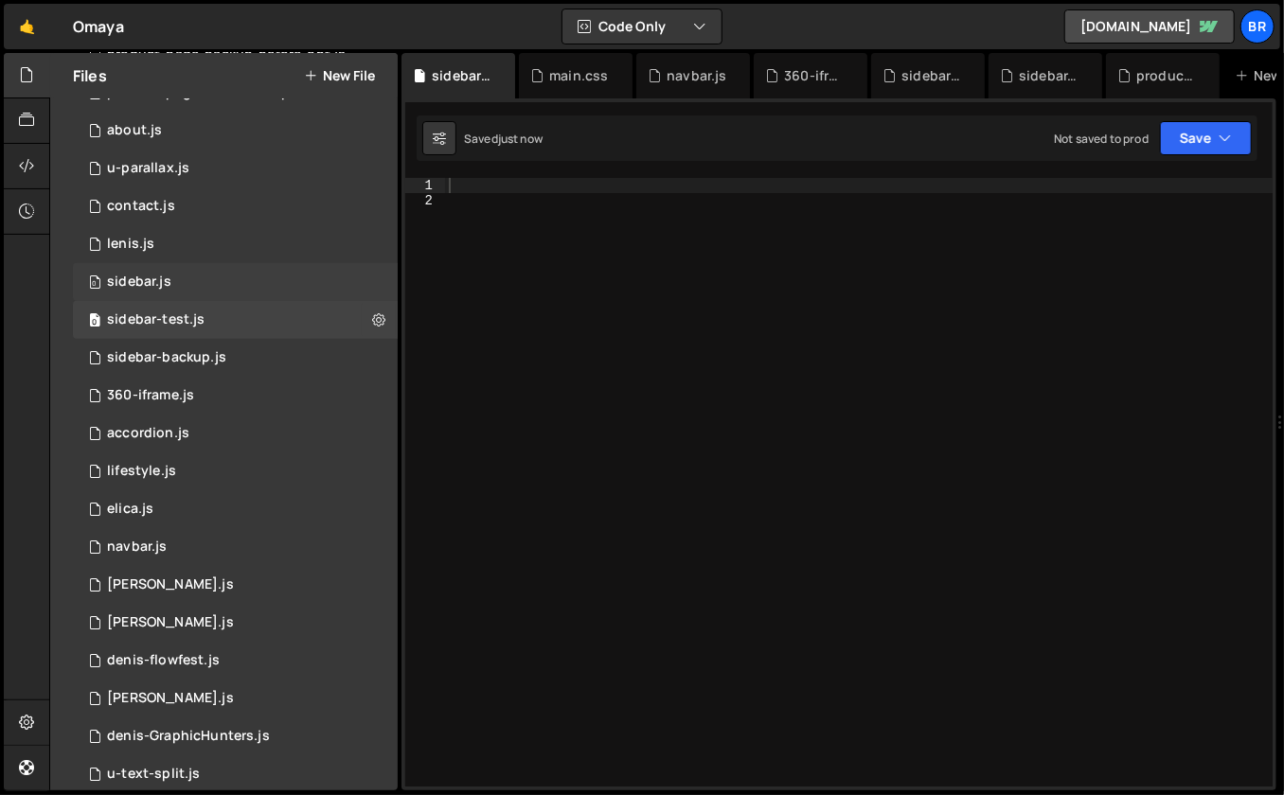
click at [192, 283] on div "0 sidebar.js 0" at bounding box center [235, 282] width 325 height 38
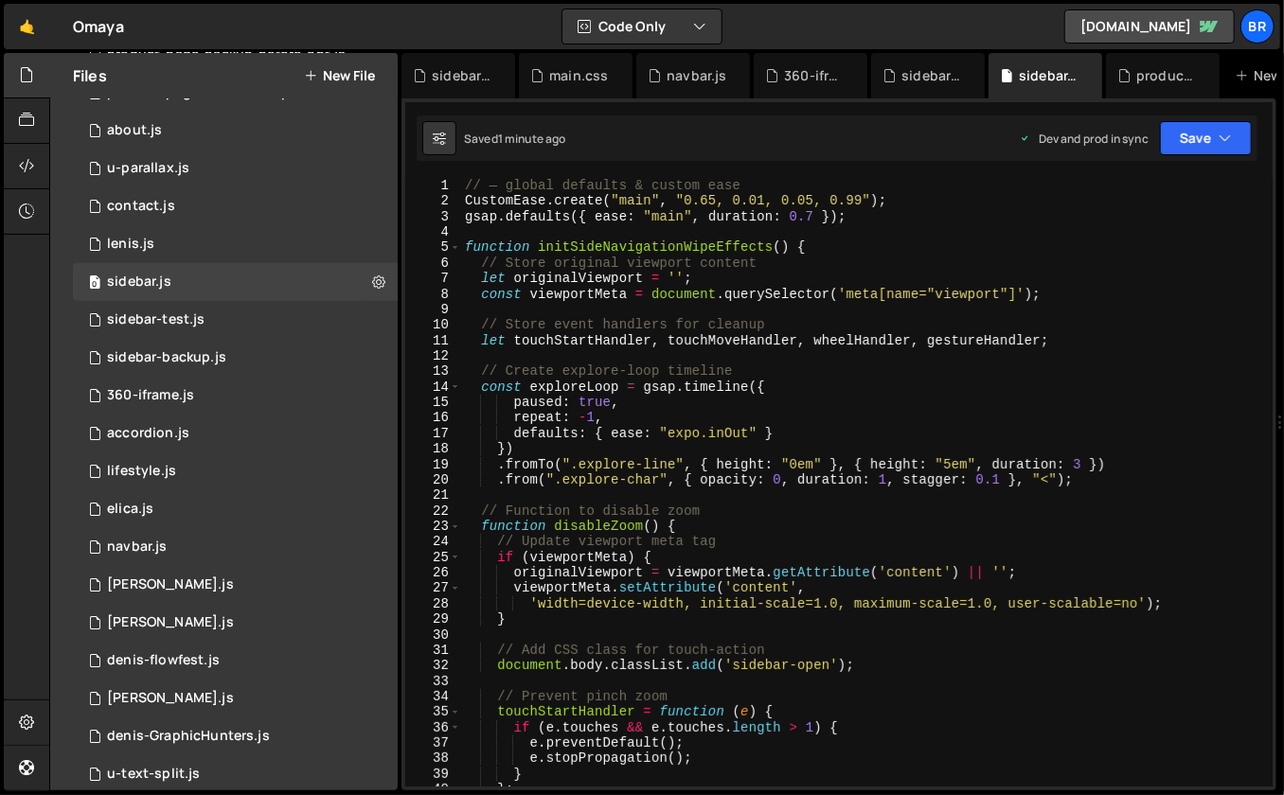
click at [650, 364] on div "// — global defaults & custom ease CustomEase . create ( "main" , "0.65, 0.01, …" at bounding box center [863, 498] width 805 height 641
type textarea "initSideNavigationWipeEffects();"
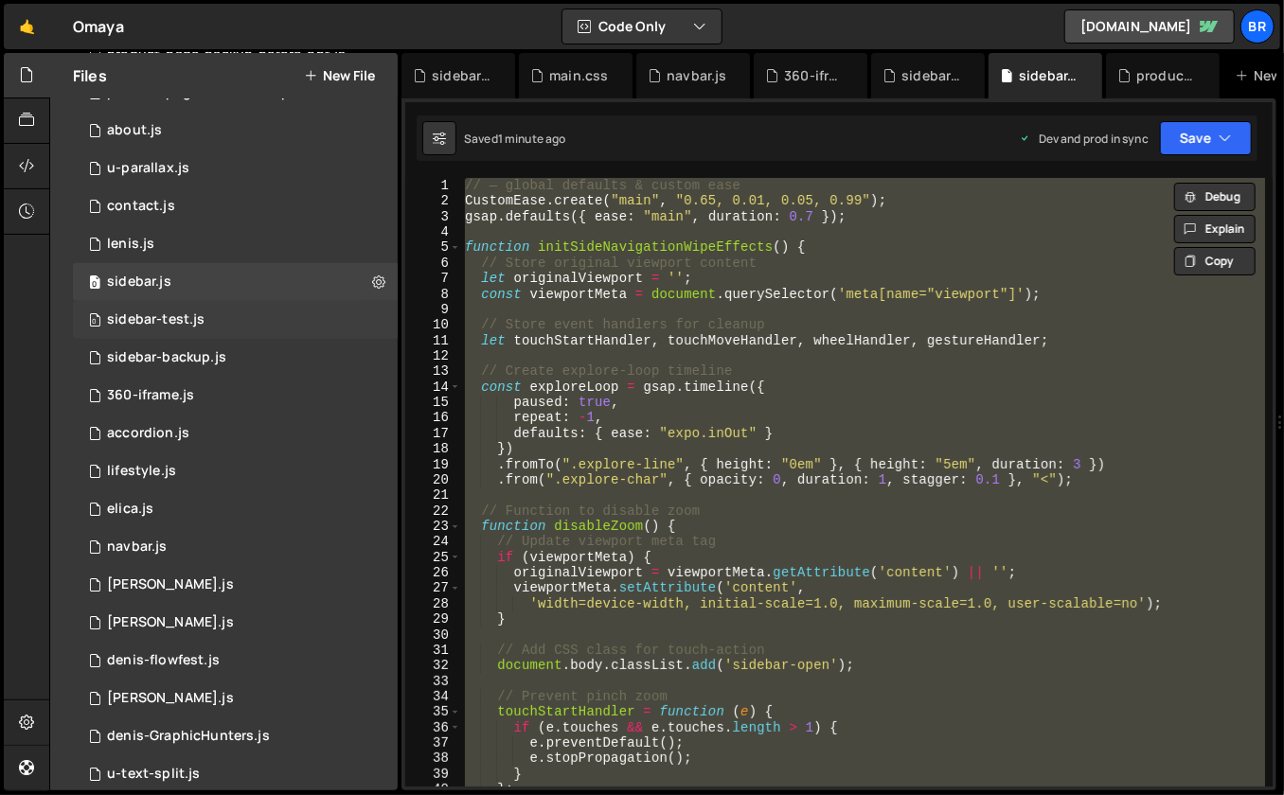
click at [198, 317] on div "sidebar-test.js" at bounding box center [156, 320] width 98 height 17
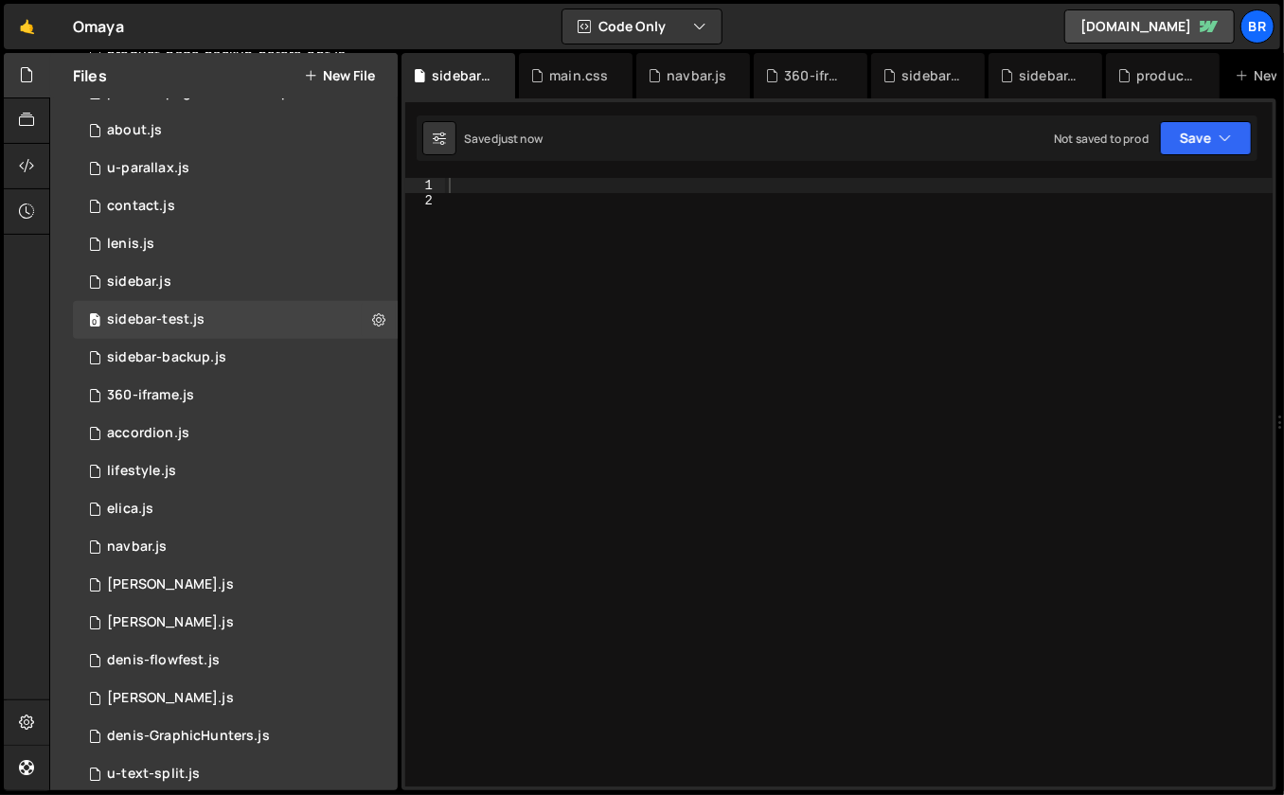
scroll to position [0, 0]
click at [745, 419] on div at bounding box center [859, 498] width 828 height 641
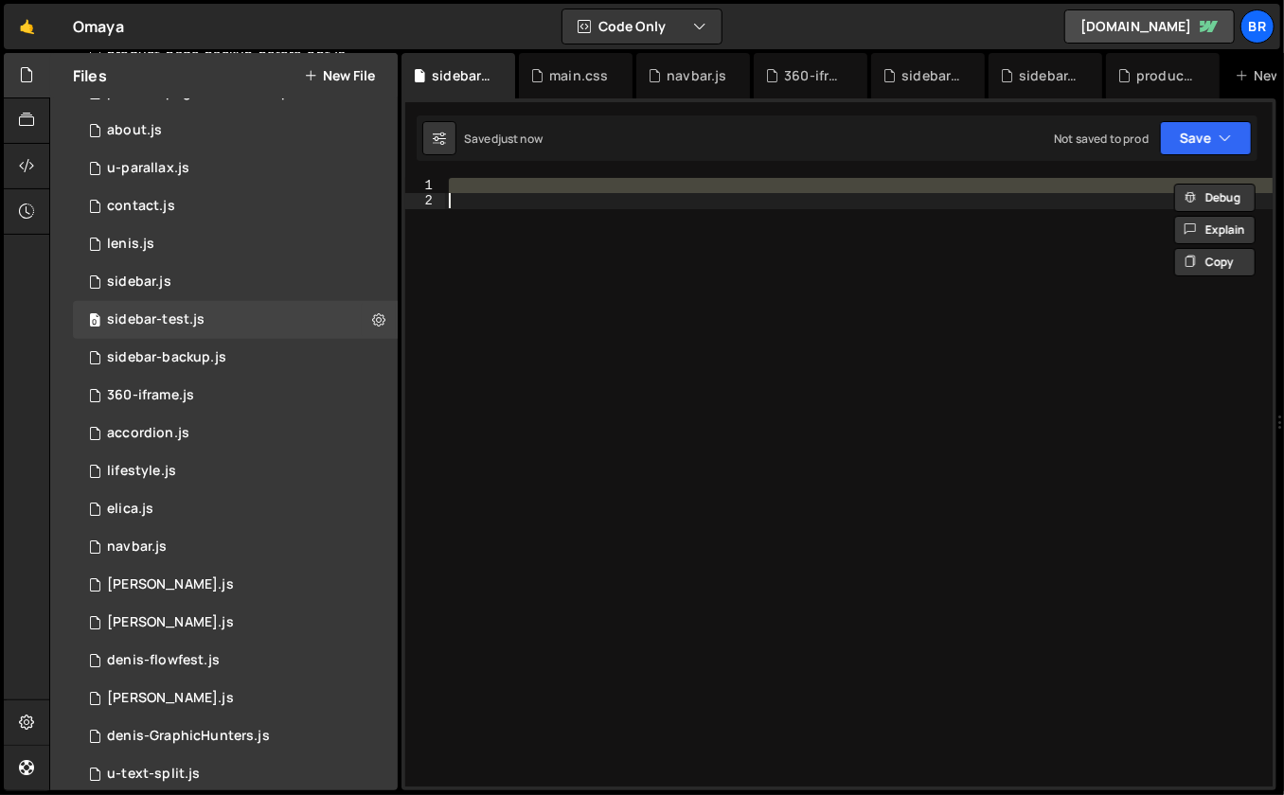
paste textarea
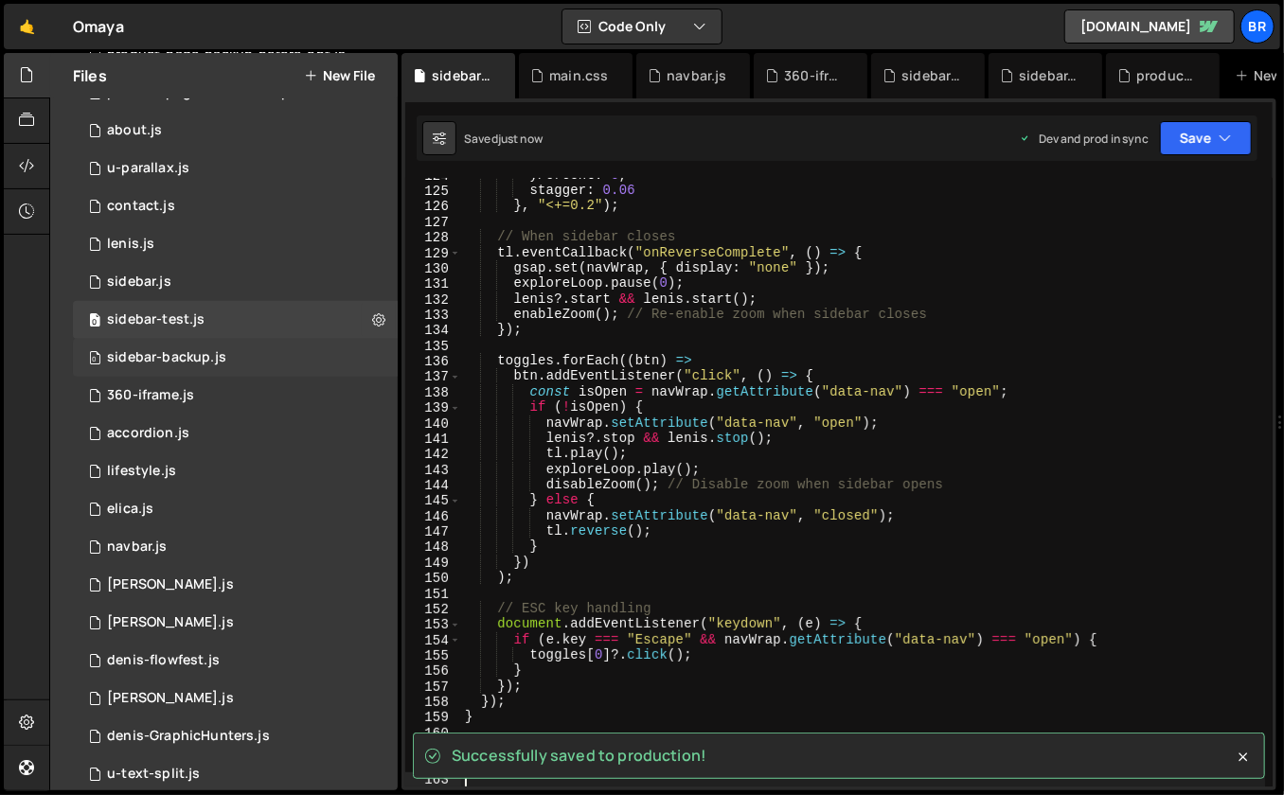
click at [237, 359] on div "0 sidebar-backup.js 0" at bounding box center [235, 358] width 325 height 38
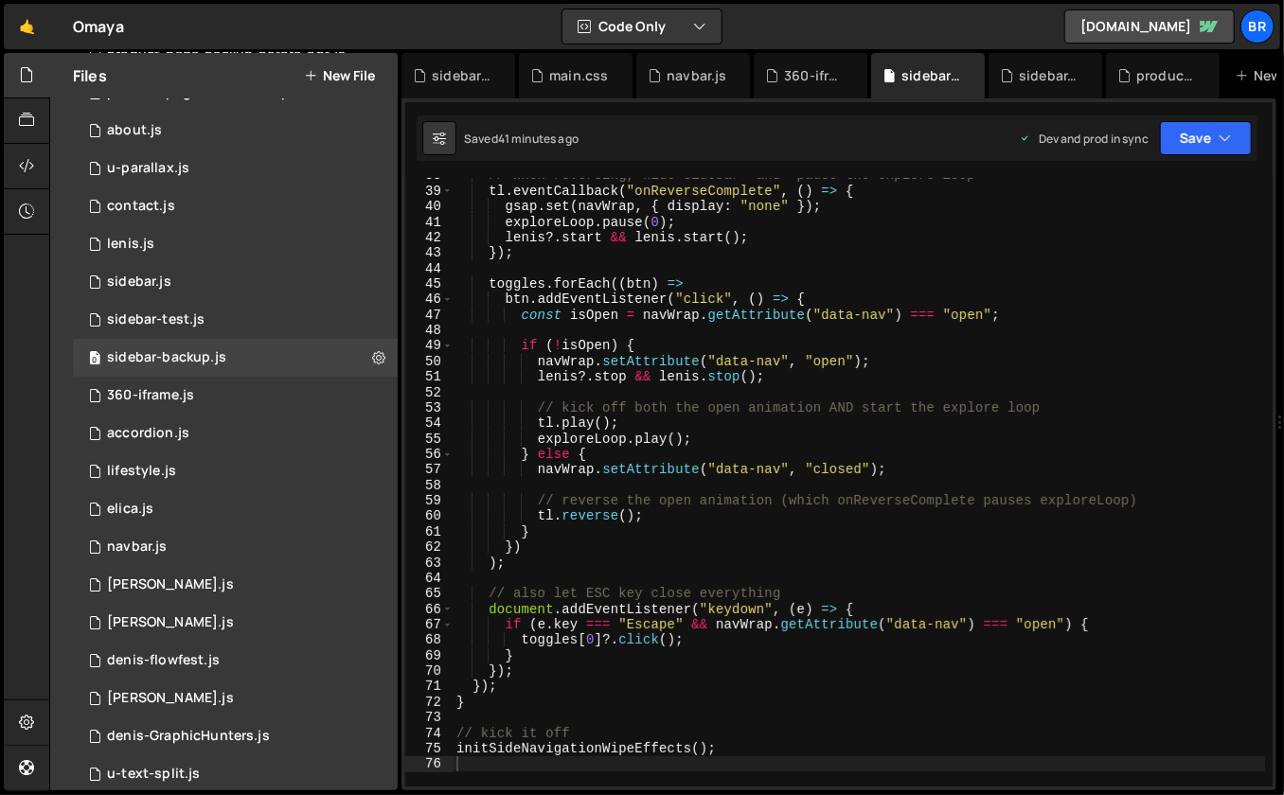
click at [649, 365] on div "// when reversing, hide sidebar *and* pause the explore loop tl . eventCallback…" at bounding box center [859, 488] width 813 height 641
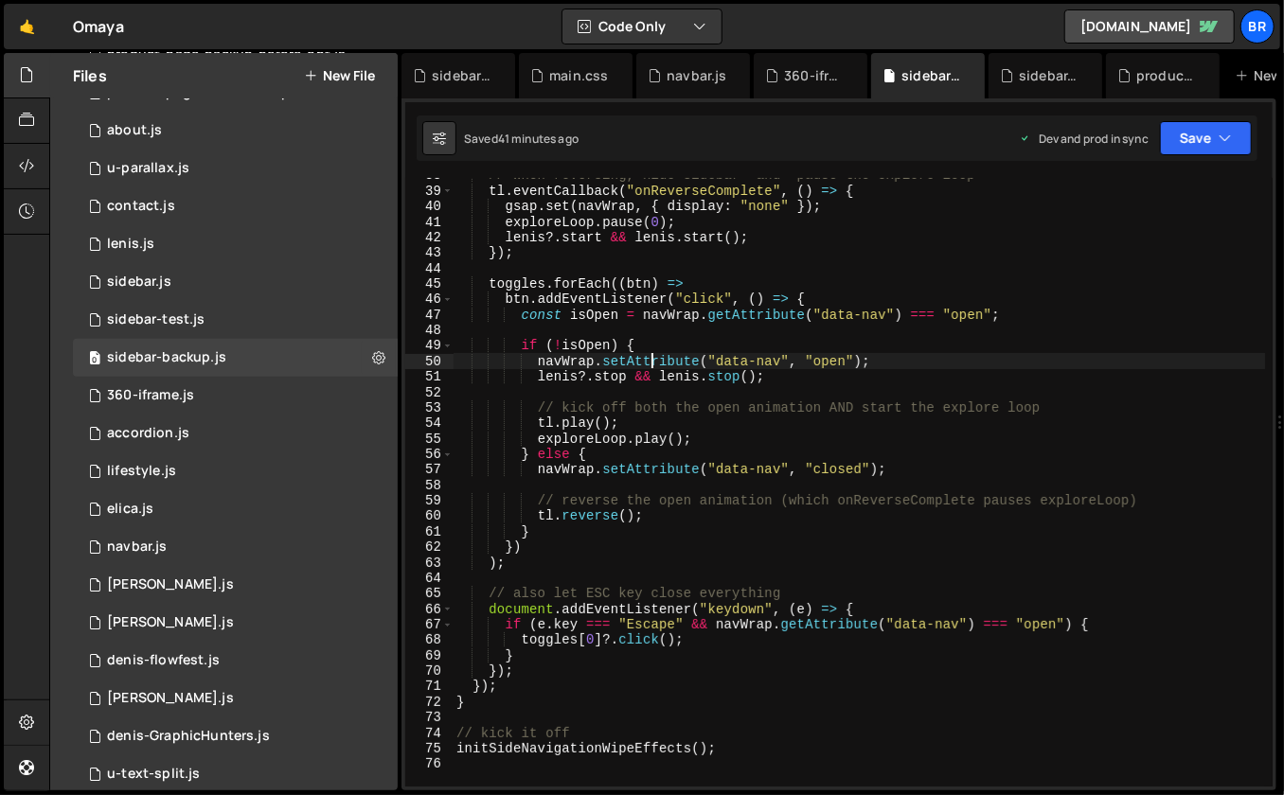
type textarea "initSideNavigationWipeEffects();"
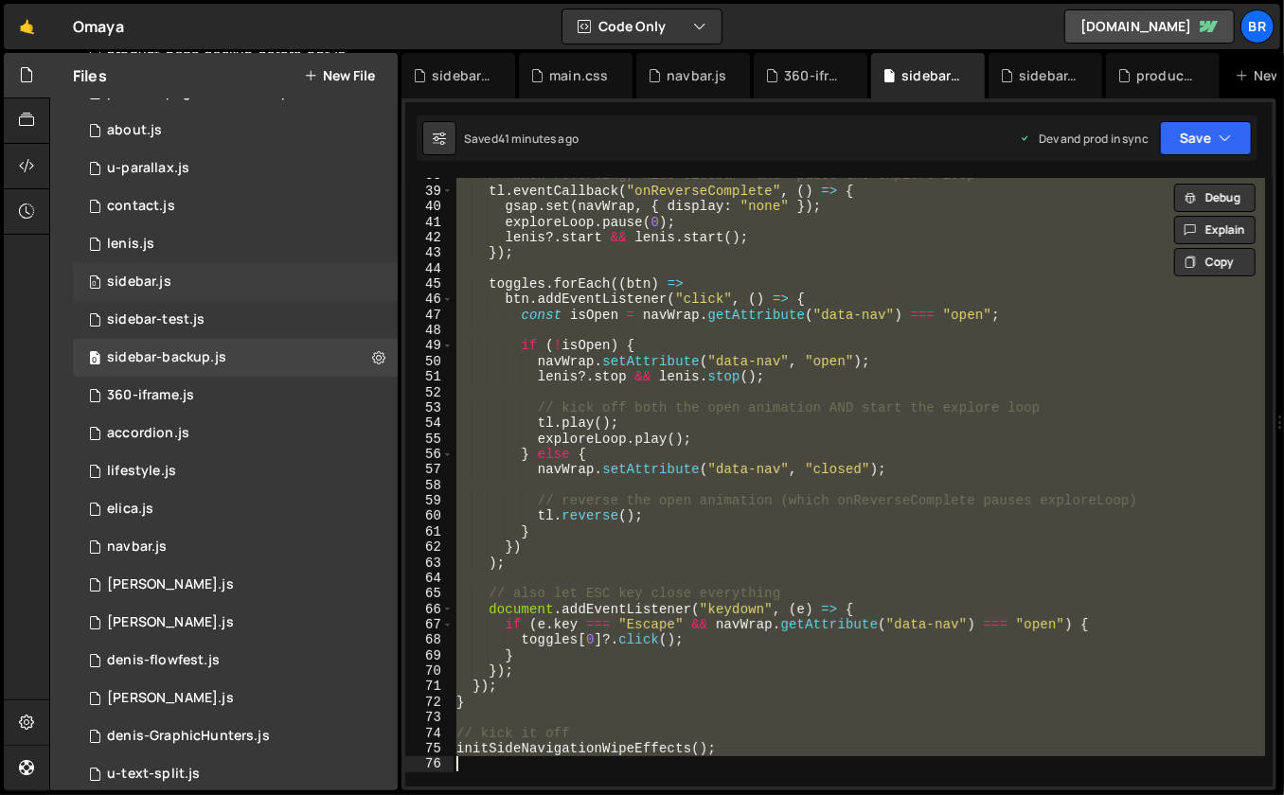
click at [243, 289] on div "0 sidebar.js 0" at bounding box center [235, 282] width 325 height 38
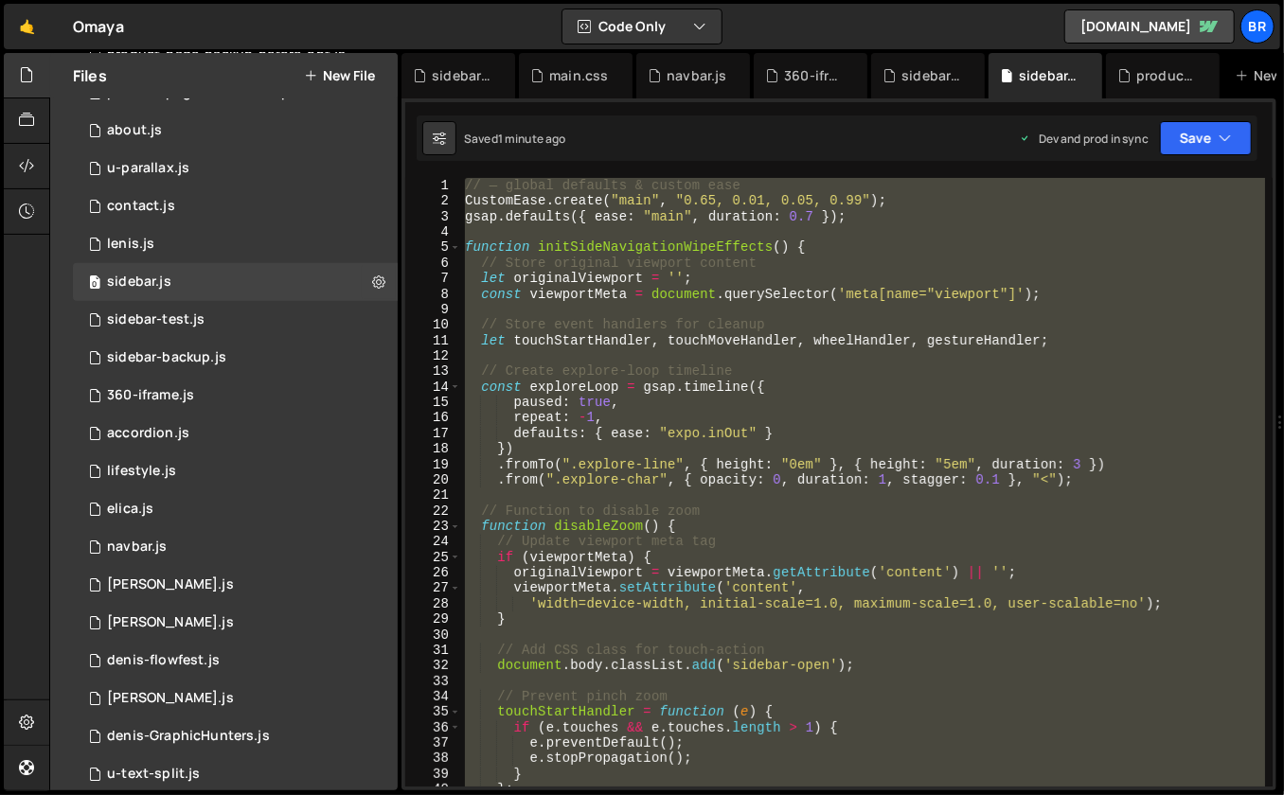
click at [696, 356] on div "// — global defaults & custom ease CustomEase . create ( "main" , "0.65, 0.01, …" at bounding box center [863, 498] width 805 height 641
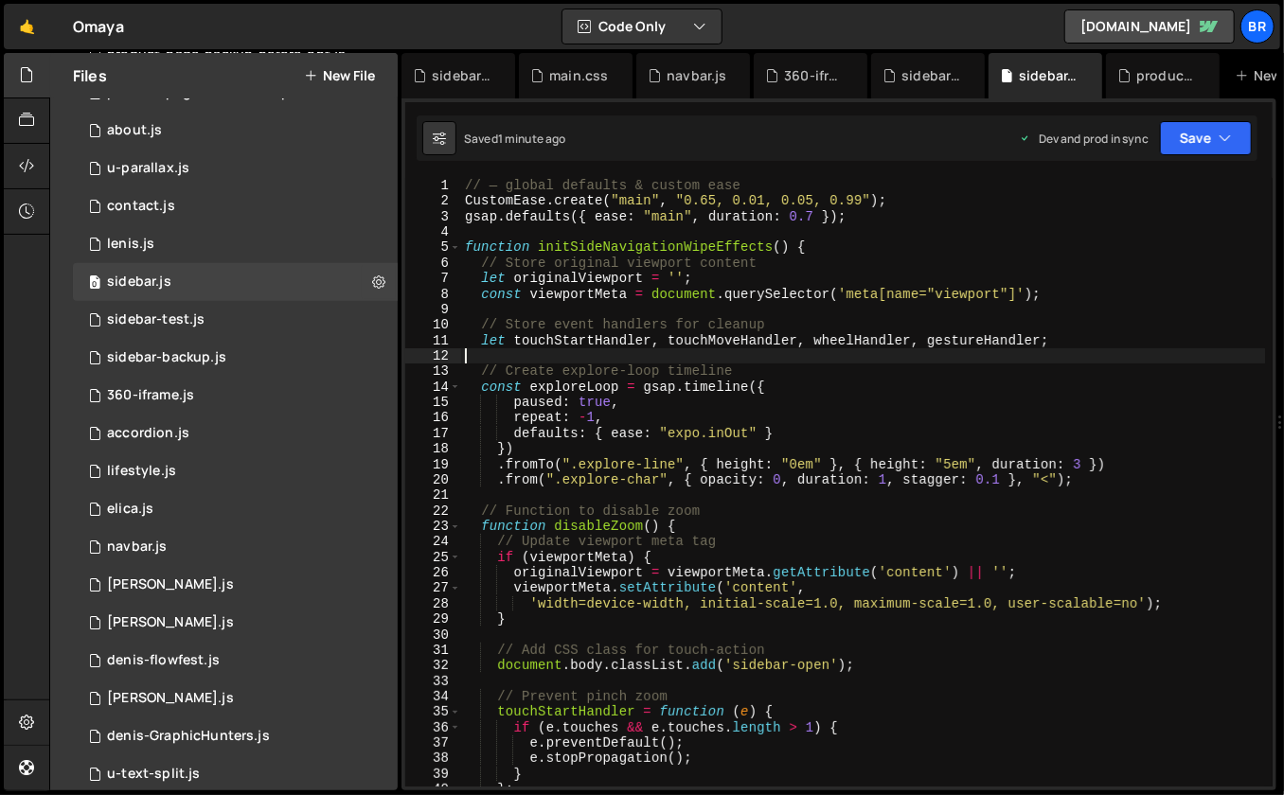
scroll to position [1201, 0]
type textarea "initSideNavigationWipeEffects();"
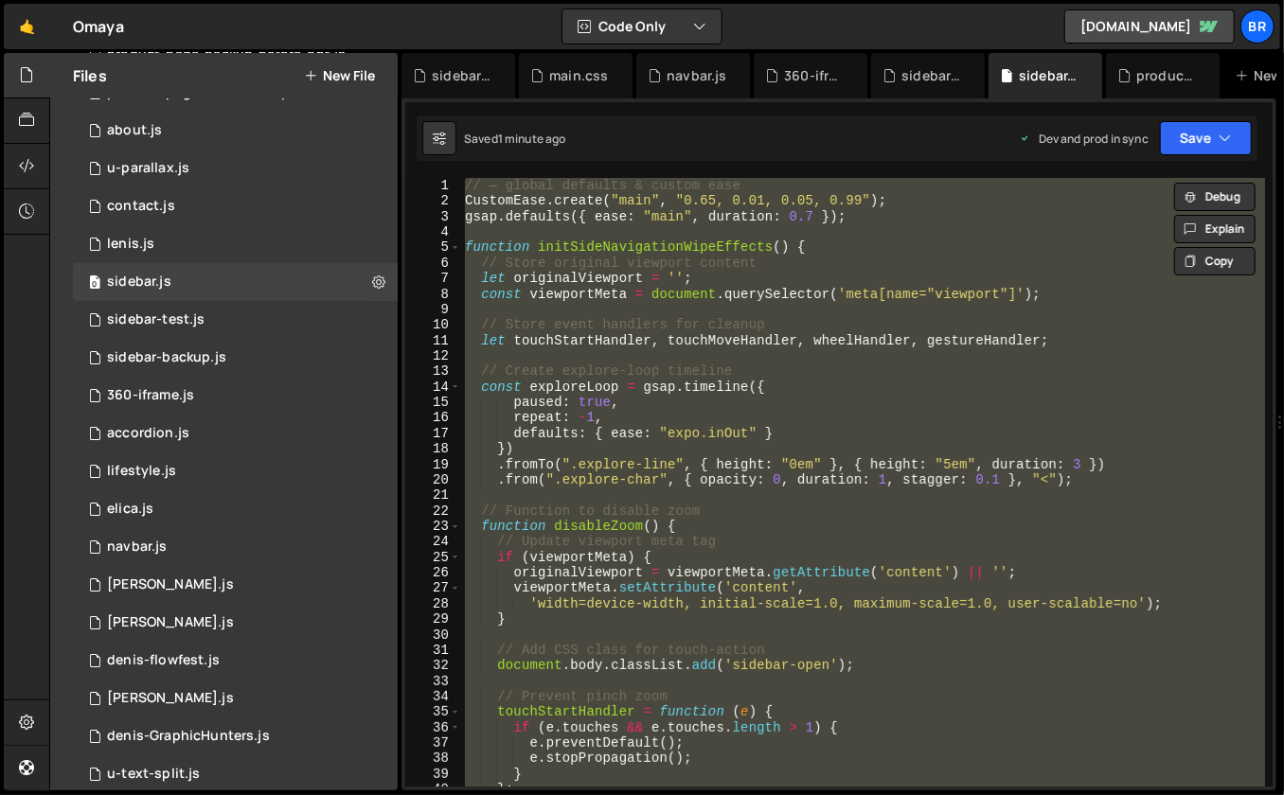
paste textarea
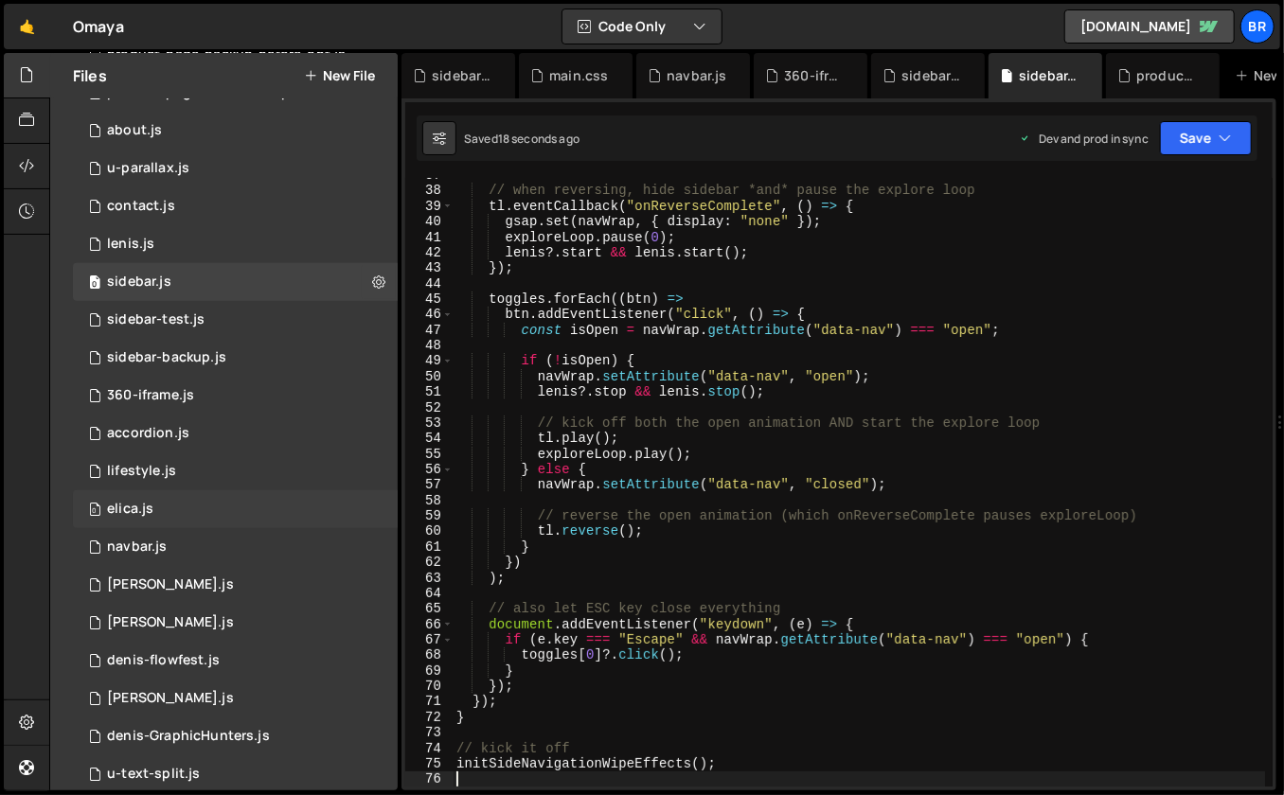
scroll to position [1031, 0]
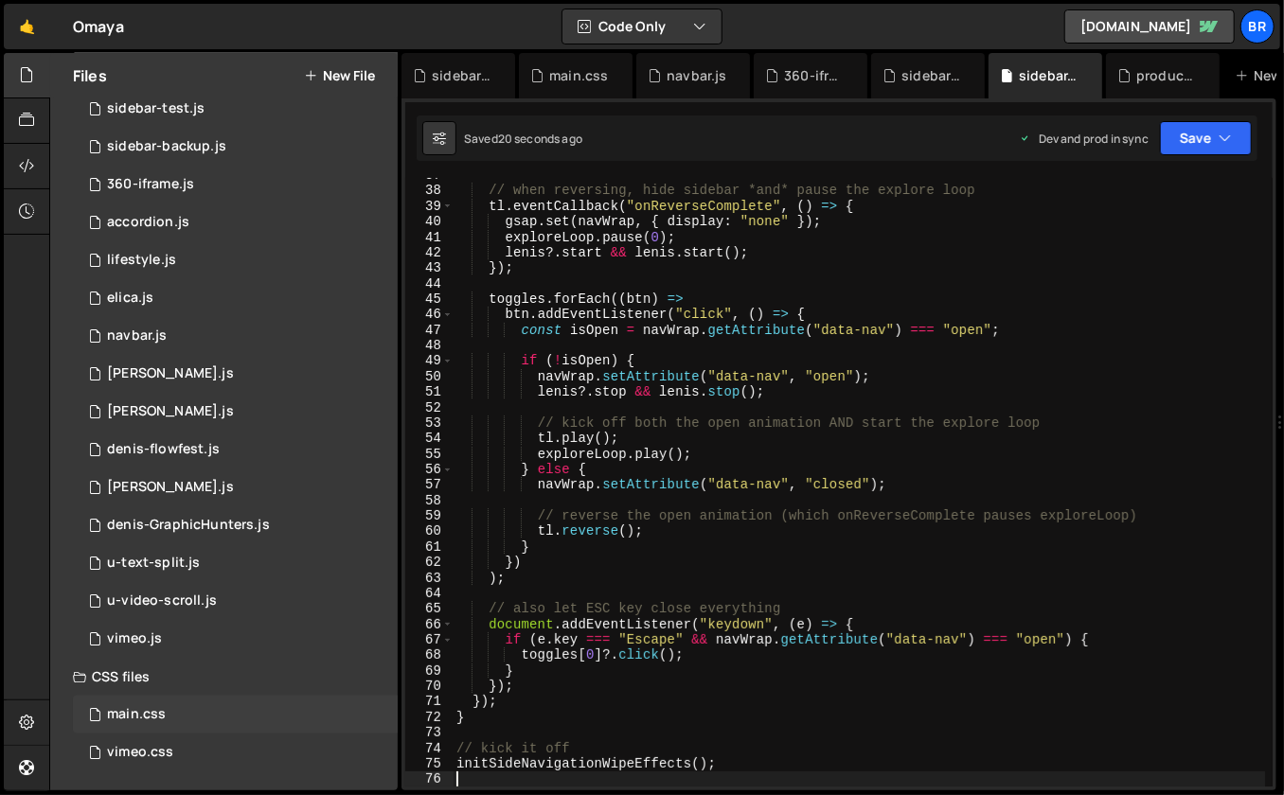
click at [193, 720] on div "main.css 0" at bounding box center [235, 715] width 325 height 38
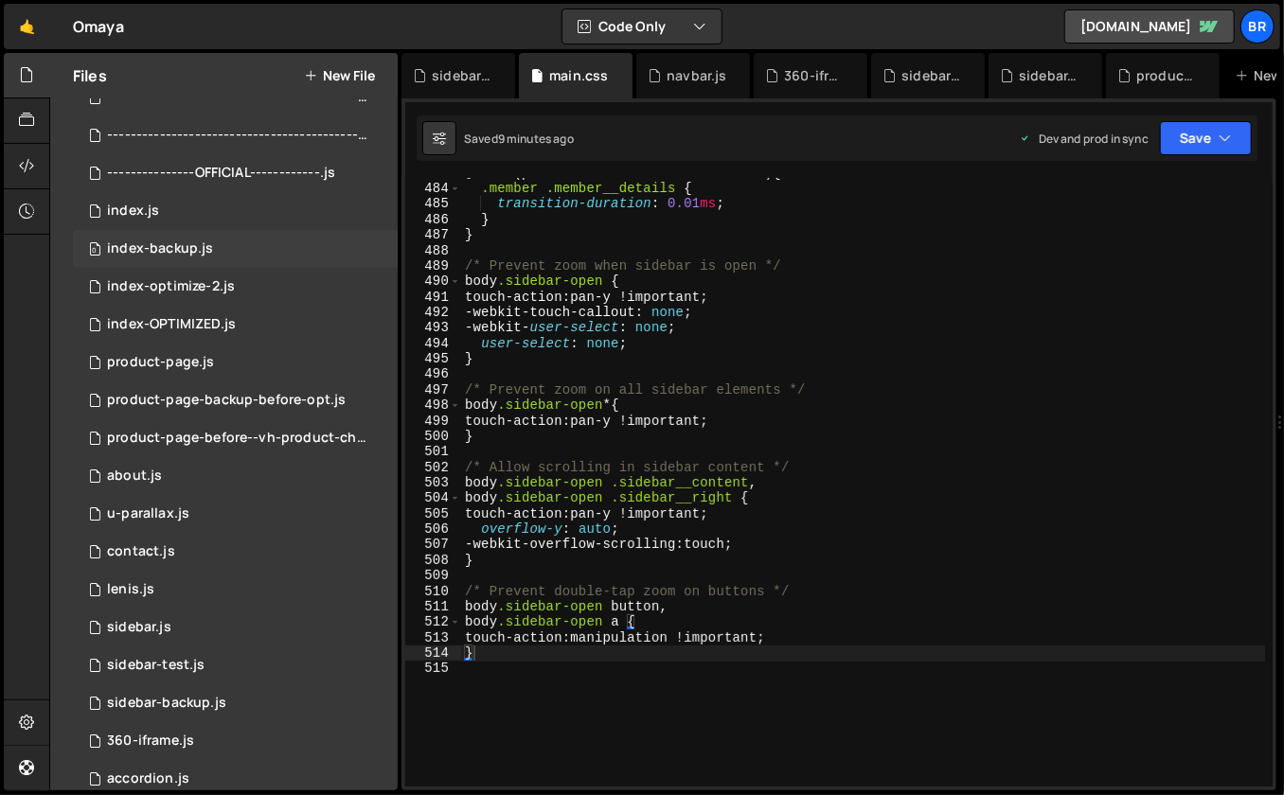
scroll to position [484, 0]
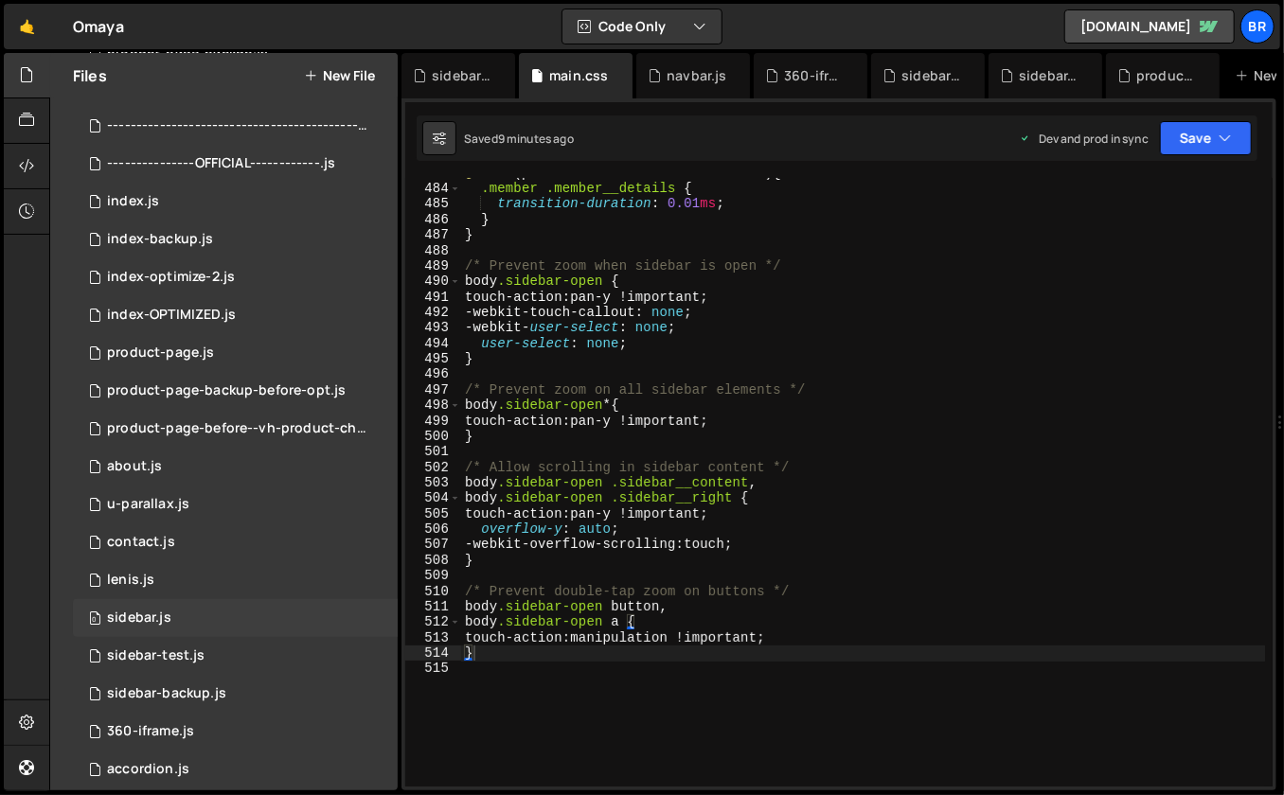
click at [246, 607] on div "0 sidebar.js 0" at bounding box center [235, 618] width 325 height 38
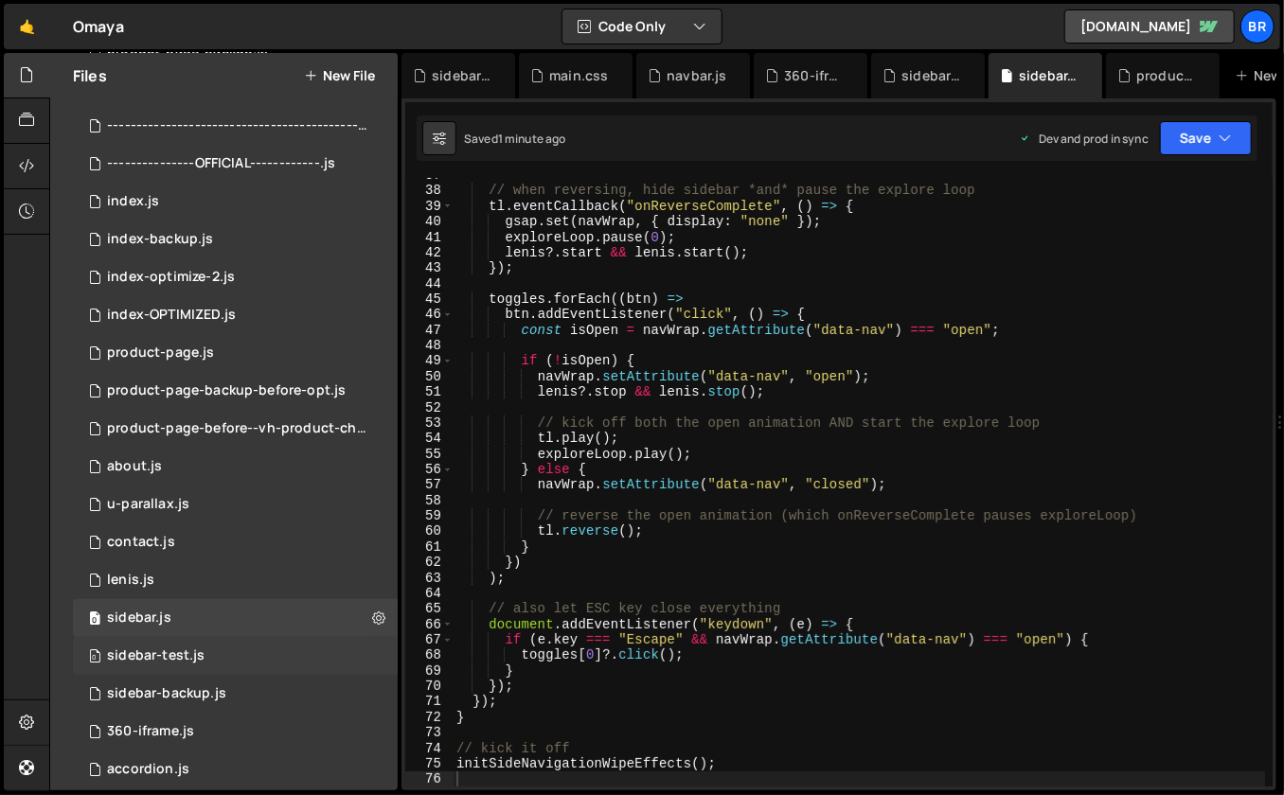
scroll to position [1201, 0]
click at [231, 643] on div "0 sidebar-test.js 0" at bounding box center [235, 656] width 325 height 38
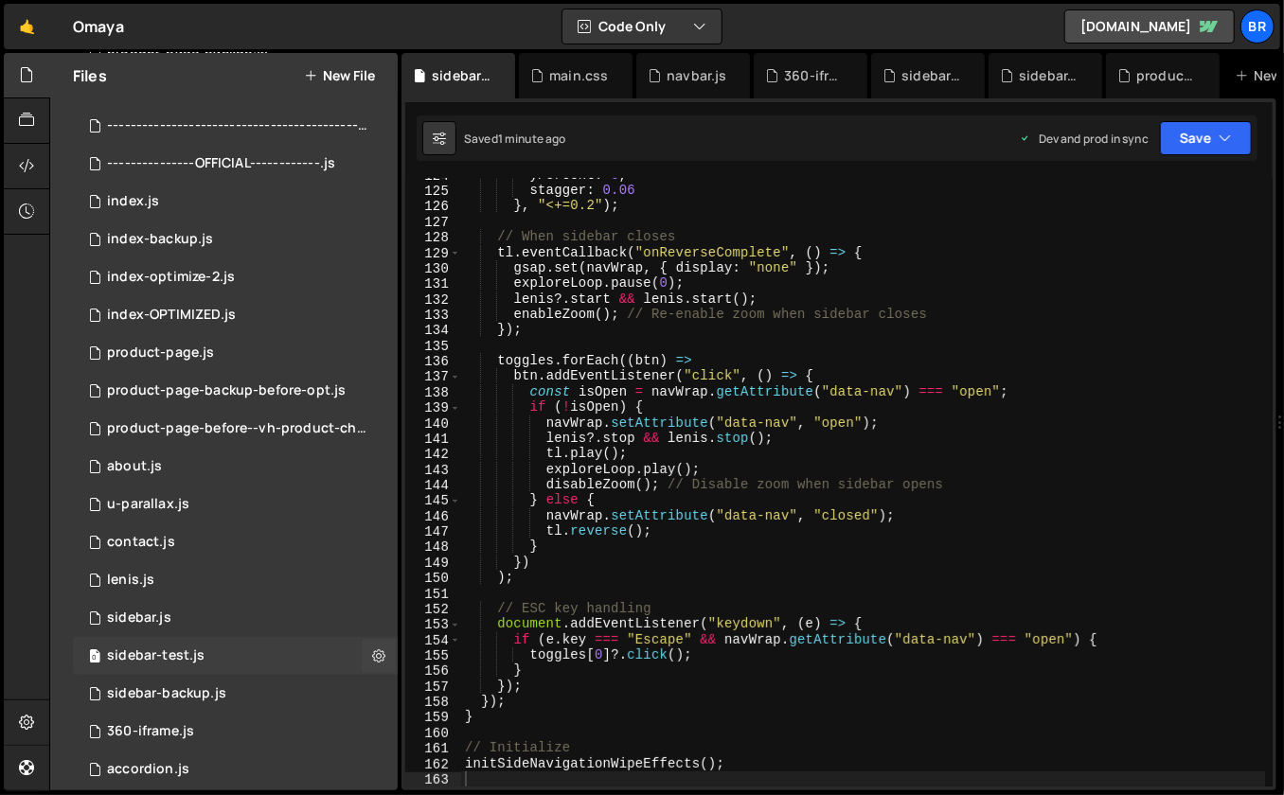
scroll to position [1031, 0]
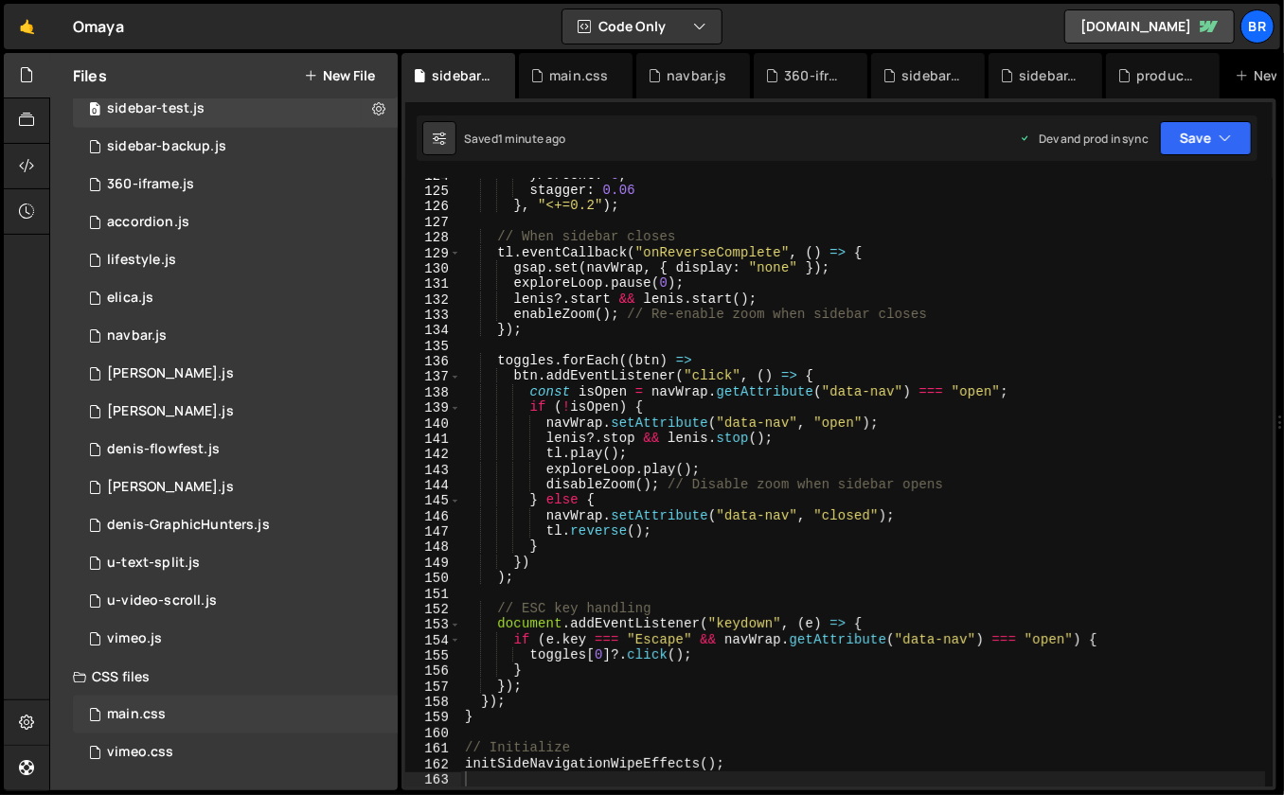
click at [205, 716] on div "main.css 0" at bounding box center [235, 715] width 325 height 38
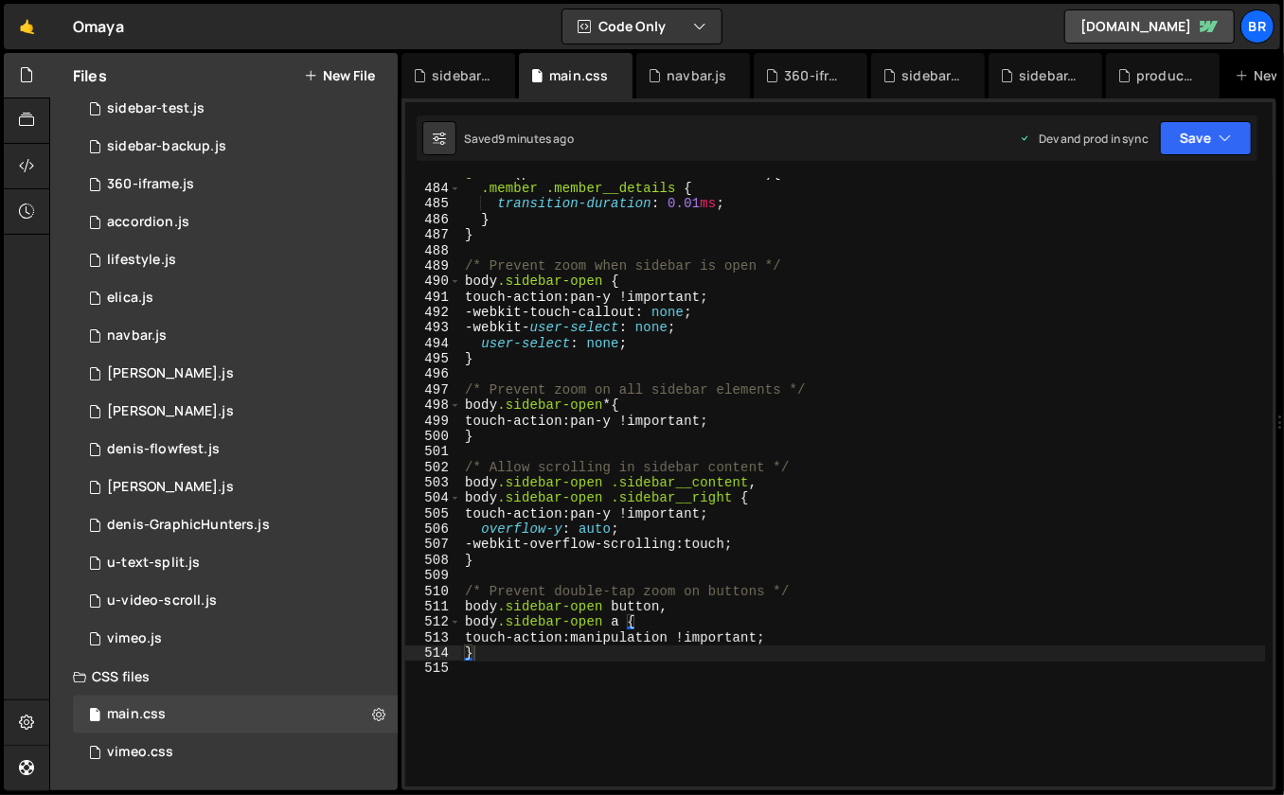
click at [683, 701] on div "@ media (prefers-reduced-motion: reduce) { .member .member__details { transitio…" at bounding box center [863, 486] width 805 height 641
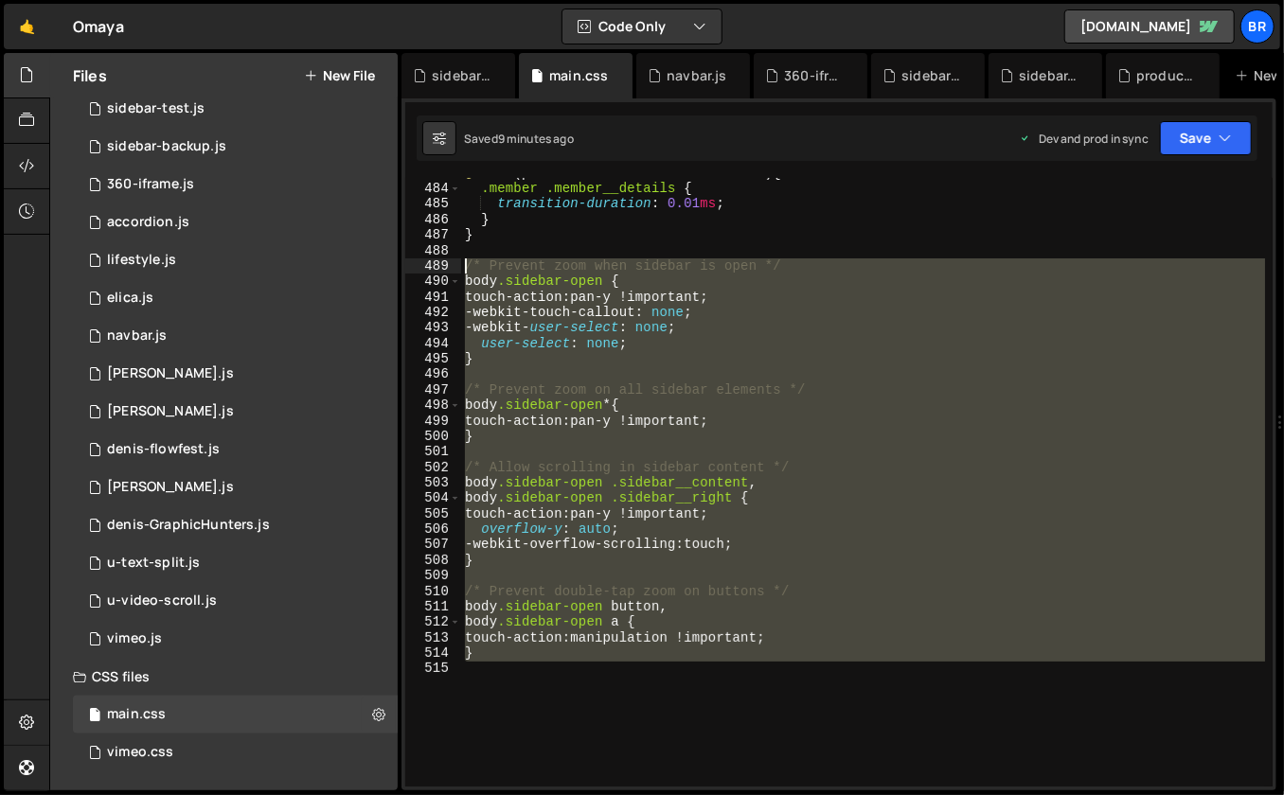
drag, startPoint x: 683, startPoint y: 701, endPoint x: 454, endPoint y: 264, distance: 492.5
click at [454, 264] on div "483 484 485 486 487 488 489 490 491 492 493 494 495 496 497 498 499 500 501 502…" at bounding box center [838, 482] width 867 height 609
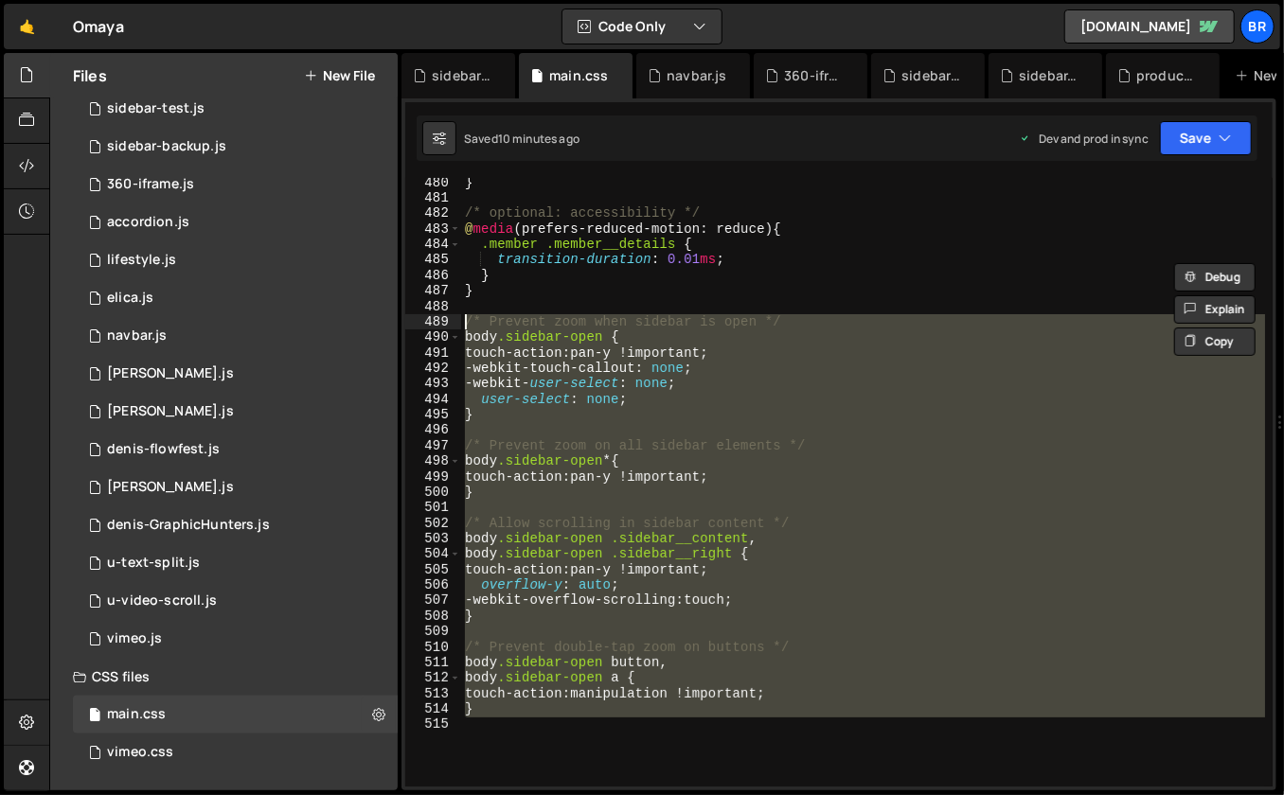
paste textarea "}"
type textarea "}"
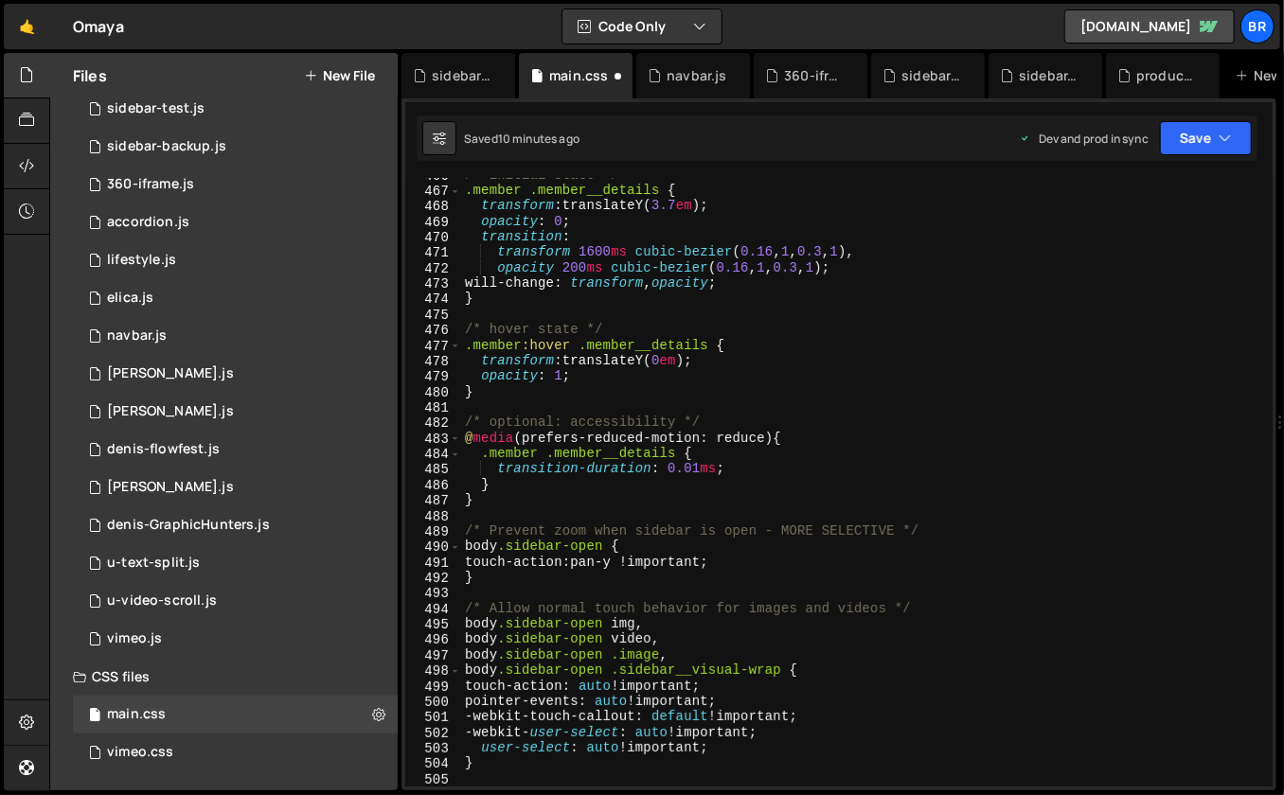
scroll to position [7276, 0]
click at [686, 502] on div "/* initial state */ .member .member__details { transform : translateY( 3.7 em )…" at bounding box center [863, 488] width 805 height 641
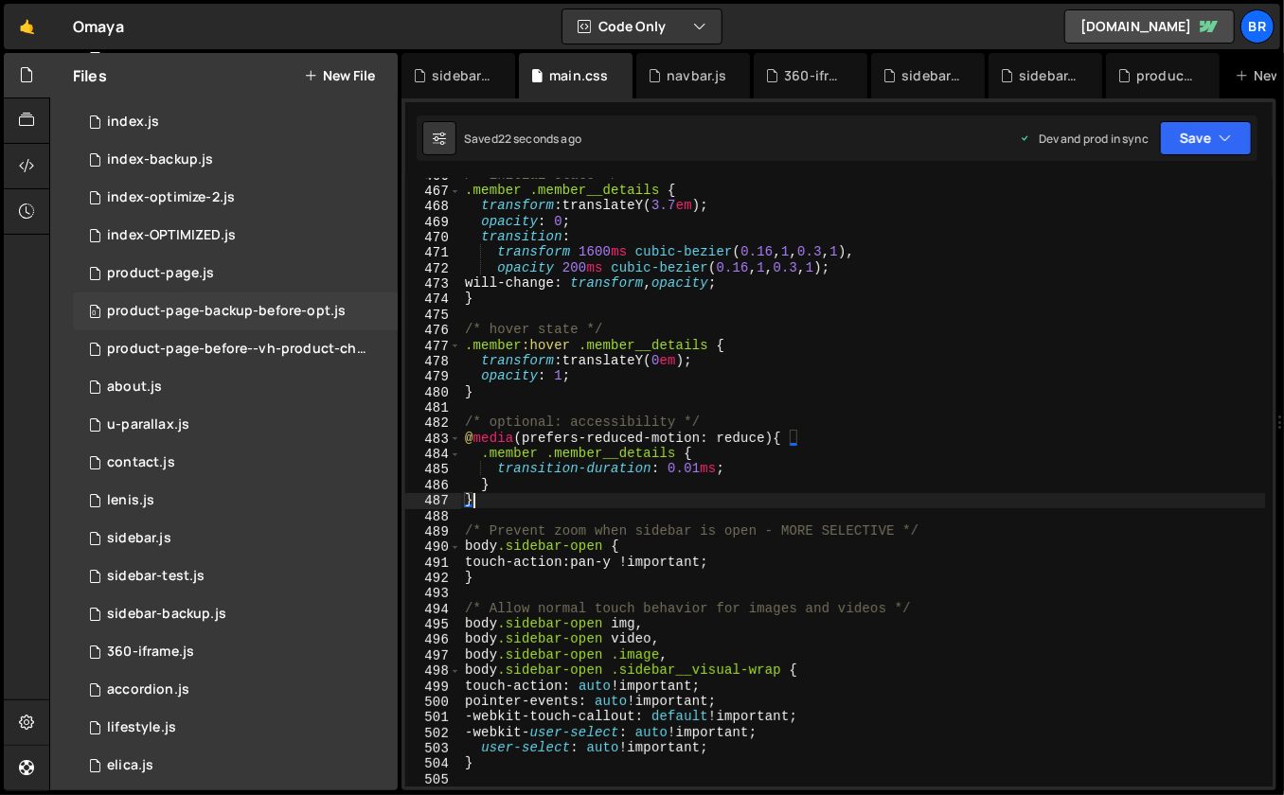
scroll to position [569, 0]
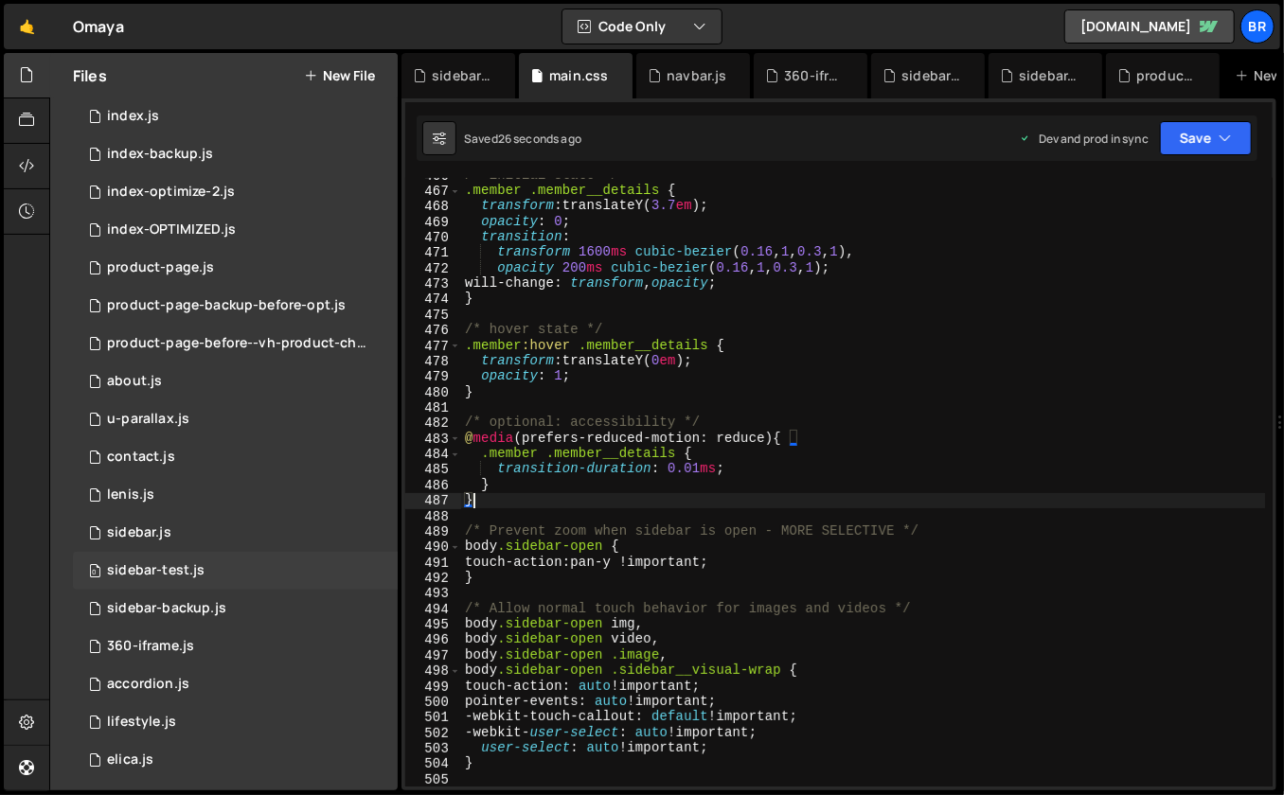
click at [223, 566] on div "0 sidebar-test.js 0" at bounding box center [235, 571] width 325 height 38
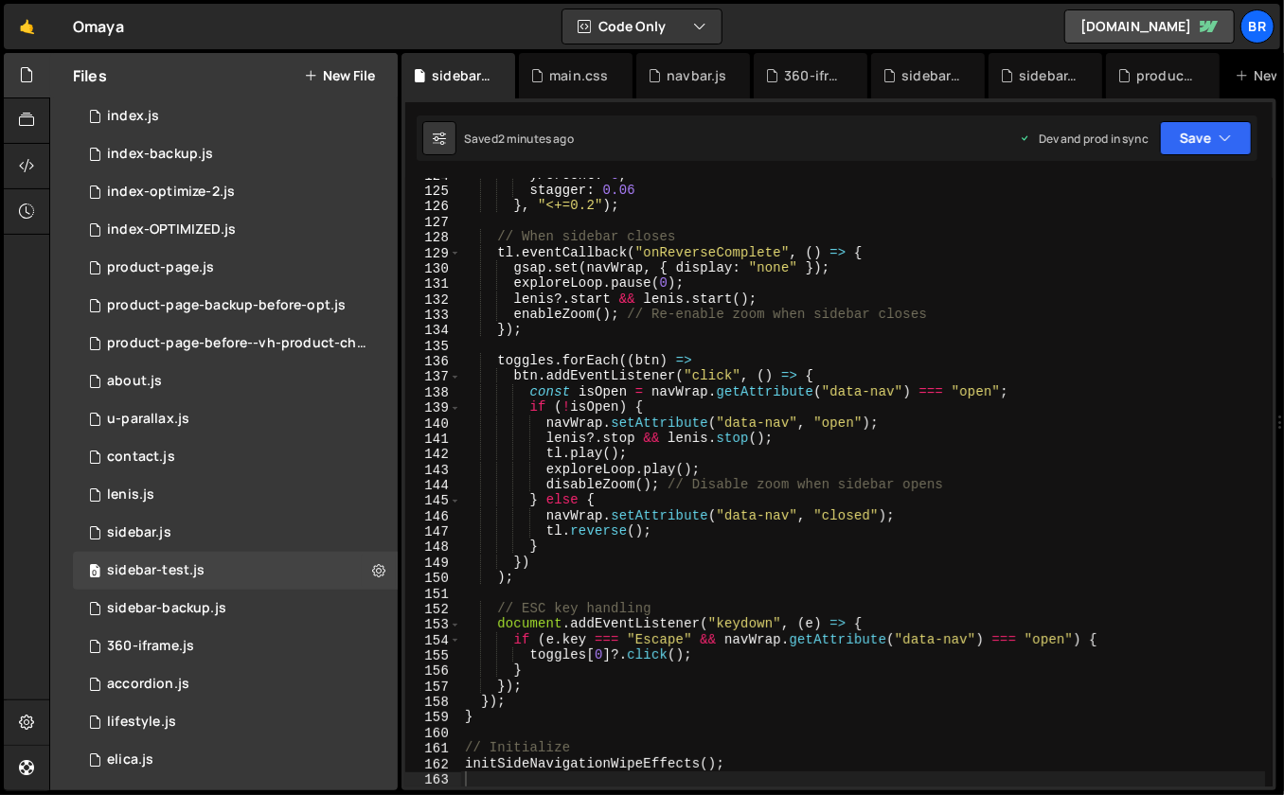
click at [668, 500] on div "yPercent : 0 , stagger : 0.06 } , "<+=0.2" ) ; // When sidebar closes tl . even…" at bounding box center [863, 488] width 805 height 641
type textarea "initSideNavigationWipeEffects();"
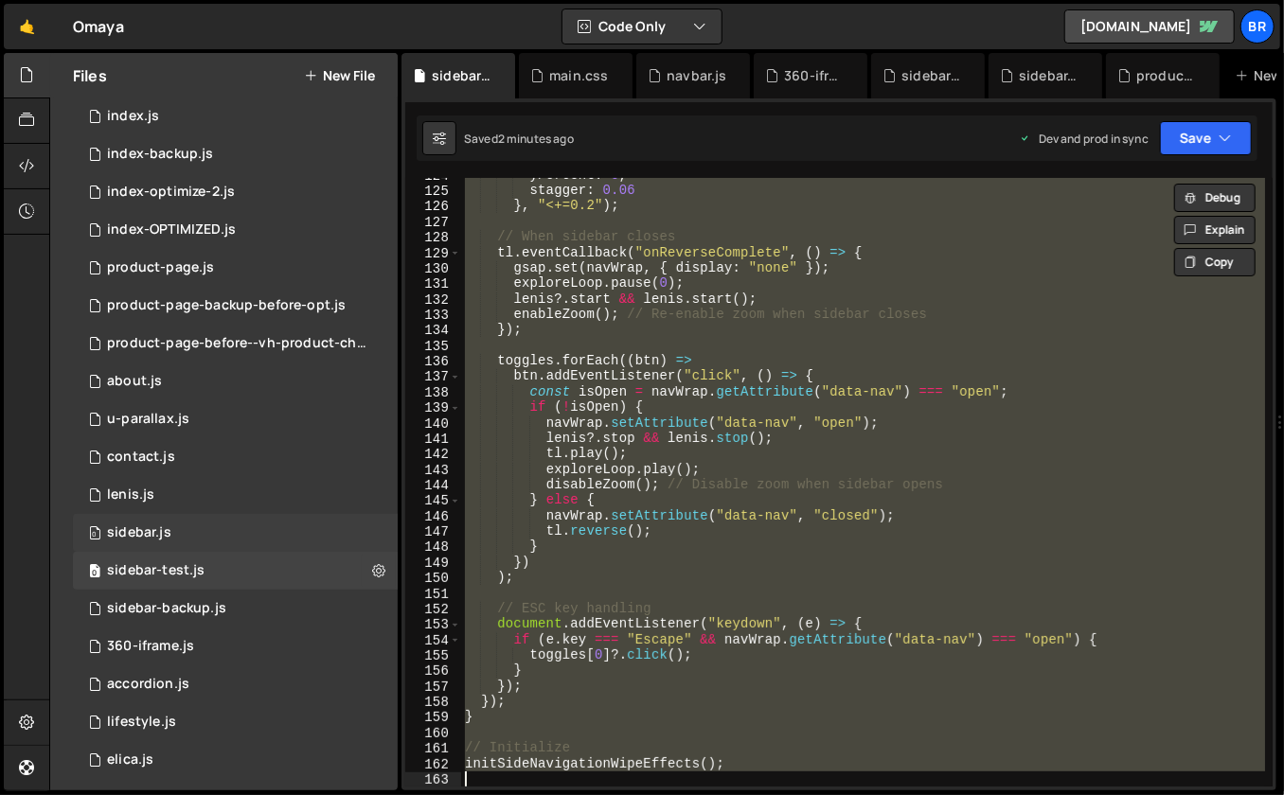
click at [212, 538] on div "0 sidebar.js 0" at bounding box center [235, 533] width 325 height 38
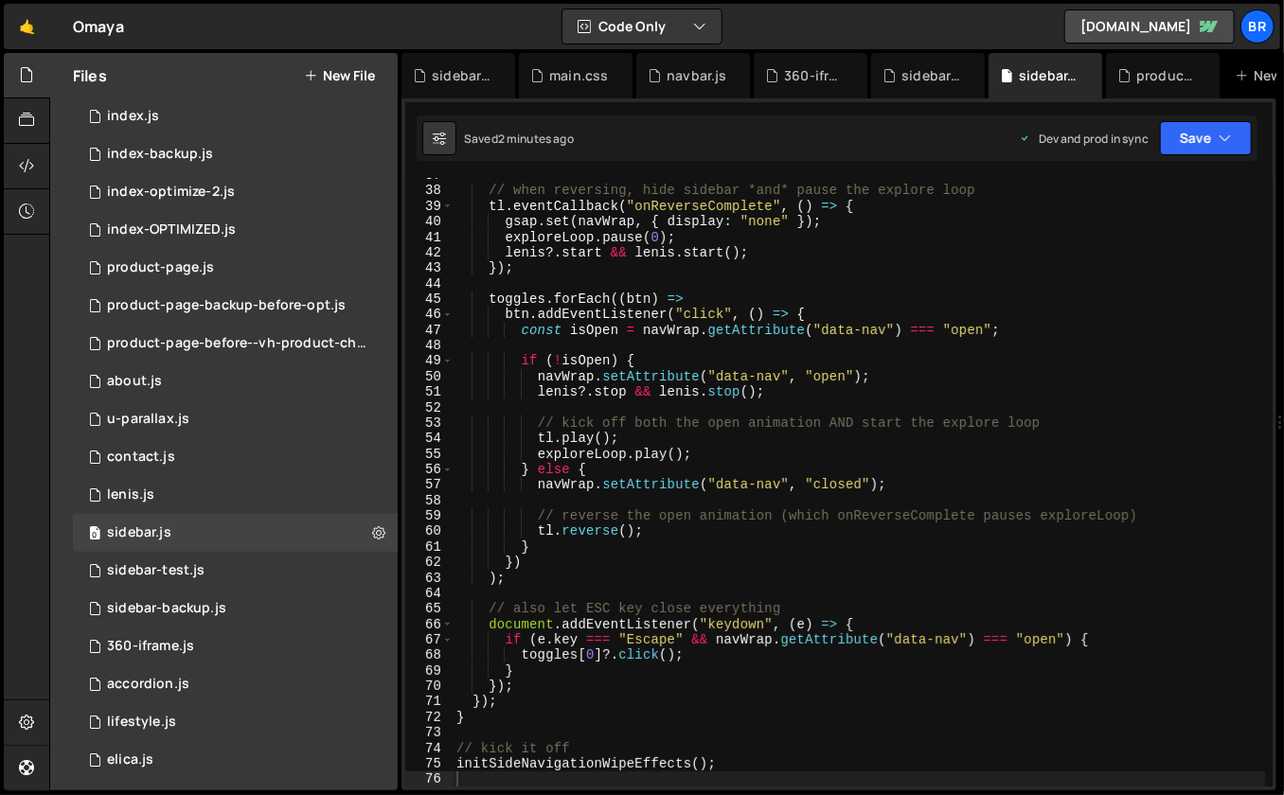
click at [821, 493] on div "// when reversing, hide sidebar *and* pause the explore loop tl . eventCallback…" at bounding box center [859, 488] width 813 height 641
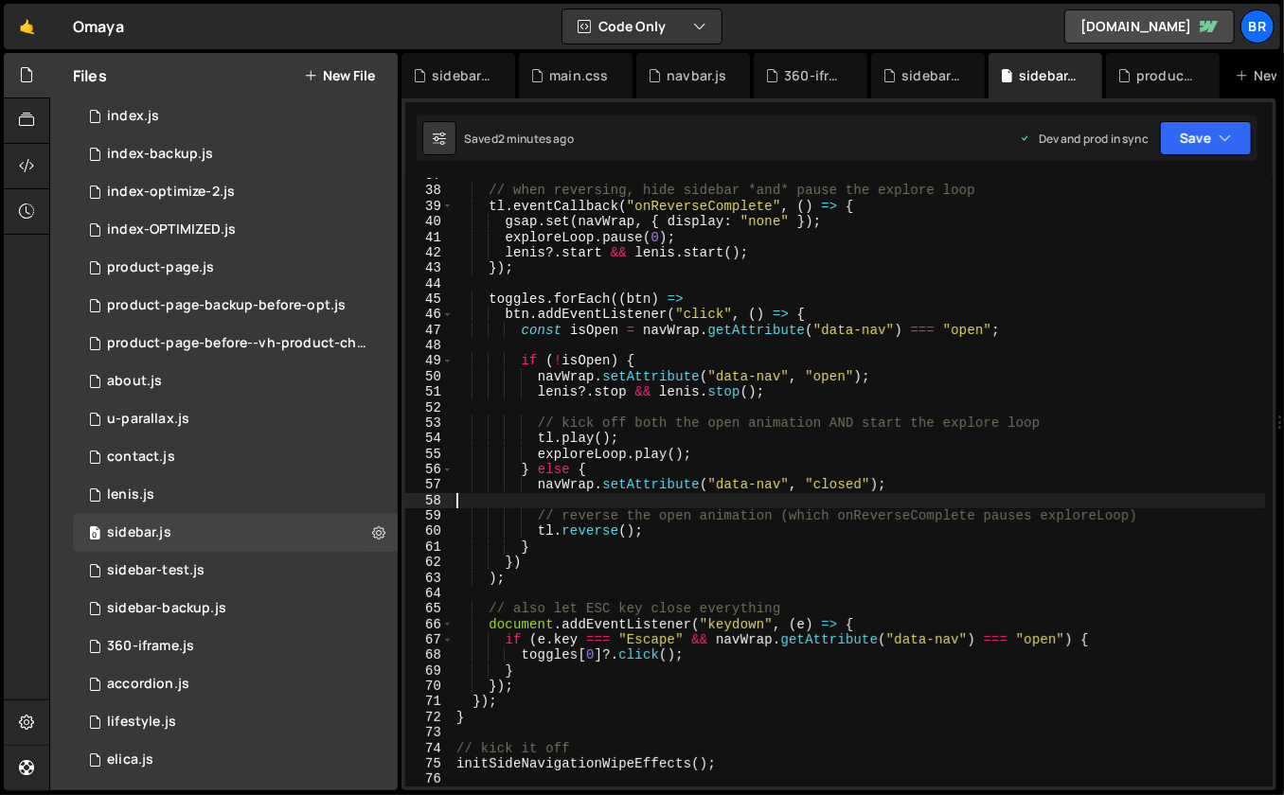
scroll to position [1201, 0]
type textarea "initSideNavigationWipeEffects();"
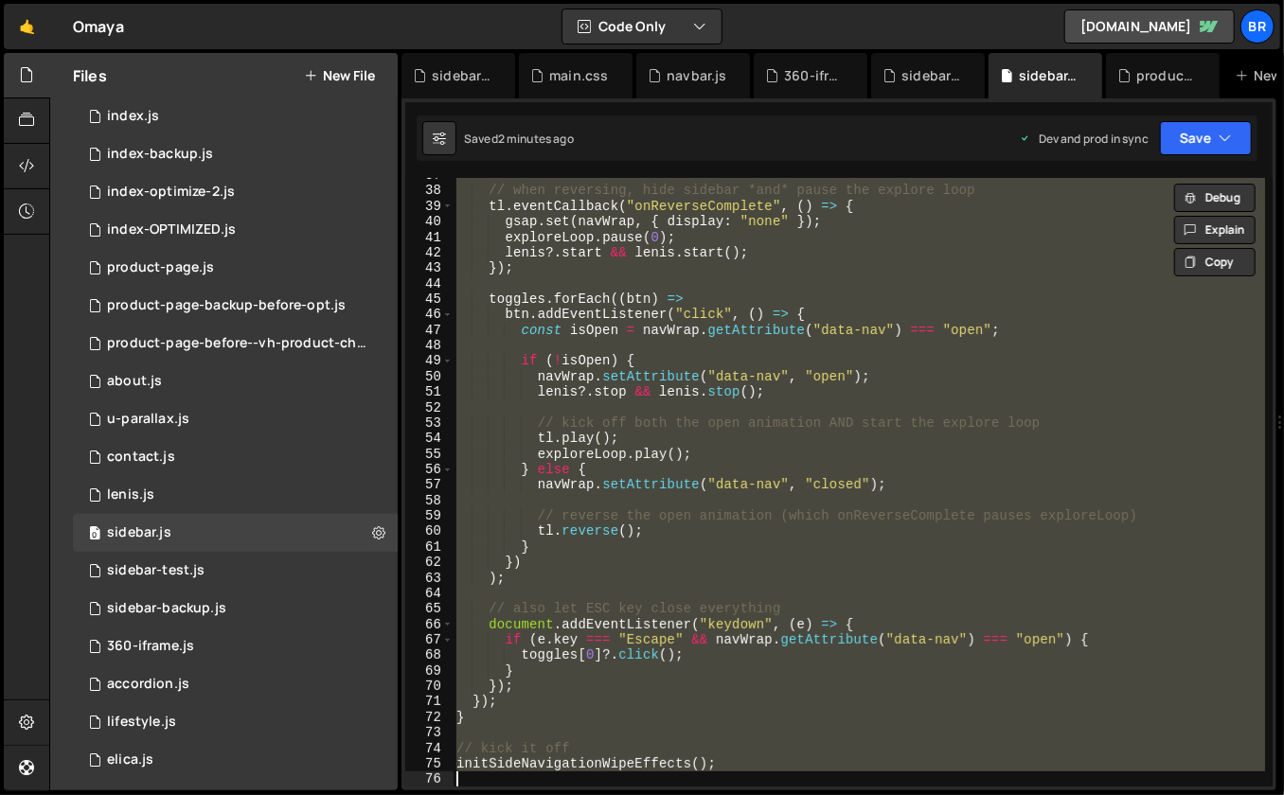
paste textarea
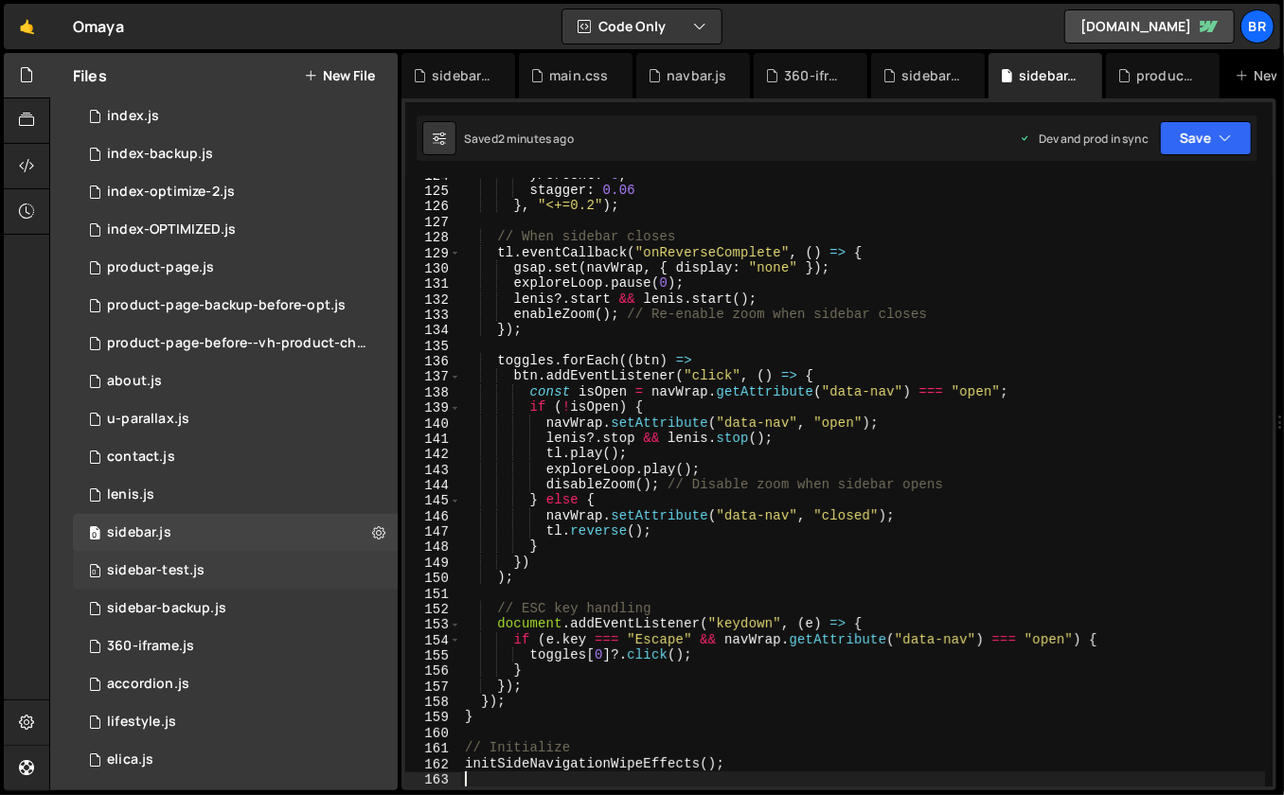
click at [204, 561] on div "0 sidebar-test.js 0" at bounding box center [235, 571] width 325 height 38
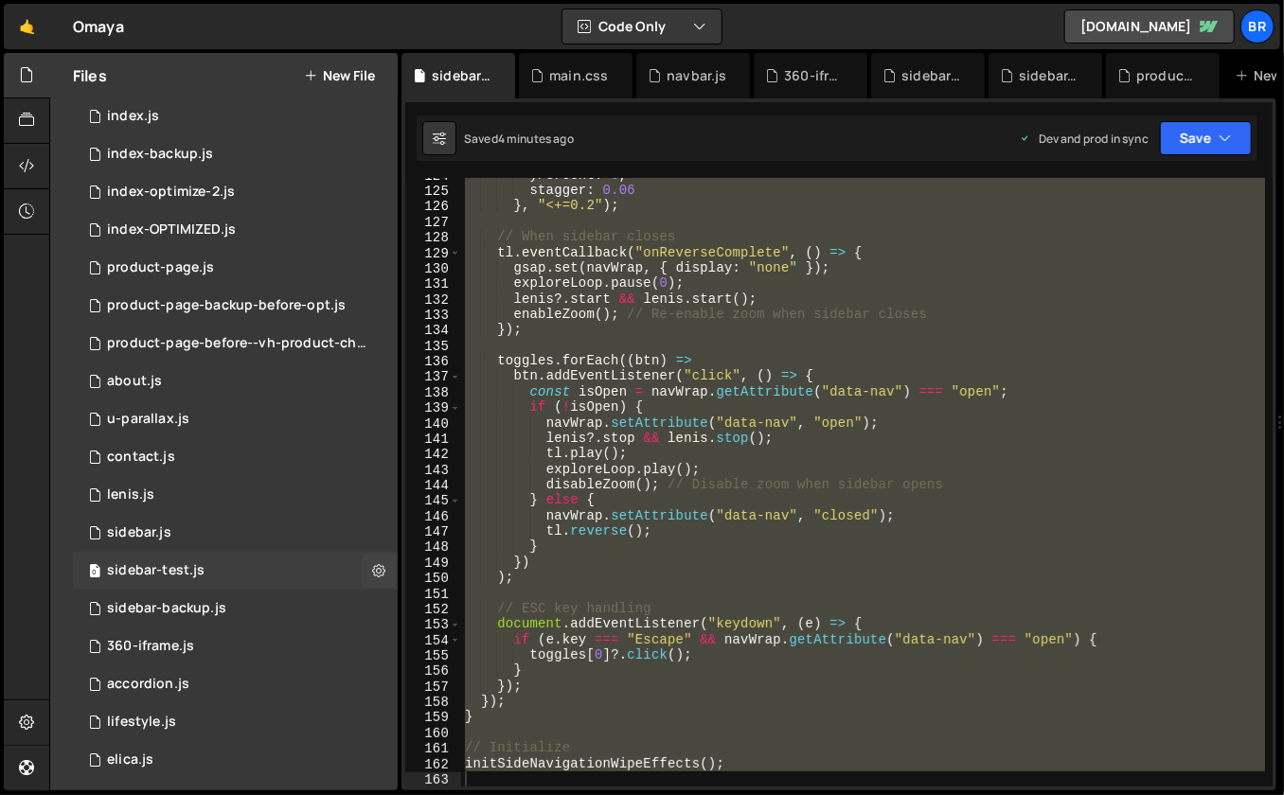
scroll to position [0, 0]
click at [622, 565] on div "yPercent : 0 , stagger : 0.06 } , "<+=0.2" ) ; // When sidebar closes tl . even…" at bounding box center [863, 488] width 805 height 641
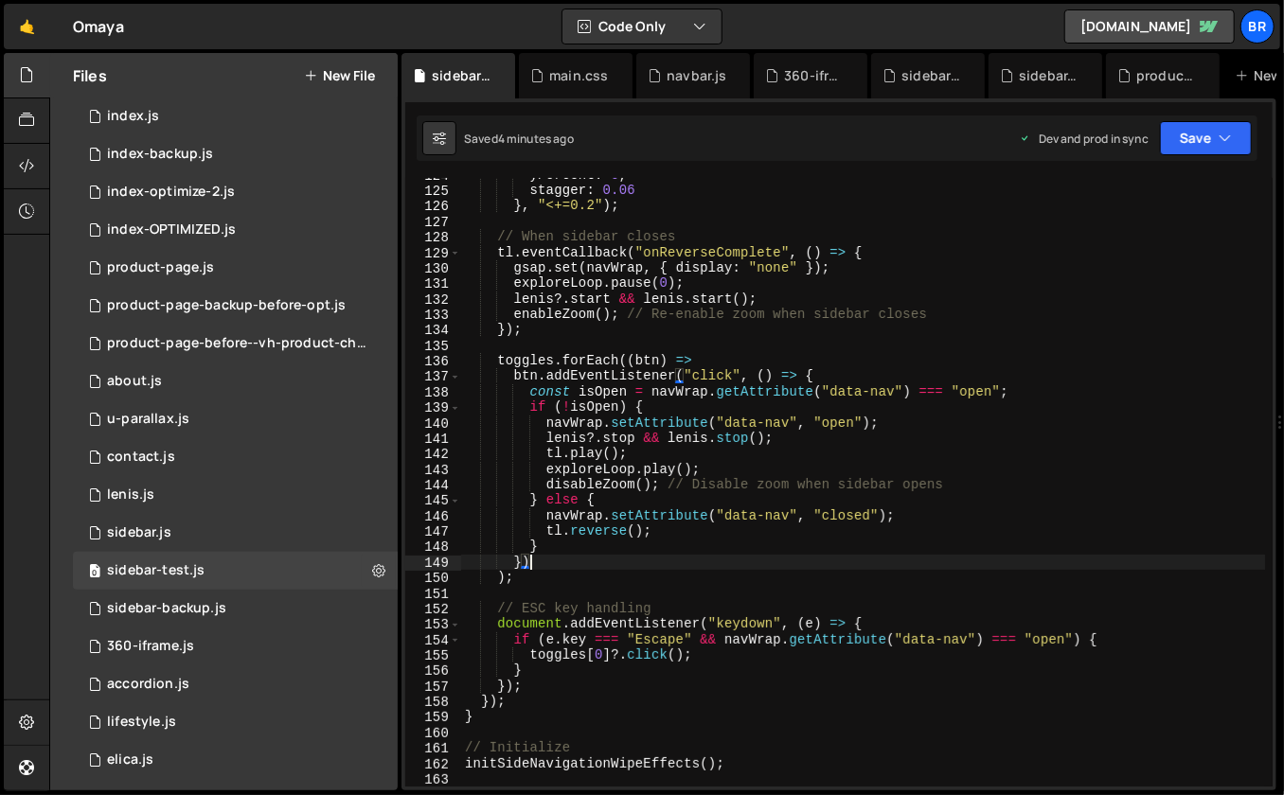
type textarea "initSideNavigationWipeEffects();"
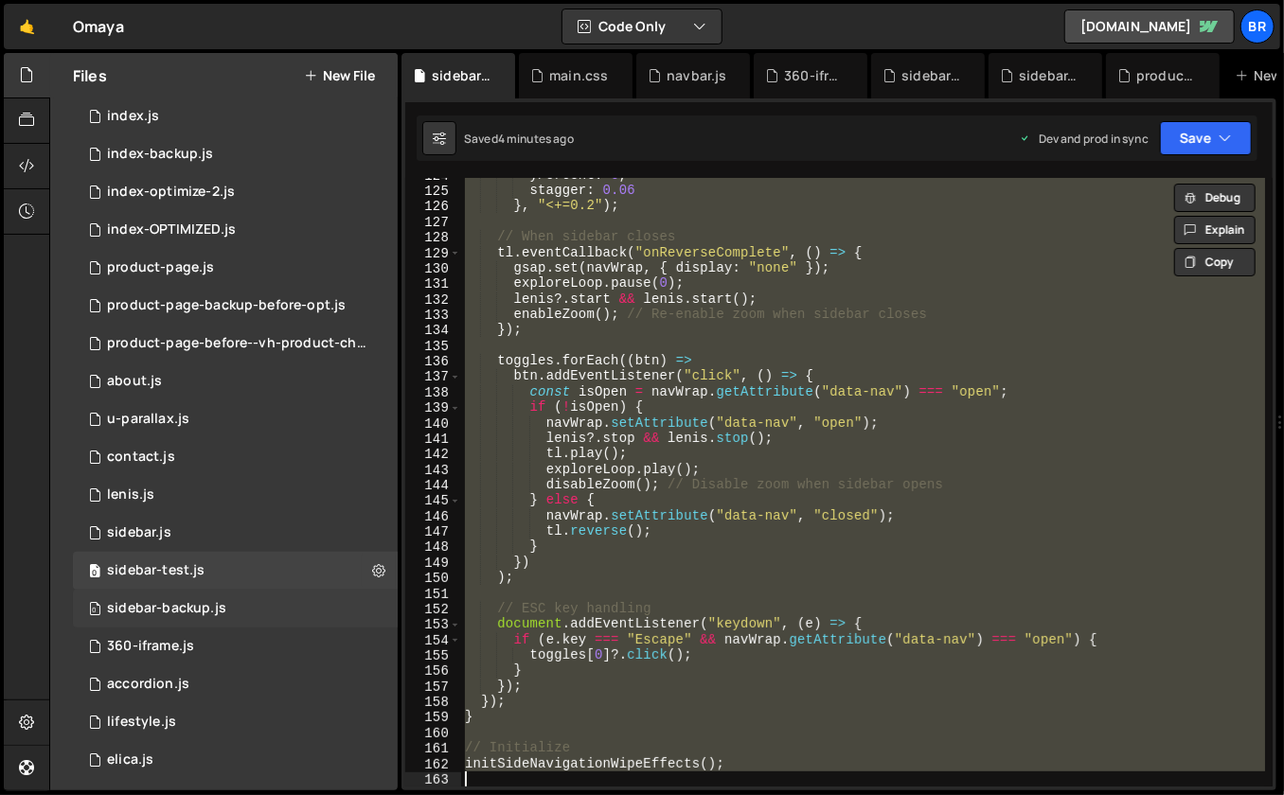
click at [231, 606] on div "0 sidebar-backup.js 0" at bounding box center [235, 609] width 325 height 38
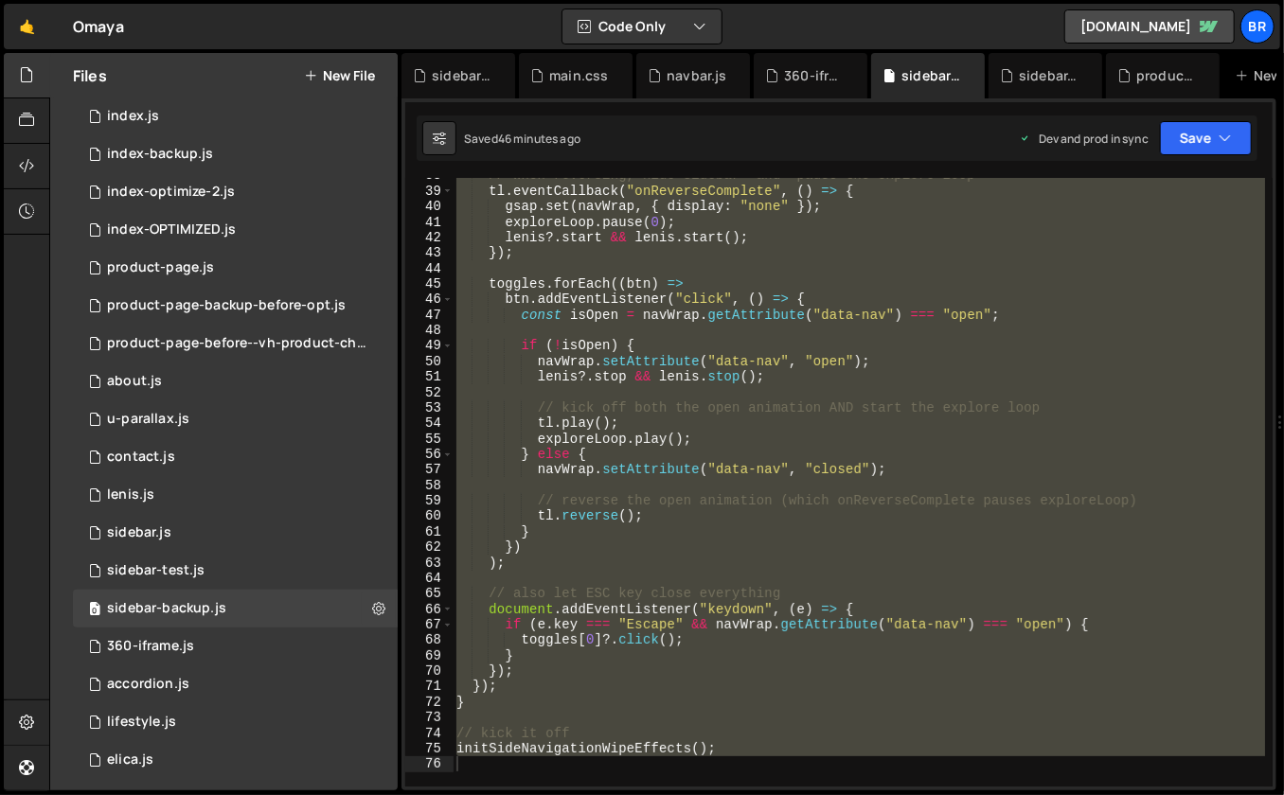
click at [660, 608] on div "// when reversing, hide sidebar *and* pause the explore loop tl . eventCallback…" at bounding box center [859, 488] width 813 height 641
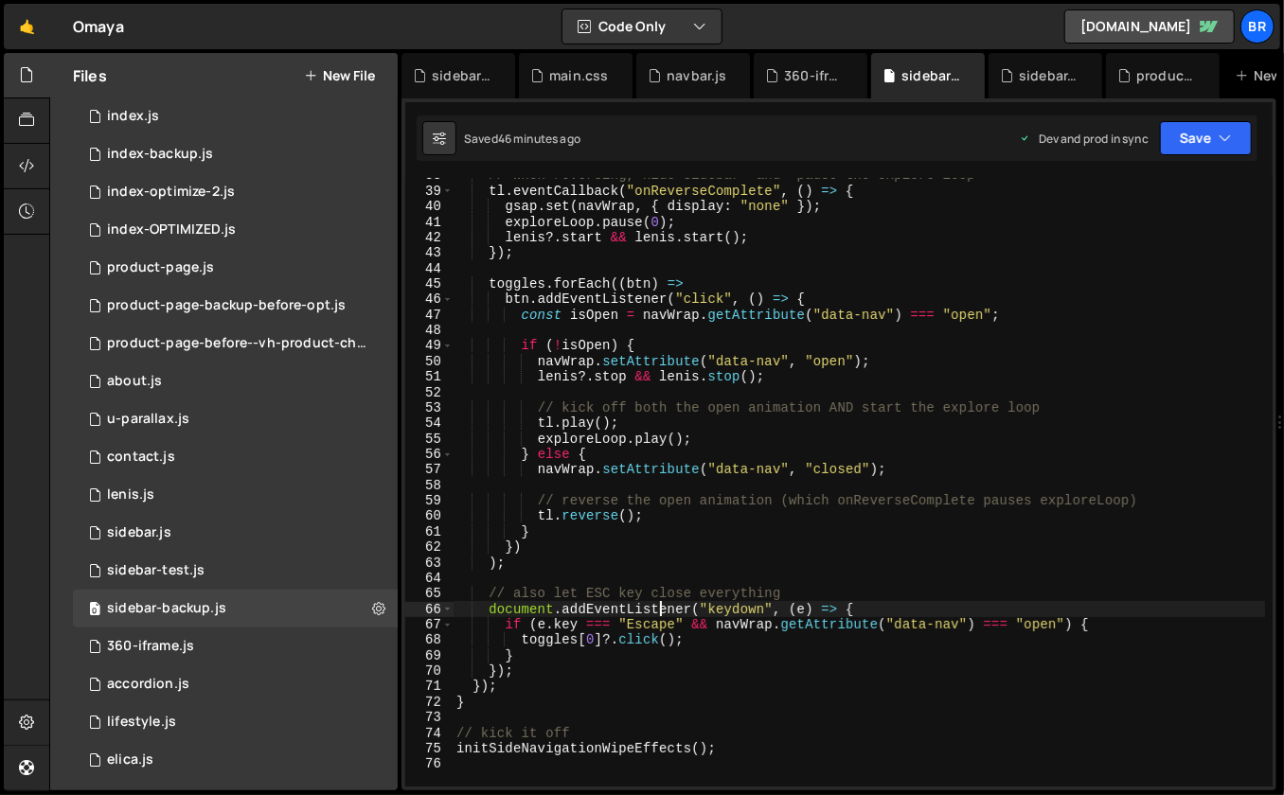
type textarea "initSideNavigationWipeEffects();"
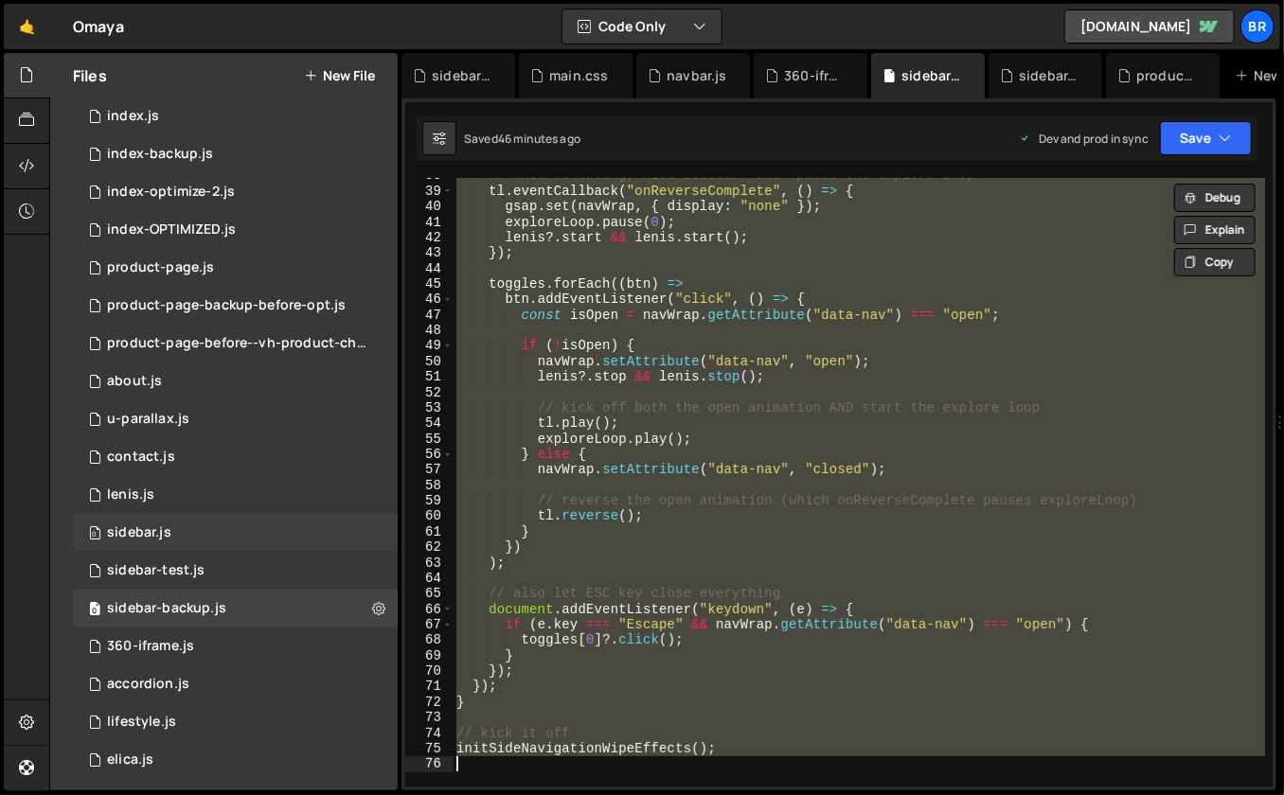
click at [171, 536] on div "0 sidebar.js 0" at bounding box center [235, 533] width 325 height 38
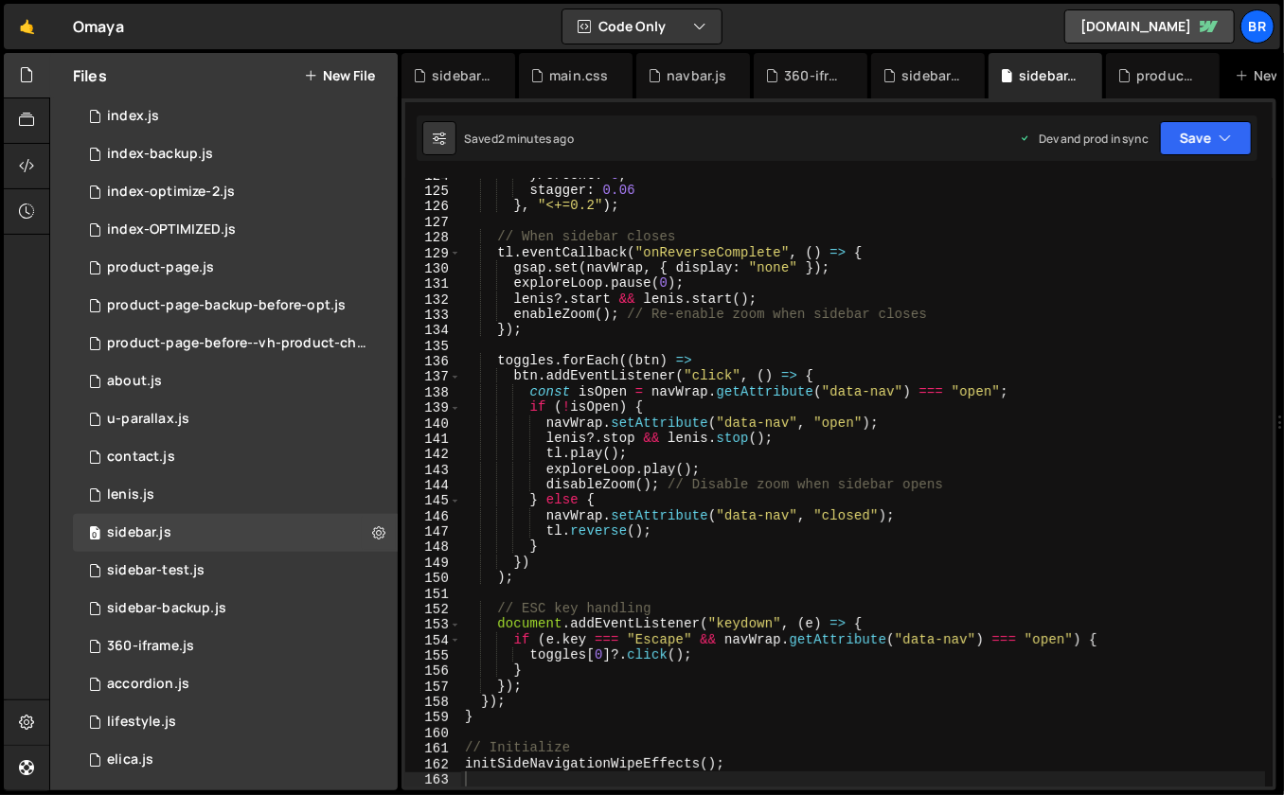
scroll to position [1201, 0]
click at [691, 534] on div "yPercent : 0 , stagger : 0.06 } , "<+=0.2" ) ; // When sidebar closes tl . even…" at bounding box center [863, 488] width 805 height 641
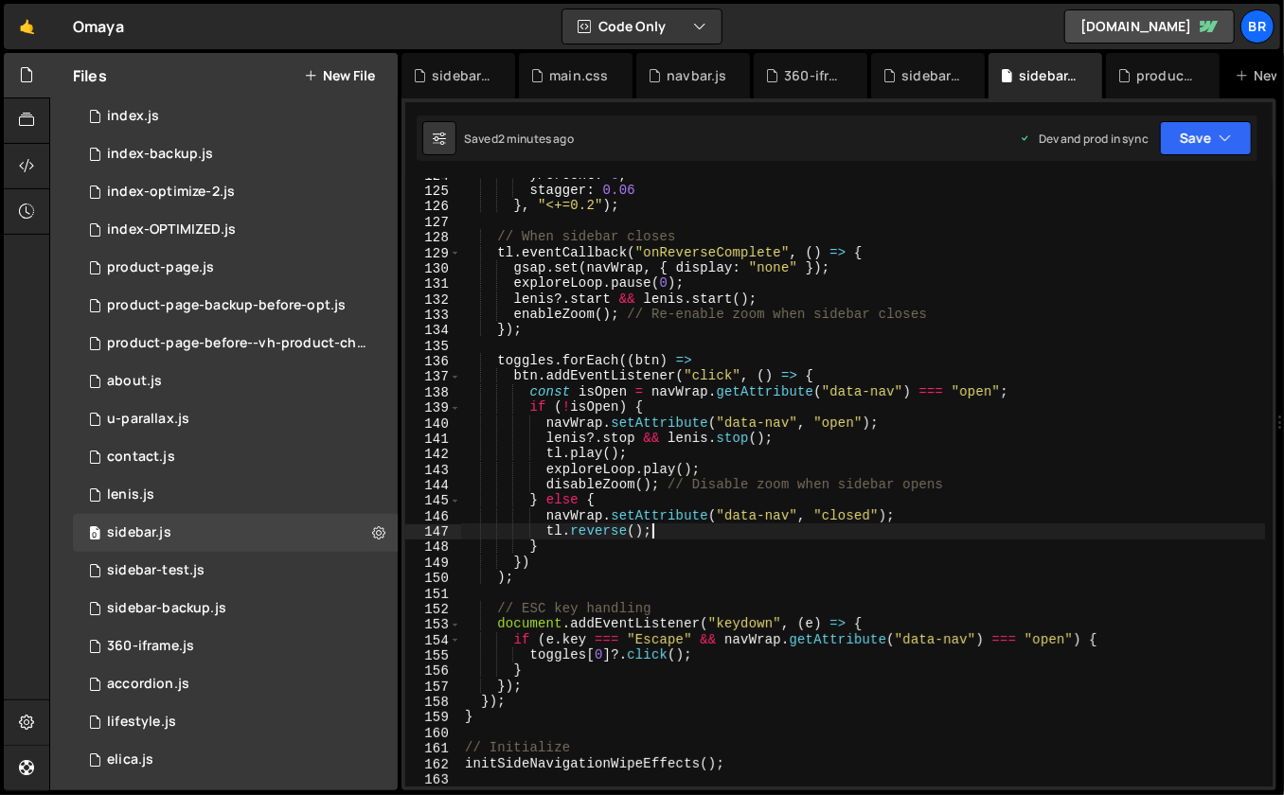
type textarea "initSideNavigationWipeEffects();"
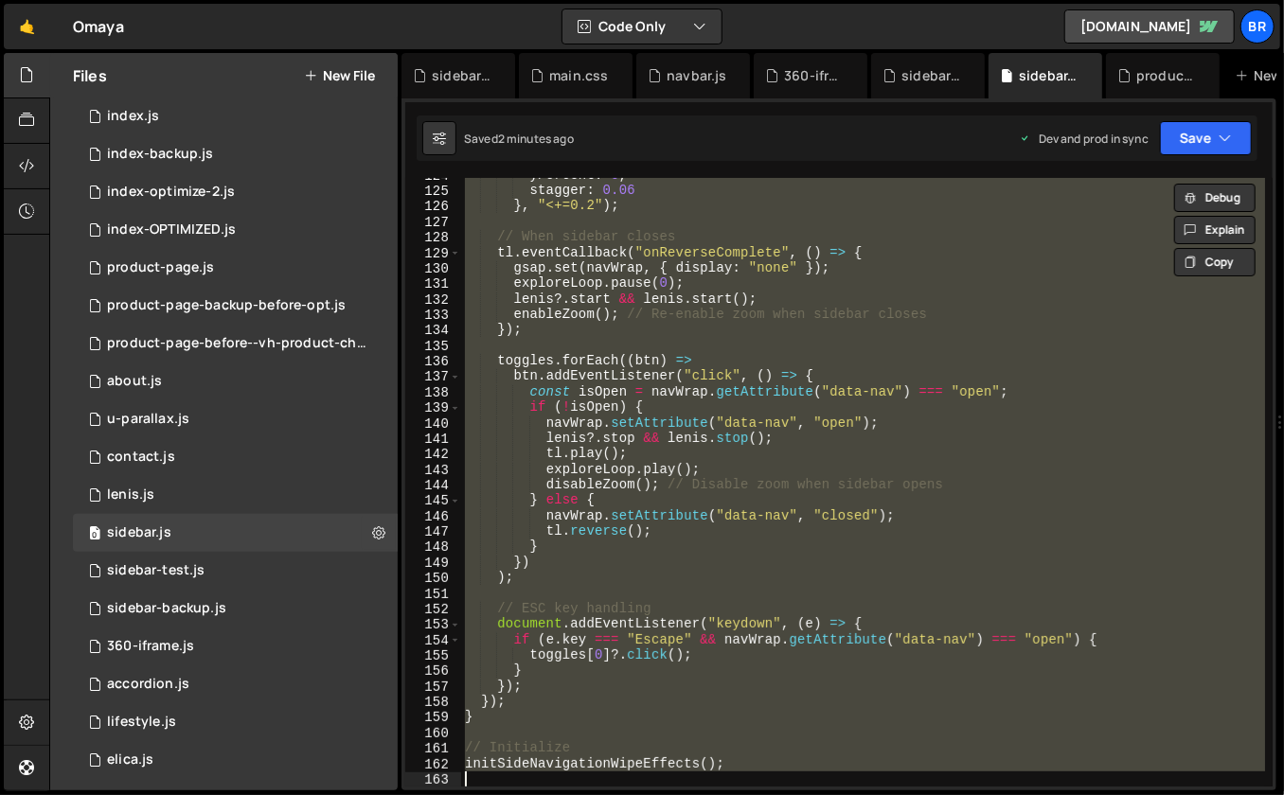
paste textarea
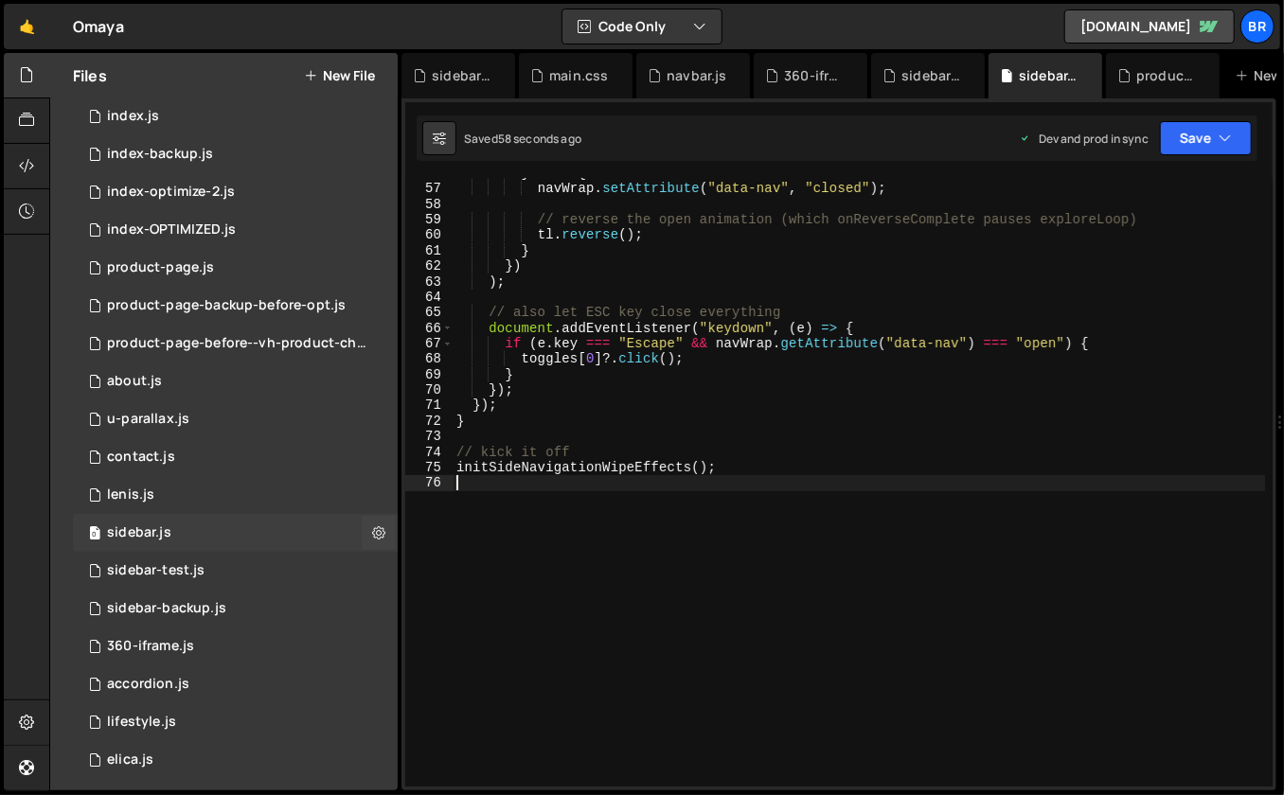
scroll to position [1031, 0]
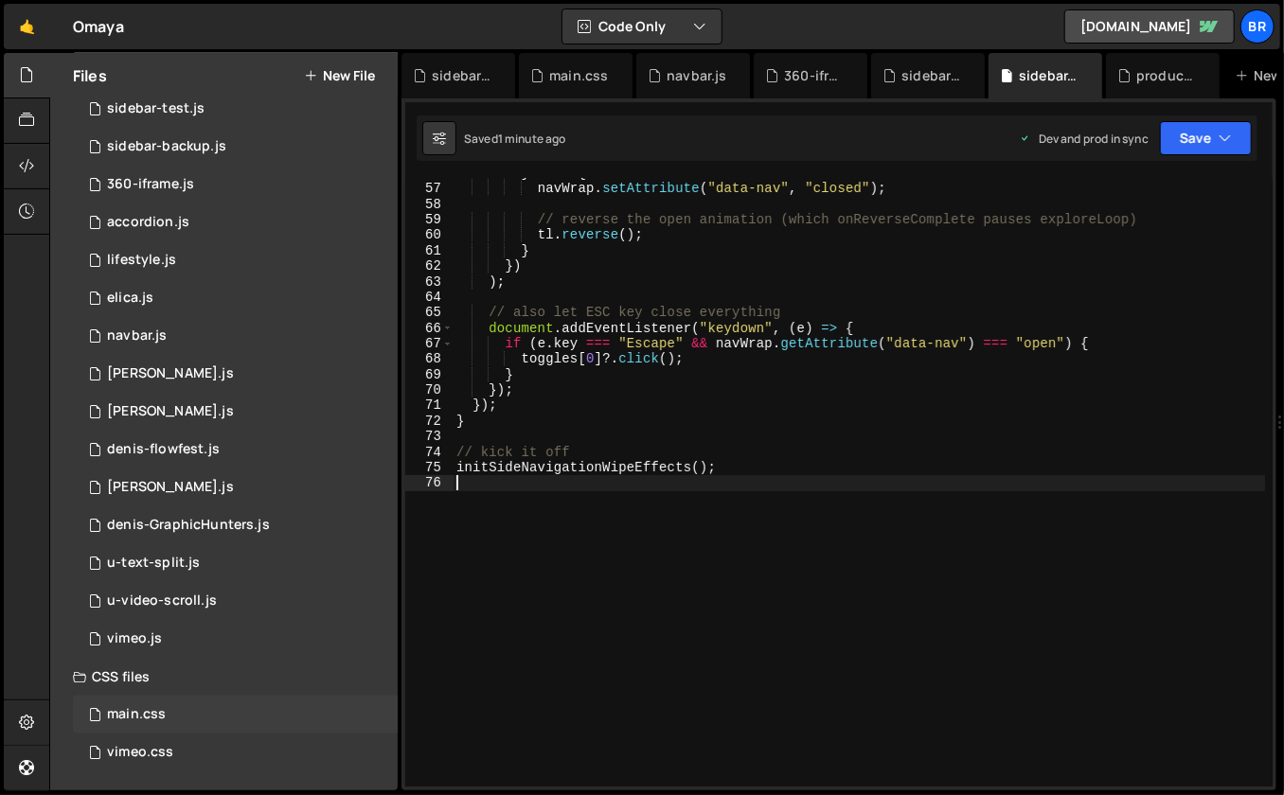
click at [153, 715] on div "main.css" at bounding box center [136, 714] width 59 height 17
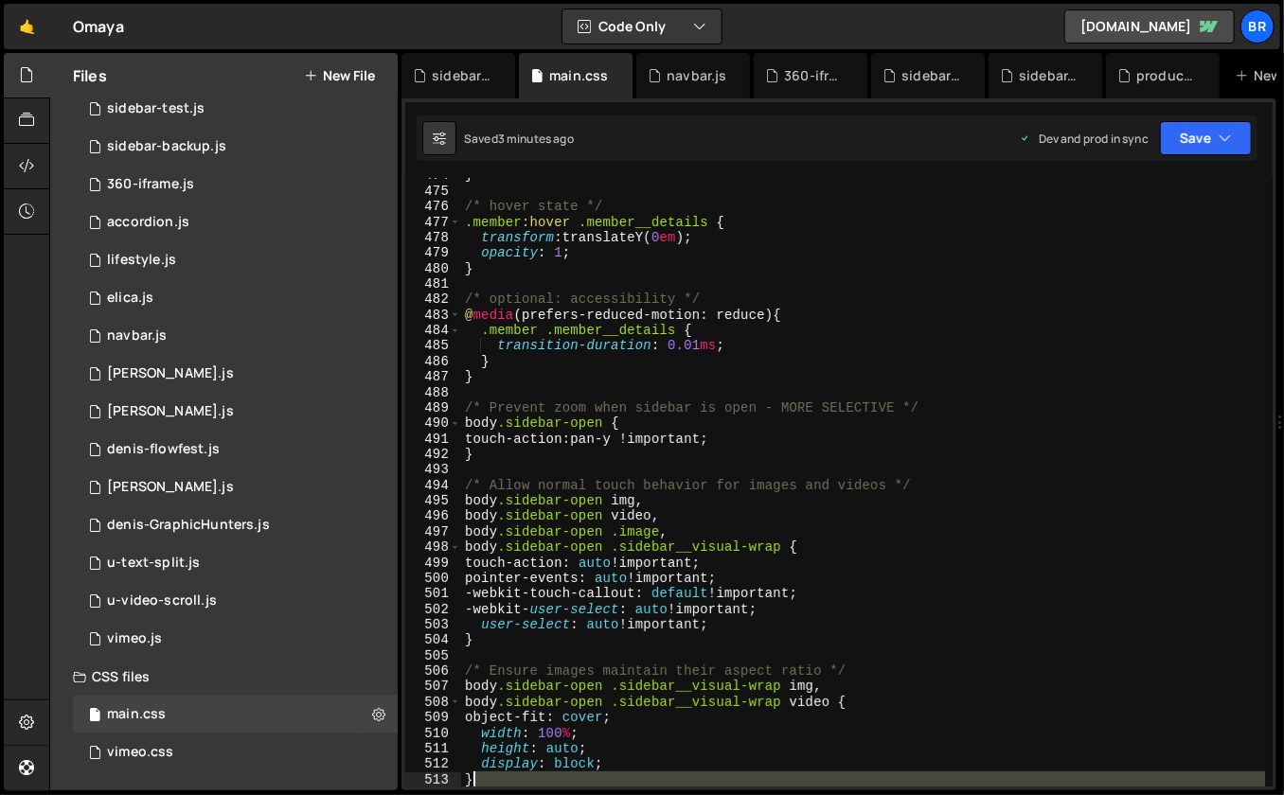
scroll to position [7447, 0]
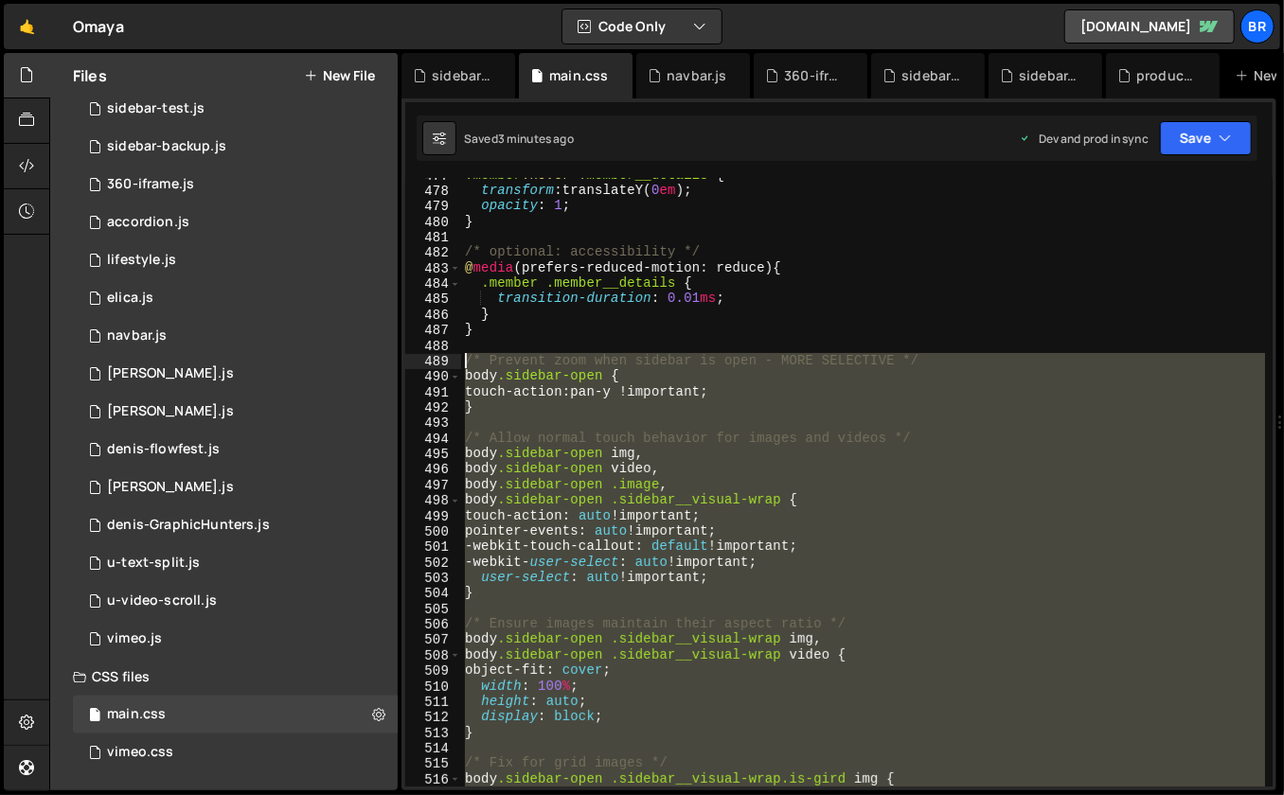
drag, startPoint x: 591, startPoint y: 692, endPoint x: 465, endPoint y: 363, distance: 352.7
click at [465, 363] on div ".member :hover .member__details { transform : translateY( 0 em ) ; opacity : 1 …" at bounding box center [863, 488] width 805 height 641
paste textarea "}"
type textarea "}"
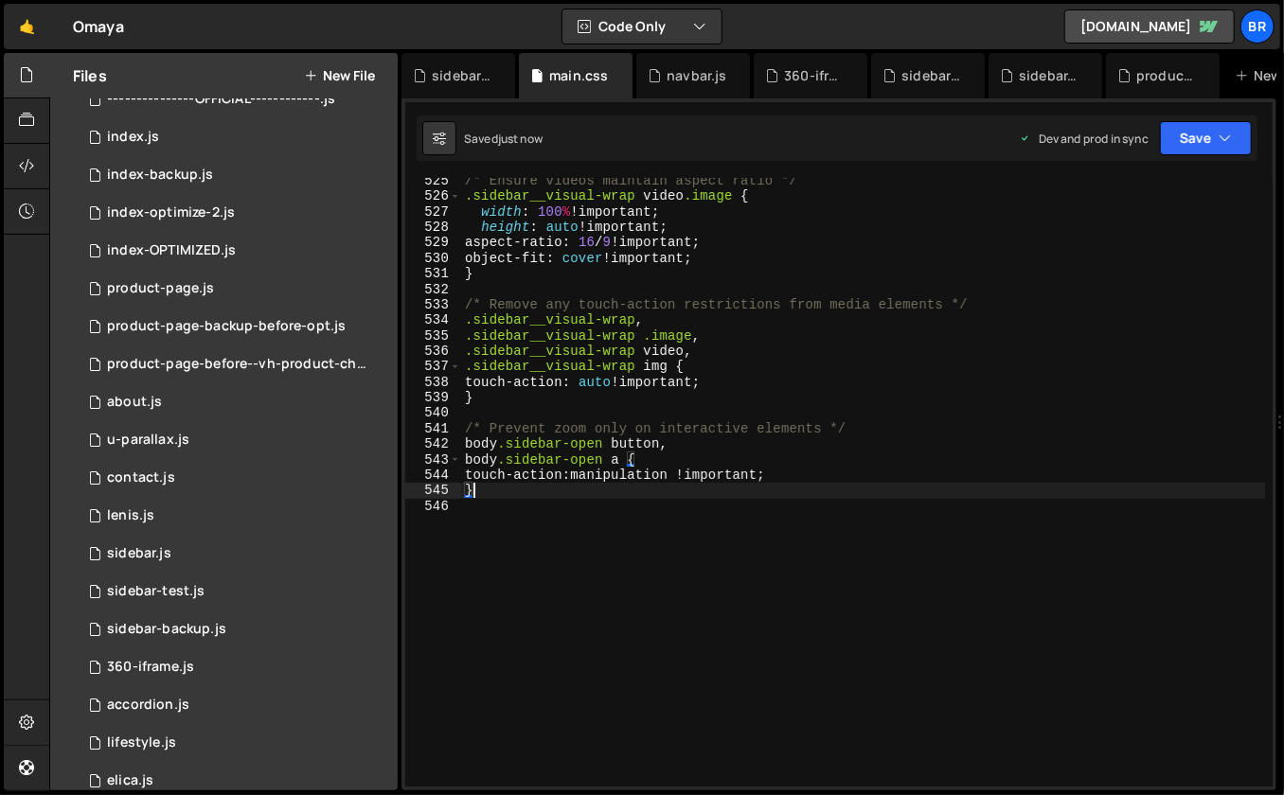
scroll to position [475, 0]
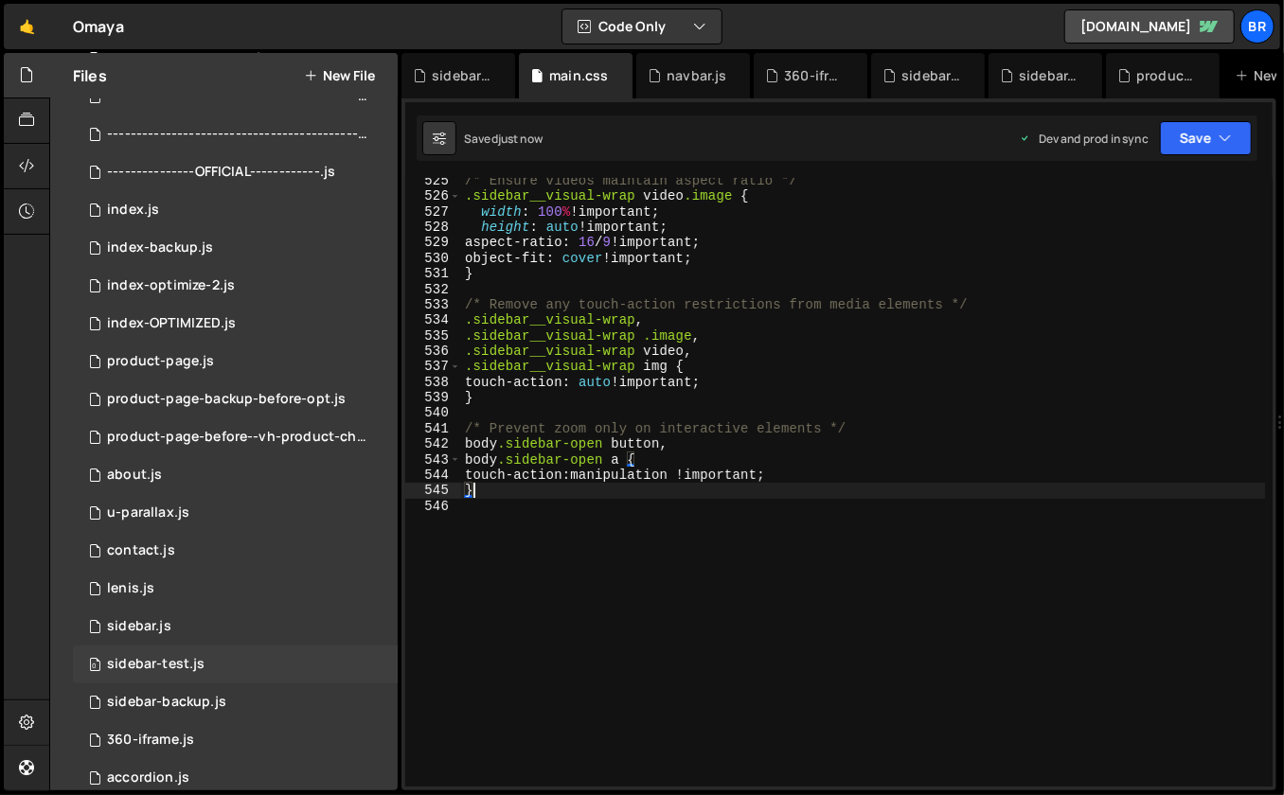
click at [205, 666] on div "0 sidebar-test.js 0" at bounding box center [235, 665] width 325 height 38
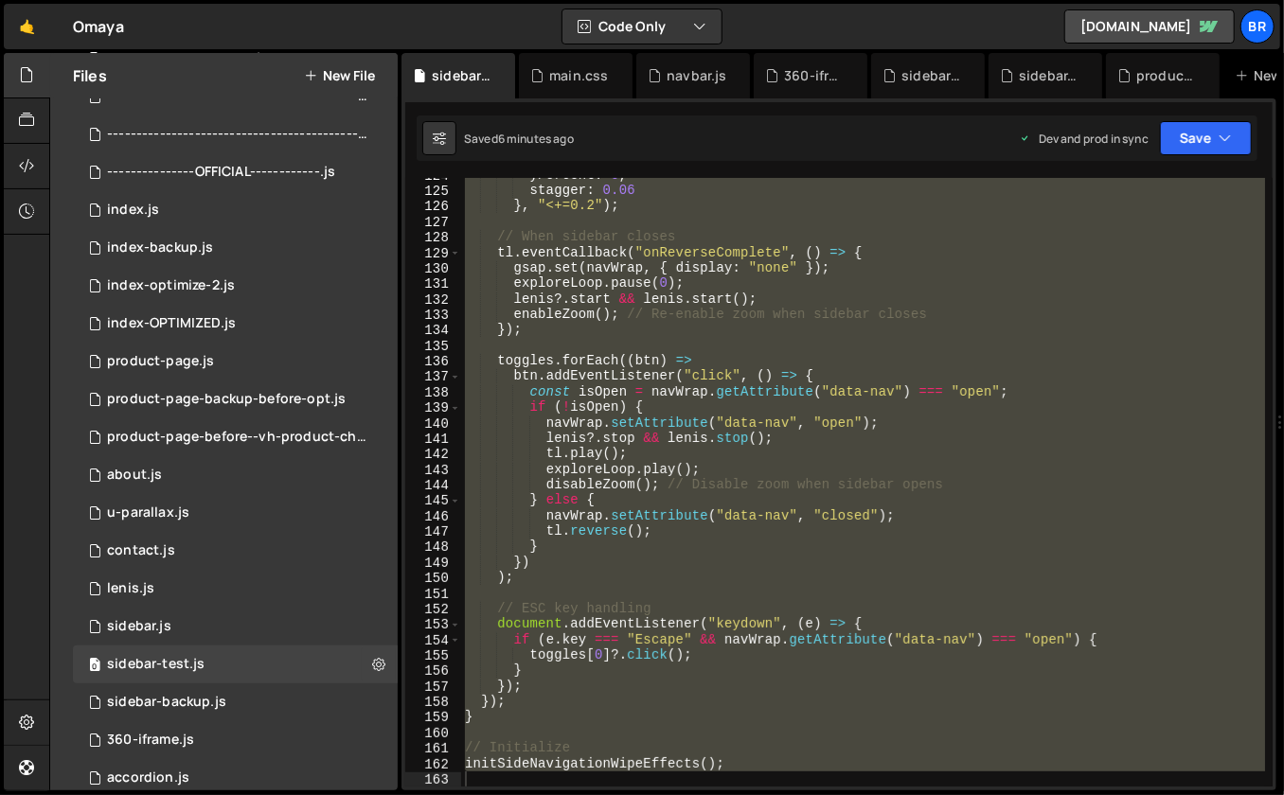
click at [657, 610] on div "yPercent : 0 , stagger : 0.06 } , "<+=0.2" ) ; // When sidebar closes tl . even…" at bounding box center [863, 488] width 805 height 641
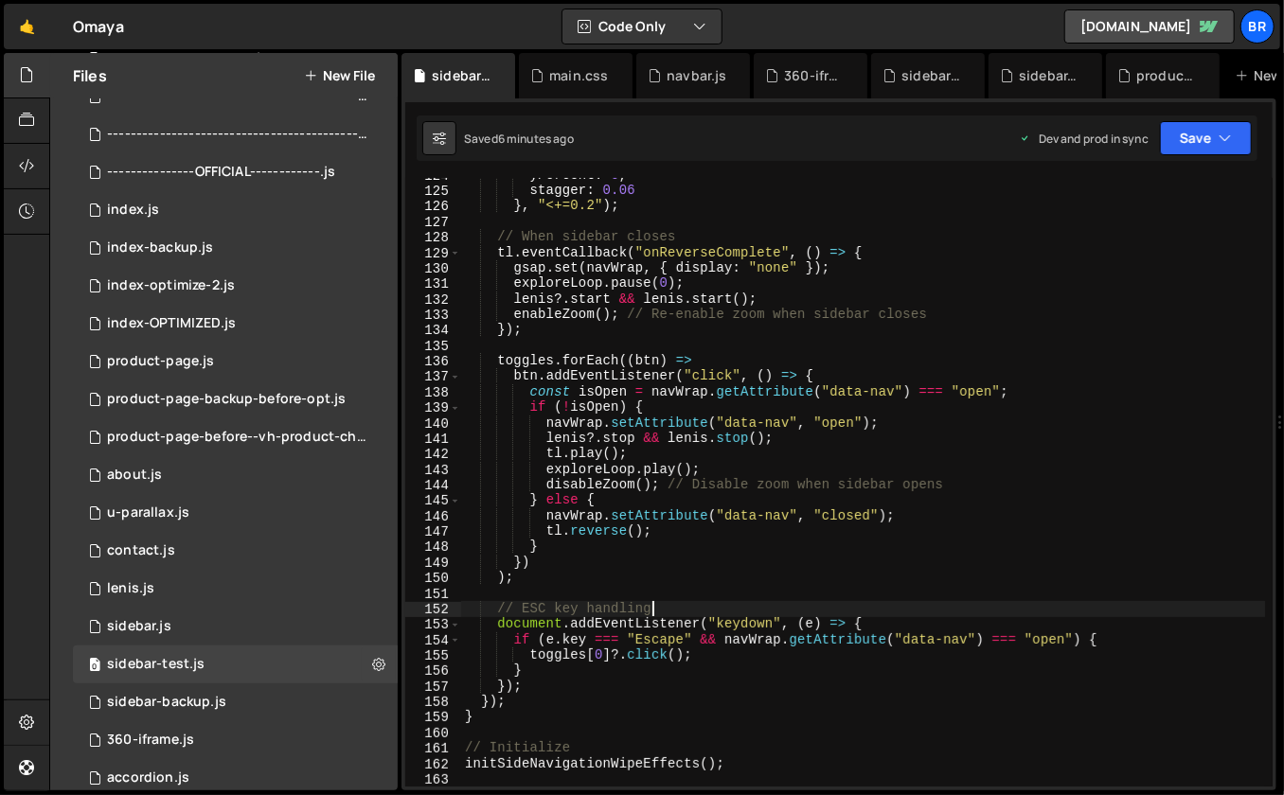
type textarea "initSideNavigationWipeEffects();"
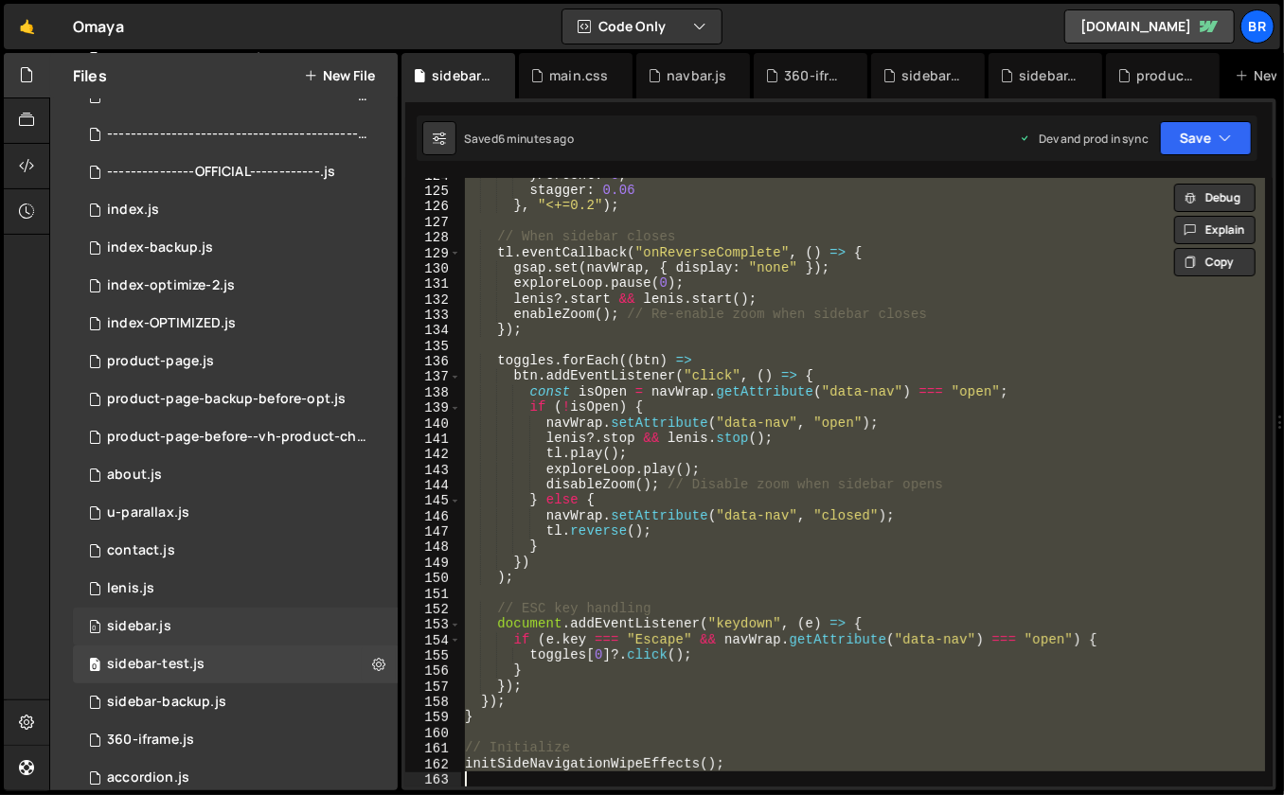
click at [253, 630] on div "0 sidebar.js 0" at bounding box center [235, 627] width 325 height 38
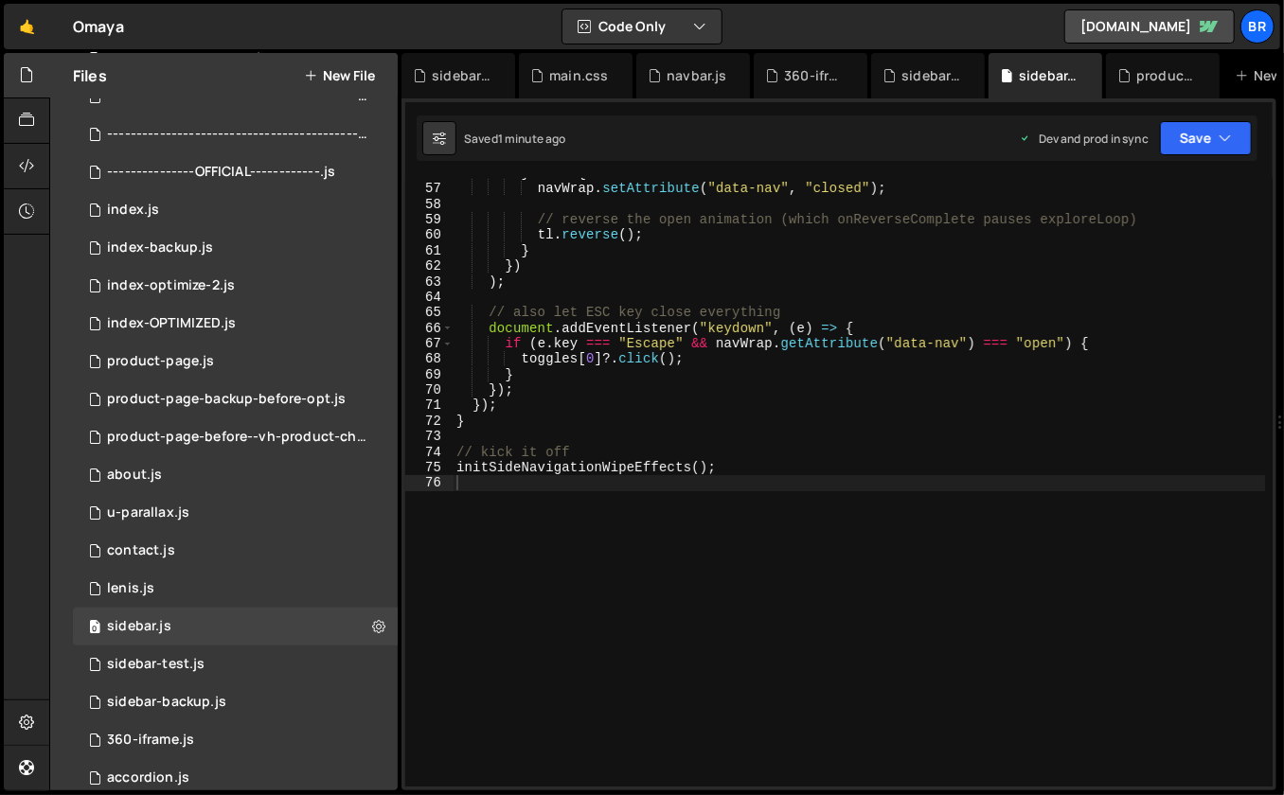
scroll to position [1201, 0]
click at [733, 513] on div "} else { navWrap . setAttribute ( "data-nav" , "closed" ) ; // reverse the open…" at bounding box center [859, 486] width 813 height 641
type textarea "initSideNavigationWipeEffects();"
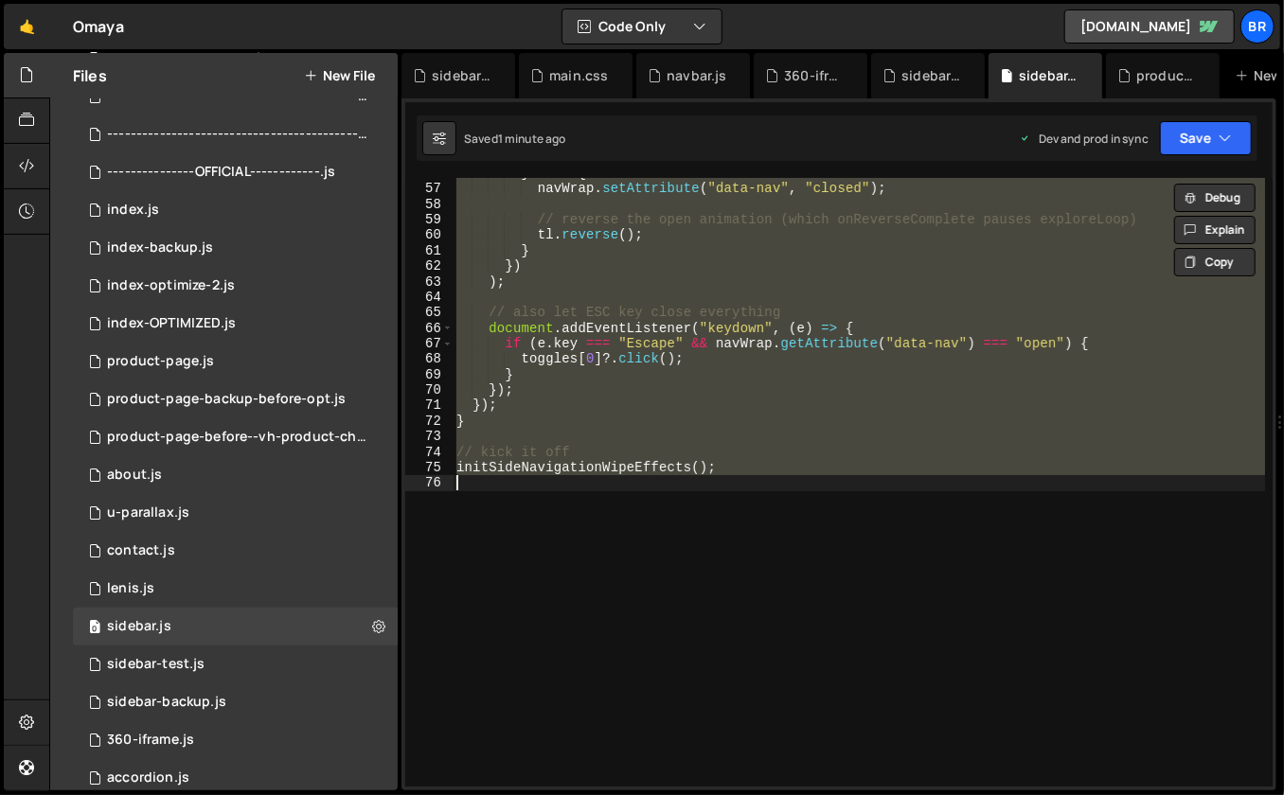
paste textarea
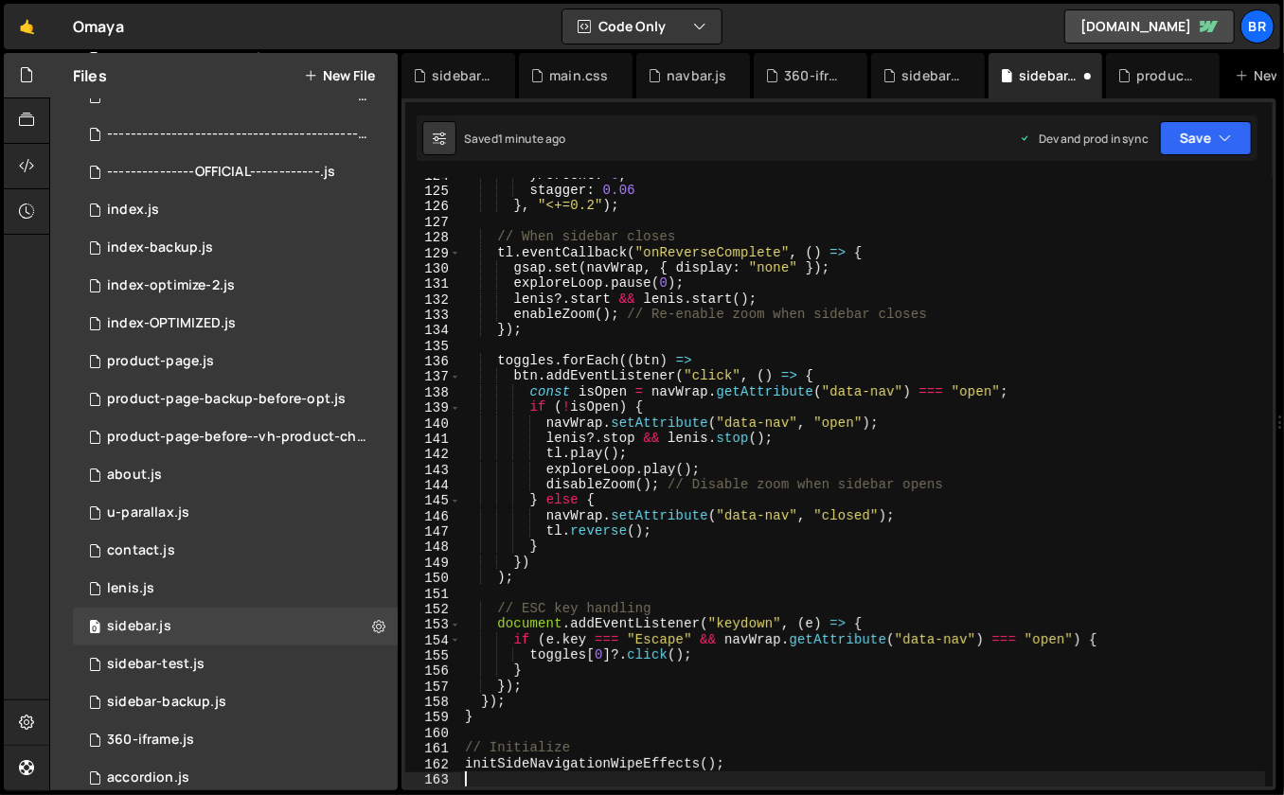
scroll to position [1915, 0]
click at [735, 455] on div "yPercent : 0 , stagger : 0.06 } , "<+=0.2" ) ; // When sidebar closes tl . even…" at bounding box center [863, 488] width 805 height 641
type textarea "[DOMAIN_NAME]();"
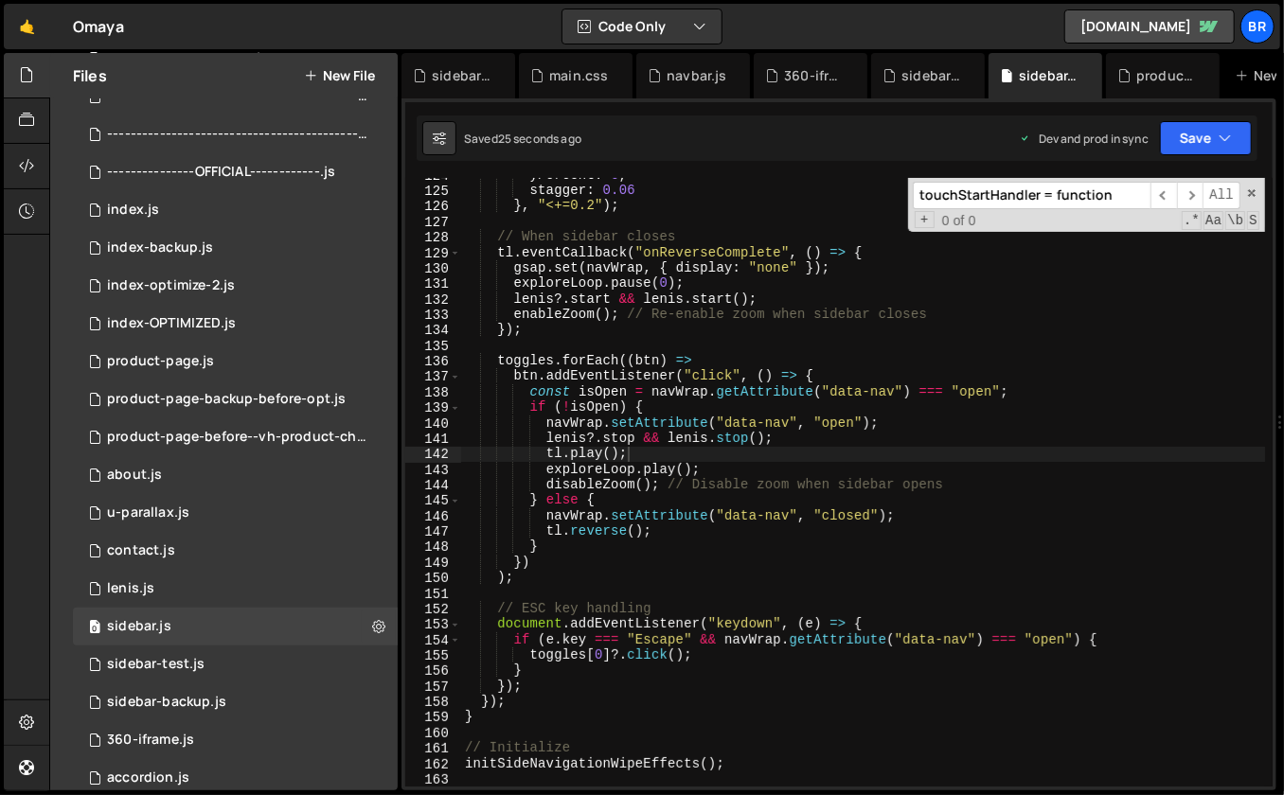
scroll to position [222, 0]
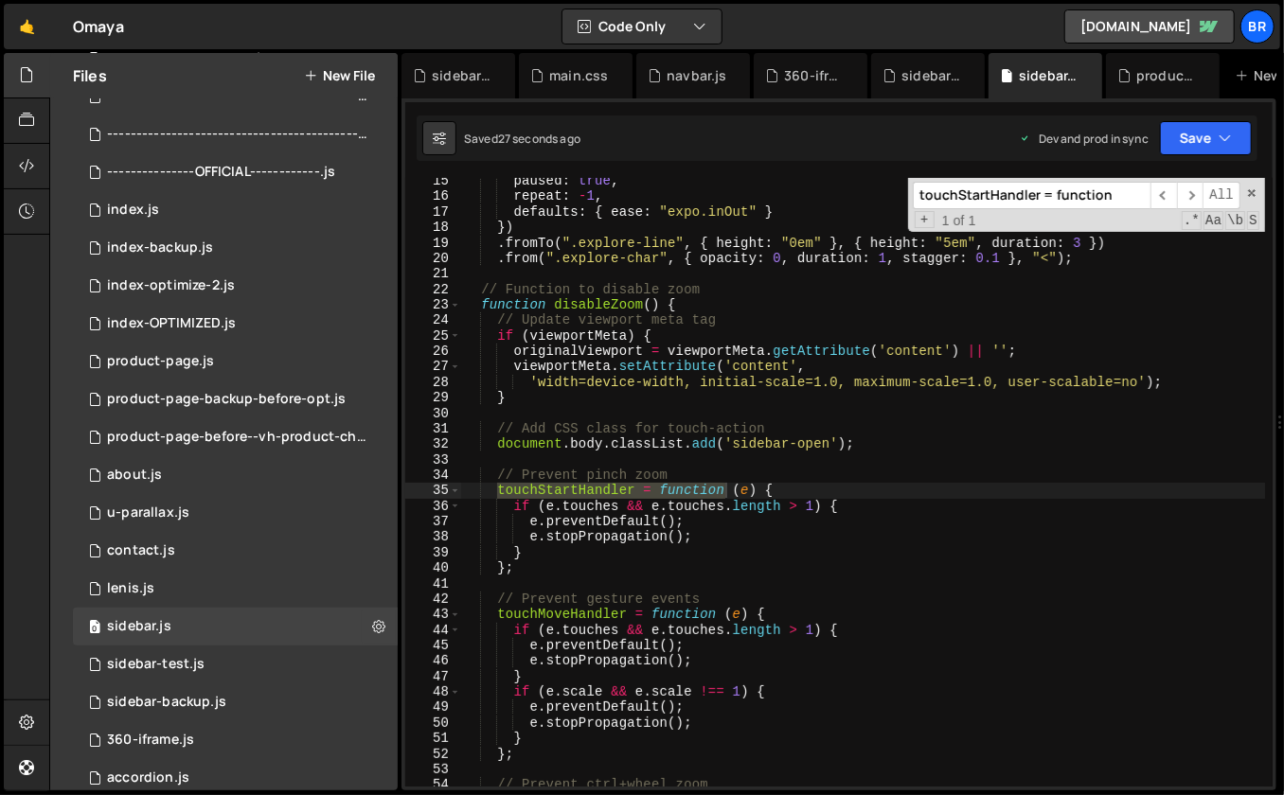
type input "touchStartHandler = function"
click at [712, 532] on div "paused : true , repeat : - 1 , defaults : { ease : "expo.inOut" } }) . fromTo (…" at bounding box center [863, 493] width 805 height 641
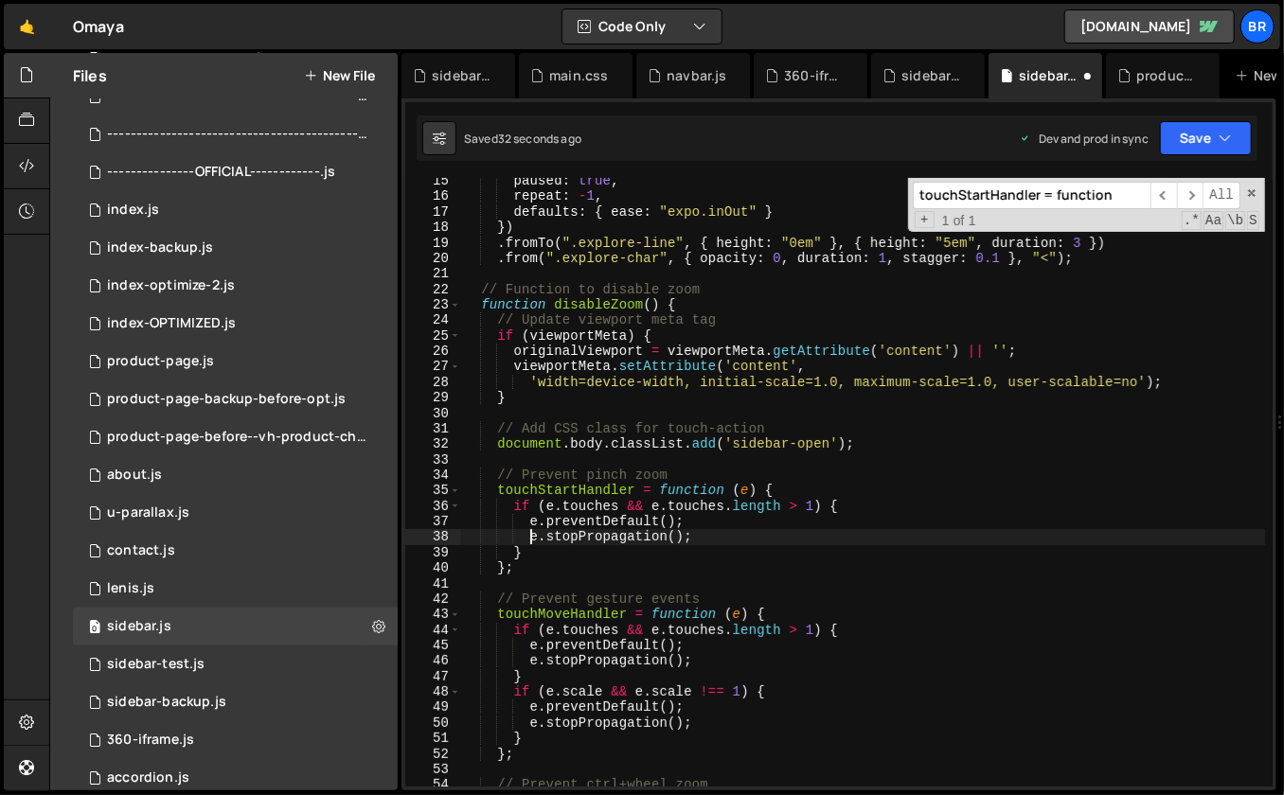
scroll to position [0, 5]
click at [1247, 190] on span at bounding box center [1251, 193] width 13 height 13
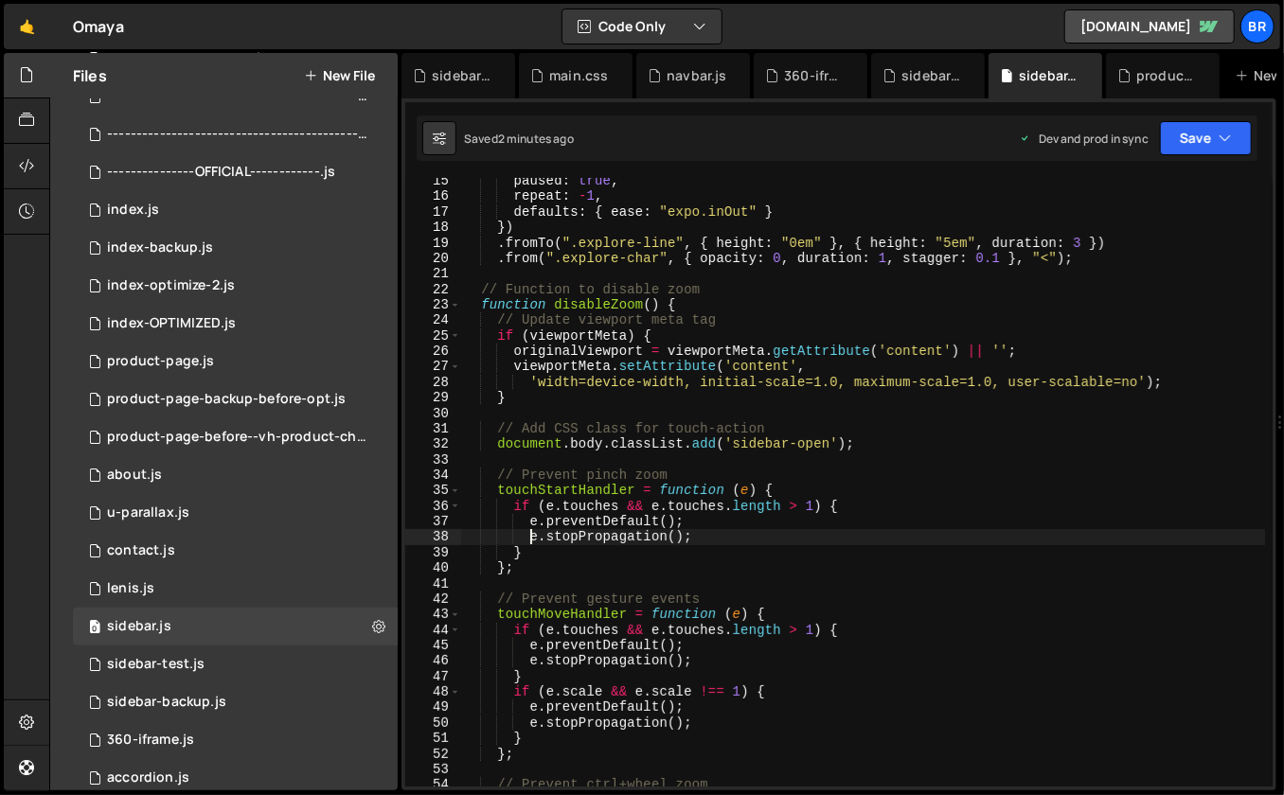
click at [1087, 229] on div "paused : true , repeat : - 1 , defaults : { ease : "expo.inOut" } }) . fromTo (…" at bounding box center [863, 493] width 805 height 641
type textarea "})"
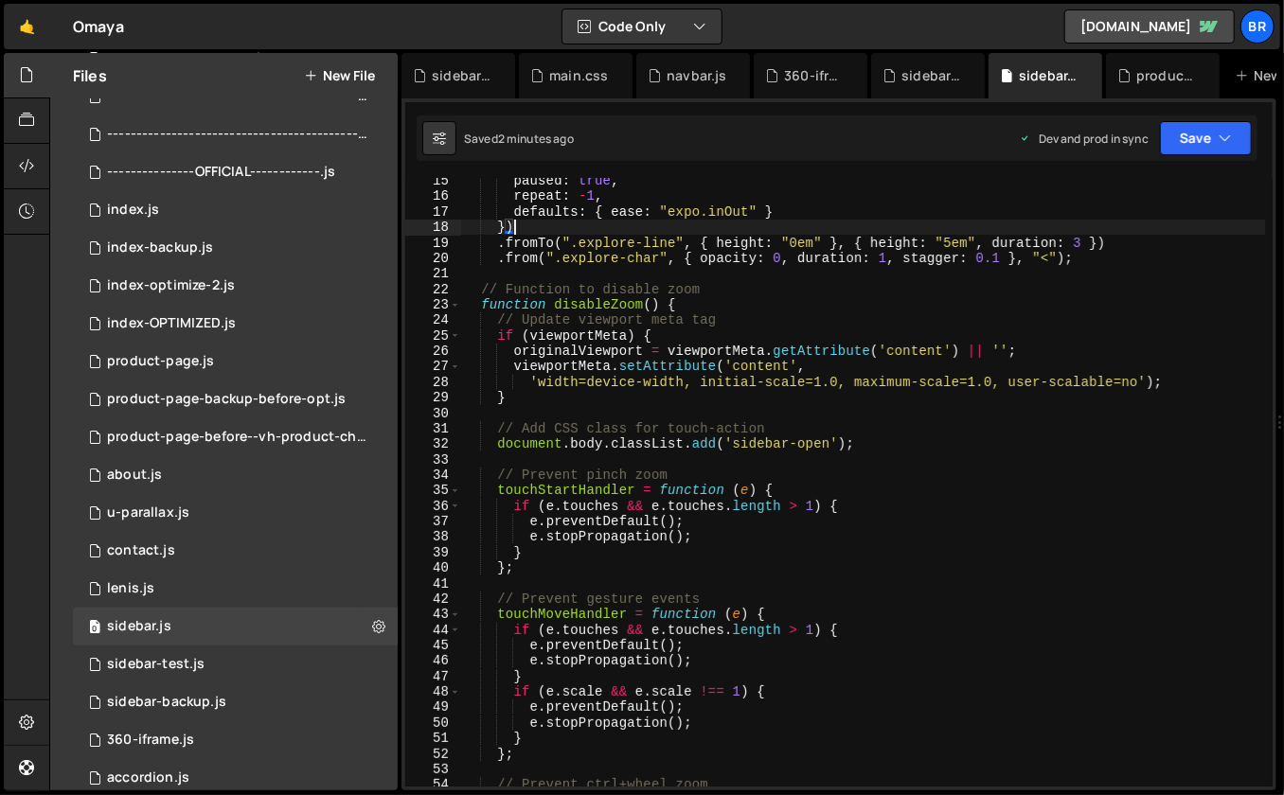
scroll to position [0, 2]
click at [799, 13] on div "🤙 Omaya ⚠️ Code is being edited in another browser Code Only Code Only Code + T…" at bounding box center [642, 26] width 1276 height 45
